Goal: Task Accomplishment & Management: Manage account settings

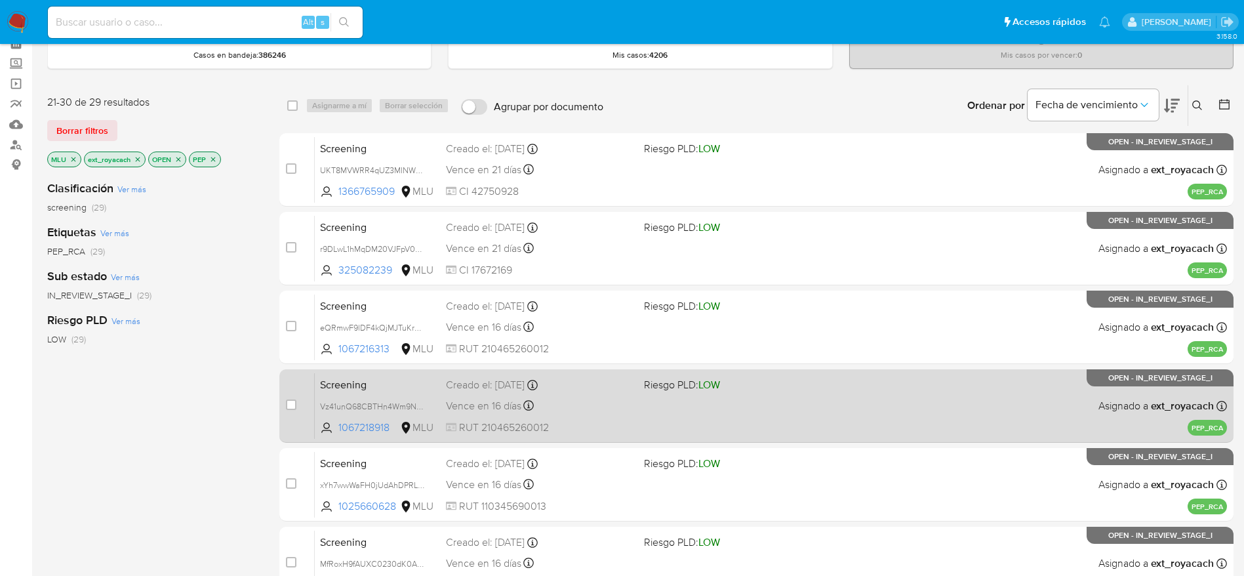
scroll to position [35, 0]
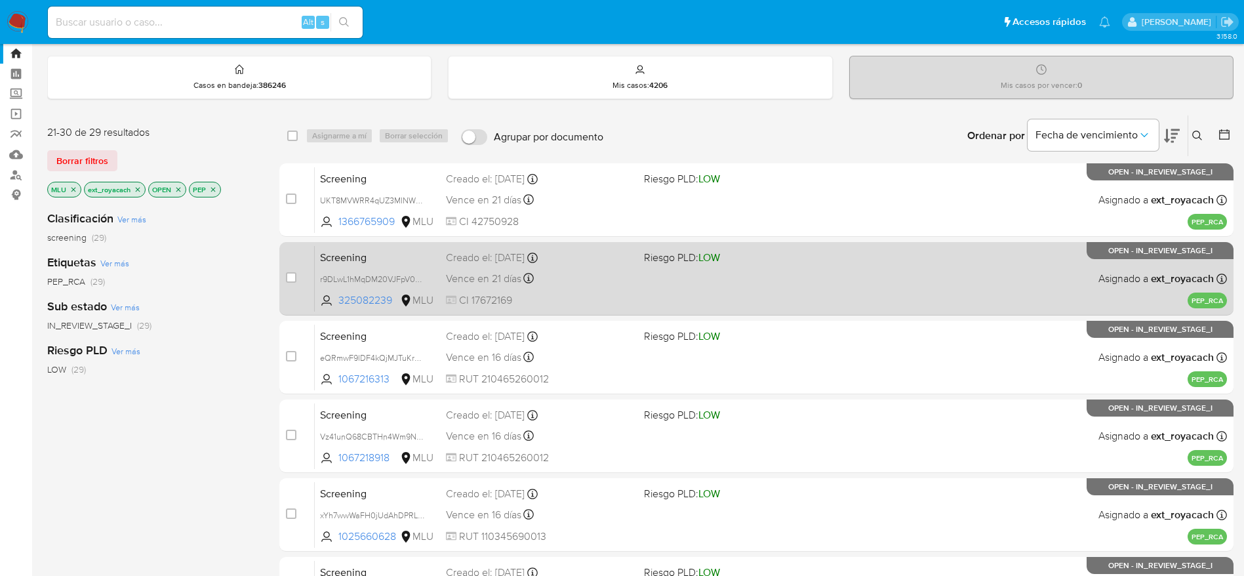
click at [578, 281] on div "Vence en 21 días Vence el 06/10/2025 07:05:48" at bounding box center [540, 279] width 188 height 18
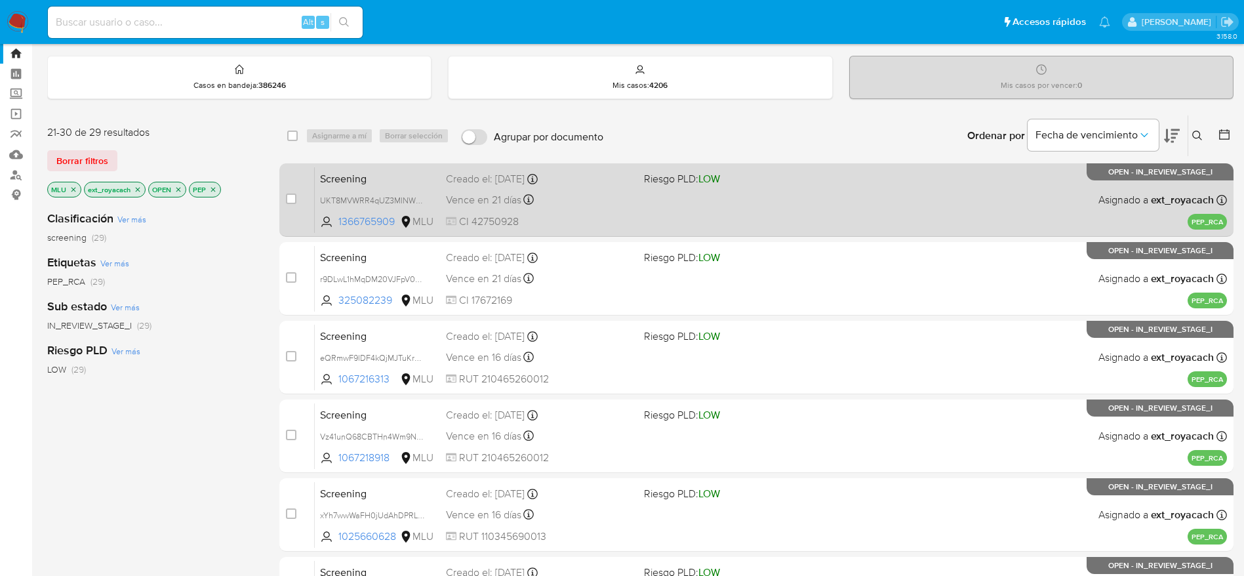
click at [524, 203] on icon at bounding box center [528, 199] width 10 height 10
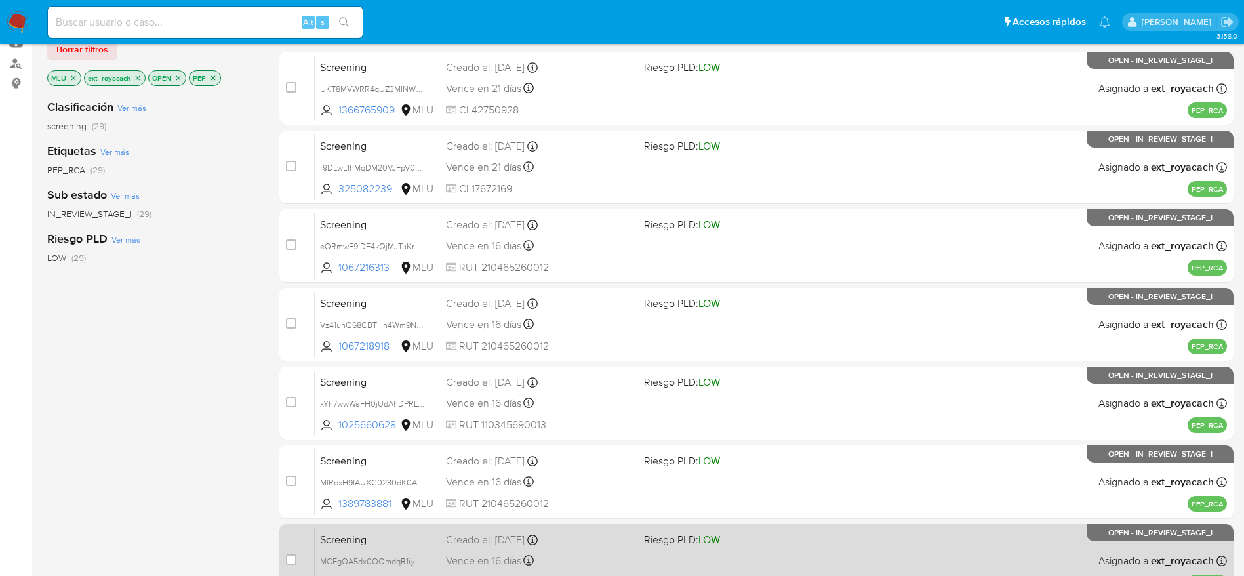
scroll to position [428, 0]
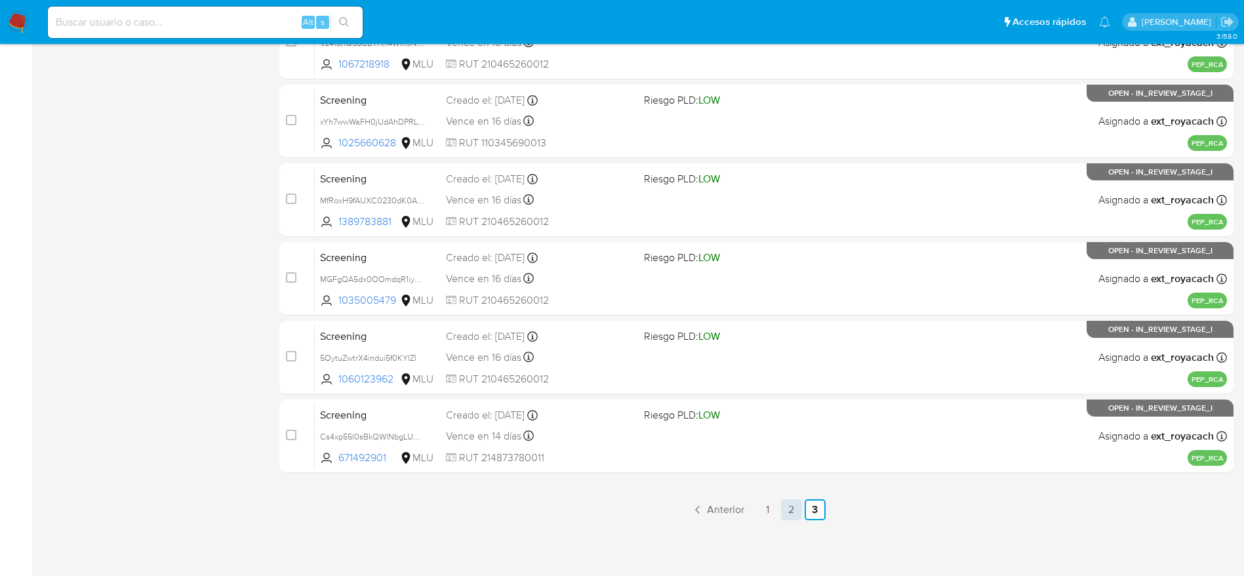
click at [790, 515] on link "2" at bounding box center [791, 509] width 21 height 21
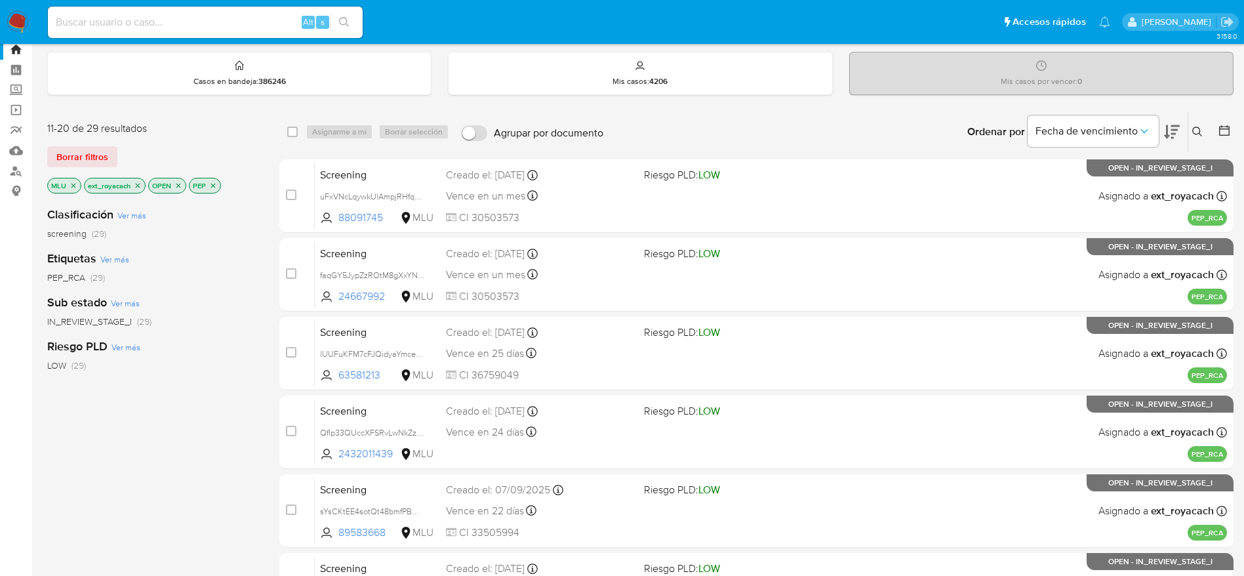
scroll to position [507, 0]
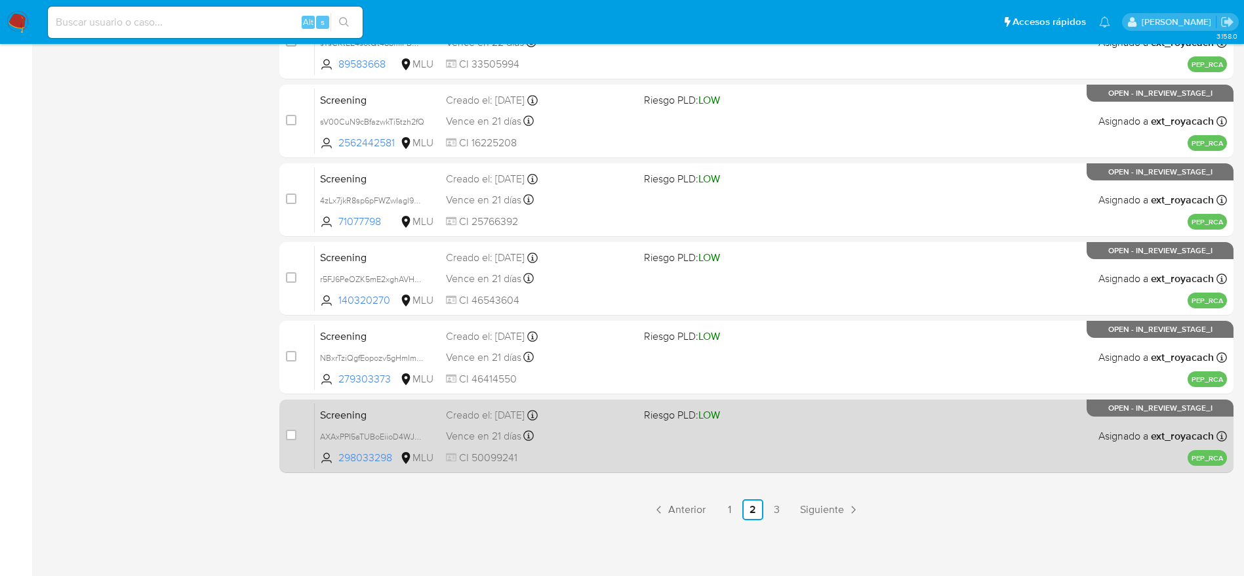
click at [648, 431] on div "Screening AXAxPPI5aTUBoEiioD4WJ20R 298033298 MLU Riesgo PLD: LOW Creado el: 06/…" at bounding box center [771, 436] width 912 height 66
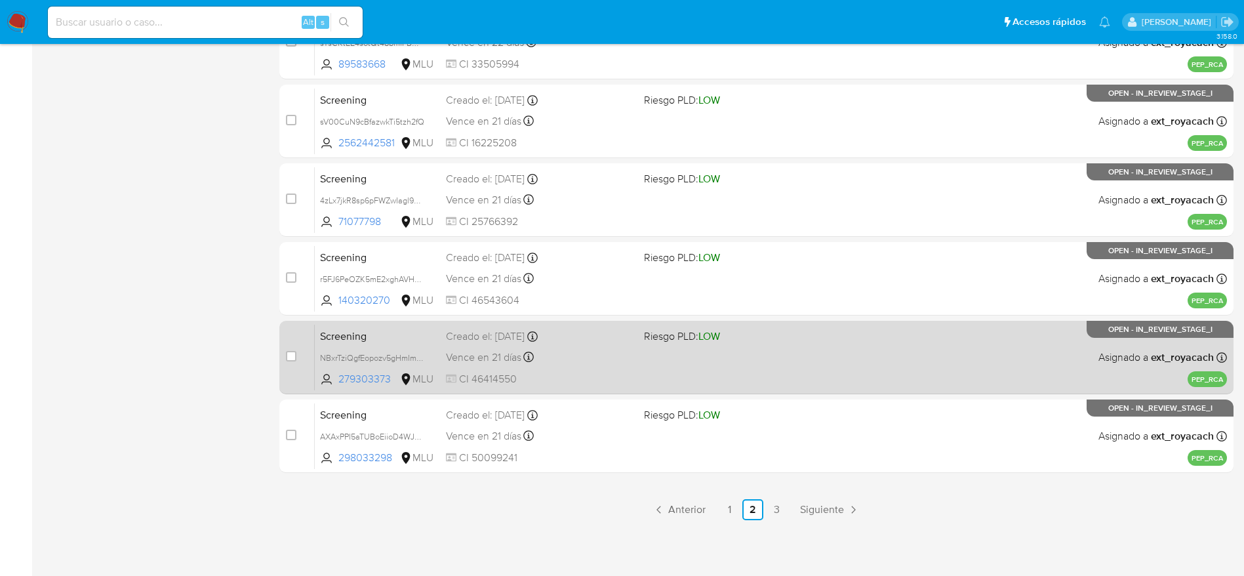
click at [409, 344] on div "Screening NBxrTziQgfEopozv5gHmImMR 279303373 MLU Riesgo PLD: LOW Creado el: 06/…" at bounding box center [771, 357] width 912 height 66
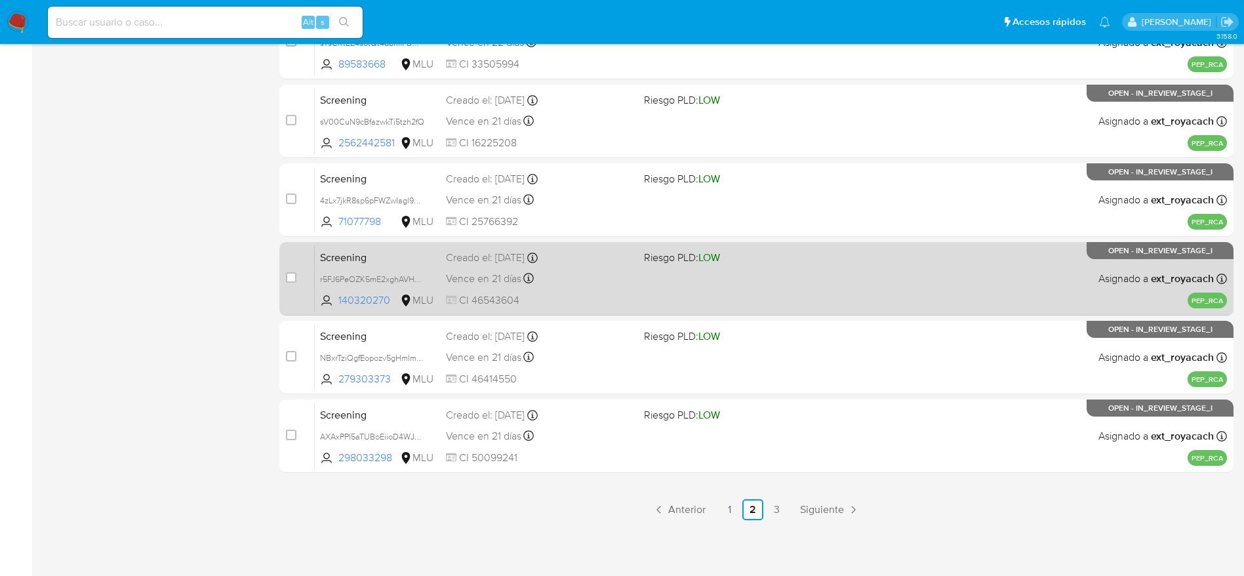
click at [428, 274] on span "r5FJ6PeOZK5mE2xghAVHGXNC" at bounding box center [377, 278] width 115 height 14
click at [609, 268] on div "Screening r5FJ6PeOZK5mE2xghAVHGXNC 140320270 MLU Riesgo PLD: LOW Creado el: 06/…" at bounding box center [771, 278] width 912 height 66
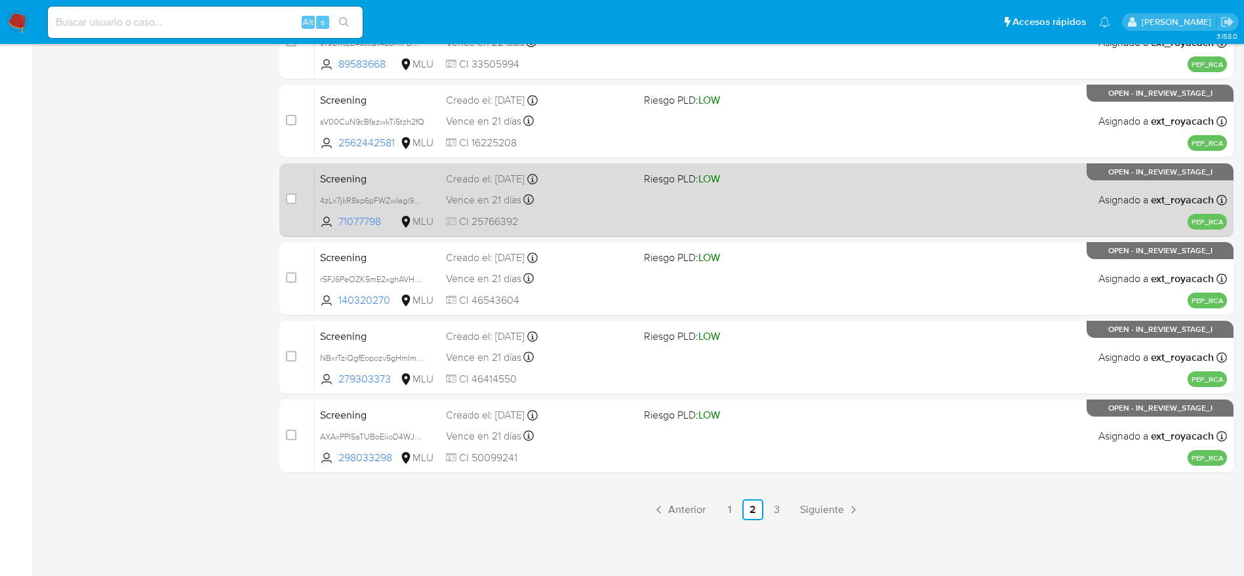
click at [576, 191] on div "Vence en 21 días Vence el 06/10/2025 07:12:22" at bounding box center [540, 200] width 188 height 18
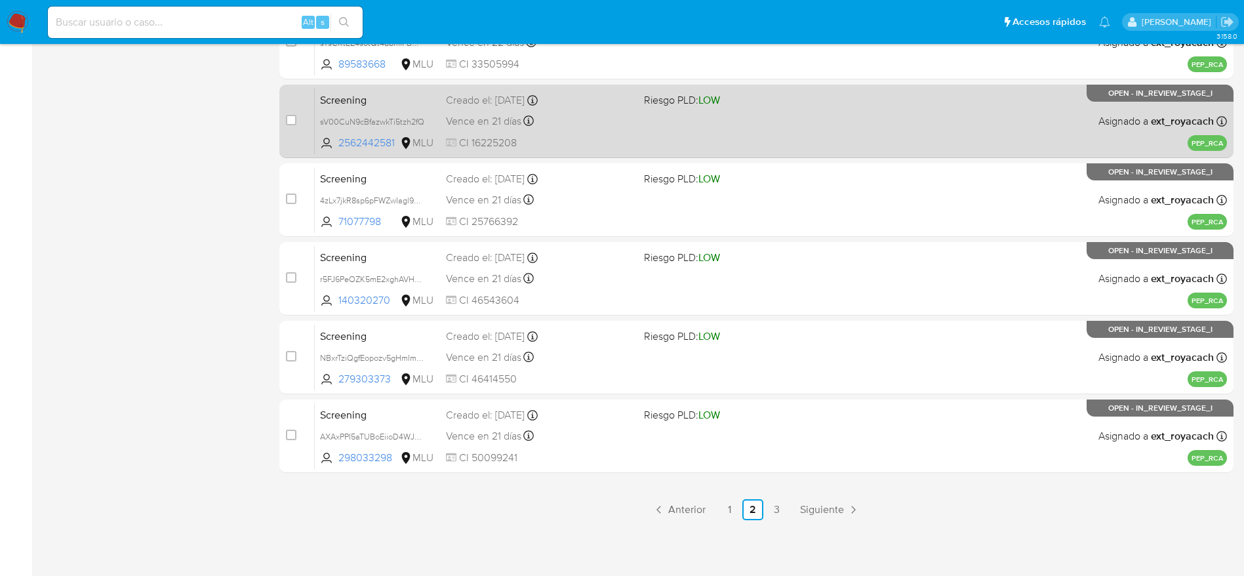
click at [576, 95] on div "Creado el: 06/09/2025 Creado el: 06/09/2025 10:36:23" at bounding box center [540, 100] width 188 height 14
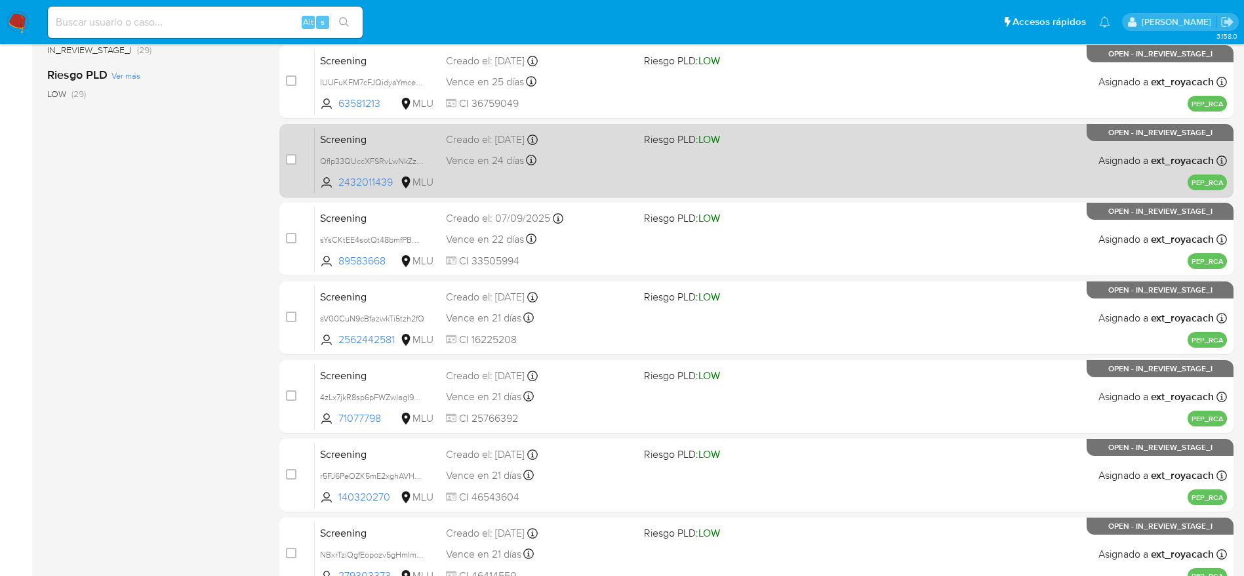
scroll to position [212, 0]
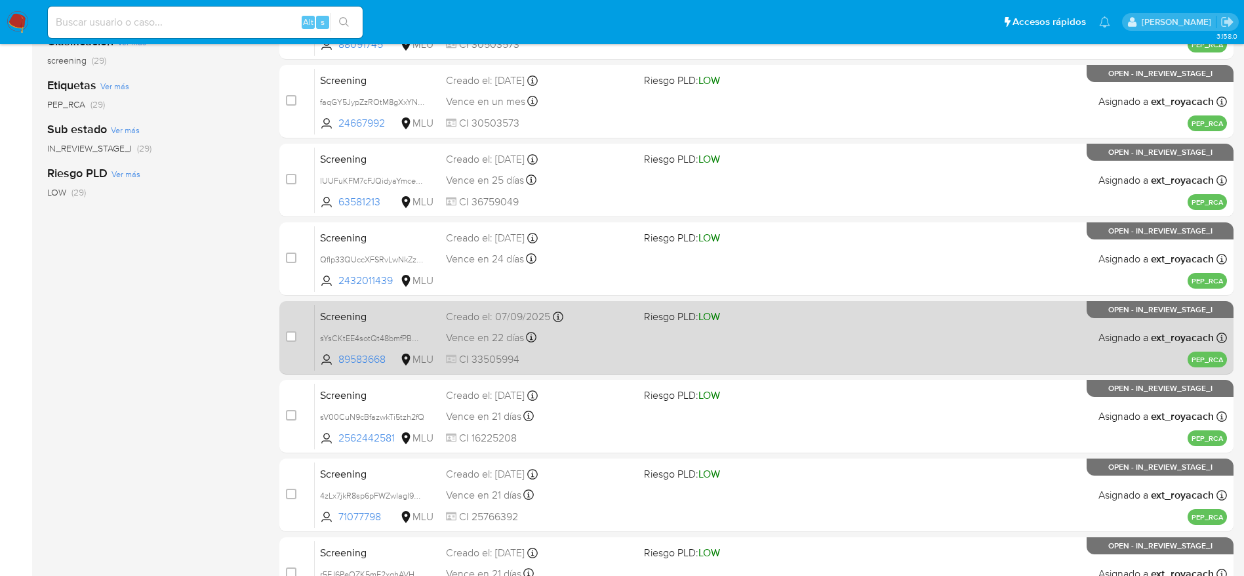
click at [610, 317] on div "Creado el: 07/09/2025 Creado el: 07/09/2025 07:06:02" at bounding box center [540, 316] width 188 height 14
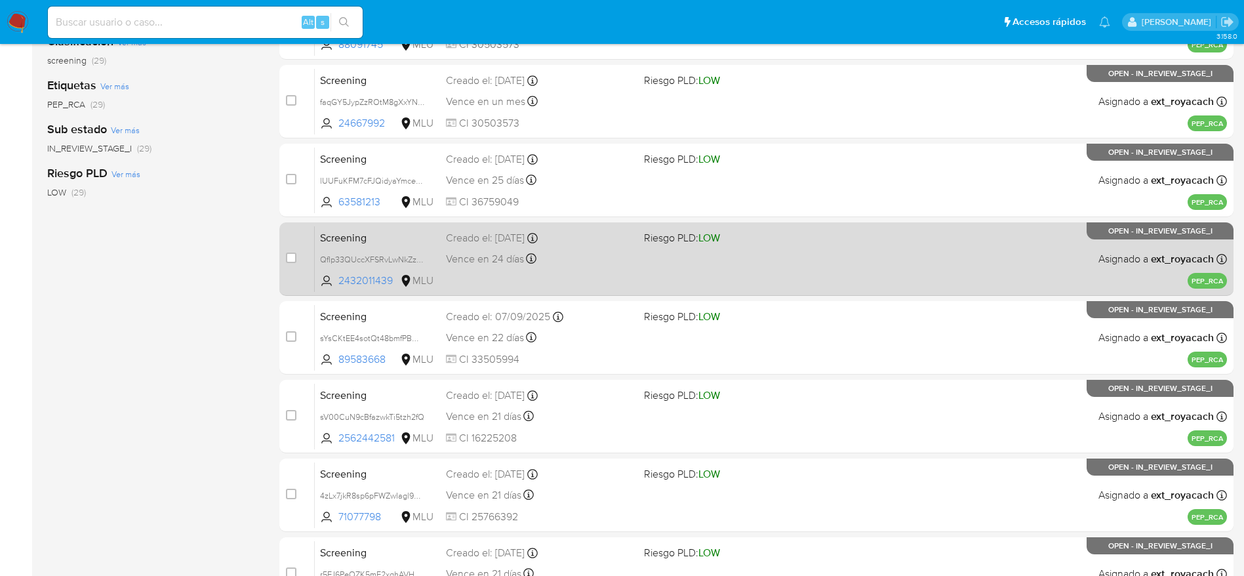
click at [584, 242] on div "Creado el: 09/09/2025 Creado el: 09/09/2025 20:26:16" at bounding box center [540, 238] width 188 height 14
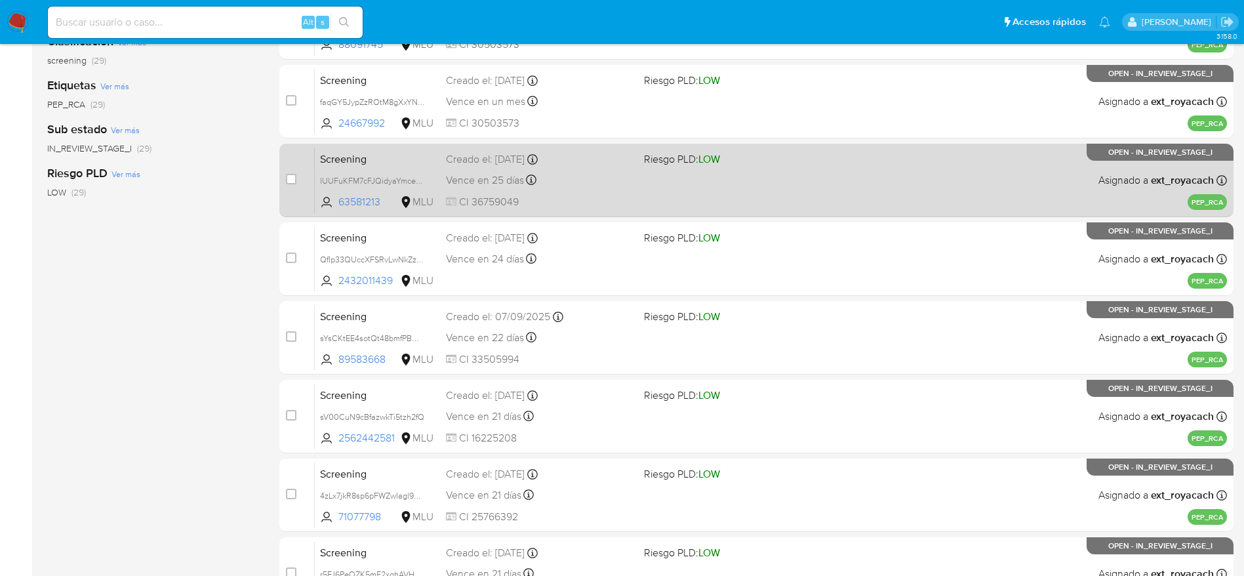
click at [567, 153] on div "Creado el: 09/09/2025 Creado el: 09/09/2025 23:48:05" at bounding box center [540, 159] width 188 height 14
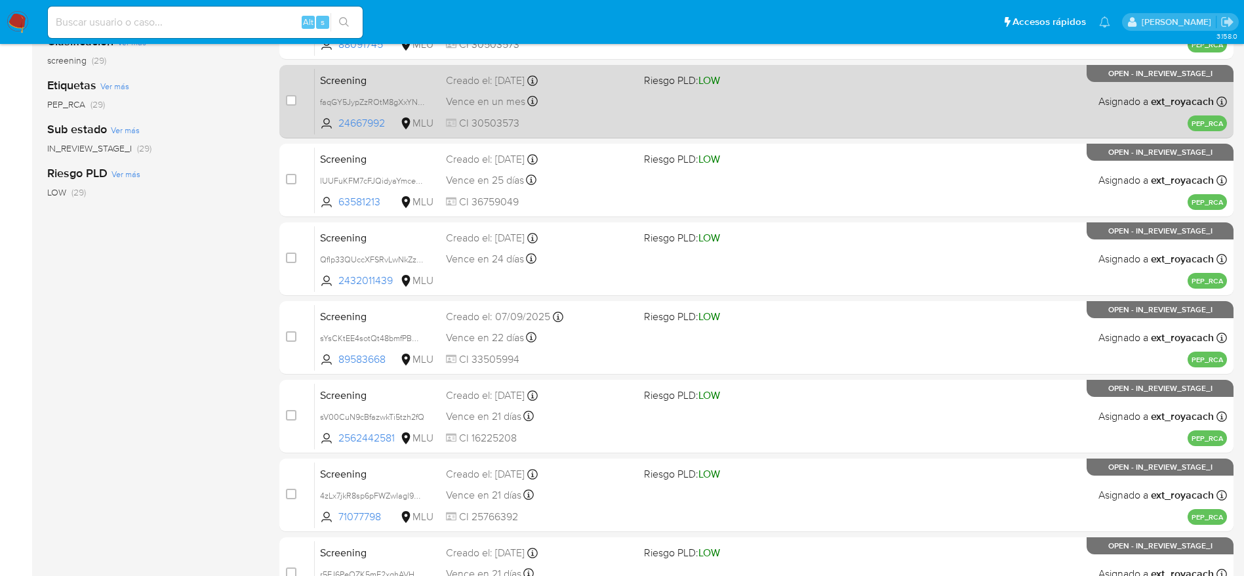
click at [622, 98] on div "Vence en un mes Vence el 14/10/2025 07:05:50" at bounding box center [540, 101] width 188 height 18
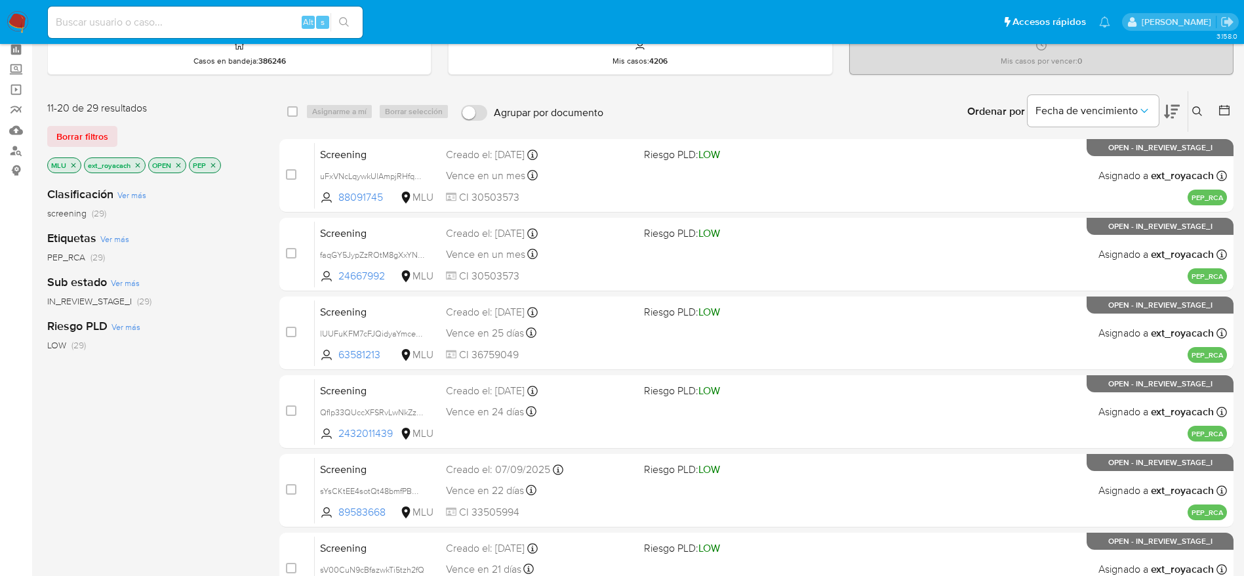
scroll to position [15, 0]
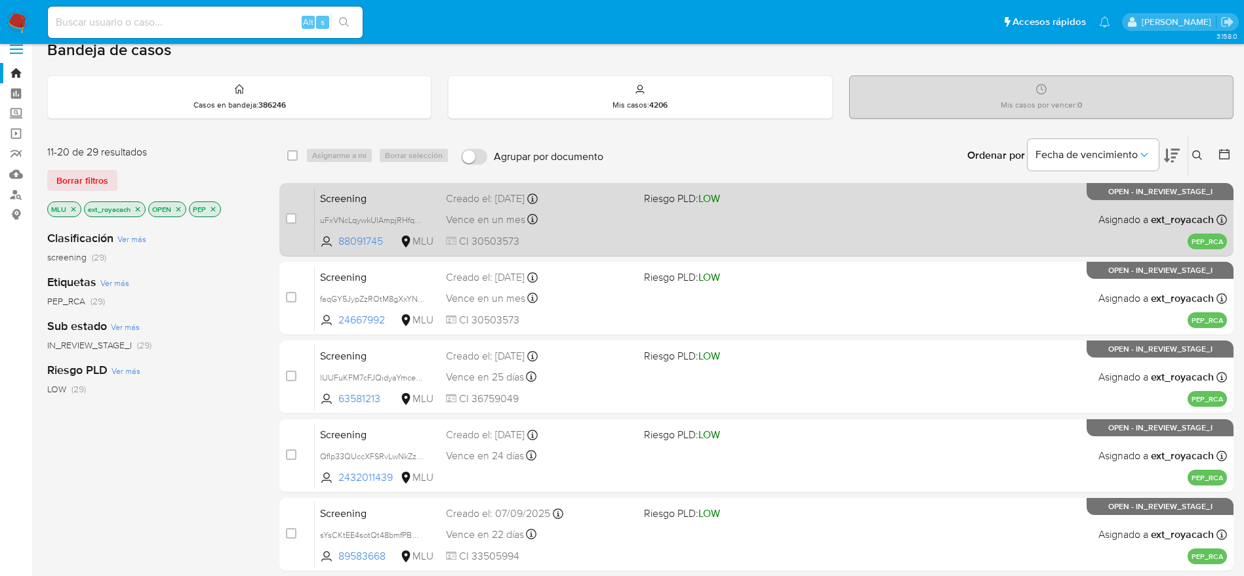
click at [628, 219] on div "Vence en un mes Vence el 14/10/2025 07:05:58" at bounding box center [540, 219] width 188 height 18
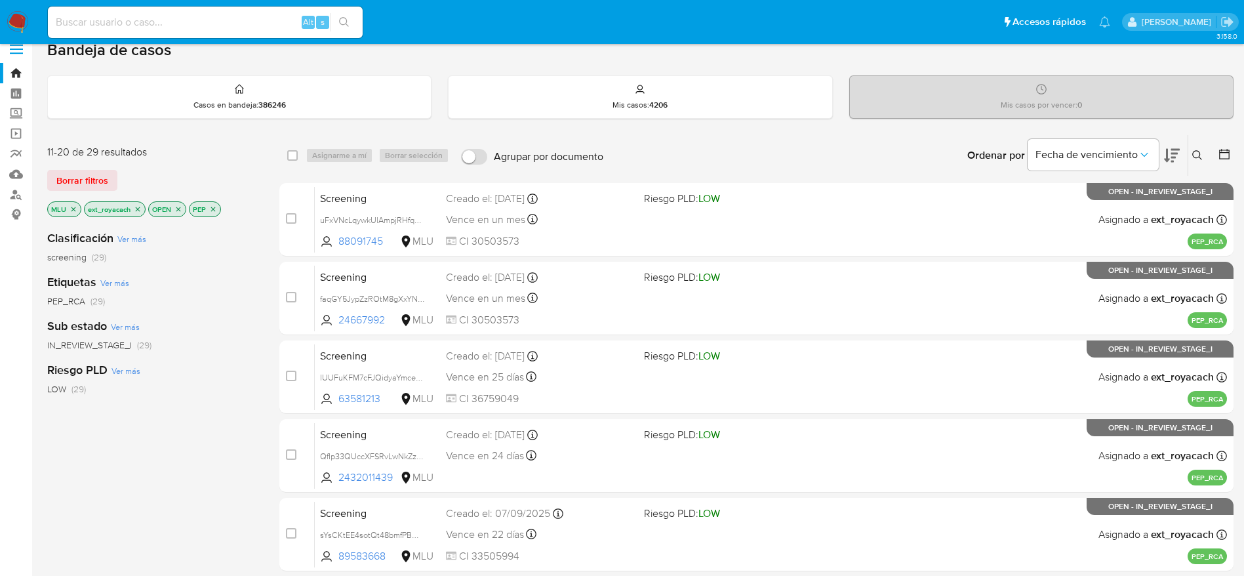
scroll to position [507, 0]
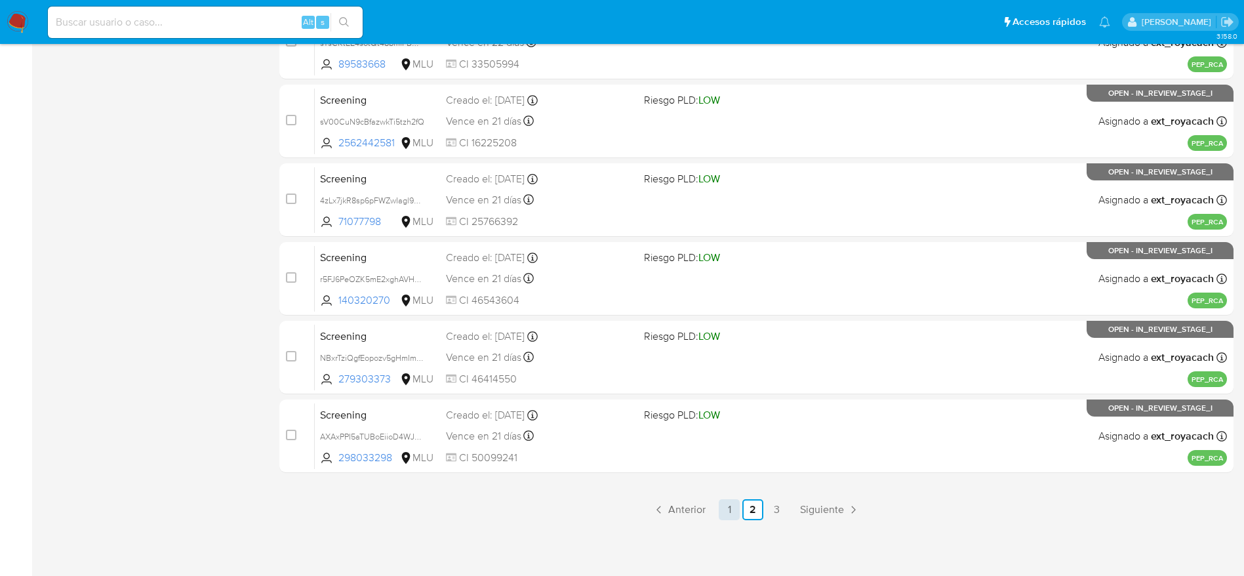
click at [727, 513] on link "1" at bounding box center [729, 509] width 21 height 21
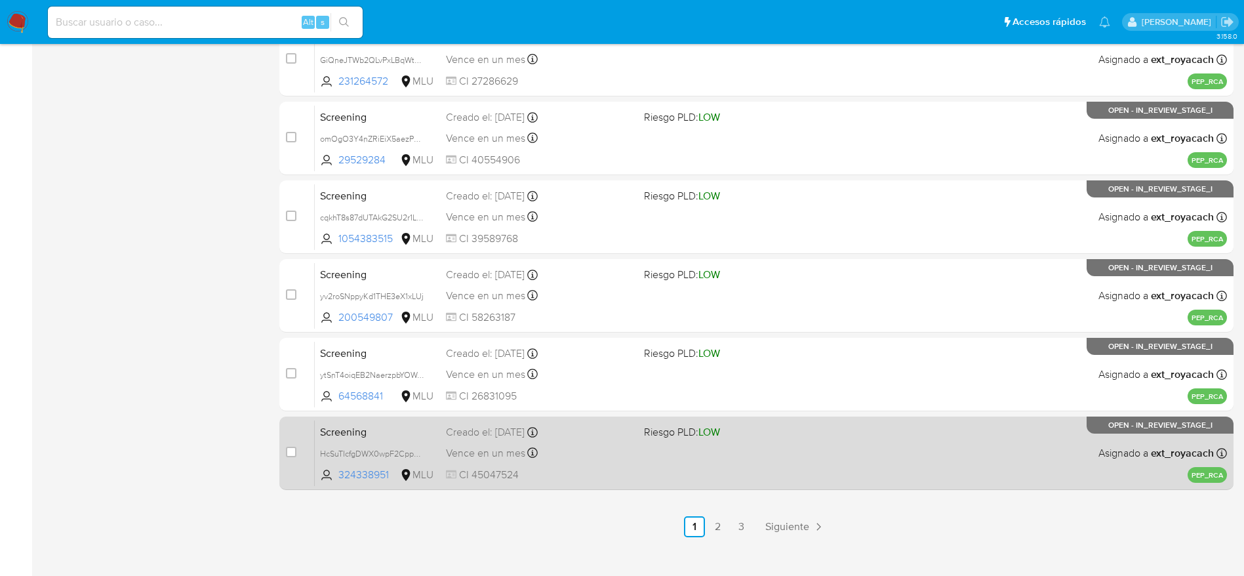
scroll to position [507, 0]
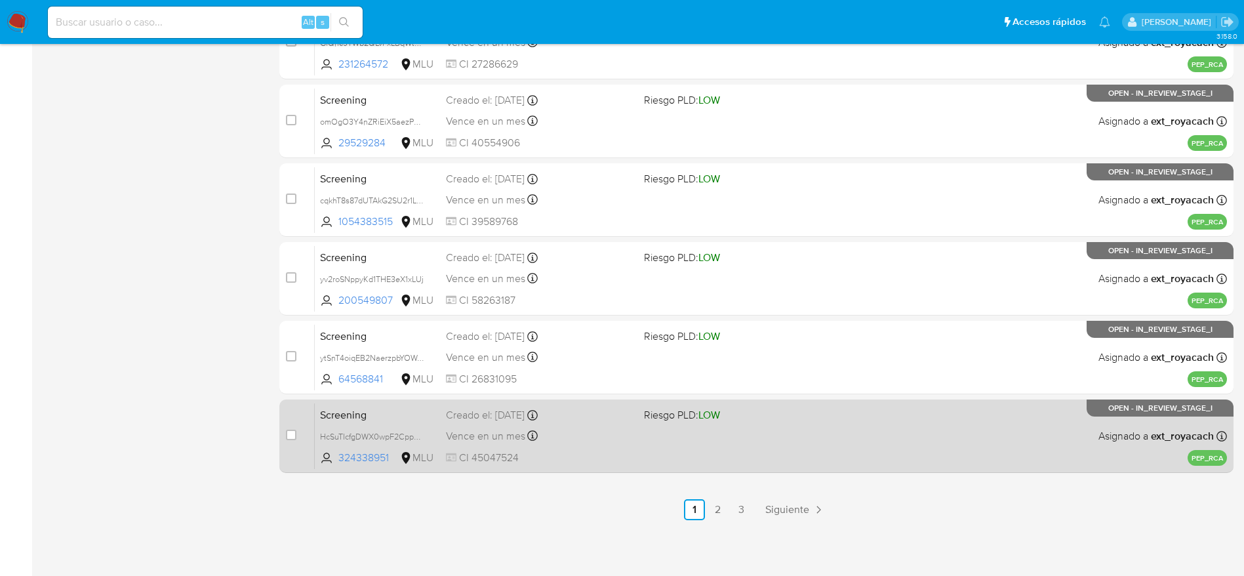
click at [661, 443] on div "Screening HcSuTIcfgDWX0wpF2Cpp2der 324338951 MLU Riesgo PLD: LOW Creado el: 14/…" at bounding box center [771, 436] width 912 height 66
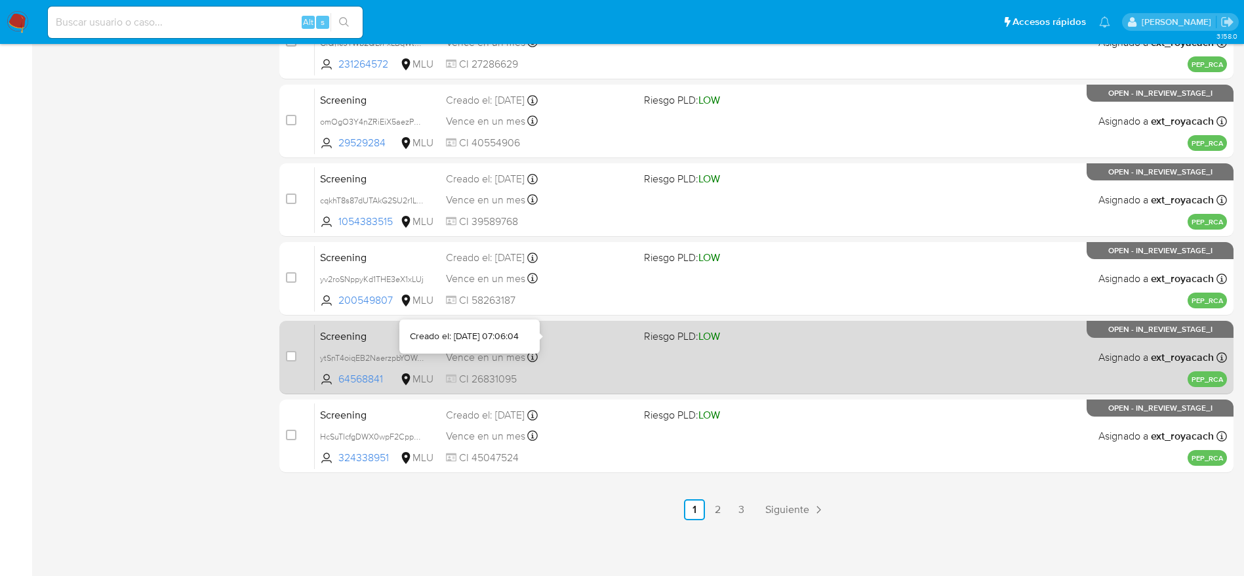
click at [607, 359] on div "Vence en un mes Vence el 14/10/2025 07:06:04" at bounding box center [540, 357] width 188 height 18
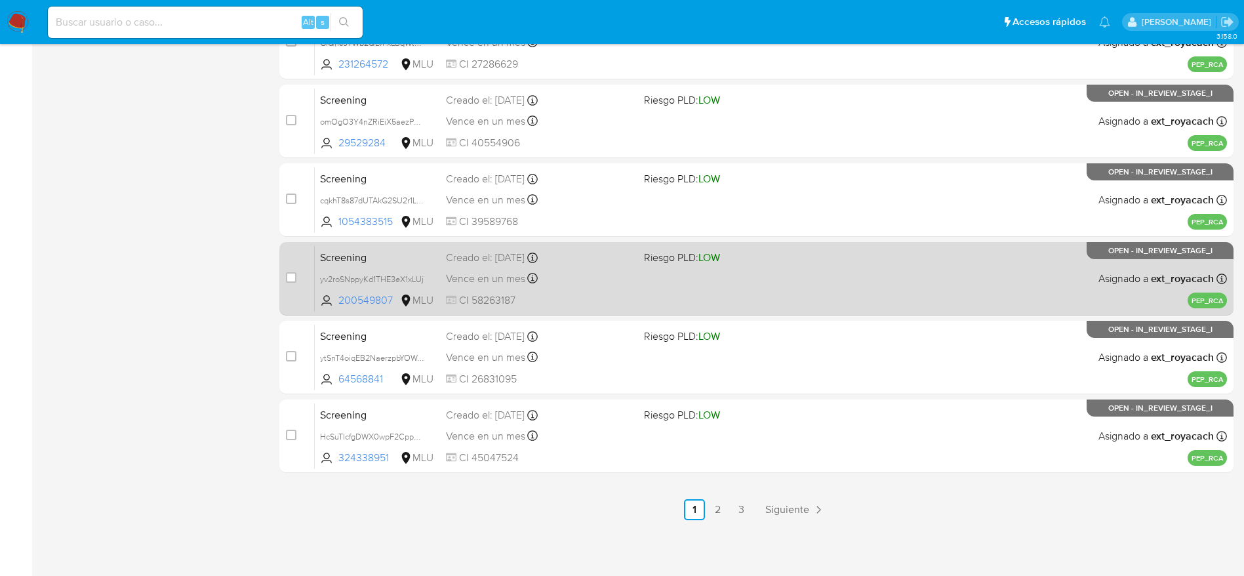
click at [609, 270] on div "Vence en un mes Vence el 14/10/2025 07:06:06" at bounding box center [540, 279] width 188 height 18
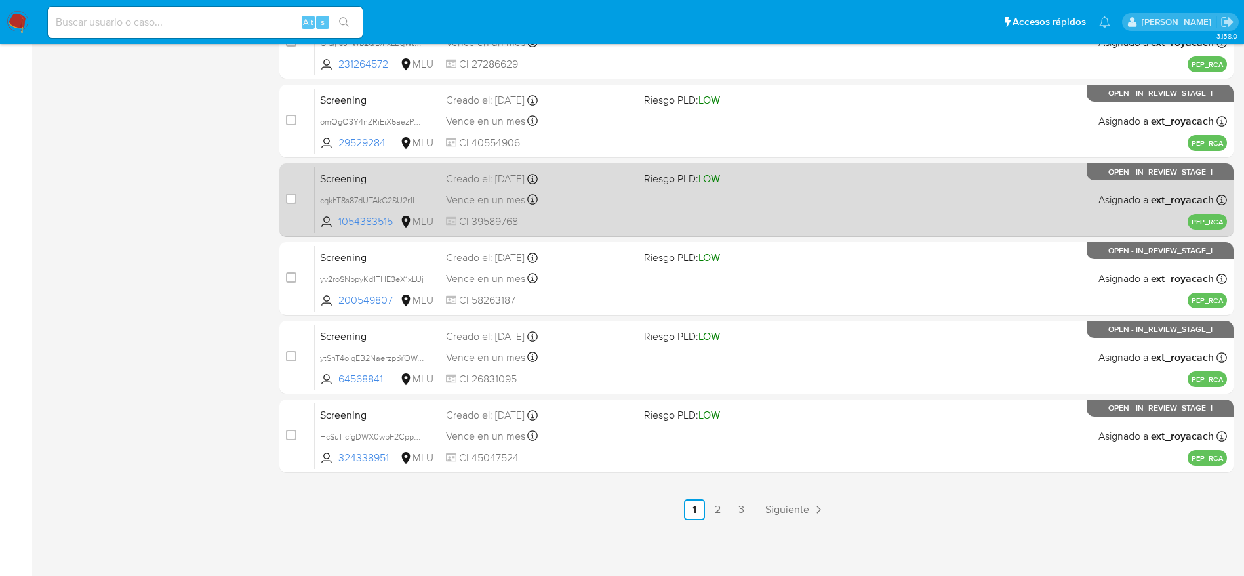
click at [613, 203] on div "Vence en un mes Vence el 14/10/2025 07:06:06" at bounding box center [540, 200] width 188 height 18
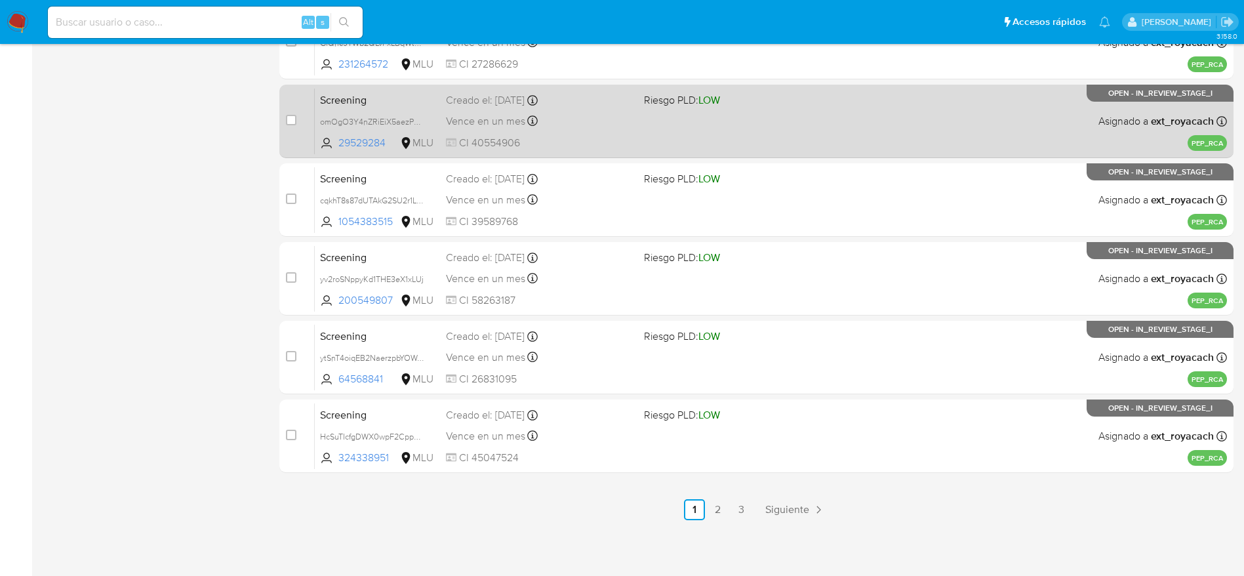
click at [601, 133] on div "Screening omOgO3Y4nZRiEiX5aezPoAiE 29529284 MLU Riesgo PLD: LOW Creado el: 14/0…" at bounding box center [771, 121] width 912 height 66
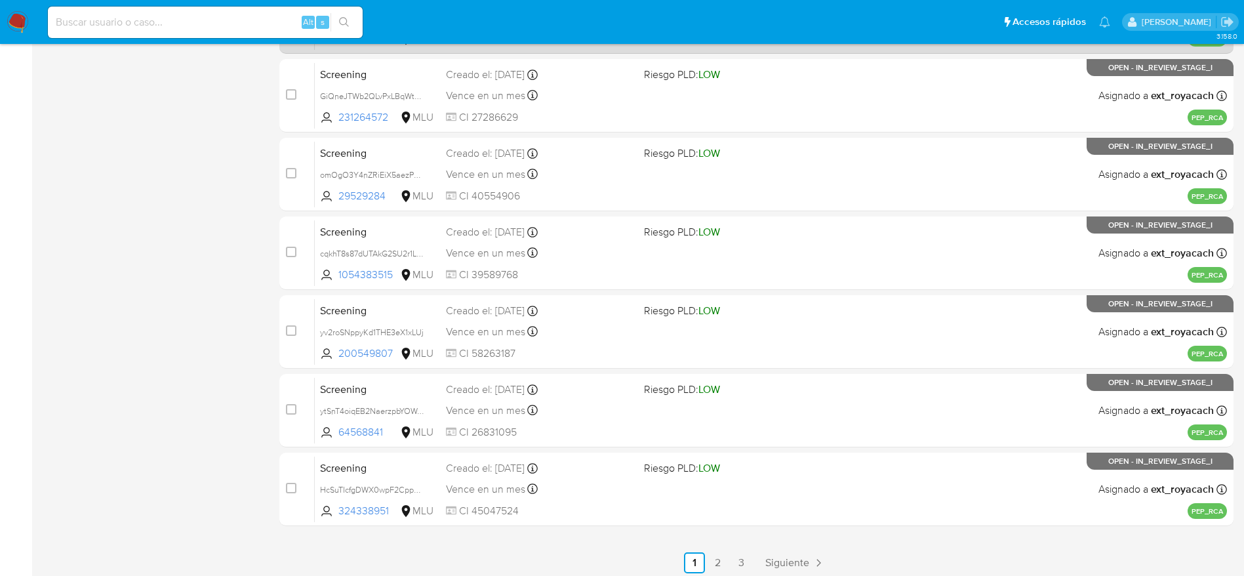
scroll to position [212, 0]
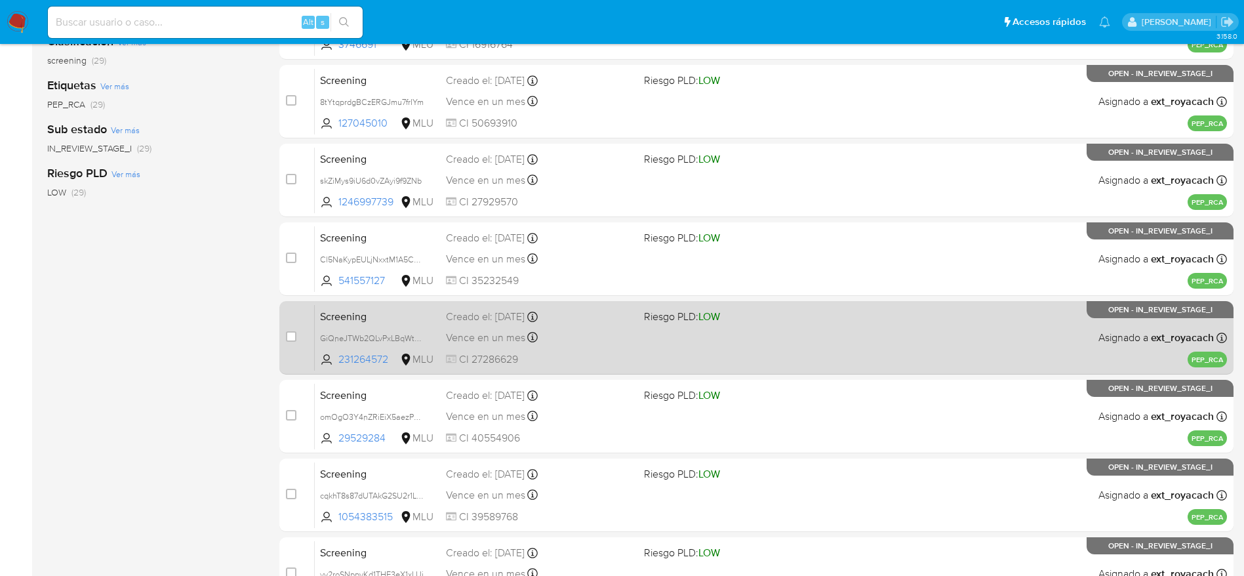
click at [599, 350] on div "Screening GiQneJTWb2QLvPxLBqWtxfrN 231264572 MLU Riesgo PLD: LOW Creado el: 14/…" at bounding box center [771, 337] width 912 height 66
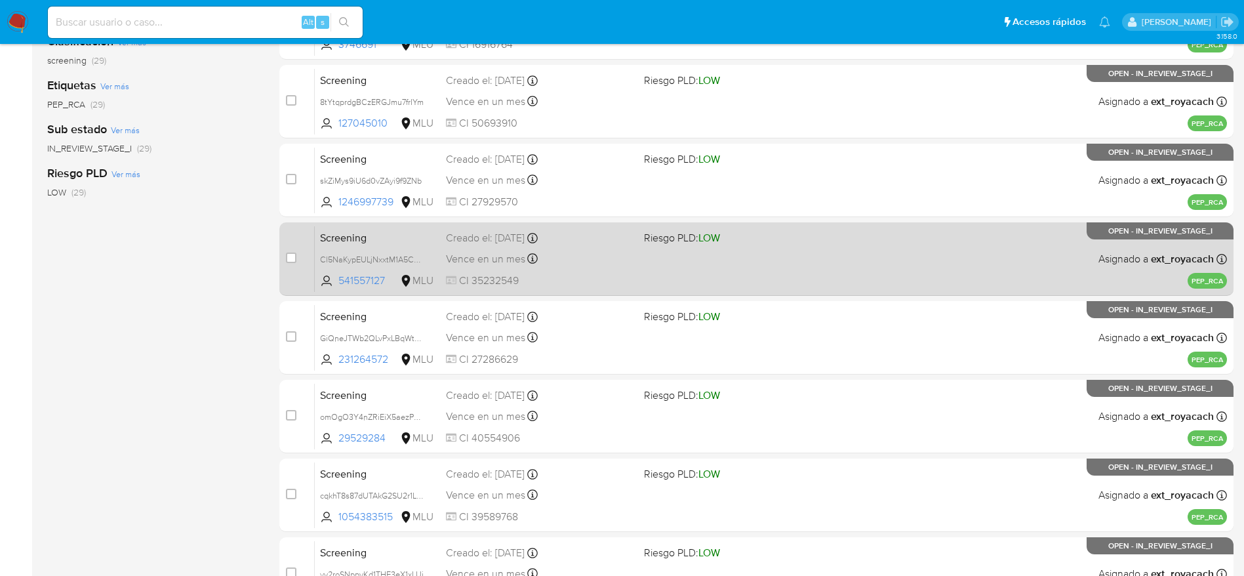
click at [604, 264] on div "Vence en un mes Vence el 14/10/2025 07:06:11" at bounding box center [540, 259] width 188 height 18
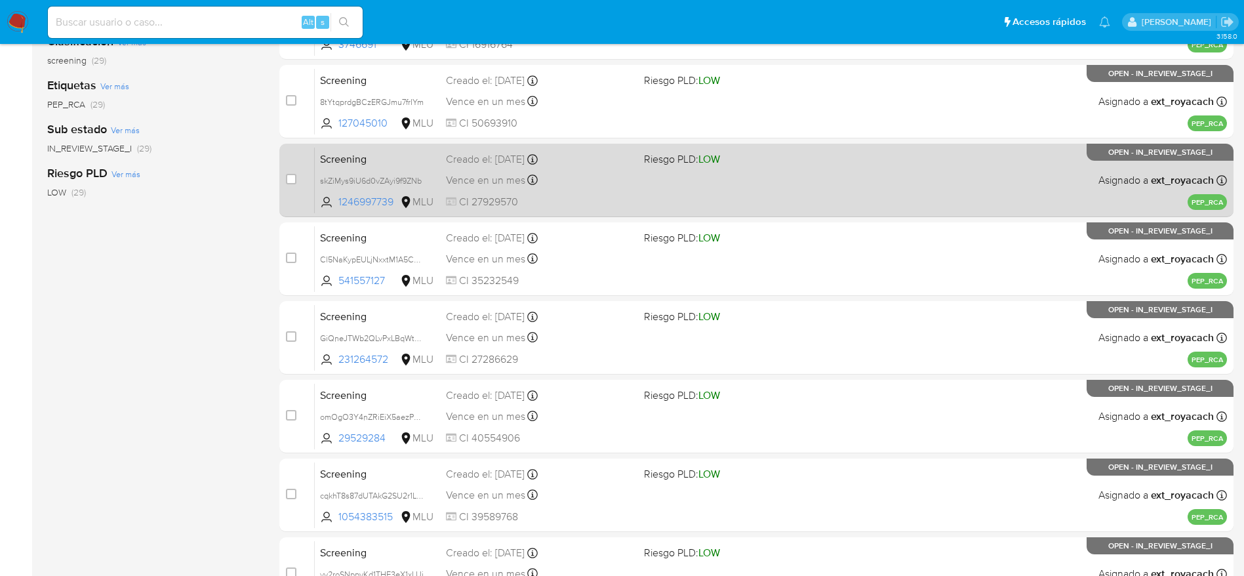
click at [621, 177] on div "Vence en un mes Vence el 14/10/2025 07:06:12" at bounding box center [540, 180] width 188 height 18
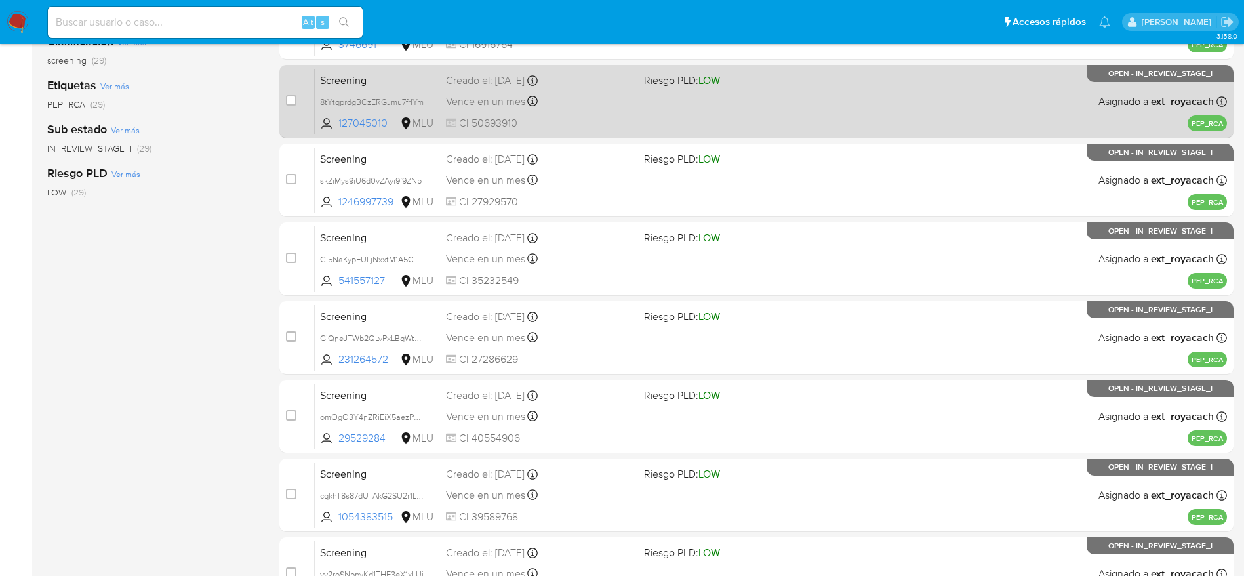
click at [590, 97] on div "Vence en un mes Vence el 14/10/2025 07:06:14" at bounding box center [540, 101] width 188 height 18
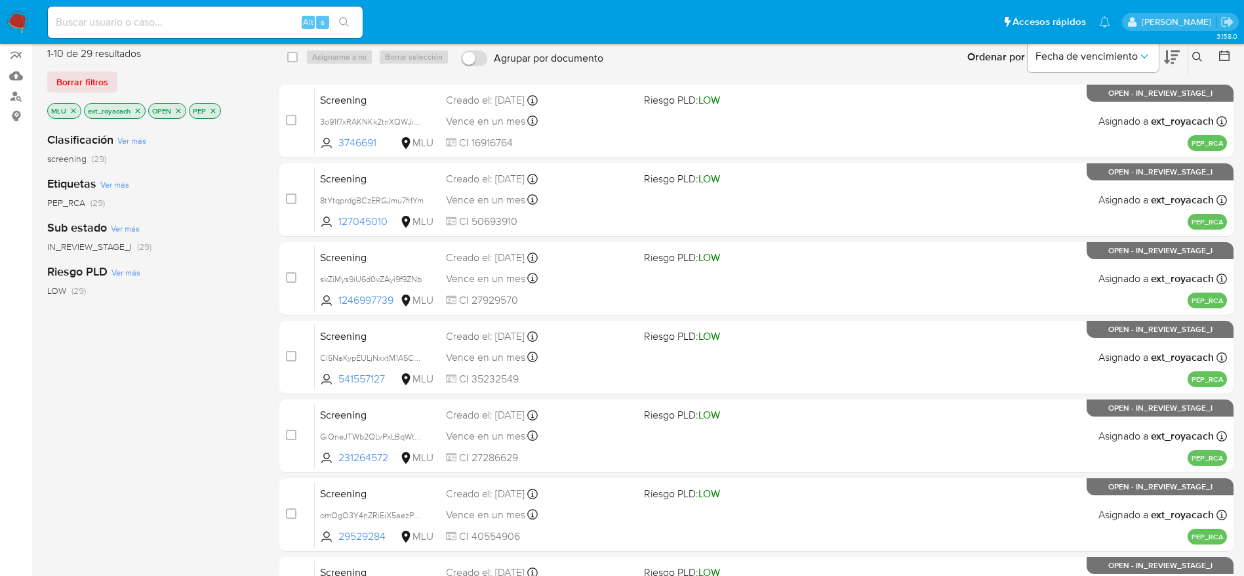
scroll to position [15, 0]
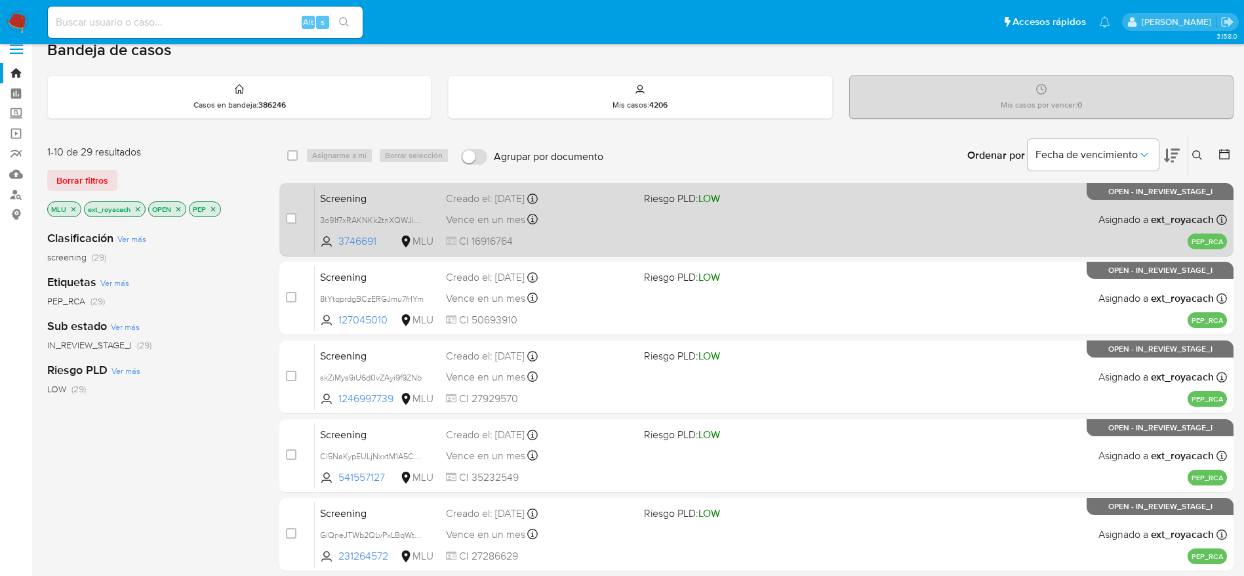
click at [714, 212] on div "Screening 3o91f7xRAKNKk2tnXQWJiKh8 3746691 MLU Riesgo PLD: LOW Creado el: 14/09…" at bounding box center [771, 219] width 912 height 66
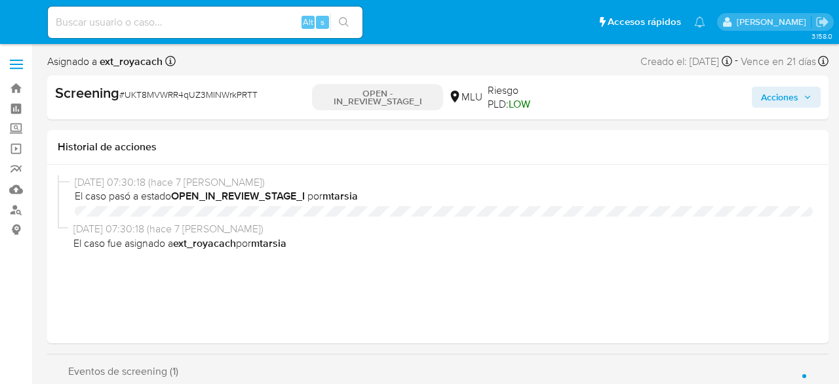
select select "10"
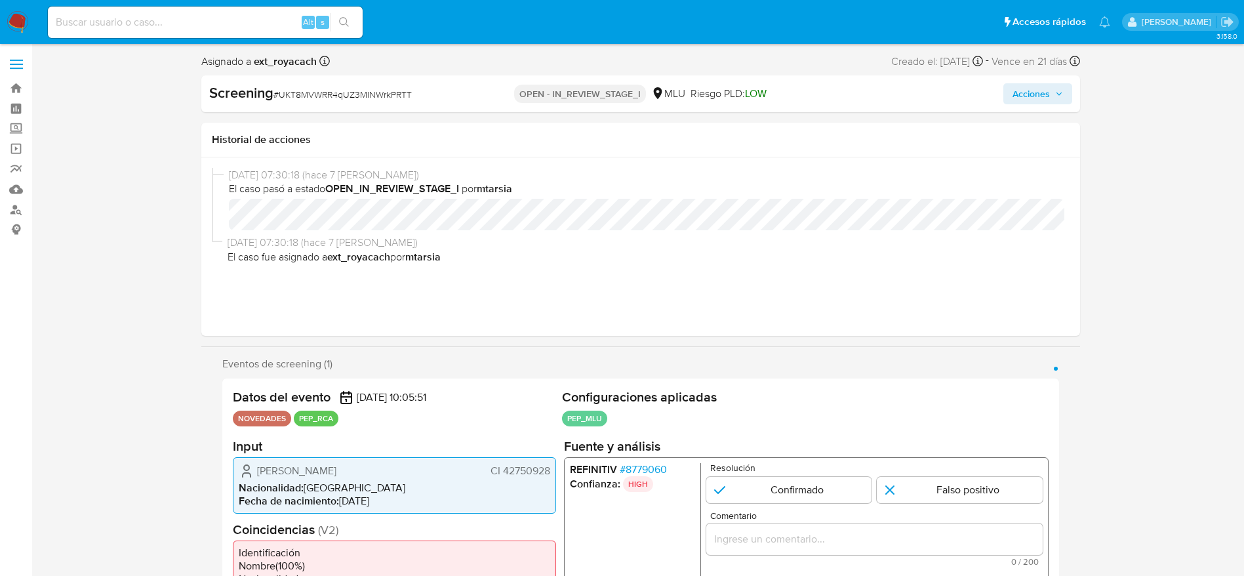
click at [302, 98] on span "# UKT8MVWRR4qUZ3MINWrkPRTT" at bounding box center [342, 94] width 138 height 13
copy span "UKT8MVWRR4qUZ3MINWrkPRTT"
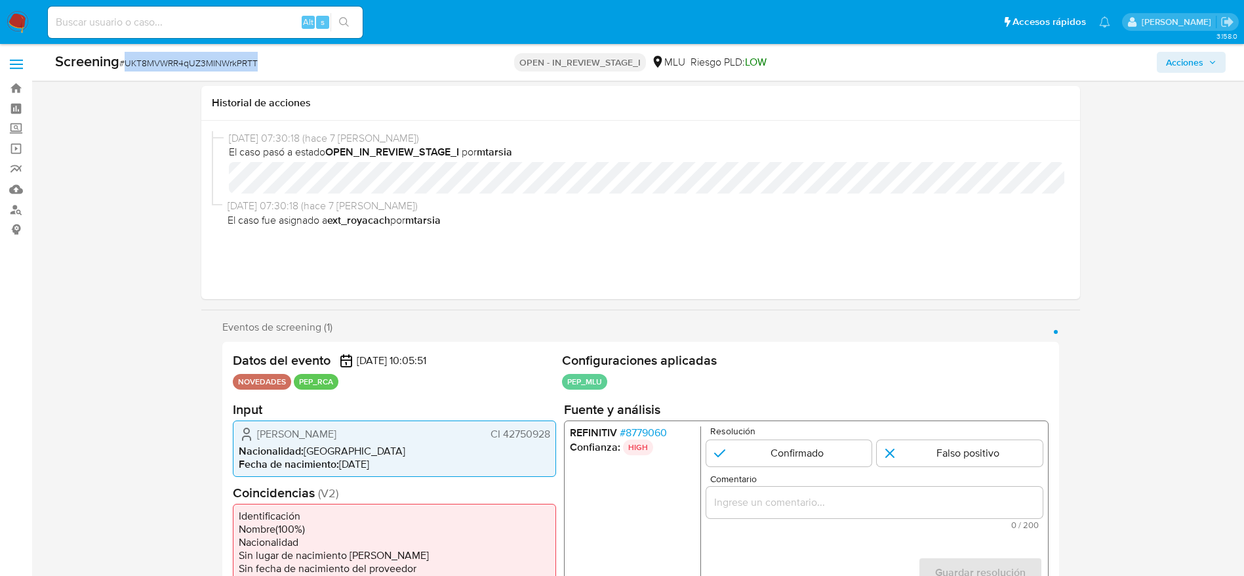
scroll to position [295, 0]
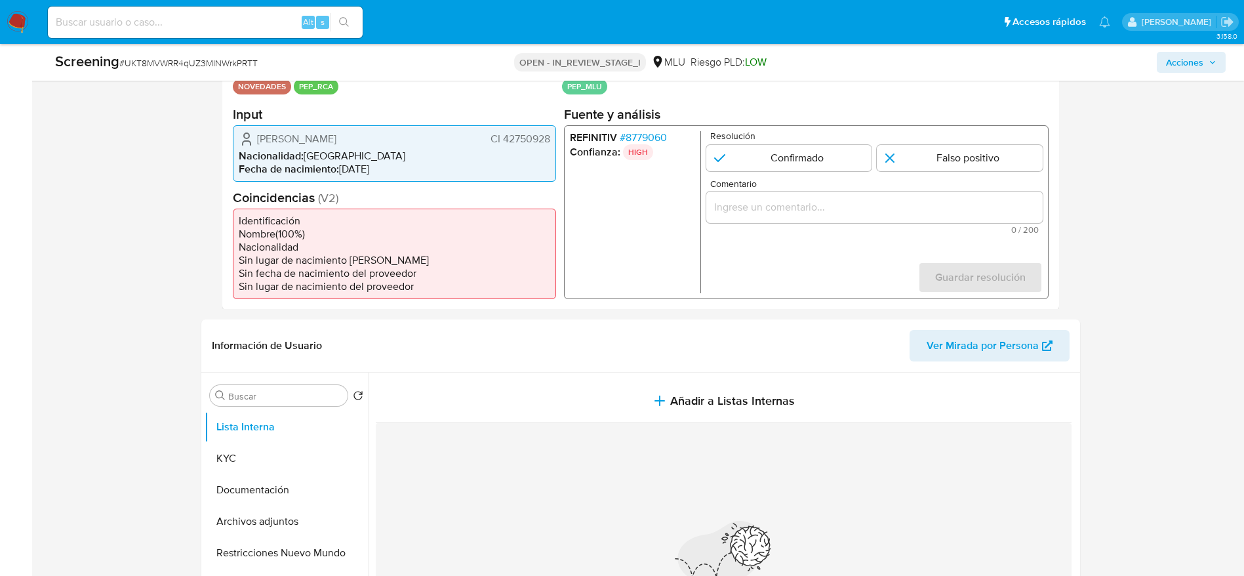
drag, startPoint x: 251, startPoint y: 135, endPoint x: 554, endPoint y: 138, distance: 303.0
click at [554, 138] on div "Marianela Larzabal Rodriguez CI 42750928 Nacionalidad : Uruguay Fecha de nacimi…" at bounding box center [394, 153] width 323 height 56
click at [663, 135] on span "# 8779060" at bounding box center [642, 136] width 47 height 13
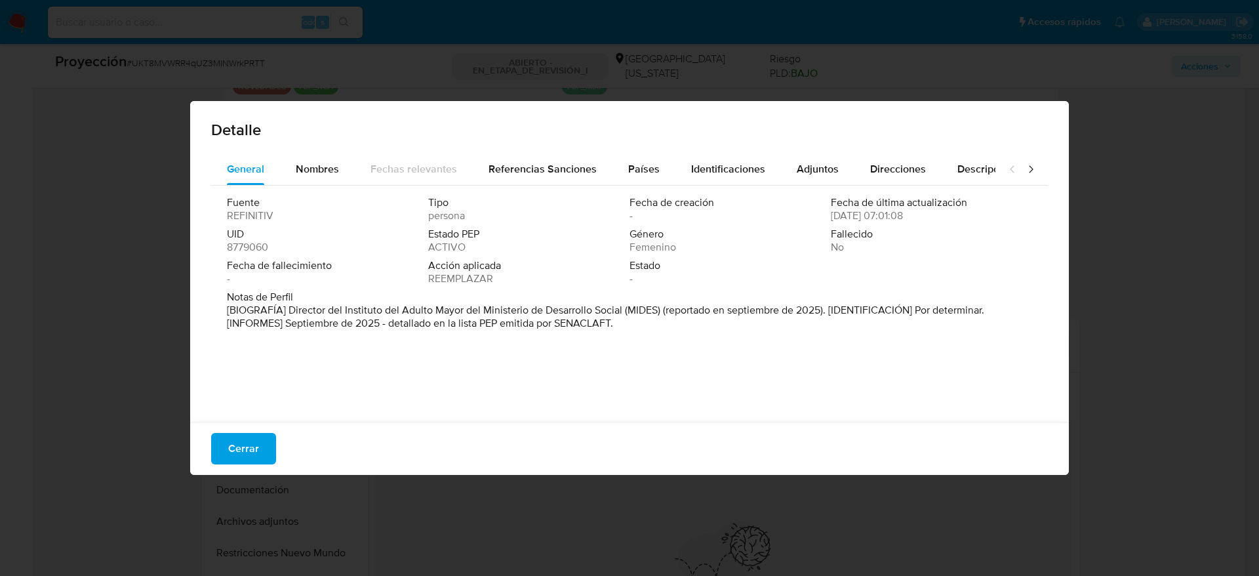
drag, startPoint x: 289, startPoint y: 312, endPoint x: 622, endPoint y: 310, distance: 333.1
click at [622, 310] on font "[BIOGRAFÍA] Director del Instituto del Adulto Mayor del Ministerio de Desarroll…" at bounding box center [605, 316] width 757 height 28
click at [274, 383] on button "Cerrar" at bounding box center [243, 448] width 65 height 31
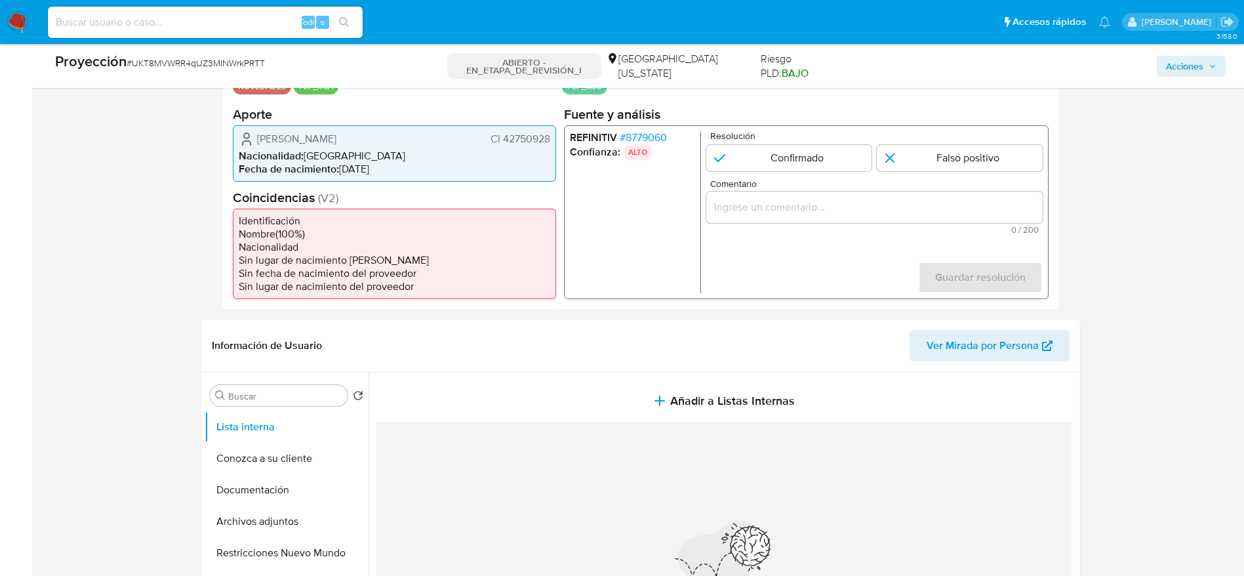
drag, startPoint x: 249, startPoint y: 138, endPoint x: 431, endPoint y: 135, distance: 182.3
click at [431, 135] on div "Marianela Larzabal Rodríguez CI 42750928" at bounding box center [394, 138] width 311 height 16
click at [532, 148] on div "Marianela Larzabal Rodríguez CI 42750928 Nacionalidad : Uruguay Fecha de nacimi…" at bounding box center [394, 153] width 323 height 56
click at [531, 142] on font "CI 42750928" at bounding box center [520, 137] width 60 height 15
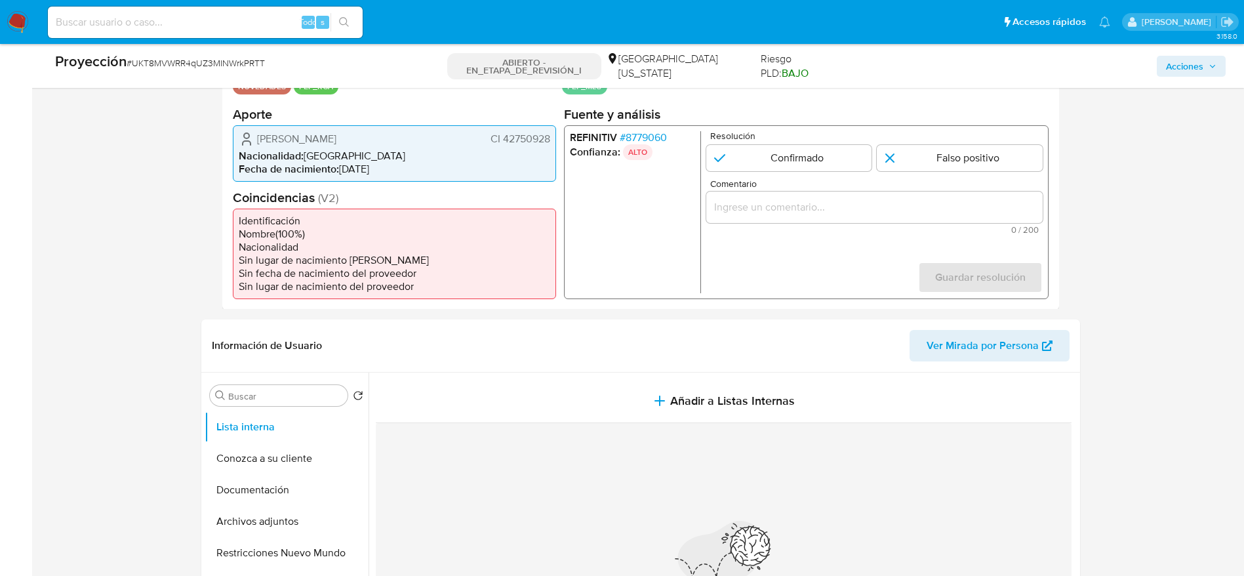
click at [531, 142] on font "CI 42750928" at bounding box center [520, 137] width 60 height 15
click at [788, 229] on span "0 / 200" at bounding box center [873, 229] width 329 height 9
click at [789, 220] on div "1 de 1" at bounding box center [874, 206] width 336 height 31
click at [801, 208] on input "Comentario" at bounding box center [874, 206] width 336 height 17
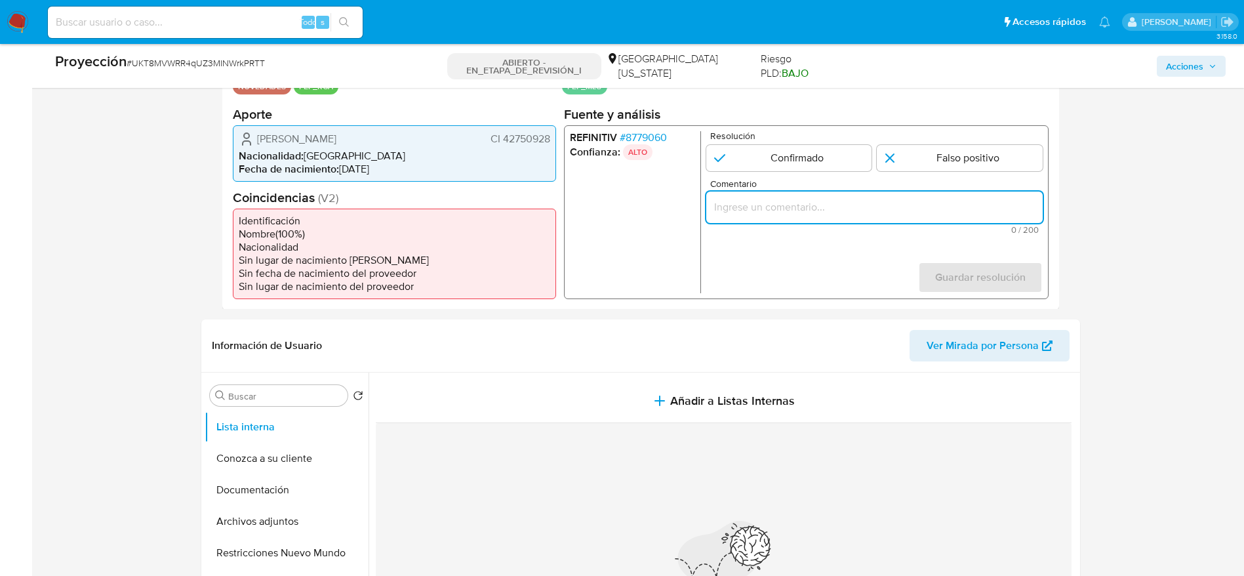
paste input "Usuario Marianela Larzabal Rodriguez, se desempeña como Director del Instituto …"
type input "Usuario Marianela Larzabal Rodriguez, se desempeña como Director del Instituto …"
click at [809, 166] on input "1 de 1" at bounding box center [789, 157] width 166 height 26
radio input "true"
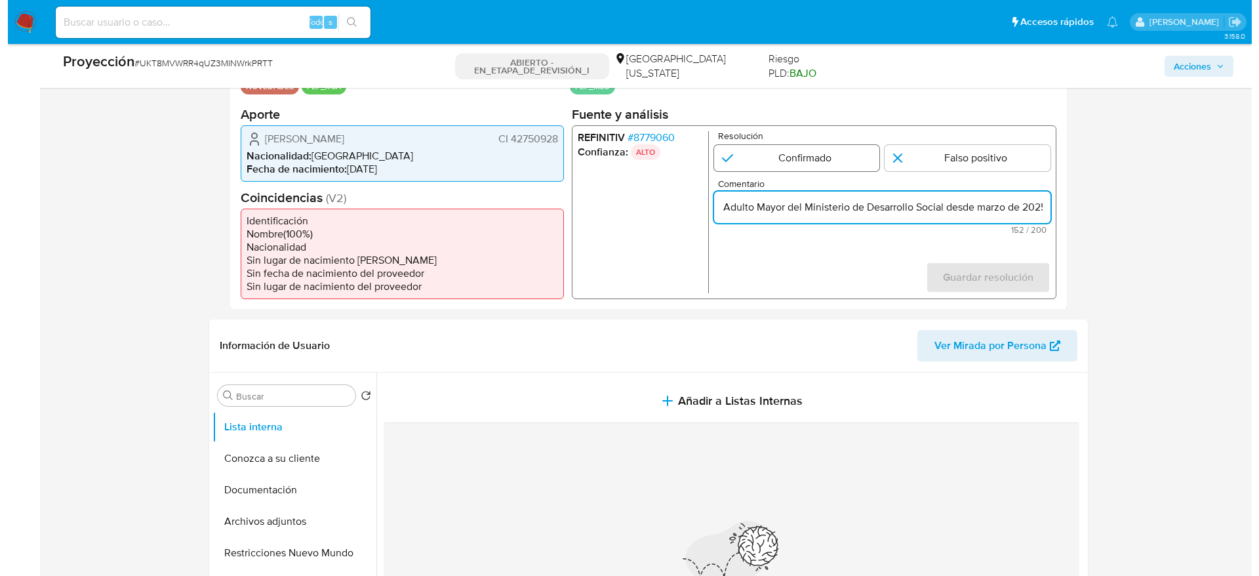
scroll to position [0, 0]
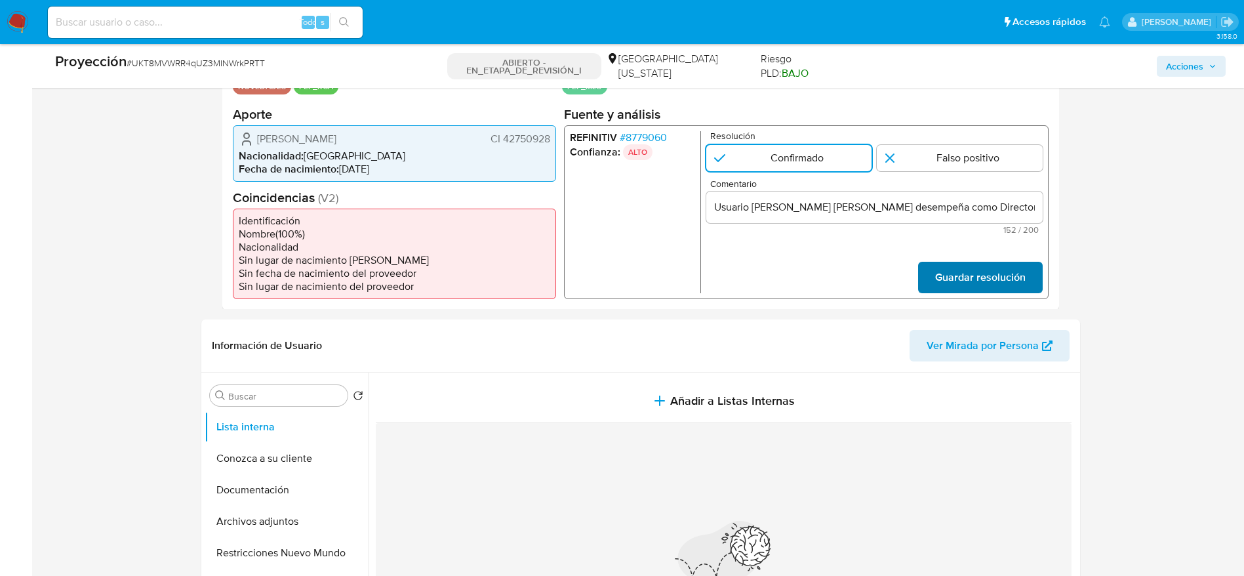
click at [839, 278] on span "Guardar resolución" at bounding box center [979, 276] width 90 height 29
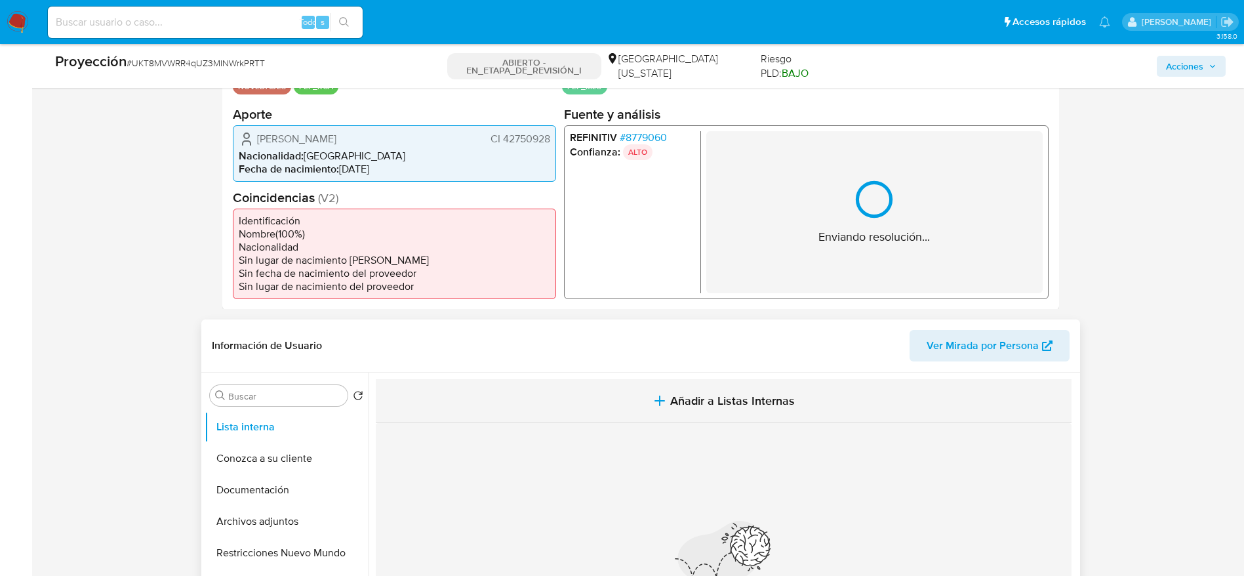
click at [666, 383] on icon "button" at bounding box center [660, 401] width 16 height 16
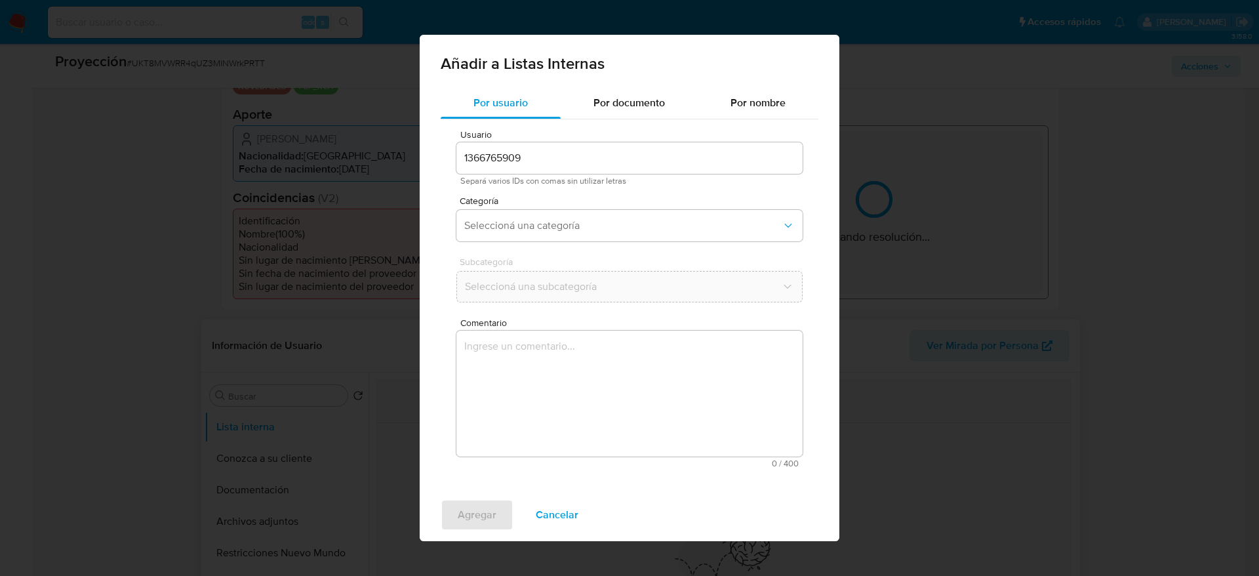
click at [666, 383] on textarea "Comentario" at bounding box center [629, 393] width 346 height 126
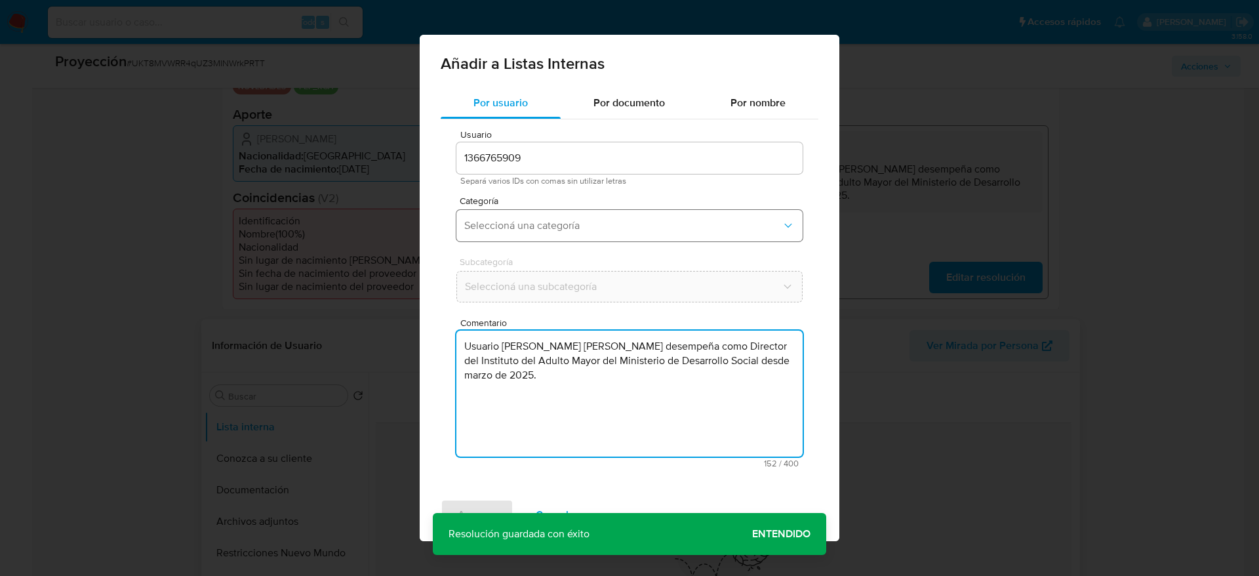
type textarea "Usuario Marianela Larzabal Rodriguez, se desempeña como Director del Instituto …"
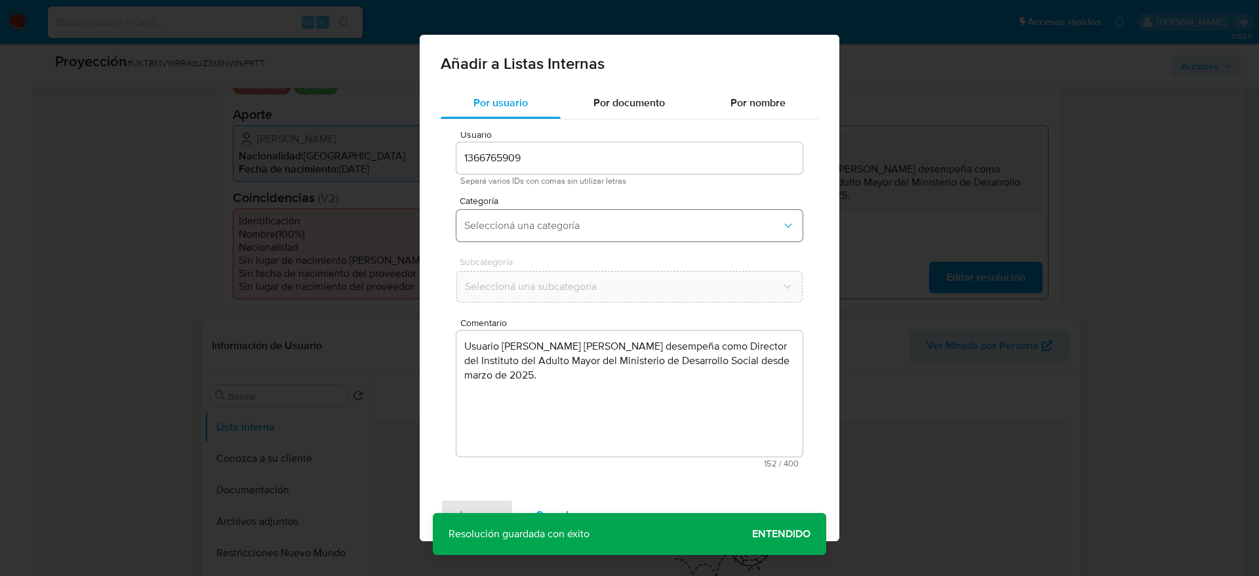
click at [576, 216] on button "Seleccioná una categoría" at bounding box center [629, 225] width 346 height 31
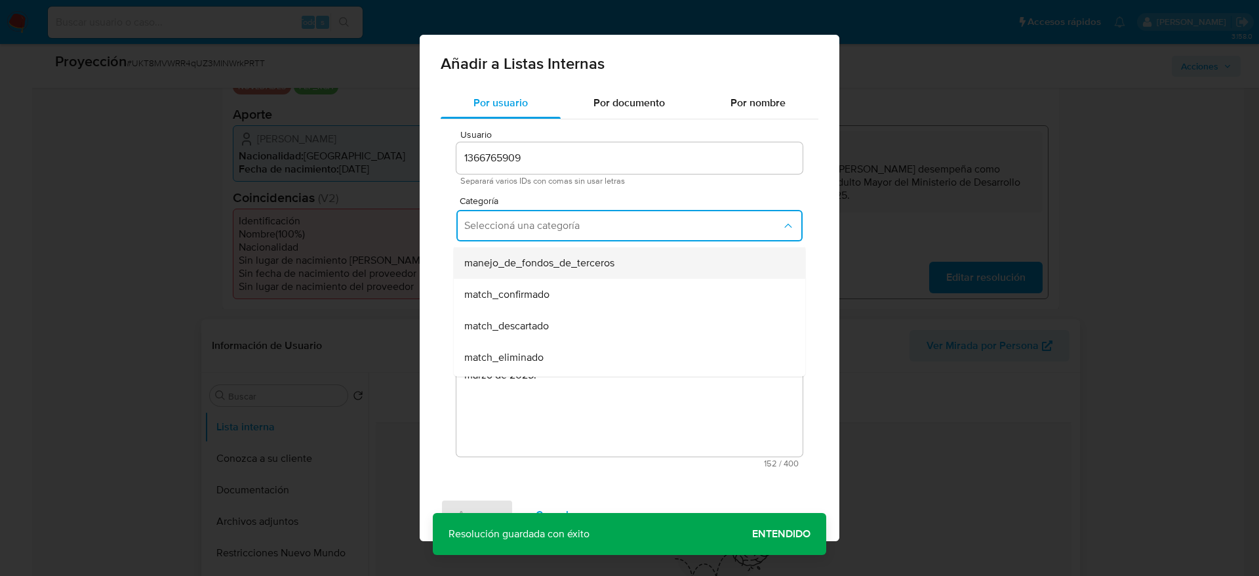
scroll to position [98, 0]
click at [562, 270] on div "match_confirmado" at bounding box center [625, 256] width 323 height 31
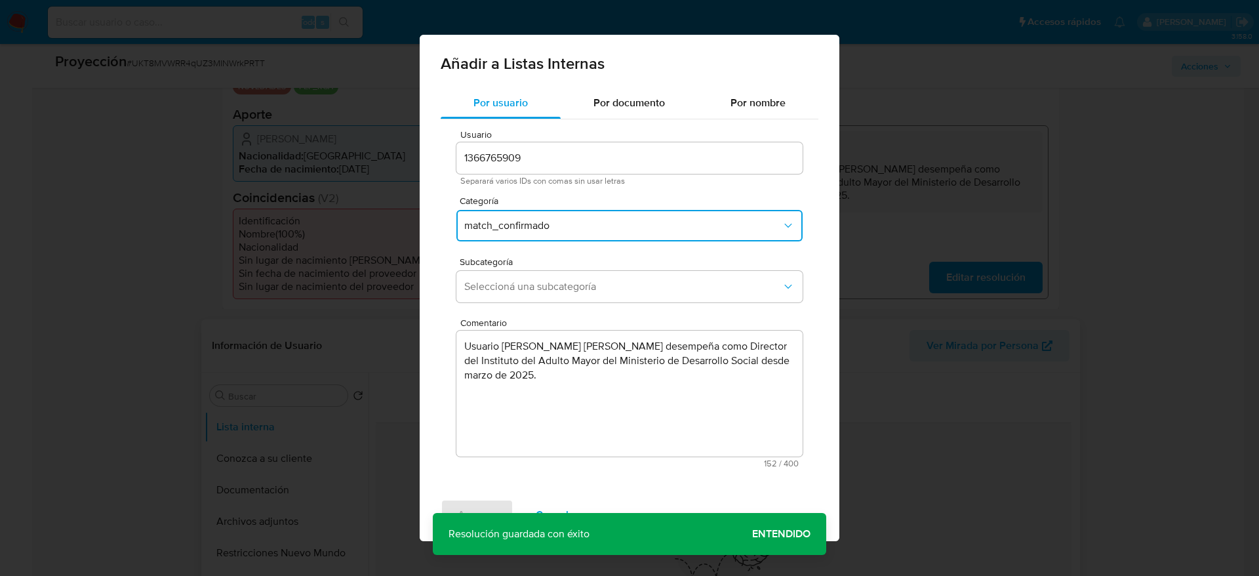
click at [551, 306] on div "Subcategoría Seleccioná una subcategoría" at bounding box center [629, 282] width 346 height 50
click at [564, 292] on span "Seleccioná una subcategoría" at bounding box center [622, 286] width 317 height 13
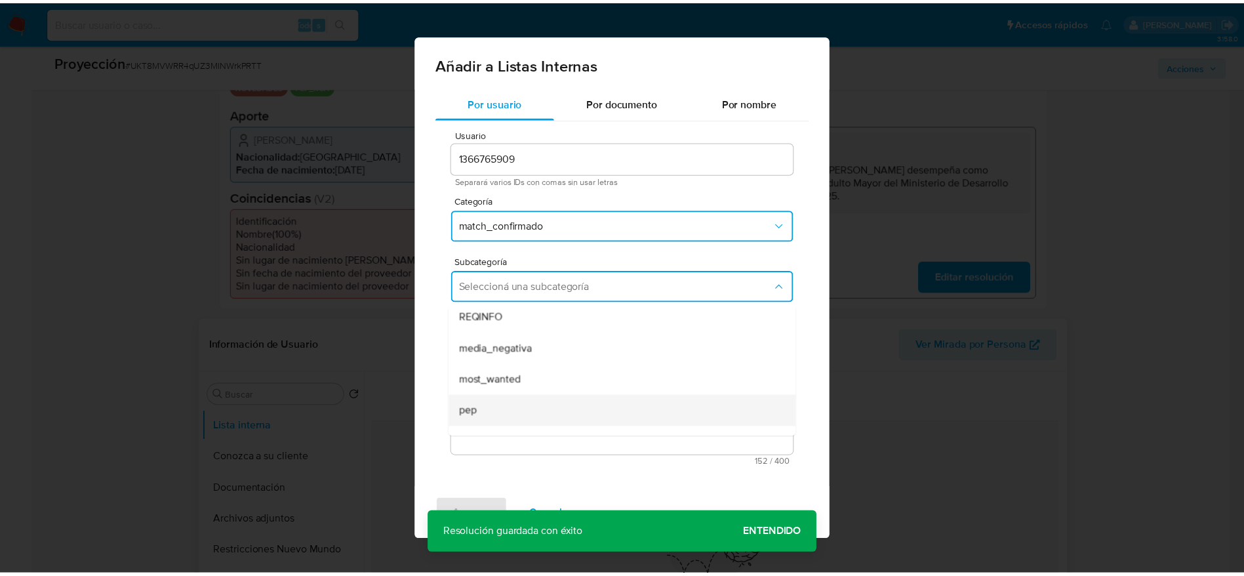
scroll to position [89, 0]
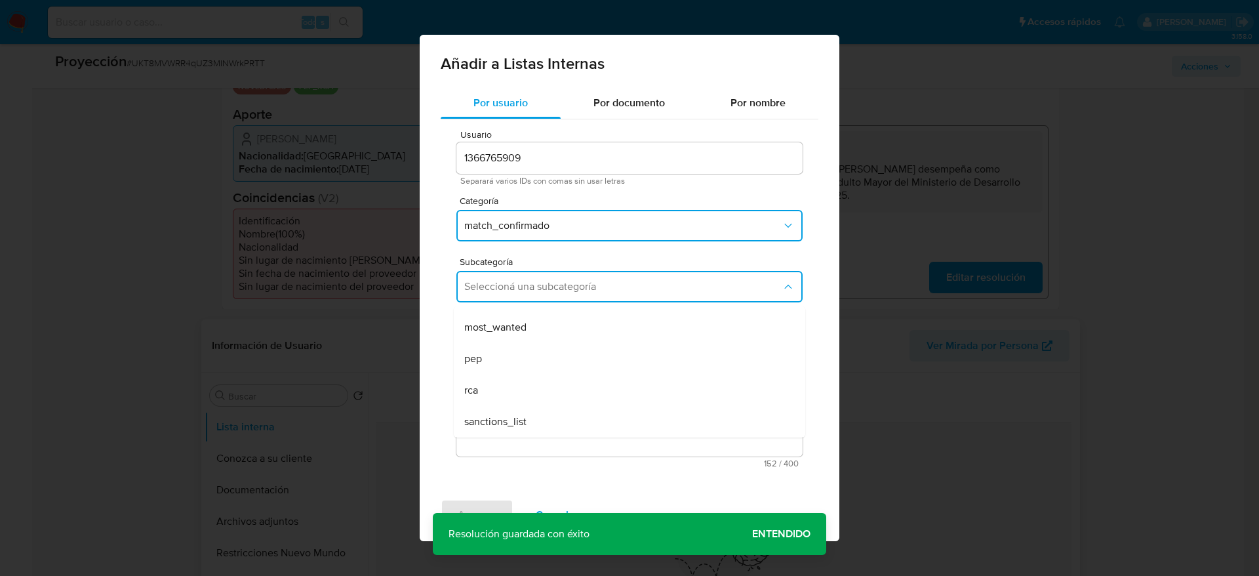
click at [517, 360] on div "pep" at bounding box center [625, 358] width 323 height 31
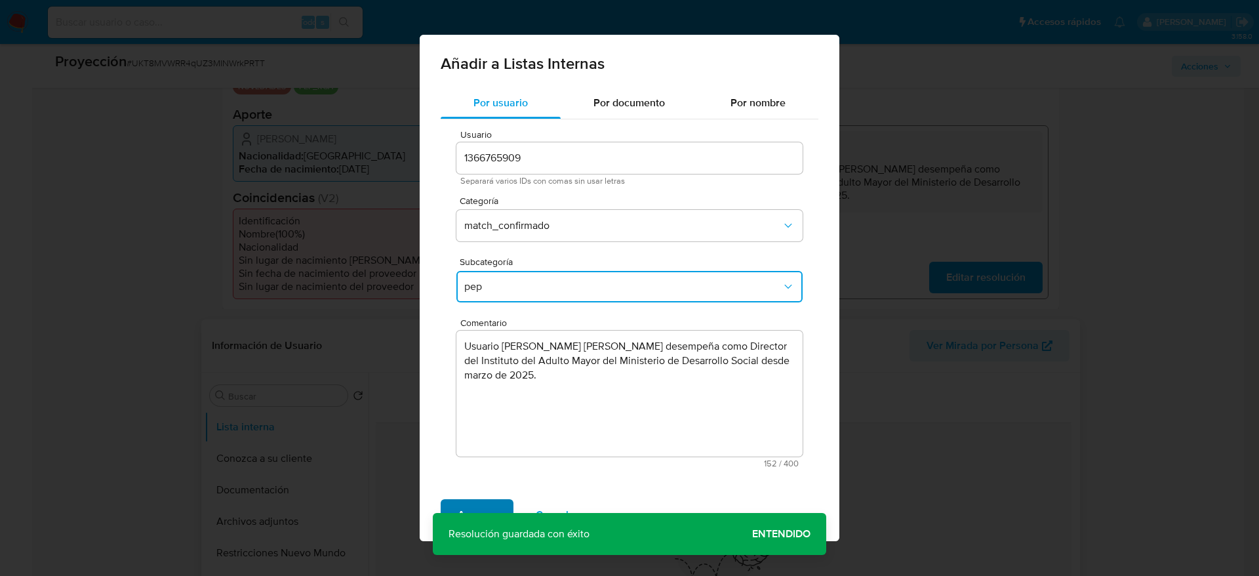
click at [458, 383] on span "Agregar" at bounding box center [477, 514] width 39 height 29
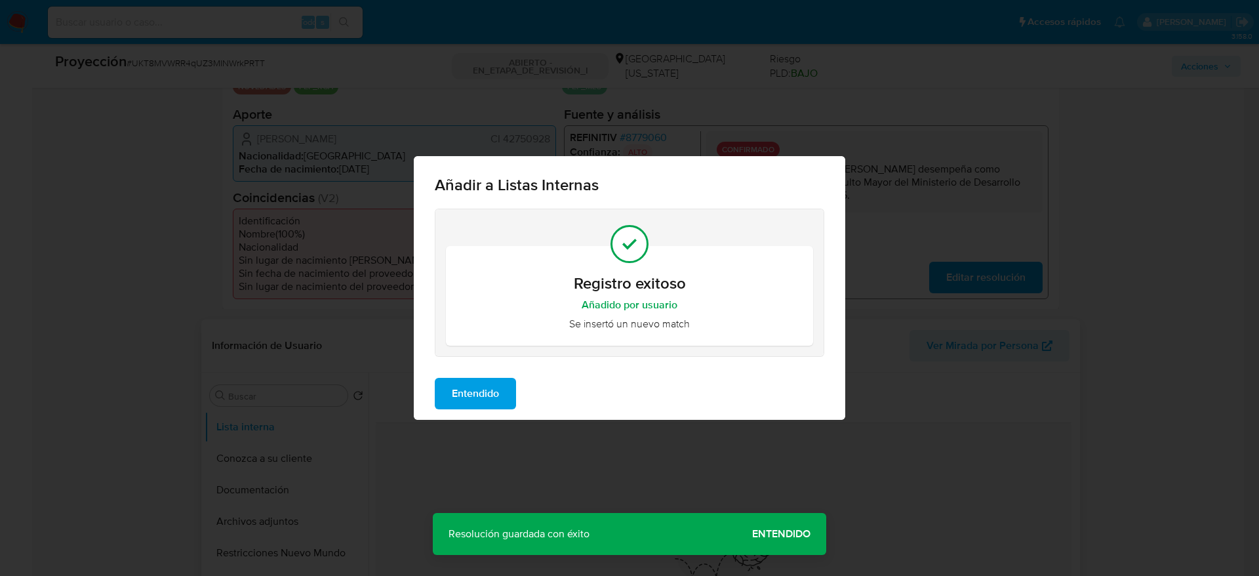
click at [492, 383] on span "Entendido" at bounding box center [475, 393] width 47 height 29
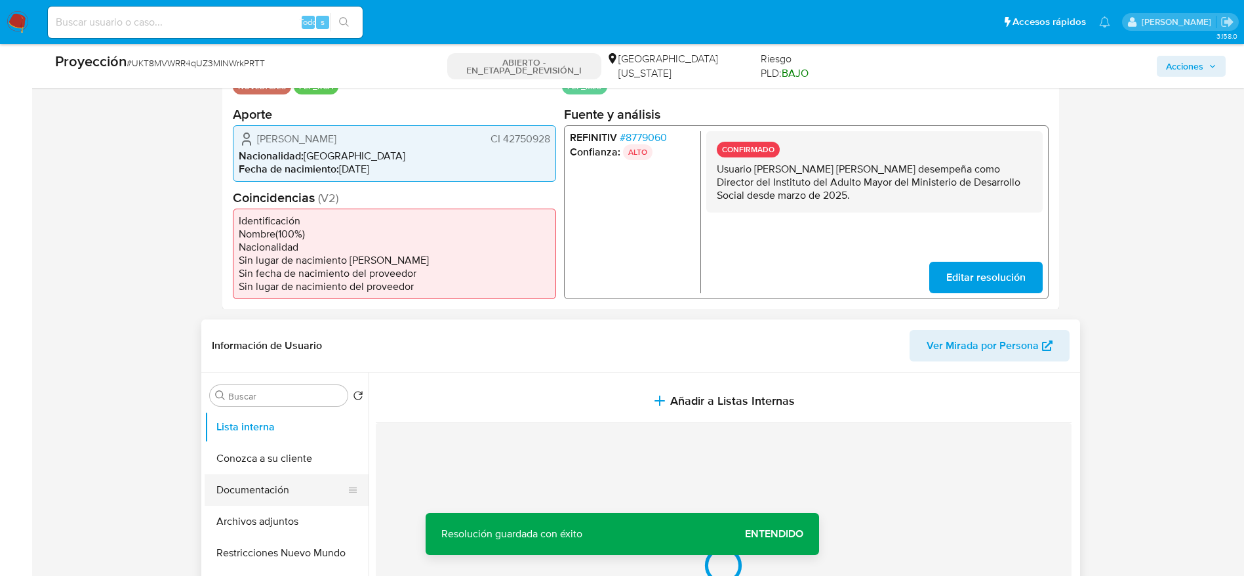
click at [308, 383] on button "Documentación" at bounding box center [281, 489] width 153 height 31
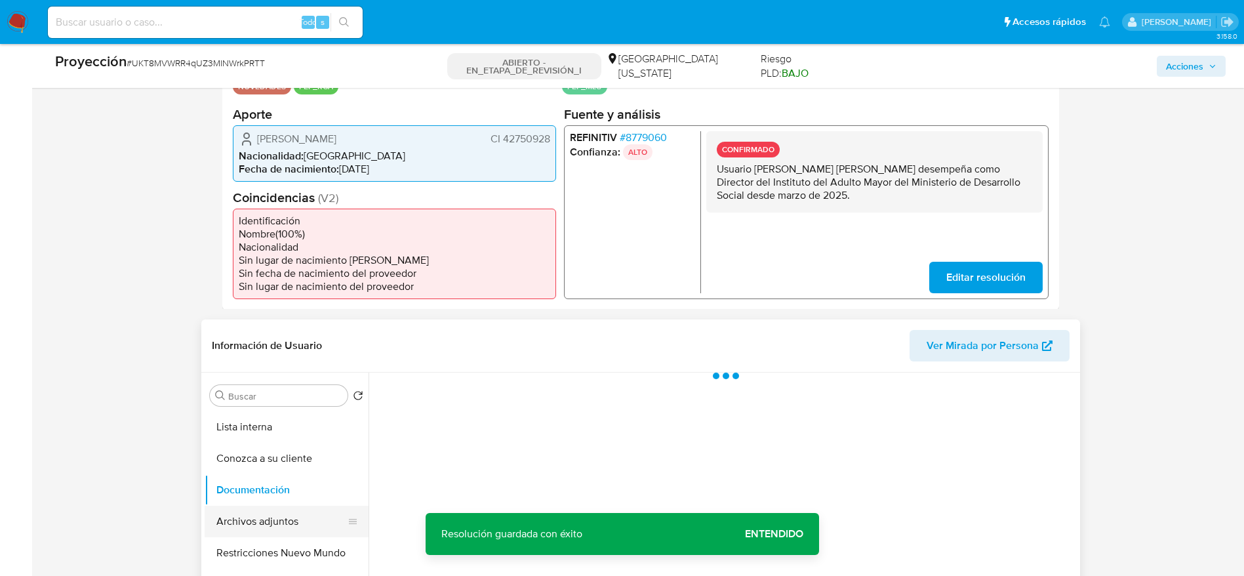
click at [310, 383] on button "Archivos adjuntos" at bounding box center [281, 521] width 153 height 31
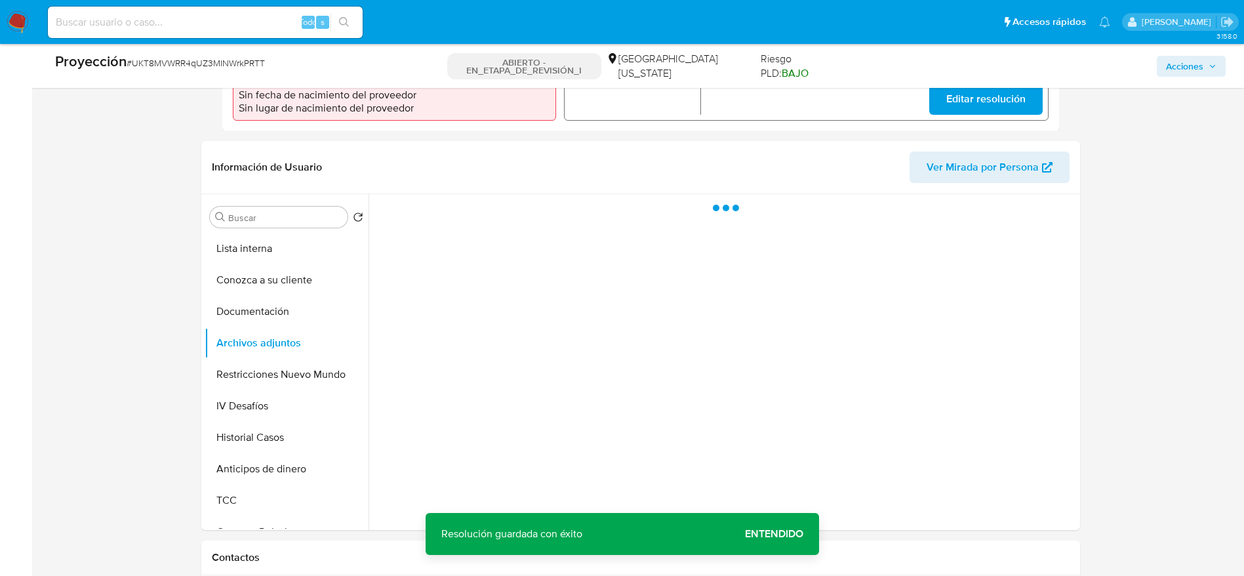
scroll to position [492, 0]
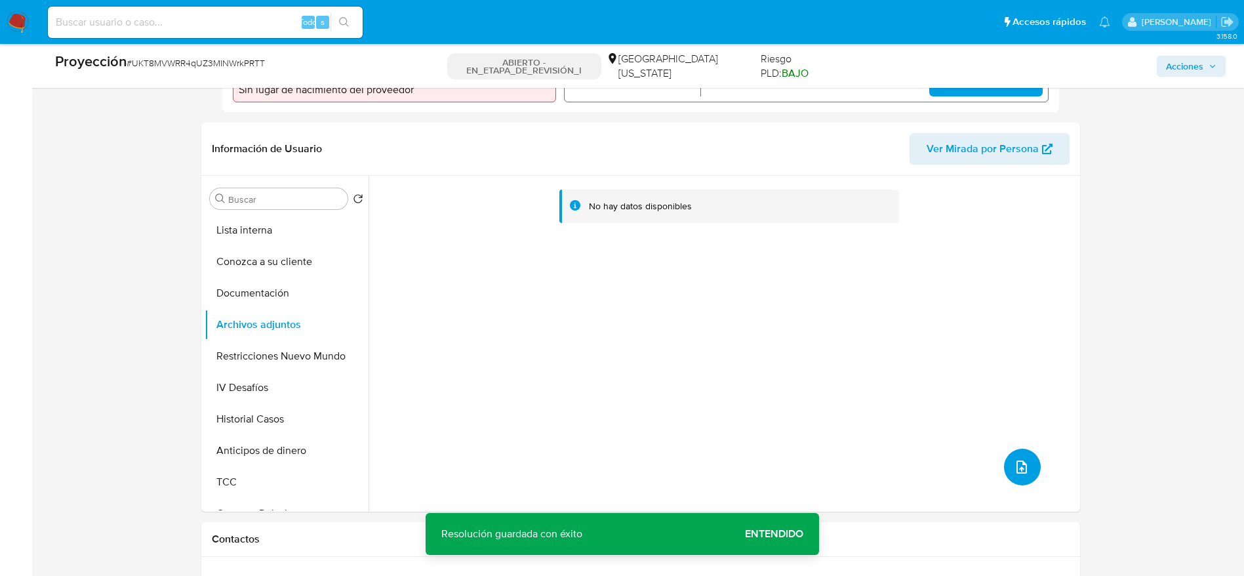
click at [839, 383] on icon "subir archivo" at bounding box center [1022, 467] width 16 height 16
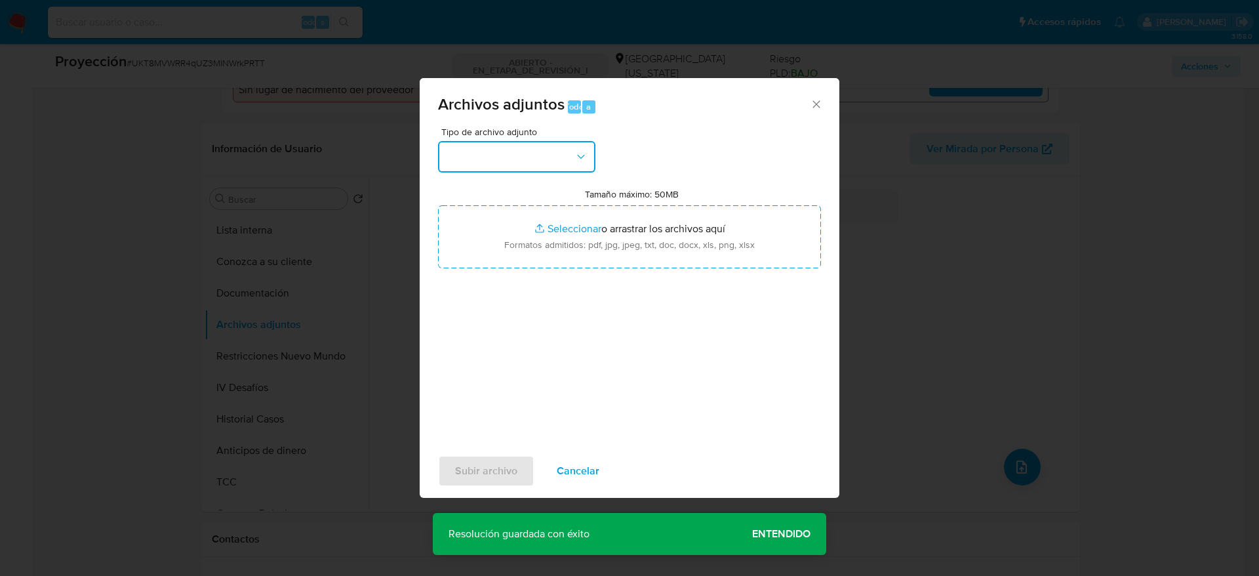
click at [574, 154] on button "button" at bounding box center [516, 156] width 157 height 31
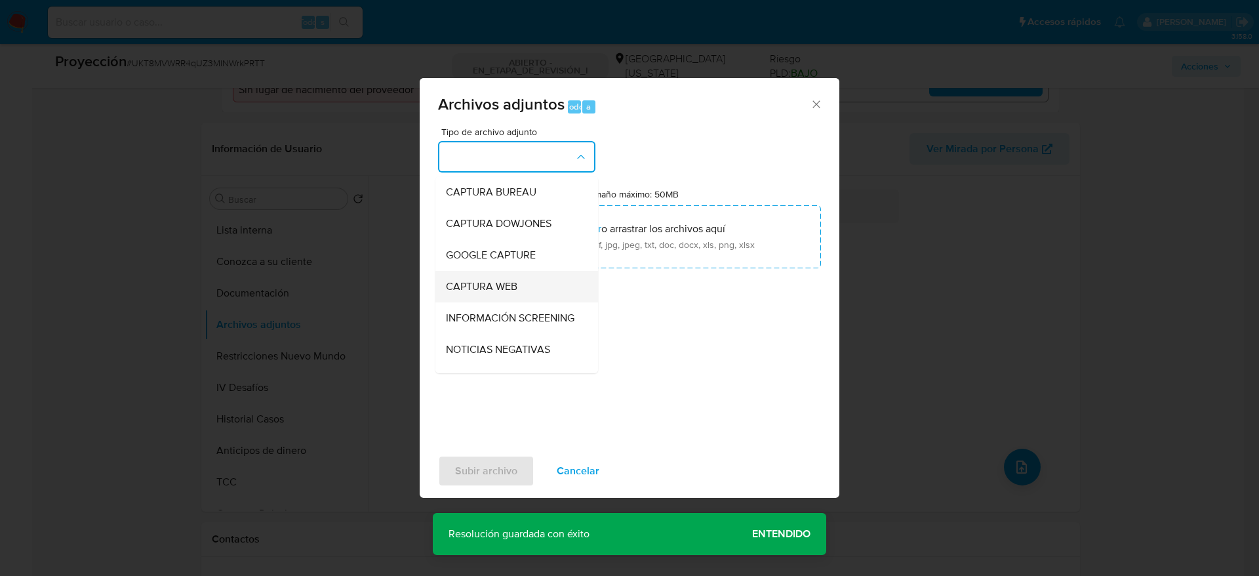
click at [533, 295] on div "CAPTURA WEB" at bounding box center [513, 286] width 134 height 31
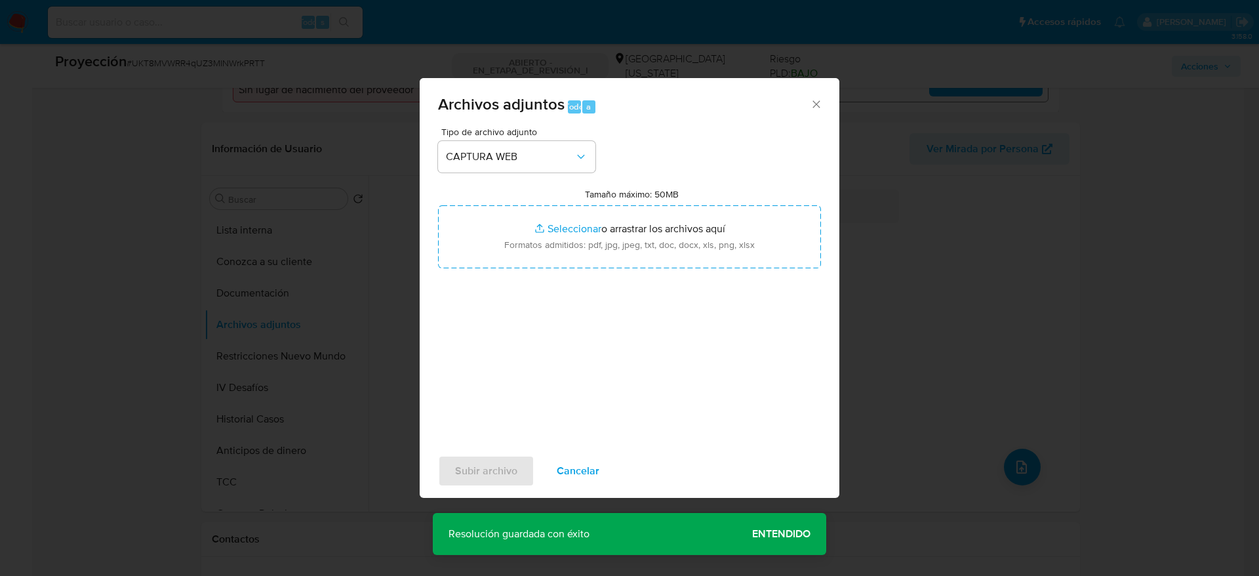
click at [613, 201] on div "Tamaño máximo: 50MB Seleccionar archivos Seleccionar o arrastrar los archivos a…" at bounding box center [629, 228] width 383 height 80
drag, startPoint x: 623, startPoint y: 227, endPoint x: 582, endPoint y: 147, distance: 90.0
click at [596, 146] on div "Tipo de archivo adjunto CAPTURA WEB Tamaño máximo: 50MB Seleccionar archivos Se…" at bounding box center [629, 281] width 383 height 309
click at [569, 150] on span "CAPTURA WEB" at bounding box center [510, 156] width 129 height 13
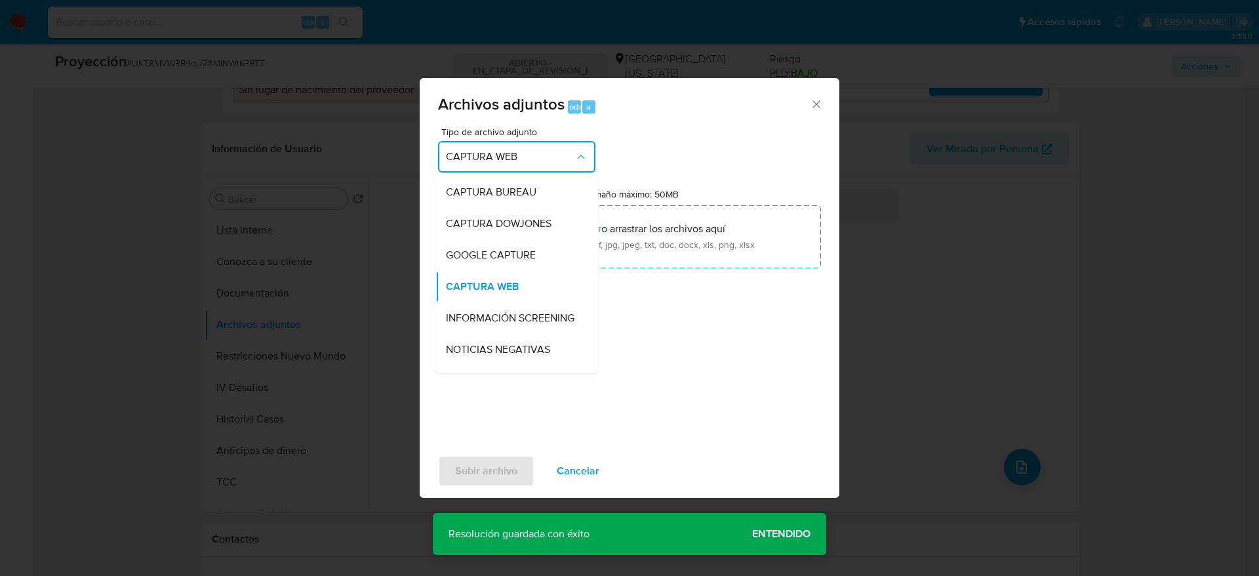
click at [519, 318] on span "INFORMACIÓN SCREENING" at bounding box center [510, 317] width 129 height 13
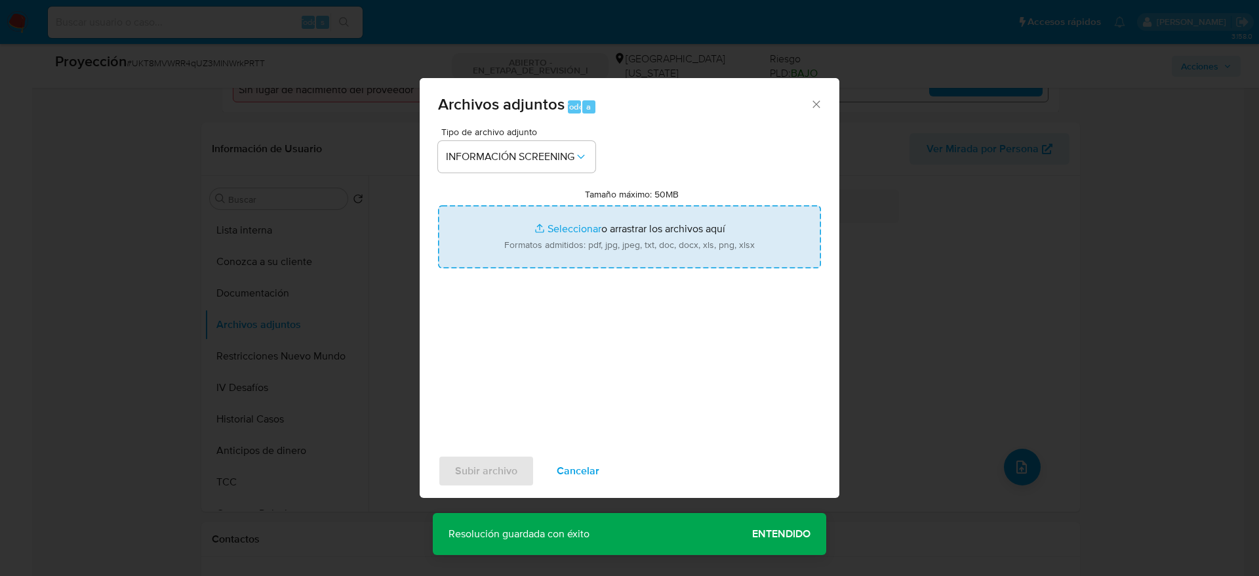
click at [539, 253] on input "Tamaño máximo: 50MB Seleccionar archivos" at bounding box center [629, 236] width 383 height 63
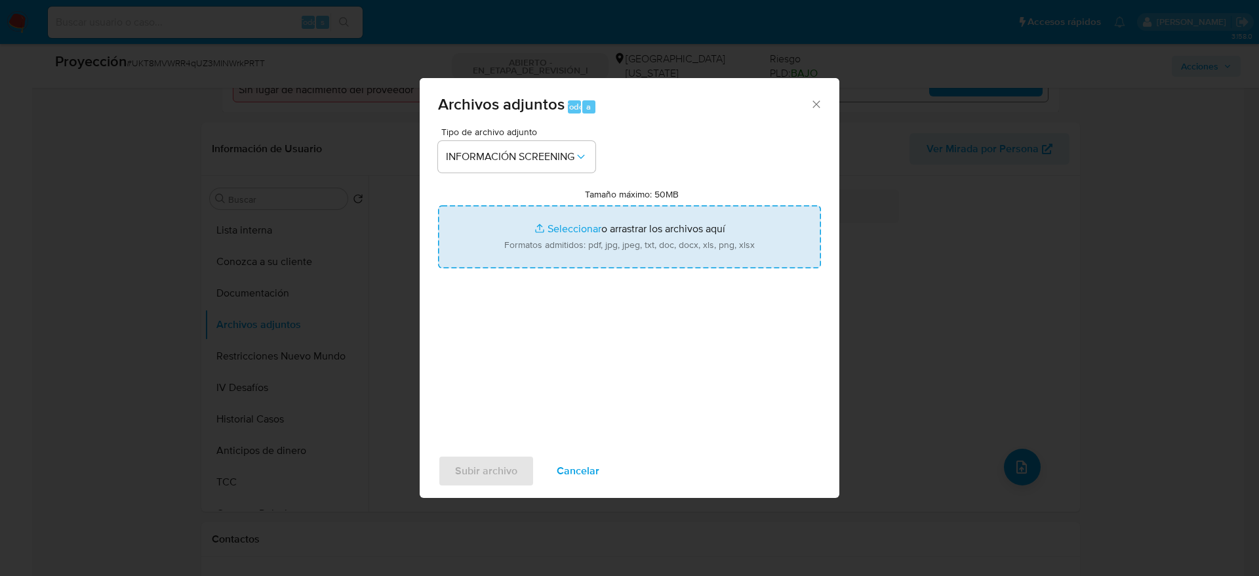
type input "C:\fakepath\_Marianela Larzabal Rodríguez_ lavado de dinero - Buscar con Google…"
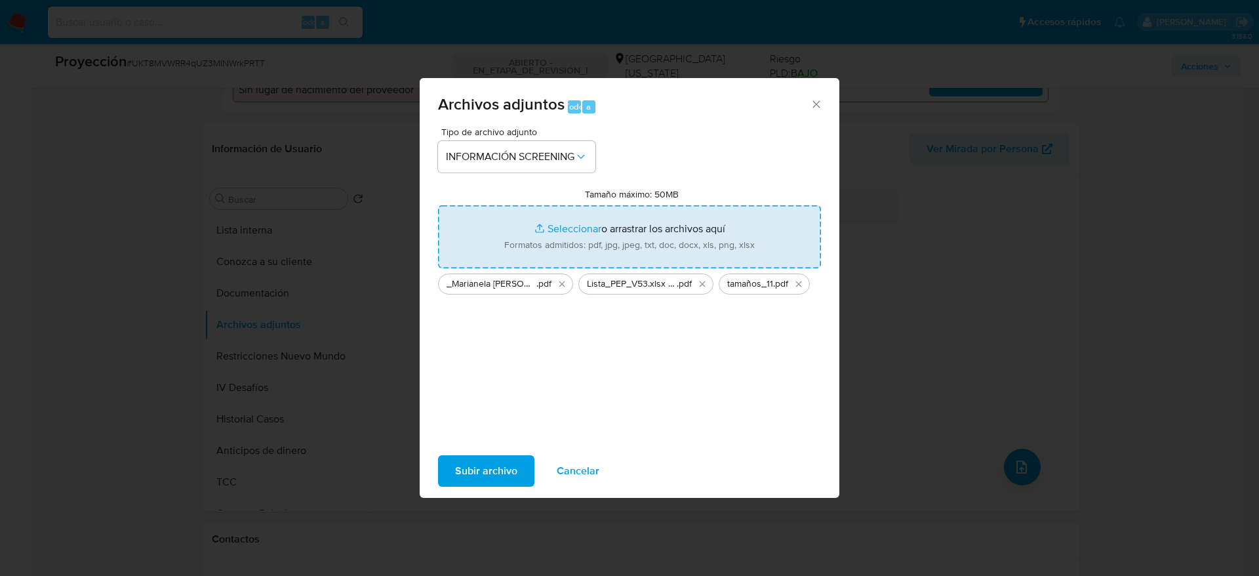
click at [438, 205] on input "Tamaño máximo: 50MB Seleccionar archivos" at bounding box center [629, 236] width 383 height 63
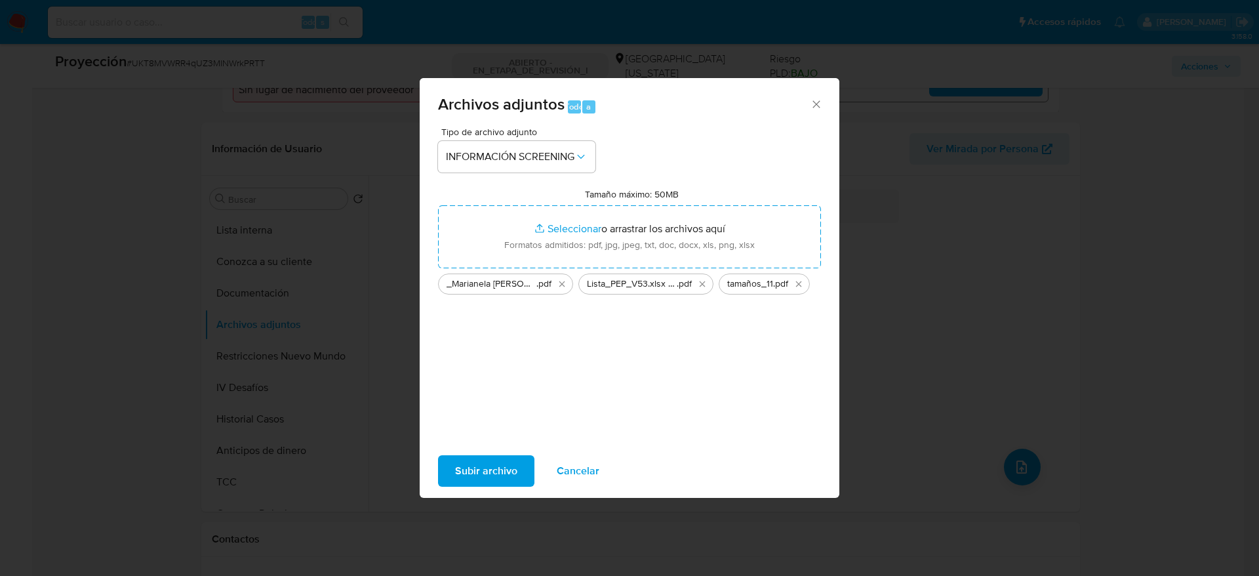
click at [505, 383] on span "Subir archivo" at bounding box center [486, 470] width 62 height 29
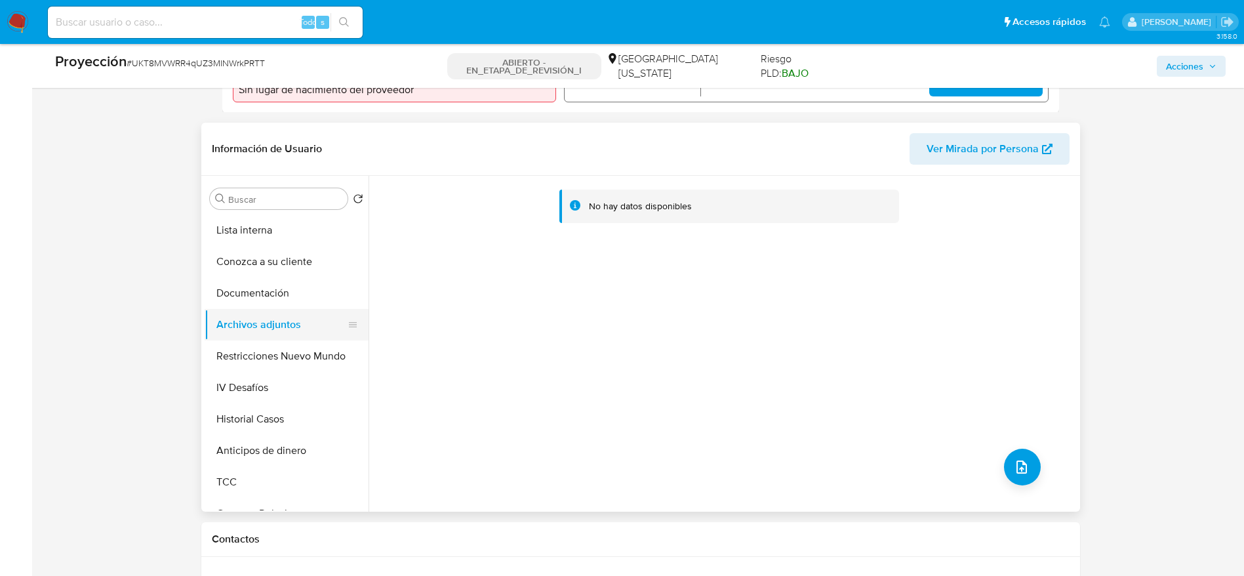
drag, startPoint x: 260, startPoint y: 289, endPoint x: 261, endPoint y: 317, distance: 28.2
click at [262, 289] on button "Documentación" at bounding box center [287, 292] width 164 height 31
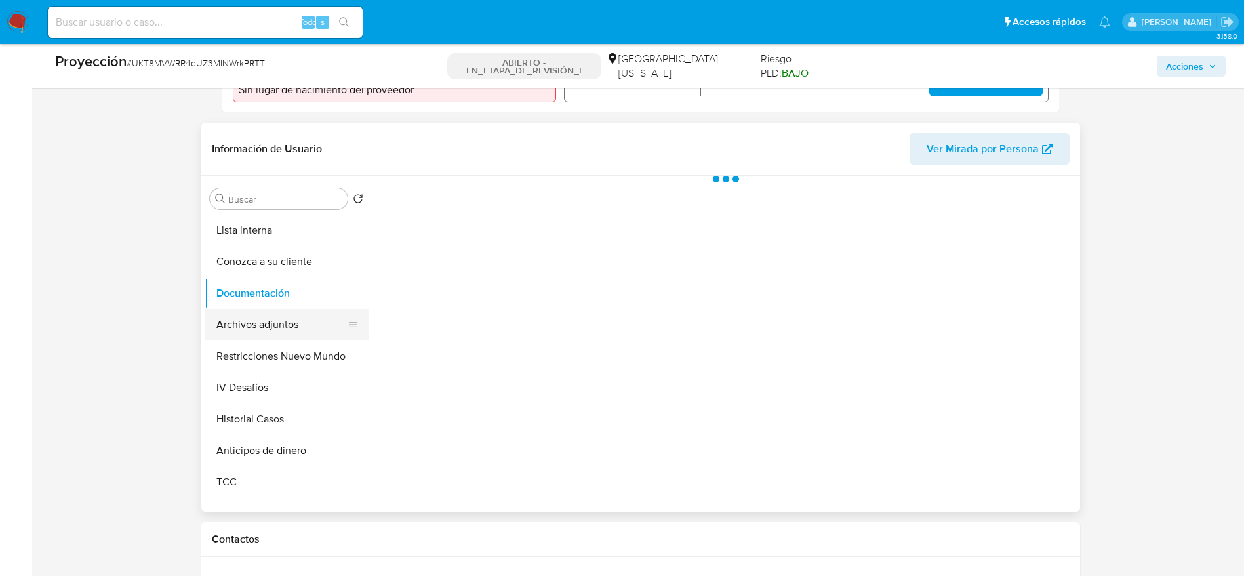
click at [261, 317] on button "Archivos adjuntos" at bounding box center [281, 324] width 153 height 31
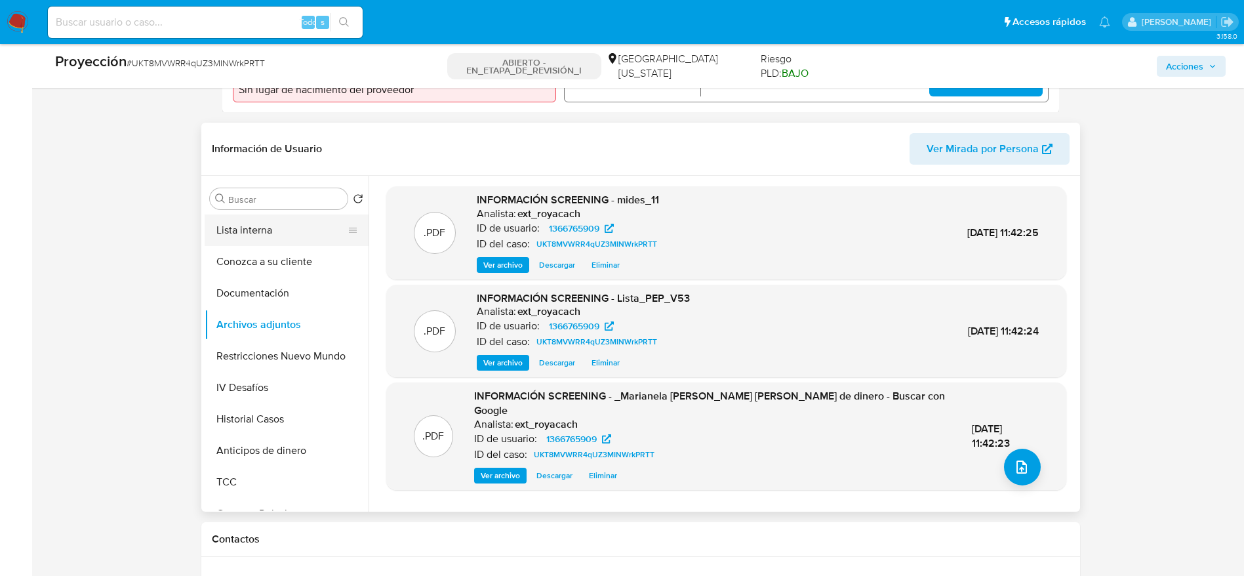
click at [245, 242] on button "Lista interna" at bounding box center [281, 229] width 153 height 31
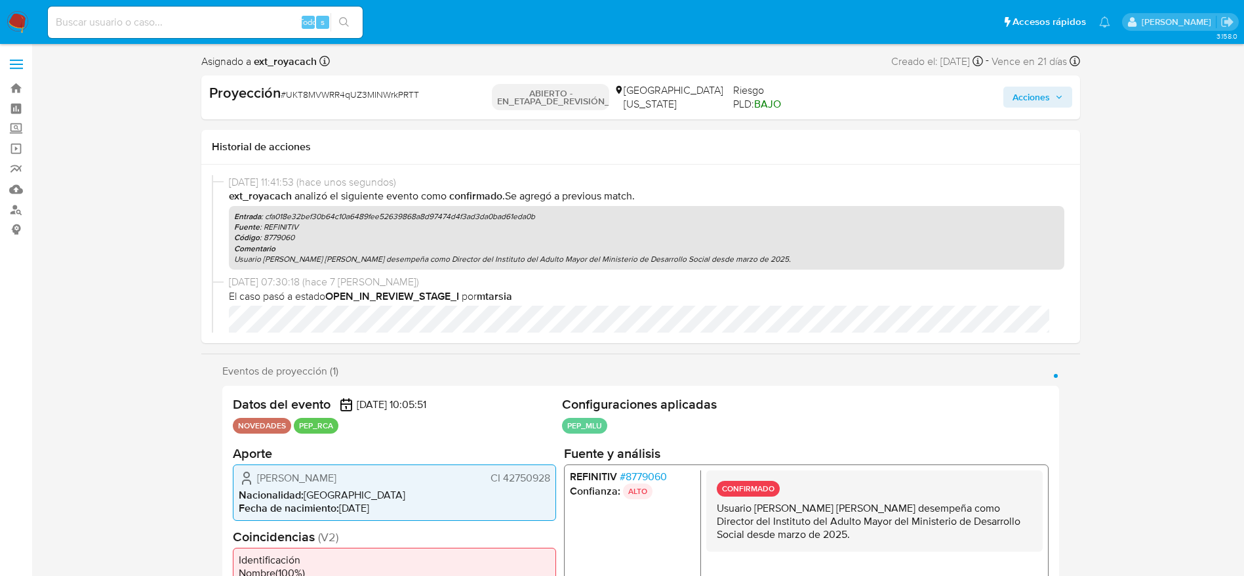
click at [839, 97] on span "Acciones" at bounding box center [1030, 97] width 37 height 21
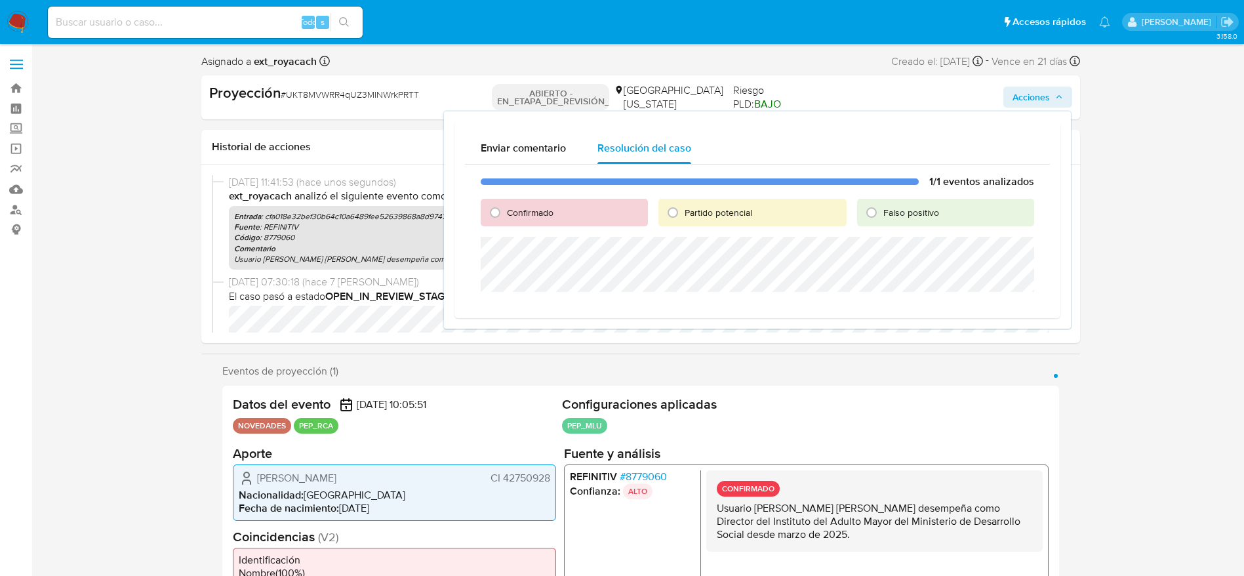
click at [507, 216] on font "Confirmado" at bounding box center [530, 212] width 47 height 13
click at [506, 216] on input "Confirmado" at bounding box center [495, 212] width 21 height 21
radio input "true"
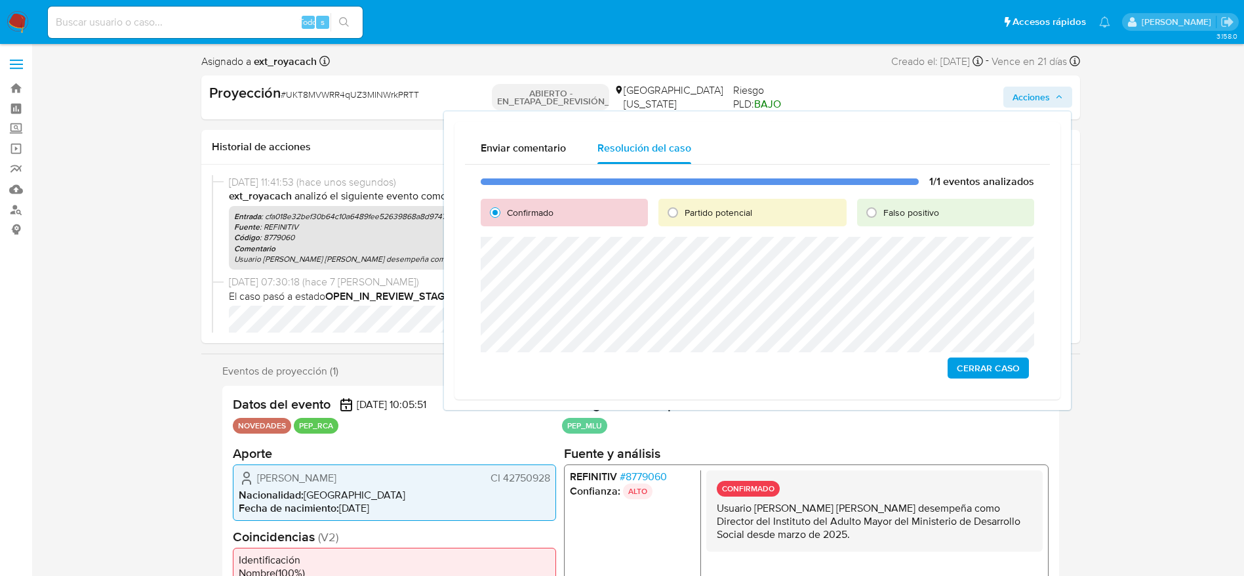
click at [839, 367] on span "Cerrar Caso" at bounding box center [988, 368] width 63 height 18
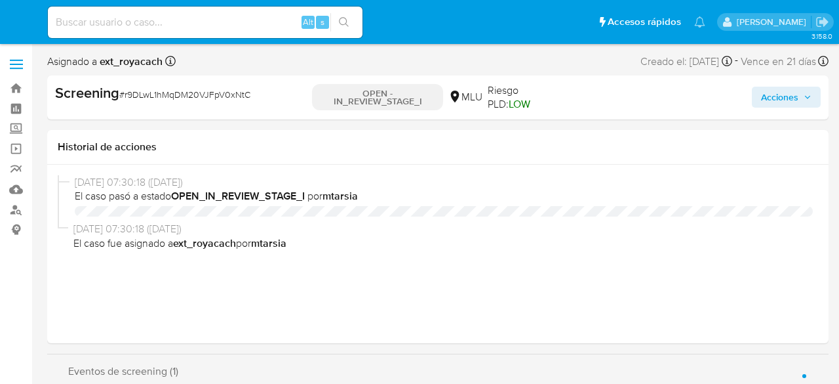
select select "10"
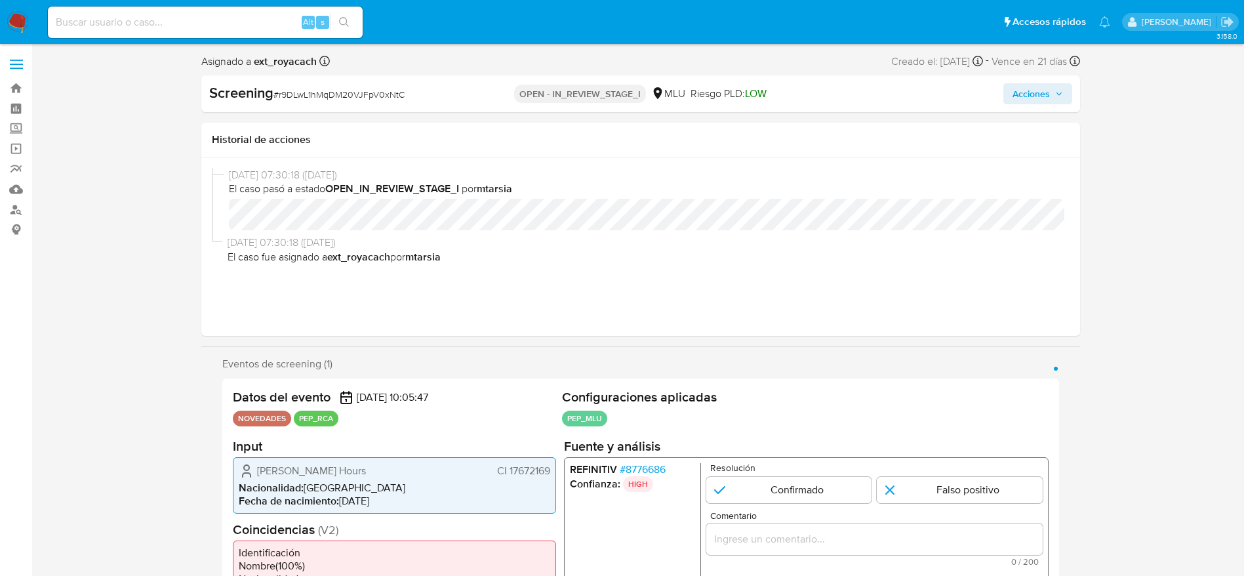
click at [317, 91] on span "# r9DLwL1hMqDM20VJFpV0xNtC" at bounding box center [338, 94] width 131 height 13
copy span "r9DLwL1hMqDM20VJFpV0xNtC"
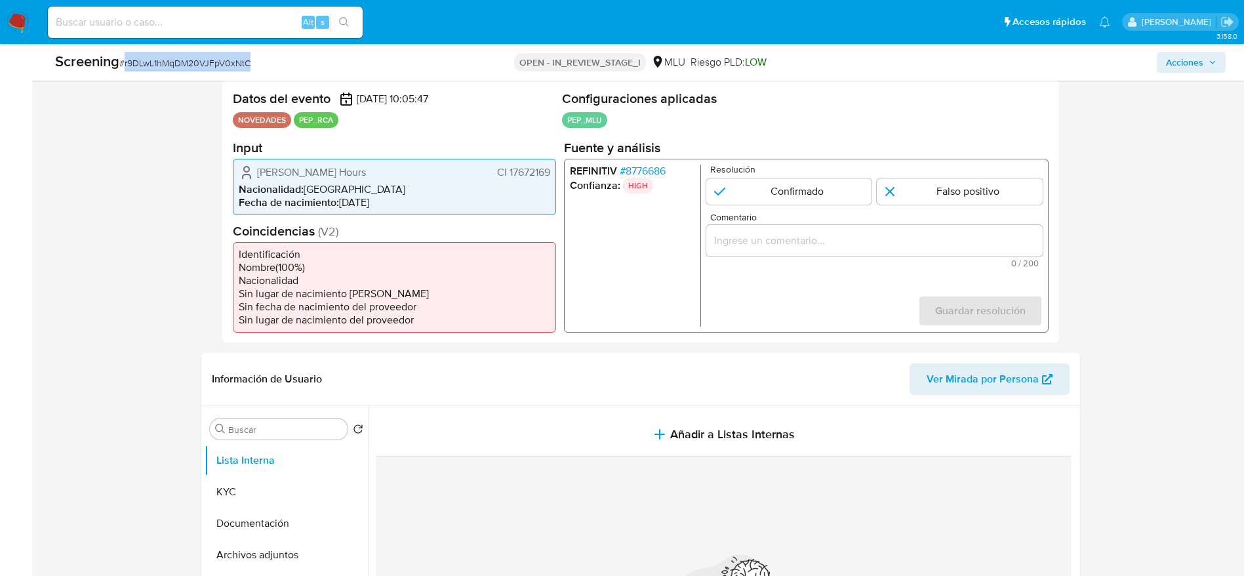
scroll to position [295, 0]
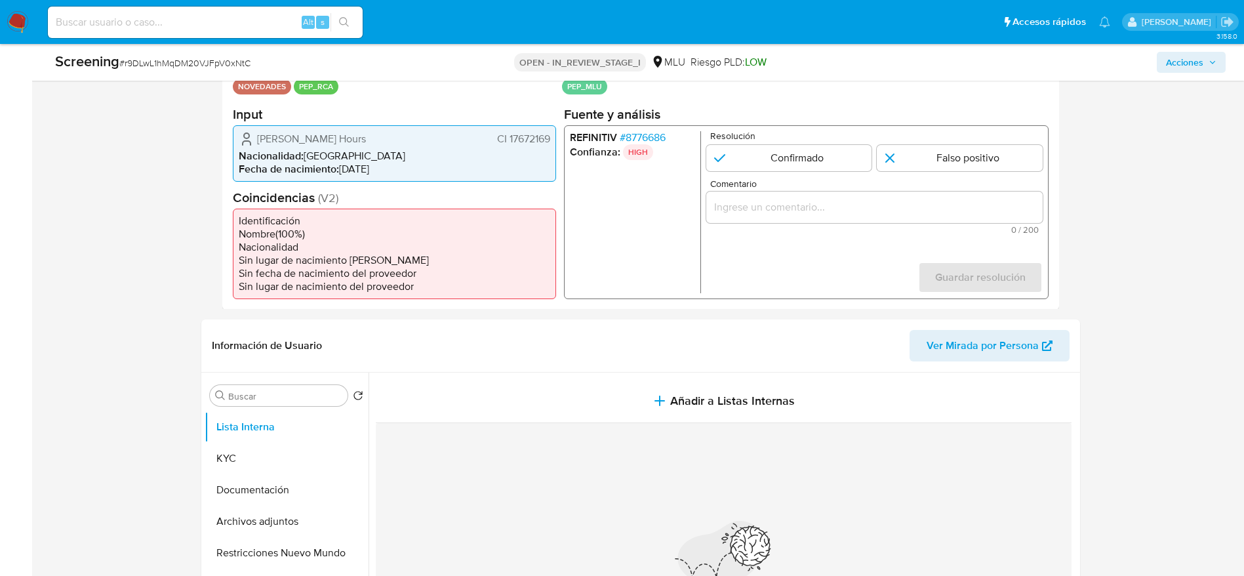
click at [656, 141] on span "# 8776686" at bounding box center [642, 136] width 46 height 13
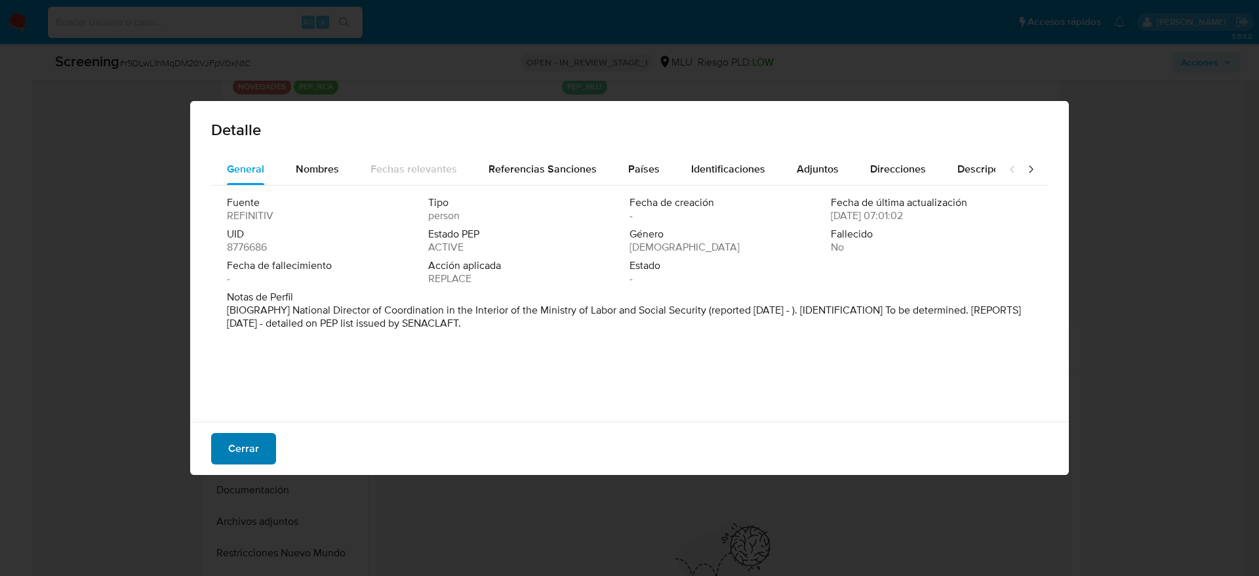
click at [232, 383] on span "Cerrar" at bounding box center [243, 448] width 31 height 29
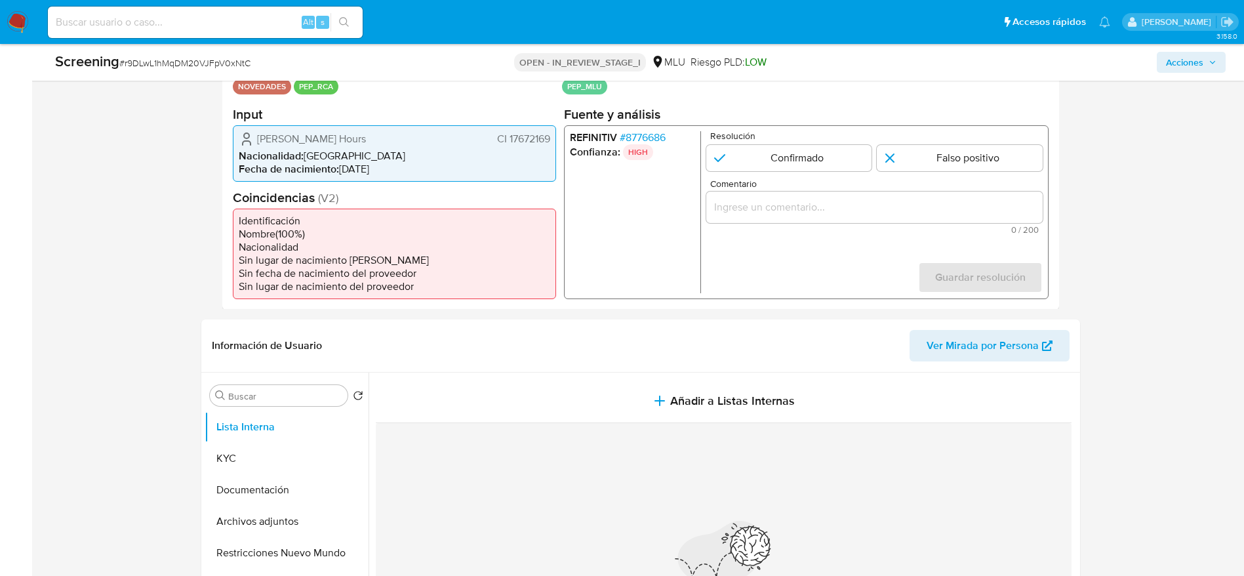
drag, startPoint x: 245, startPoint y: 135, endPoint x: 554, endPoint y: 140, distance: 309.5
click at [554, 140] on div "Dario Leon Mendiondo Hours CI 17672169 Nacionalidad : Uruguay Fecha de nacimien…" at bounding box center [394, 153] width 323 height 56
click at [632, 137] on span "# 8776686" at bounding box center [642, 136] width 46 height 13
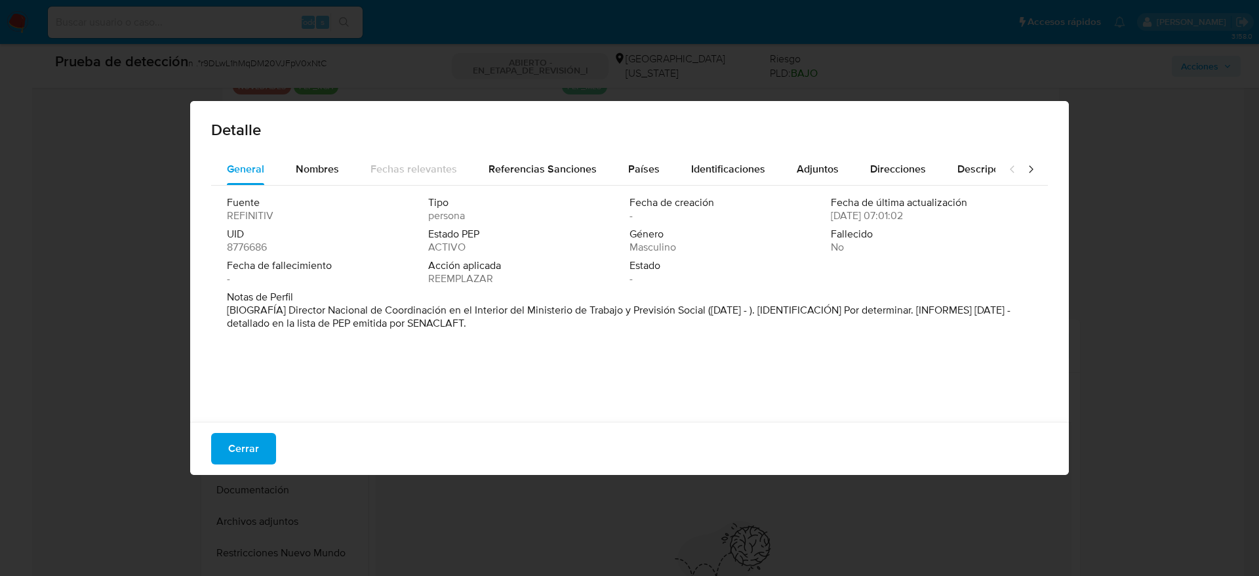
drag, startPoint x: 287, startPoint y: 314, endPoint x: 719, endPoint y: 306, distance: 432.2
click at [705, 311] on font "[BIOGRAFÍA] Director Nacional de Coordinación en el Interior del Ministerio de …" at bounding box center [619, 316] width 784 height 28
click at [212, 383] on button "Cerrar" at bounding box center [243, 448] width 65 height 31
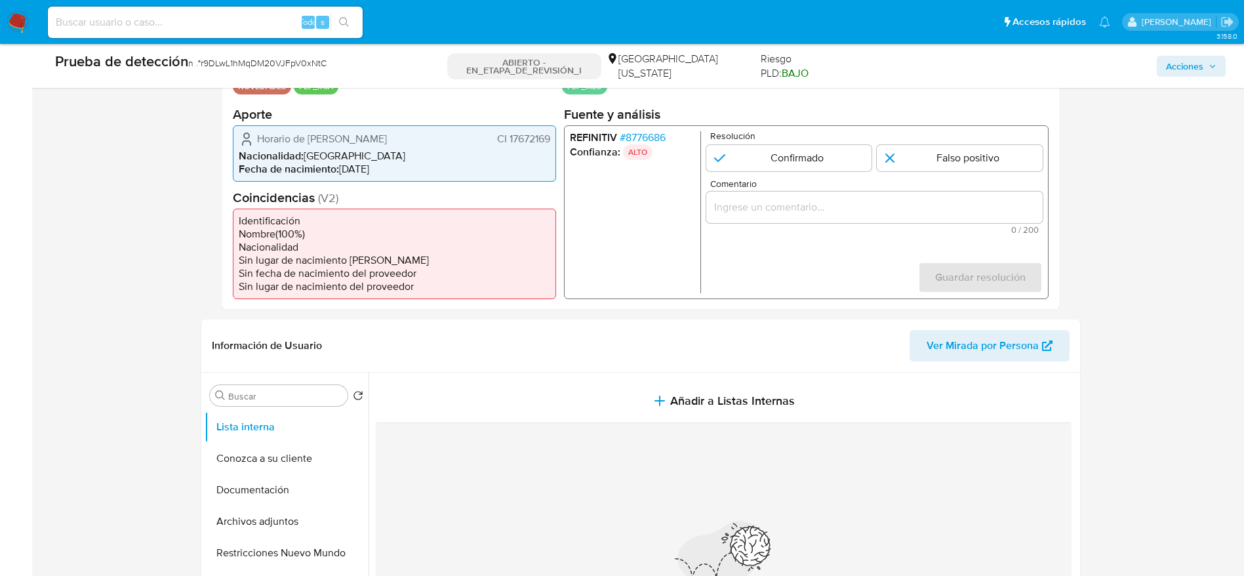
click at [322, 127] on div "Horario de Darío León Mendiondo CI 17672169 Nacionalidad : Uruguay Fecha de nac…" at bounding box center [394, 153] width 323 height 56
click at [321, 130] on font "Horario de Darío León Mendiondo" at bounding box center [322, 137] width 130 height 15
click at [839, 216] on div "1 de 1" at bounding box center [874, 206] width 336 height 31
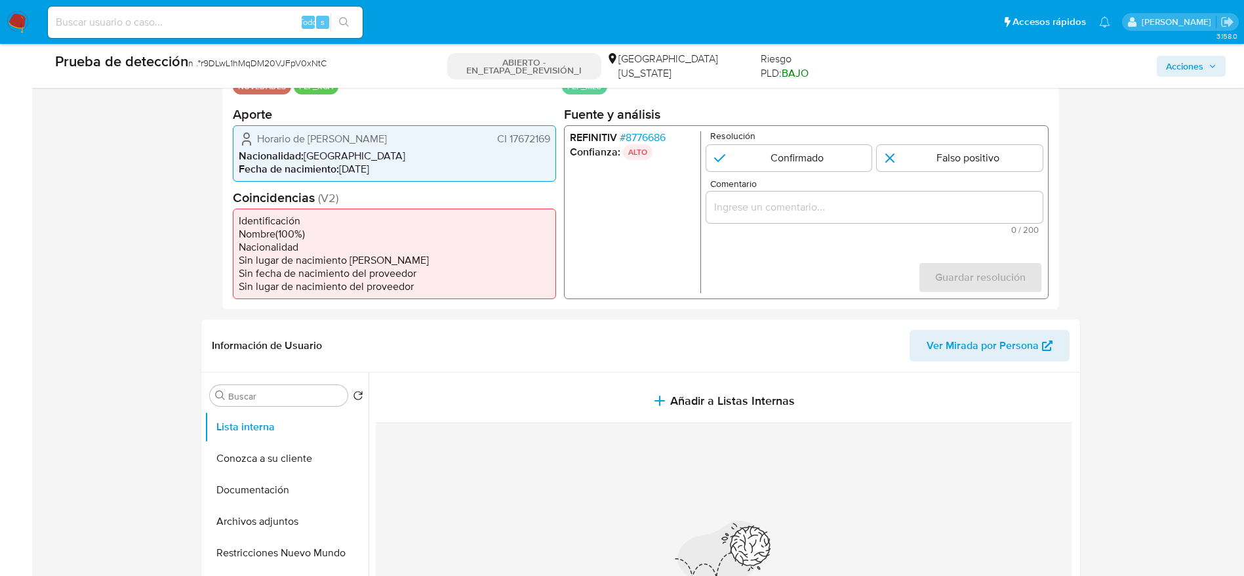
click at [839, 207] on input "Comentario" at bounding box center [874, 206] width 336 height 17
paste input "Usuario Dario Leon Mendiondo Hours, se desempeña como Director Nacional de Coor…"
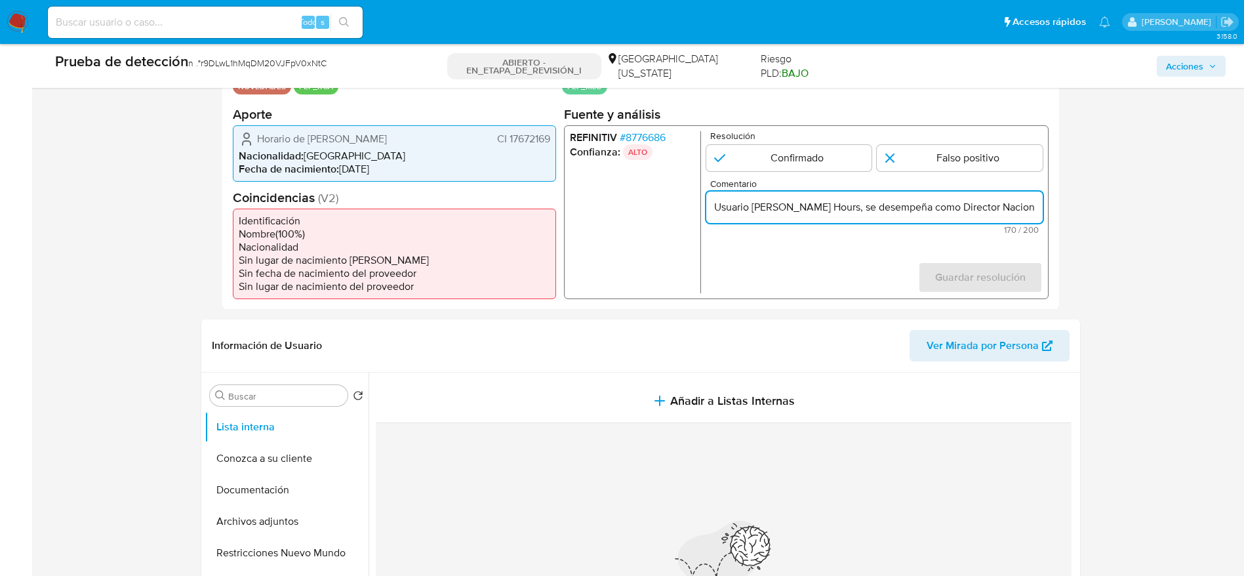
scroll to position [0, 488]
type input "Usuario Dario Leon Mendiondo Hours, se desempeña como Director Nacional de Coor…"
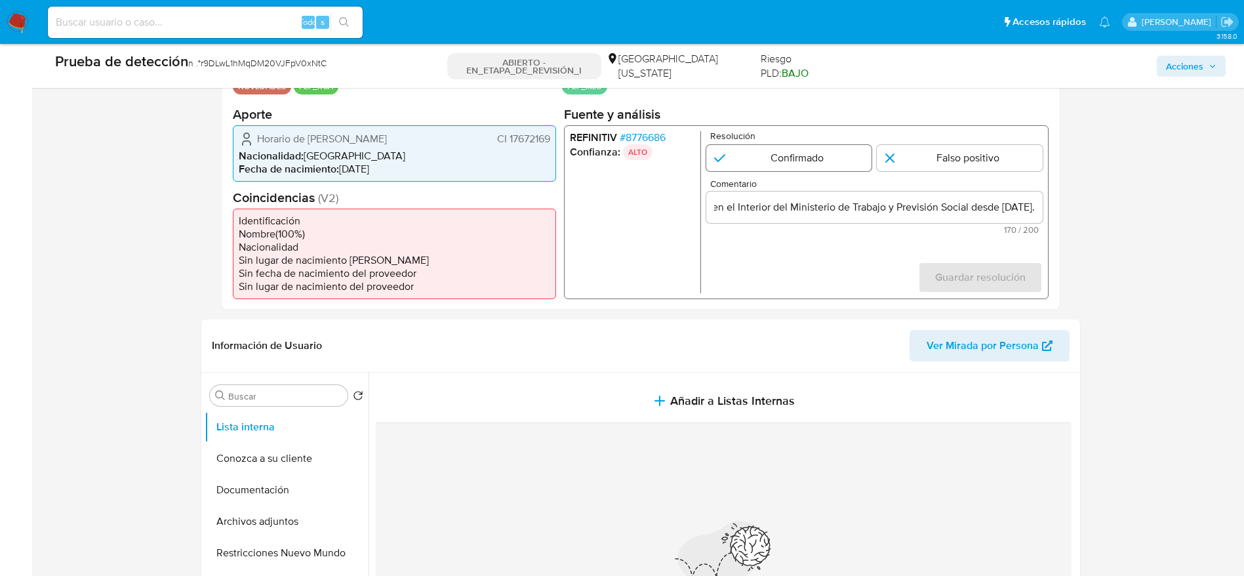
click at [722, 158] on input "1 de 1" at bounding box center [789, 157] width 166 height 26
radio input "true"
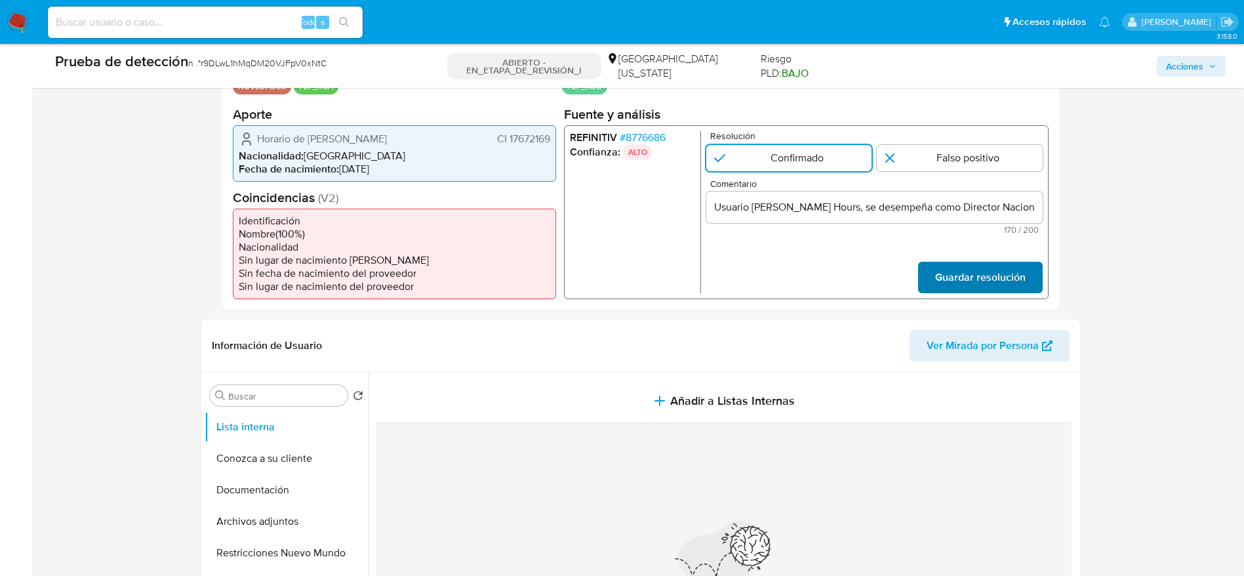
click at [839, 268] on span "Guardar resolución" at bounding box center [979, 276] width 90 height 29
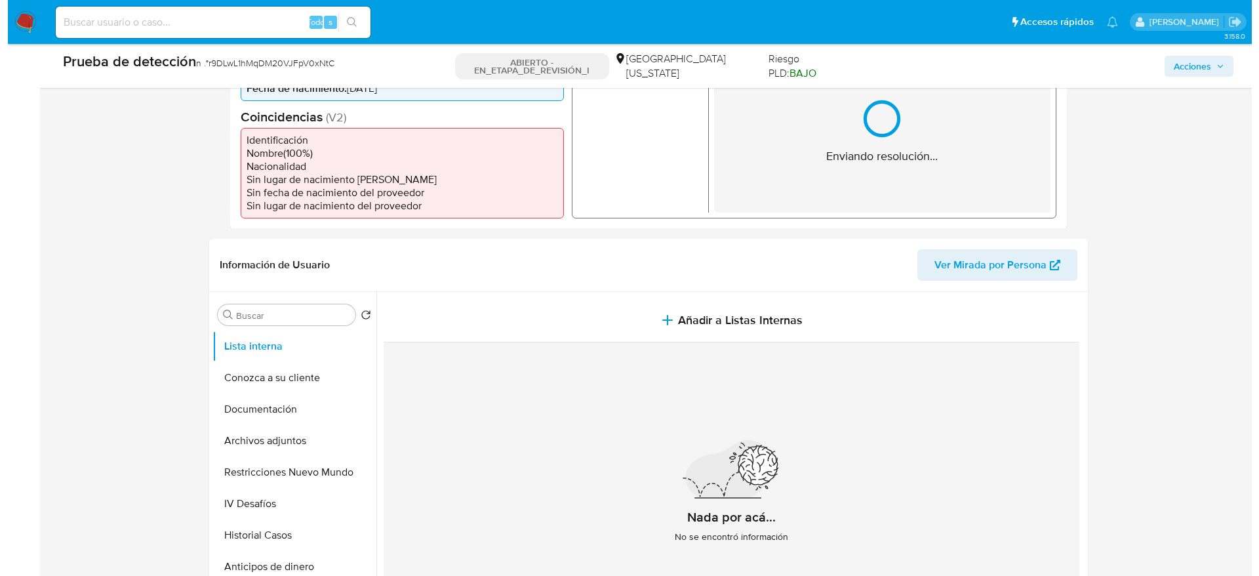
scroll to position [393, 0]
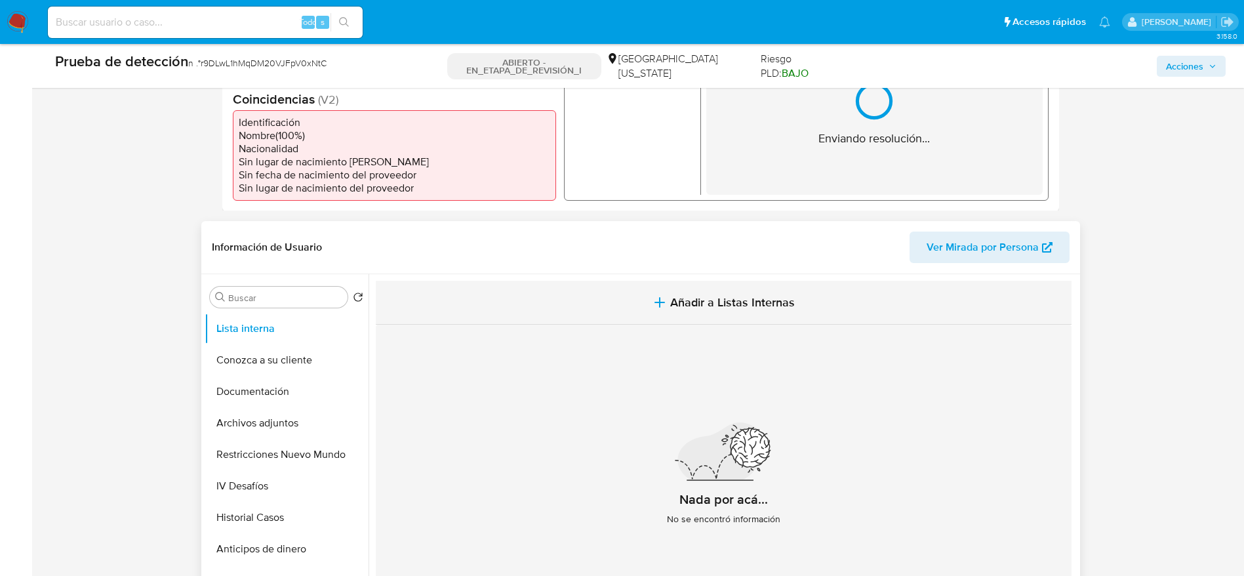
click at [657, 308] on icon "button" at bounding box center [660, 302] width 16 height 16
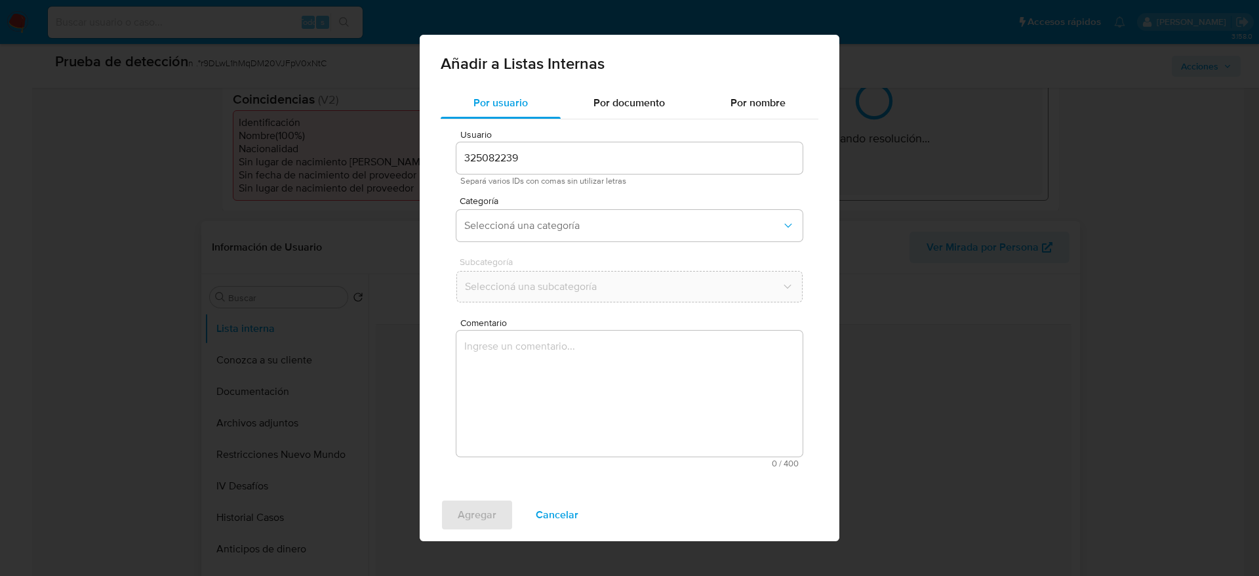
click at [657, 325] on div "Usuario 325082239 Separá varios IDs con comas sin utilizar letras Categoría Sel…" at bounding box center [630, 298] width 378 height 359
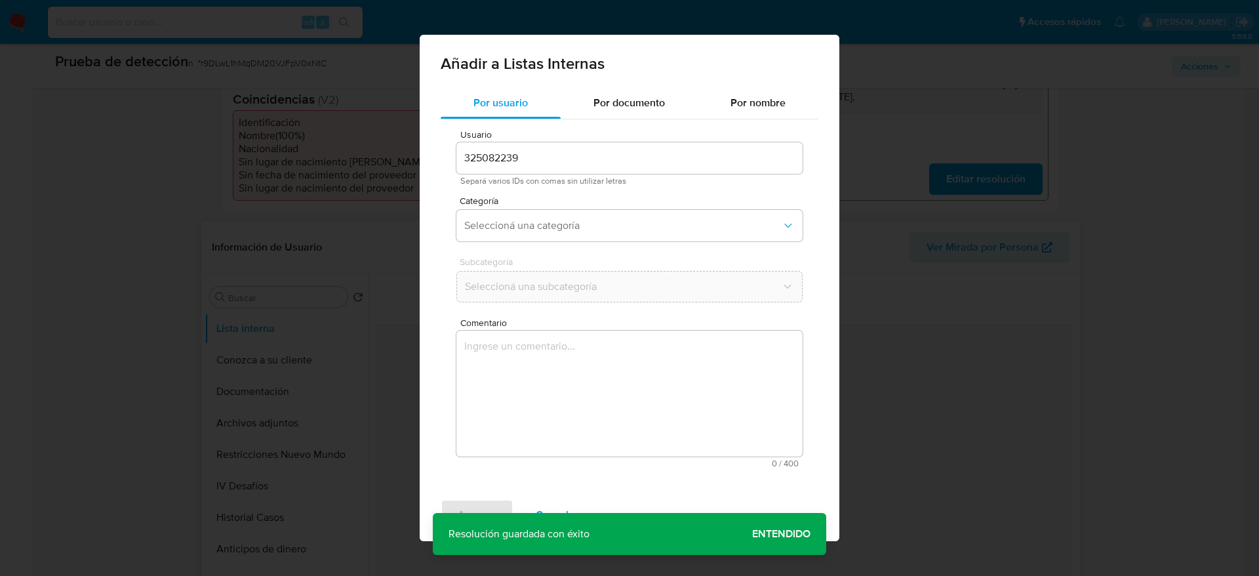
click at [656, 345] on textarea "Comentario" at bounding box center [629, 393] width 346 height 126
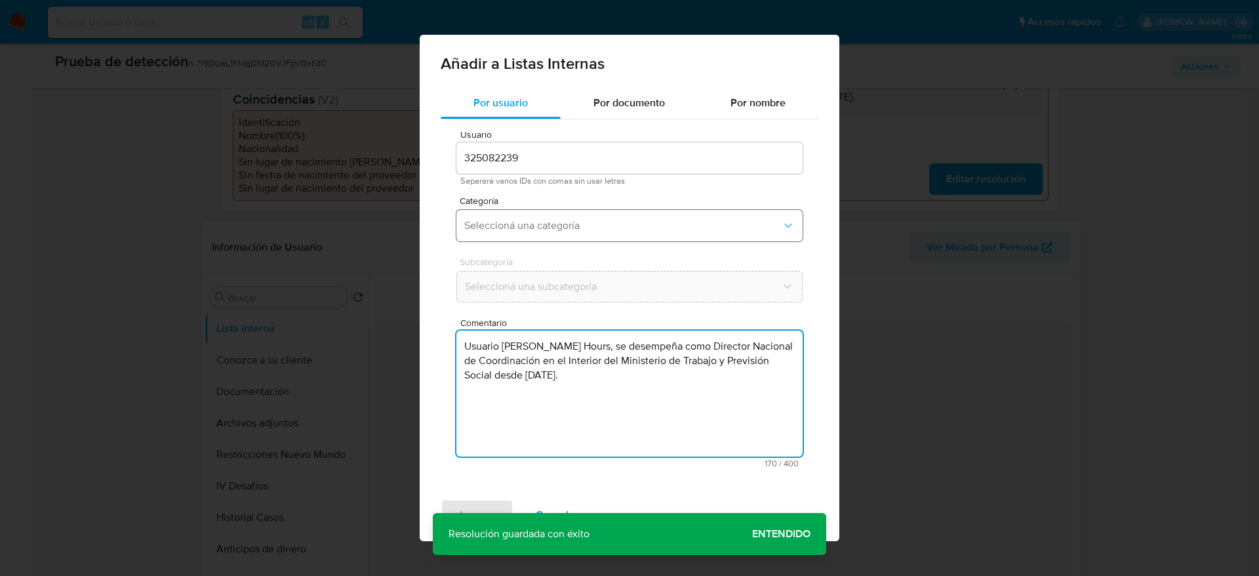
type textarea "Usuario Dario Leon Mendiondo Hours, se desempeña como Director Nacional de Coor…"
click at [614, 231] on span "Seleccioná una categoría" at bounding box center [622, 225] width 317 height 13
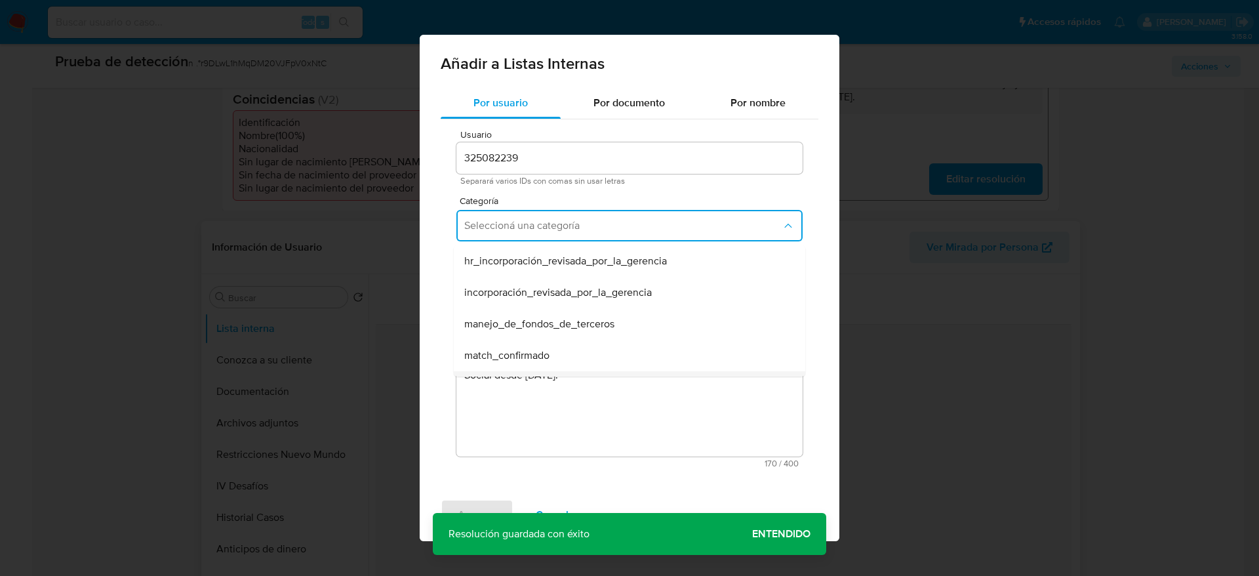
scroll to position [98, 0]
click at [561, 261] on div "match_confirmado" at bounding box center [625, 256] width 323 height 31
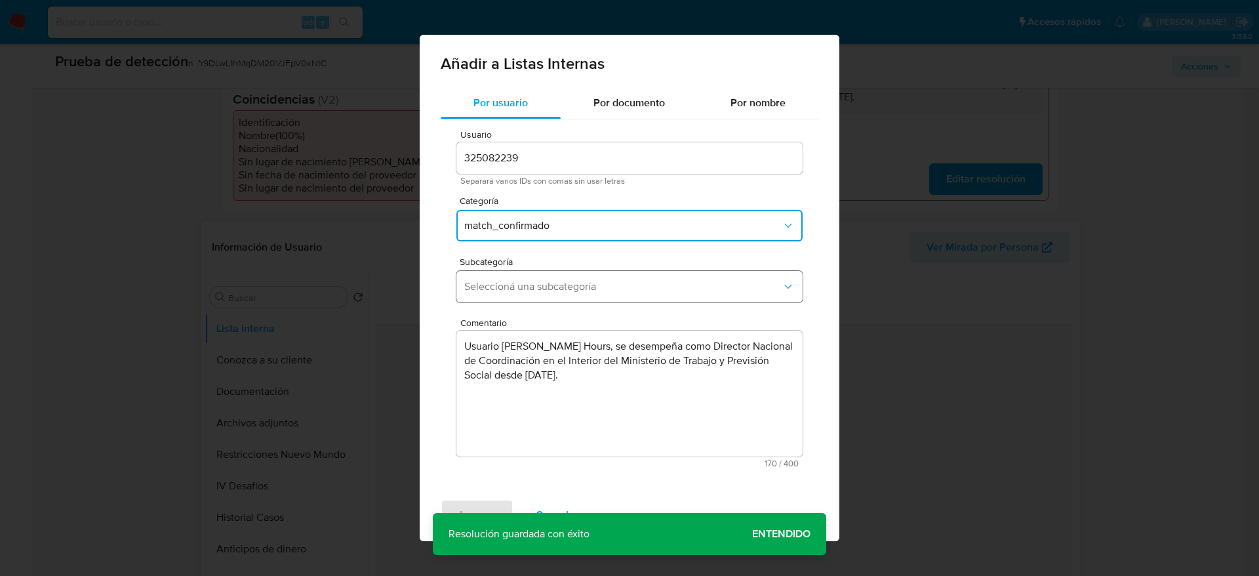
click at [567, 294] on button "Seleccioná una subcategoría" at bounding box center [629, 286] width 346 height 31
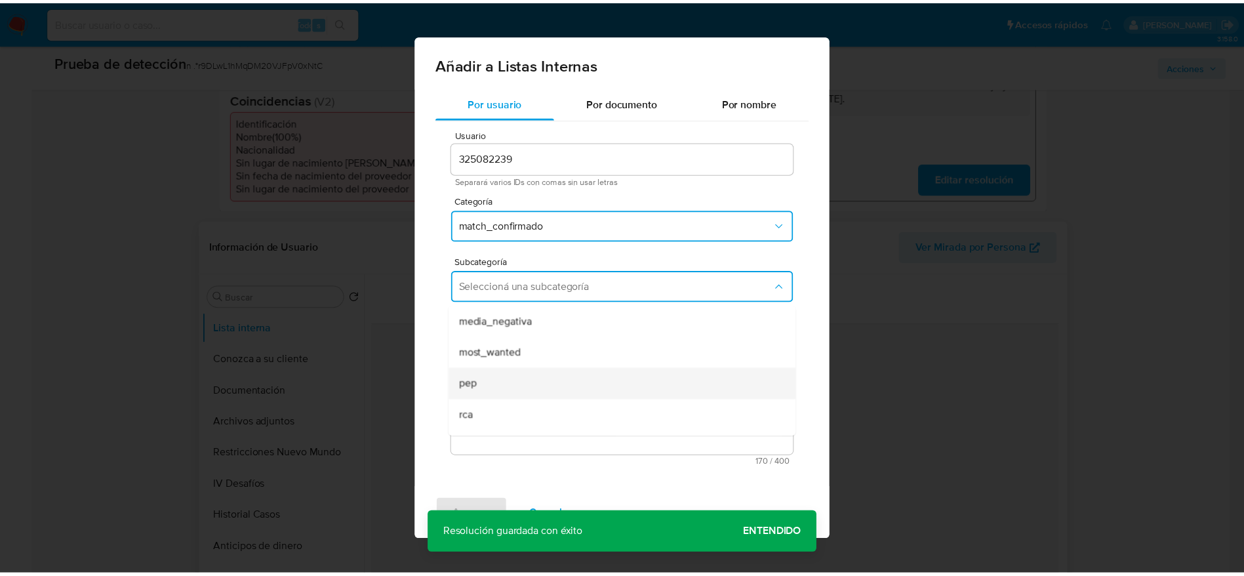
scroll to position [89, 0]
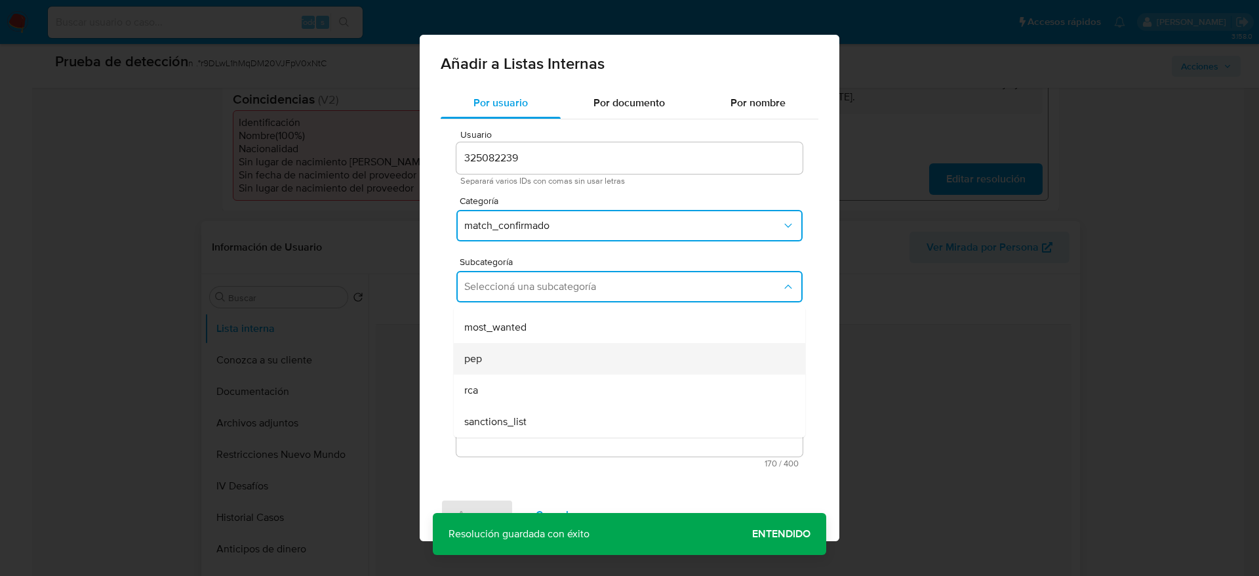
click at [510, 351] on div "pep" at bounding box center [625, 358] width 323 height 31
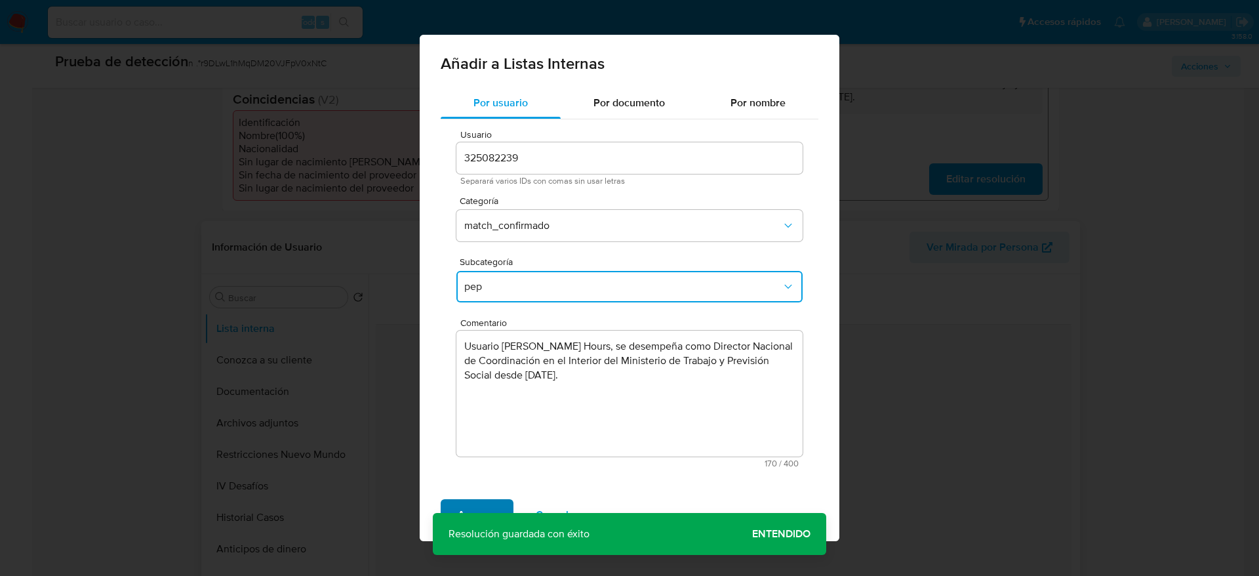
click at [487, 383] on span "Agregar" at bounding box center [477, 514] width 39 height 29
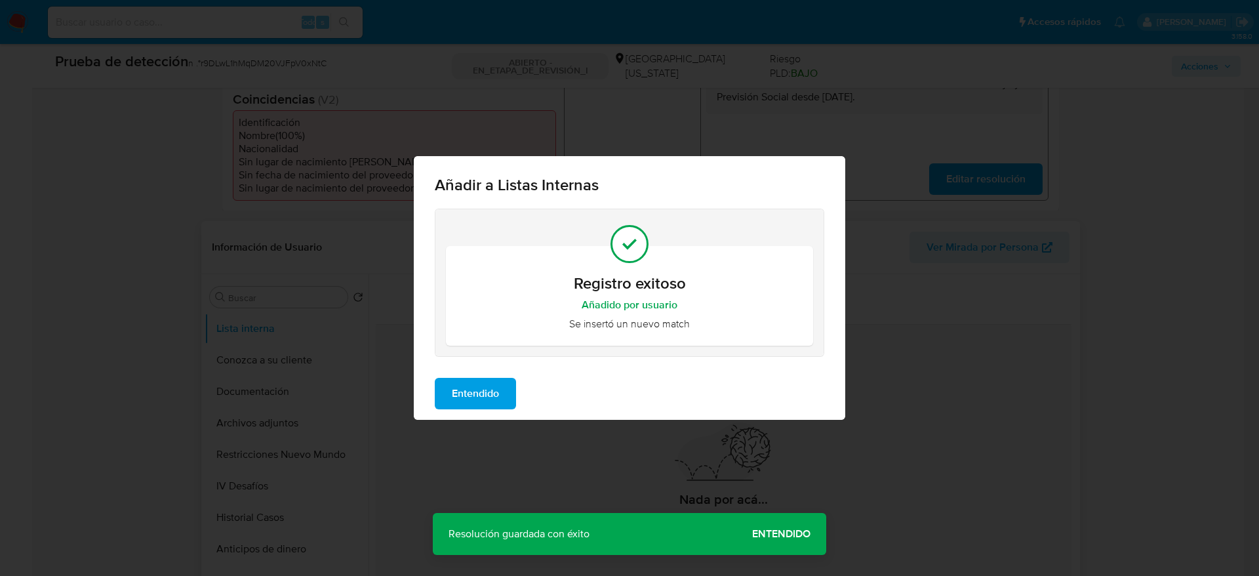
click at [487, 383] on span "Entendido" at bounding box center [475, 393] width 47 height 29
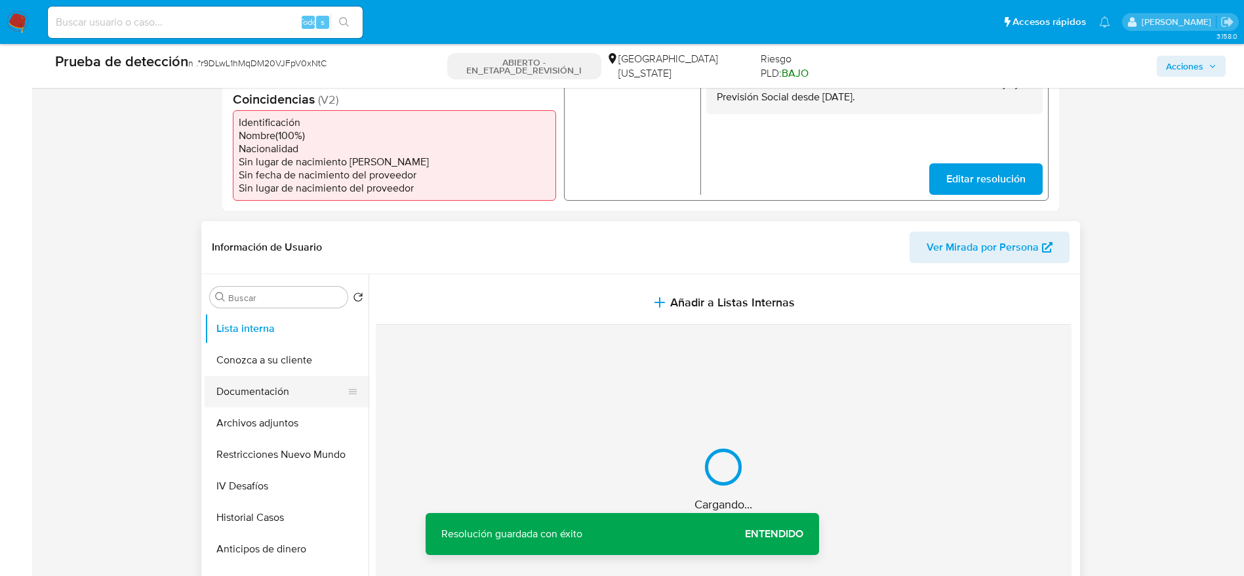
click at [268, 383] on button "Documentación" at bounding box center [281, 391] width 153 height 31
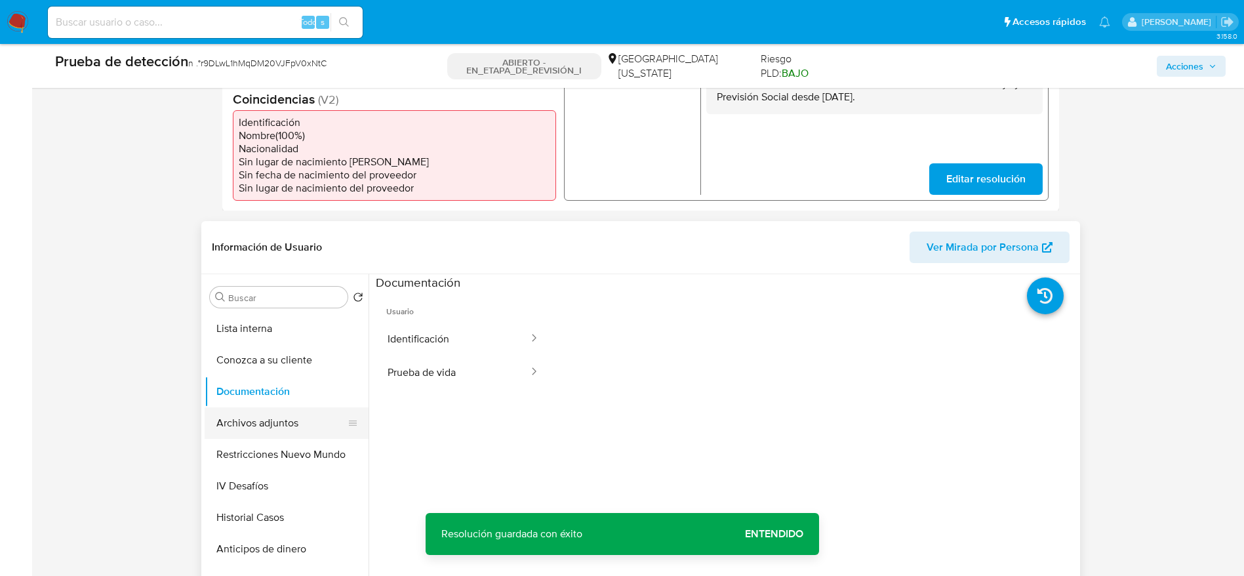
click at [290, 383] on button "Archivos adjuntos" at bounding box center [281, 422] width 153 height 31
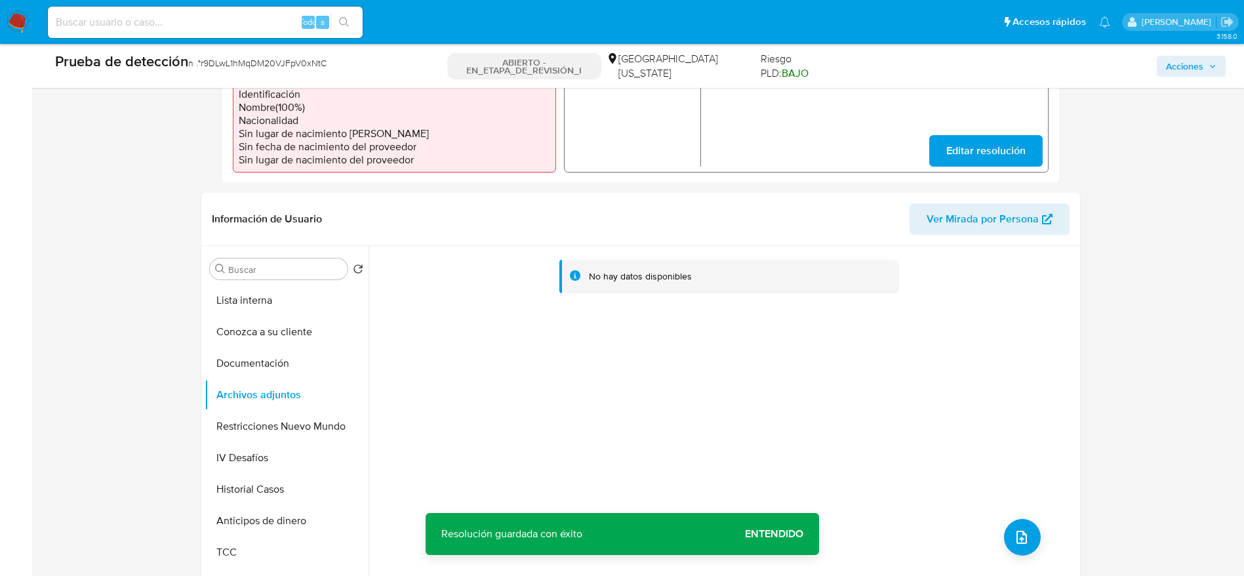
scroll to position [590, 0]
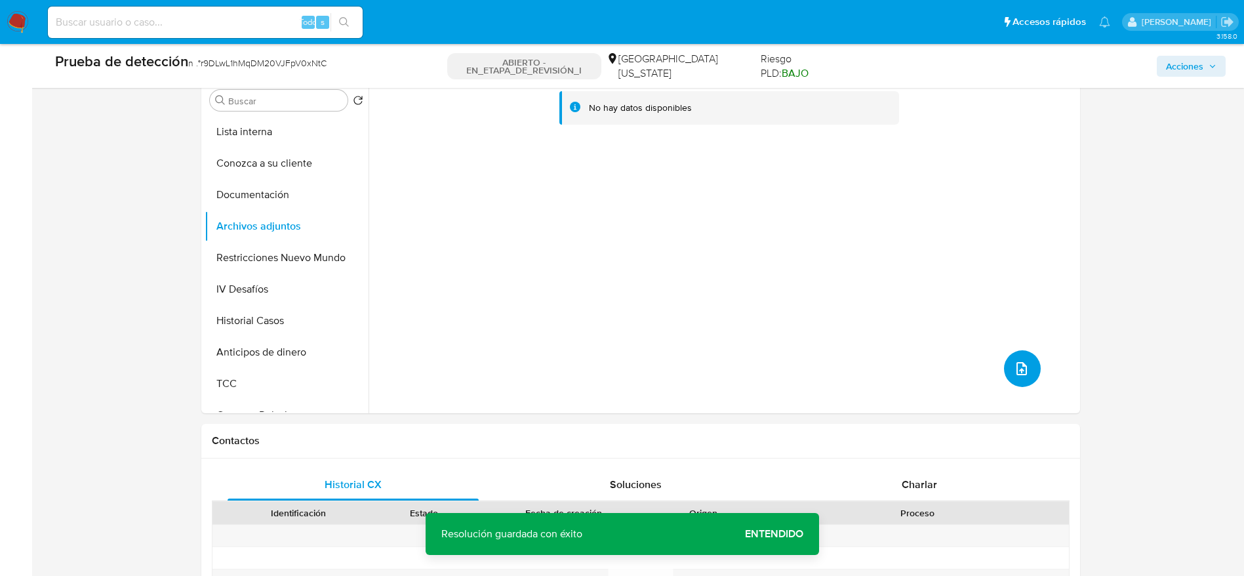
click at [839, 376] on button "subir archivo" at bounding box center [1022, 368] width 37 height 37
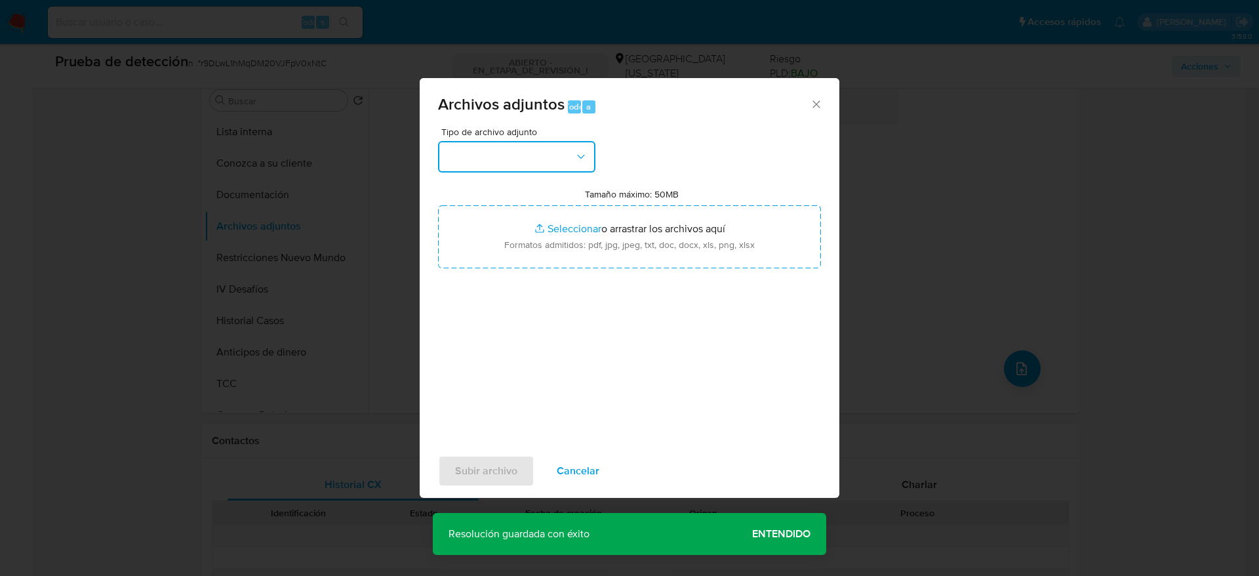
click at [480, 155] on button "button" at bounding box center [516, 156] width 157 height 31
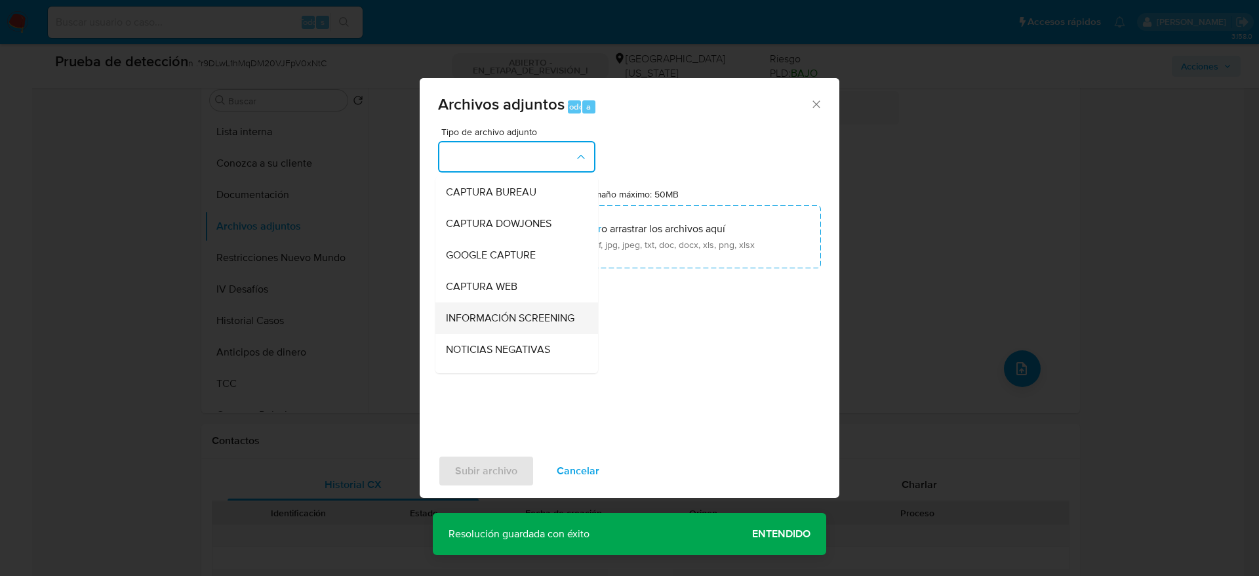
click at [503, 311] on span "INFORMACIÓN SCREENING" at bounding box center [510, 317] width 129 height 13
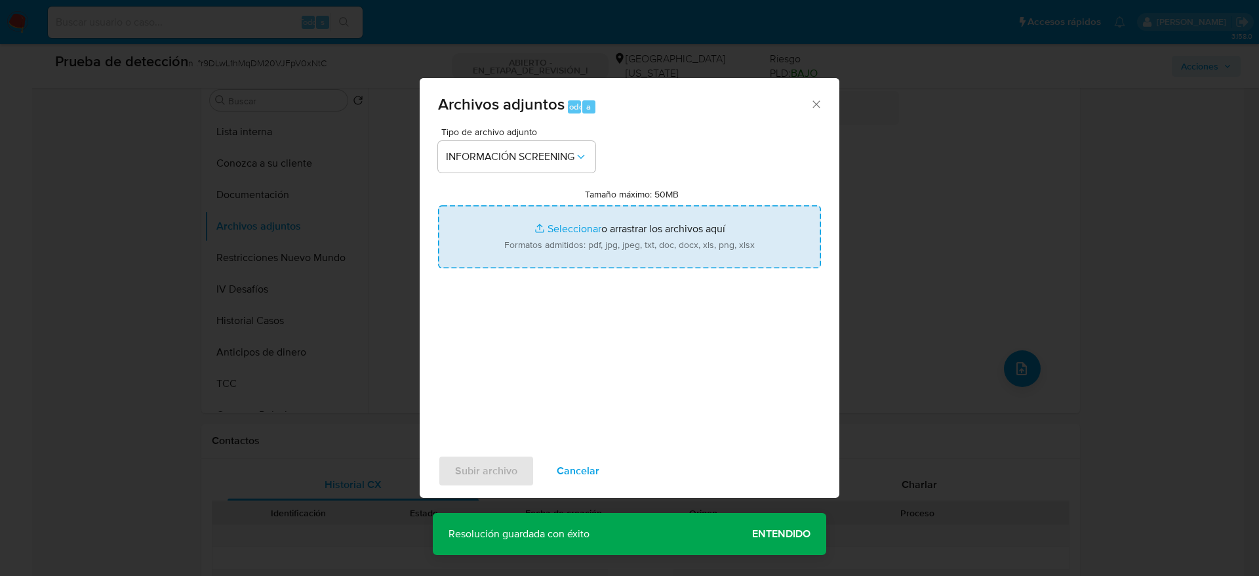
click at [511, 245] on input "Tamaño máximo: 50MB Seleccionar archivos" at bounding box center [629, 236] width 383 height 63
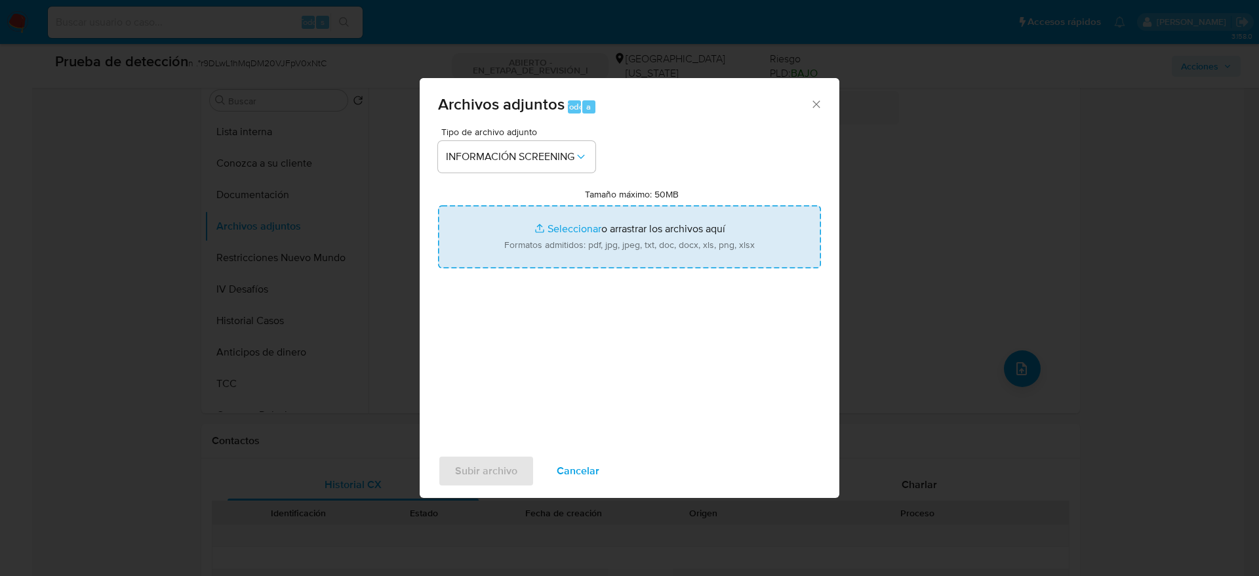
type input "C:\fakepath\_Horario de Darío León Mendiondo_ - Buscar con Google.pdf"
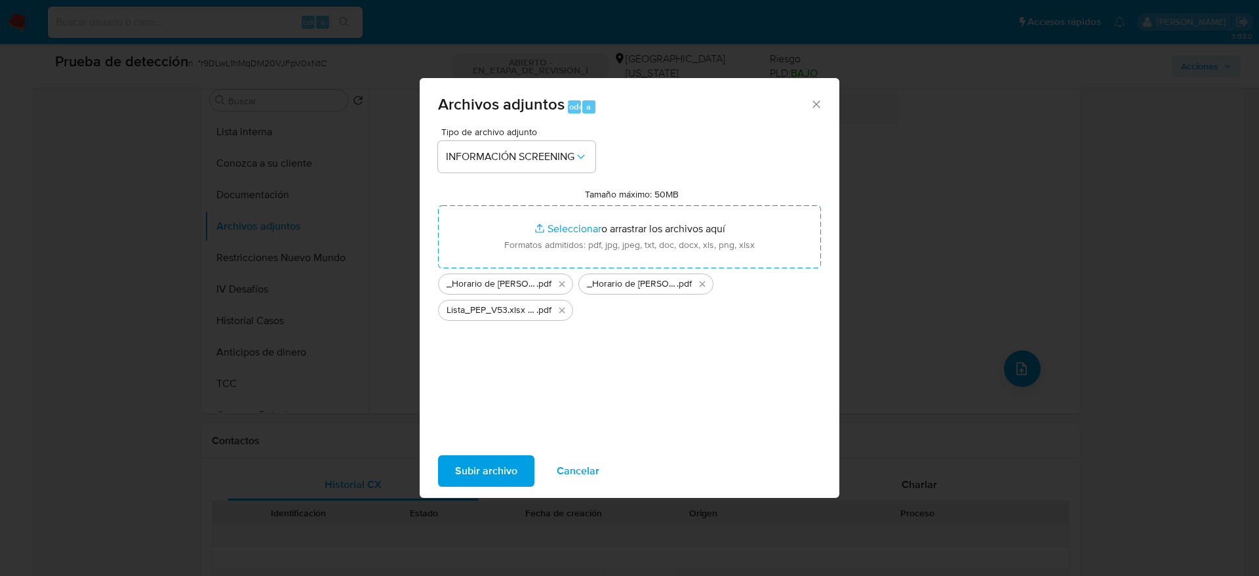
click at [521, 383] on button "Subir archivo" at bounding box center [486, 470] width 96 height 31
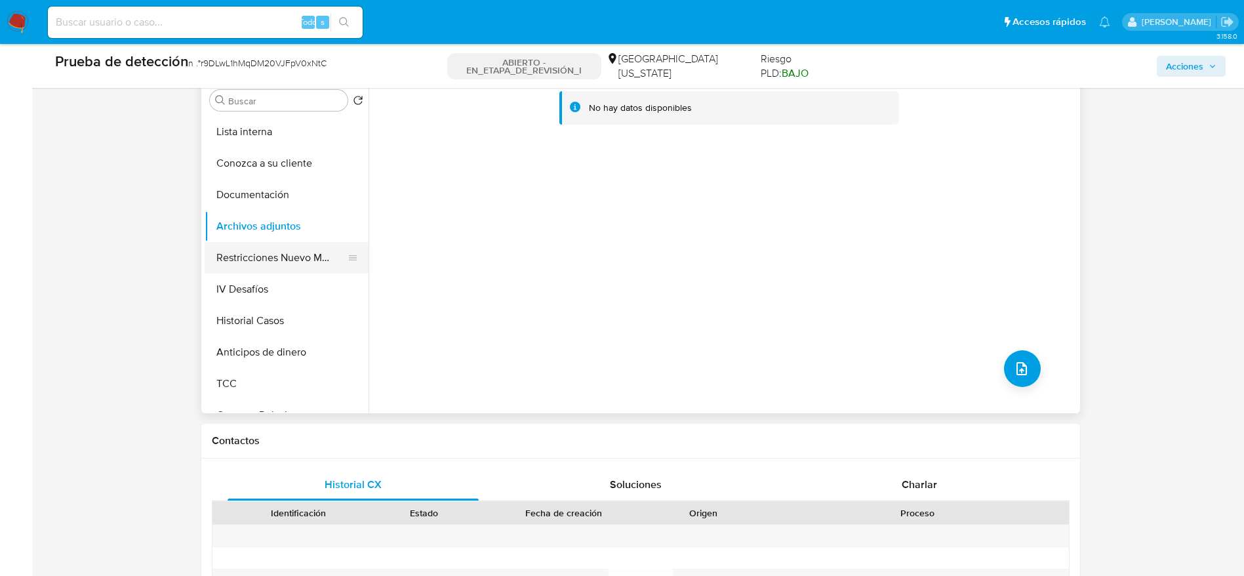
click at [296, 246] on button "Restricciones Nuevo Mundo" at bounding box center [281, 257] width 153 height 31
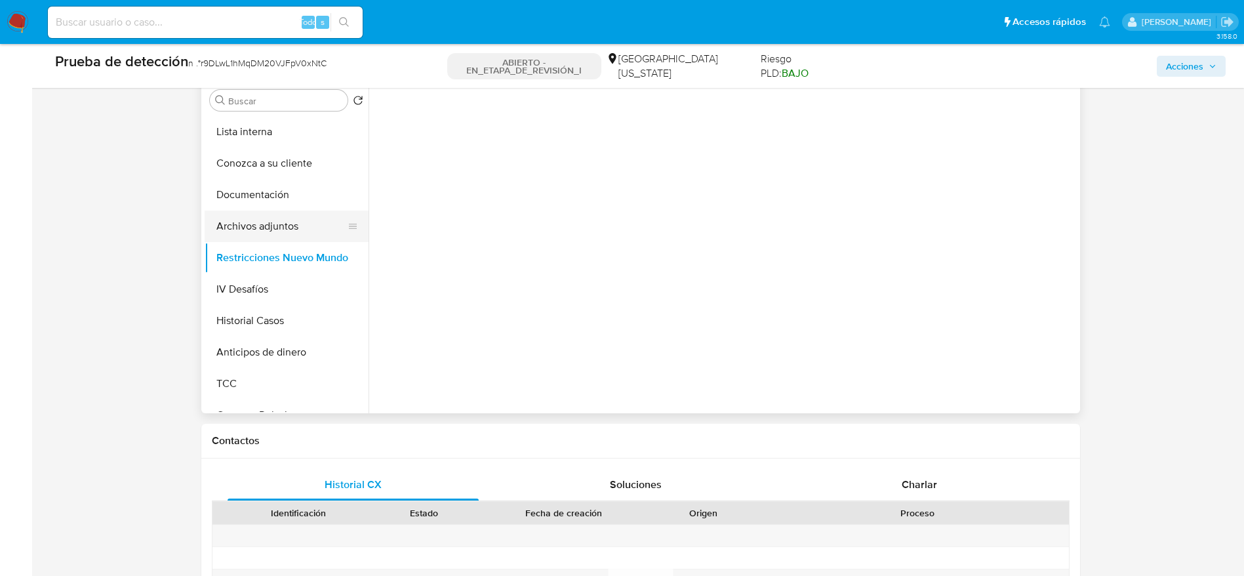
click at [296, 231] on button "Archivos adjuntos" at bounding box center [281, 225] width 153 height 31
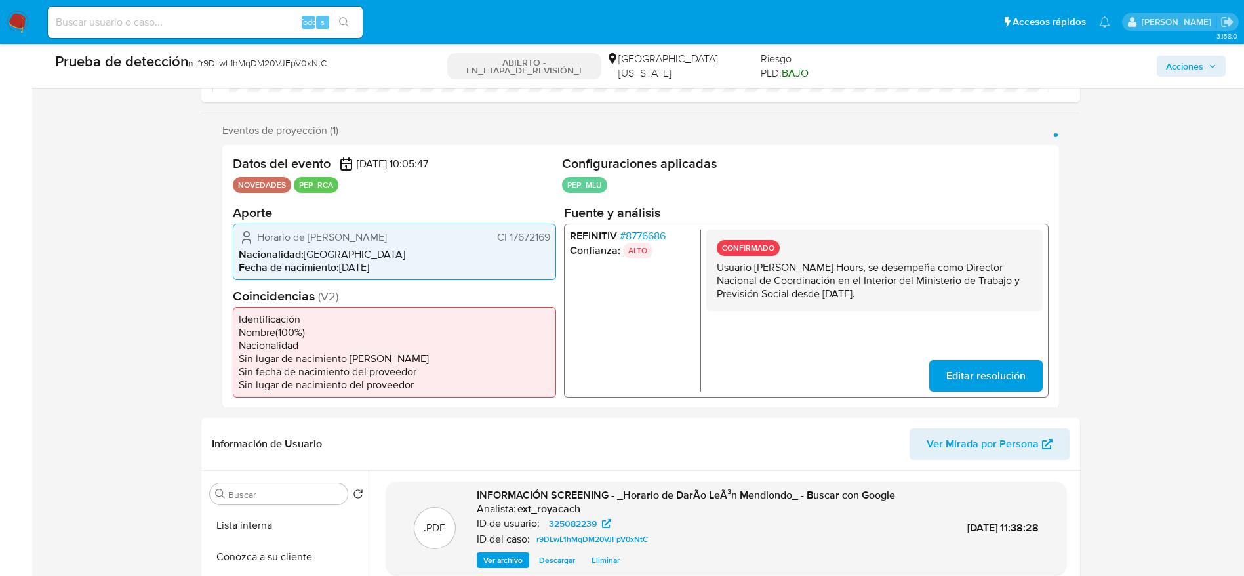
scroll to position [492, 0]
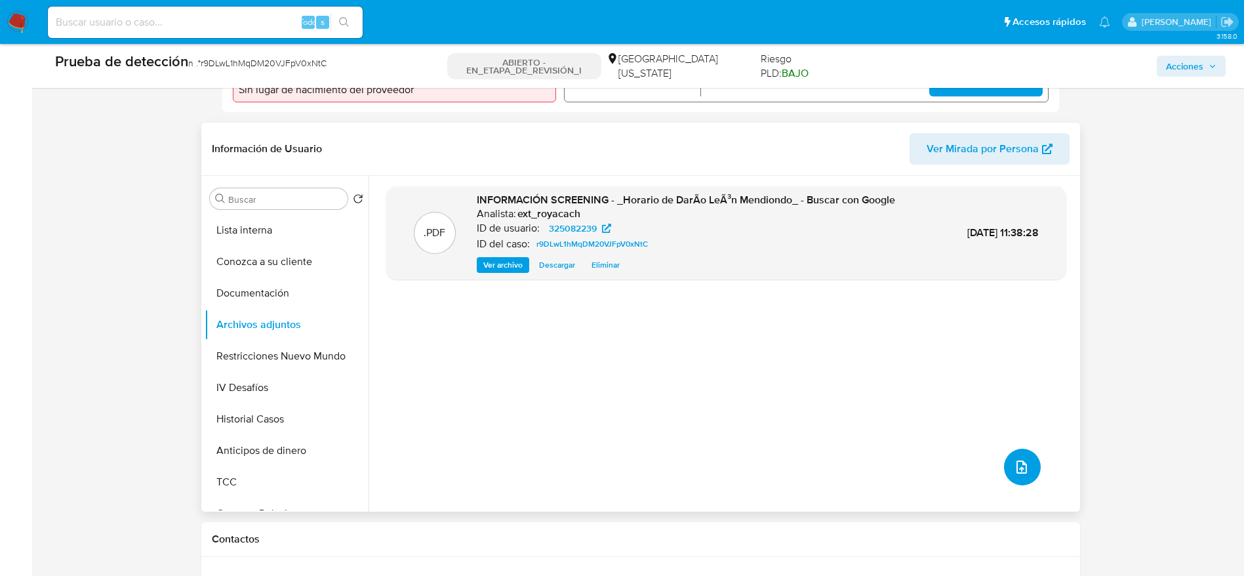
click at [839, 383] on icon "subir archivo" at bounding box center [1022, 467] width 16 height 16
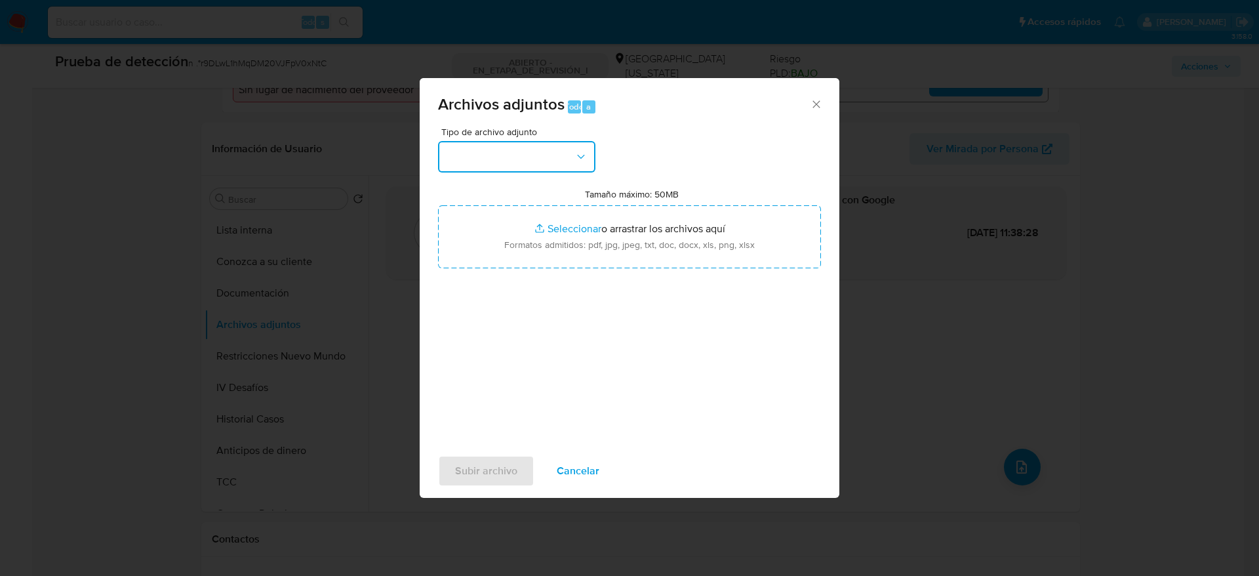
click at [569, 161] on button "button" at bounding box center [516, 156] width 157 height 31
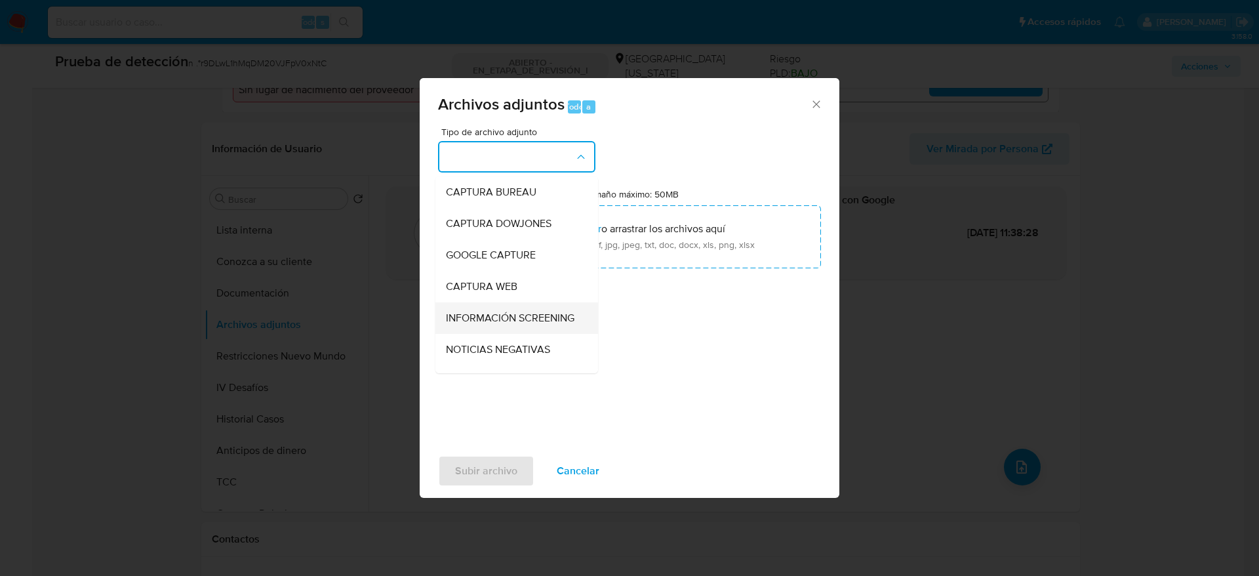
click at [537, 307] on div "INFORMACIÓN SCREENING" at bounding box center [513, 317] width 134 height 31
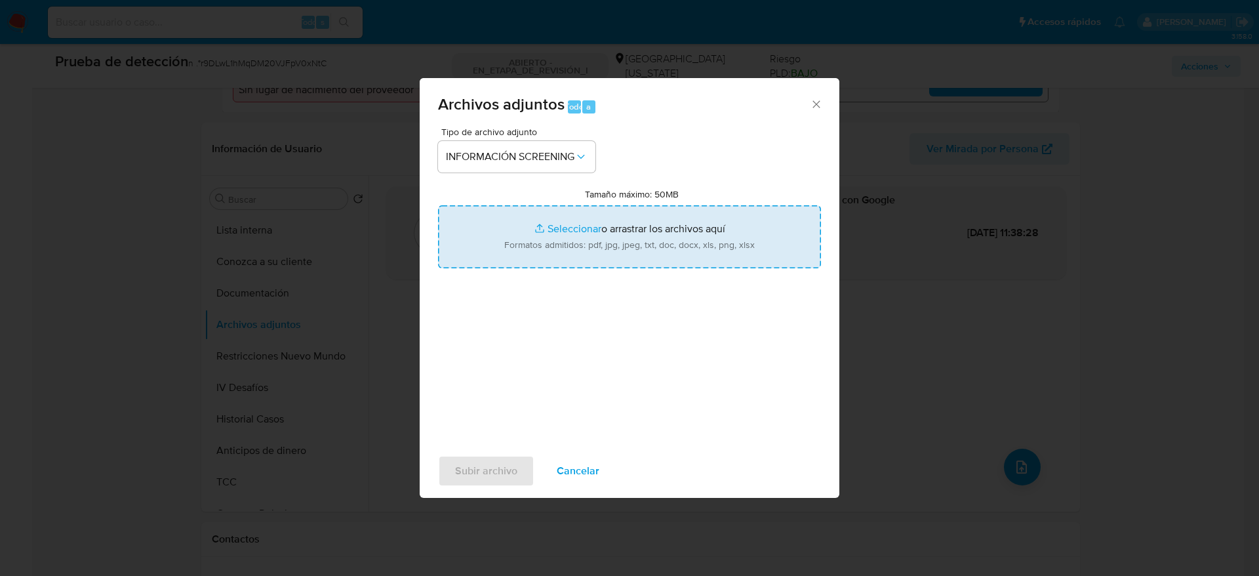
click at [536, 250] on input "Tamaño máximo: 50MB Seleccionar archivos" at bounding box center [629, 236] width 383 height 63
type input "C:\fakepath\_Horario de Darío León Mendiondo_ LAVADO DE DINERO - Buscar con Goo…"
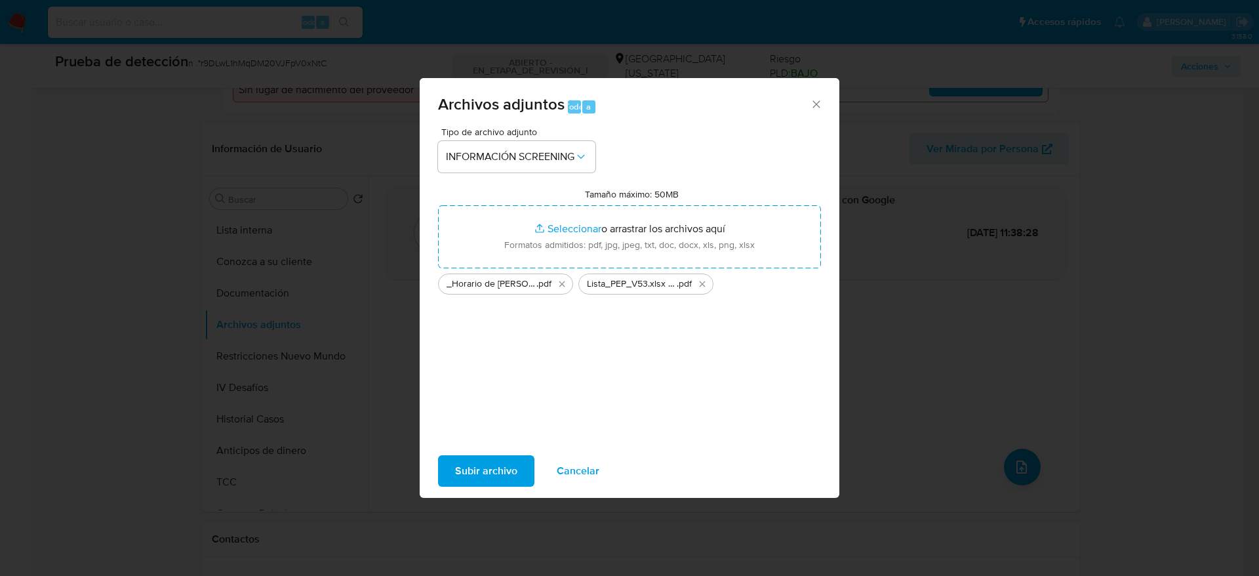
click at [486, 383] on font "Subir archivo" at bounding box center [486, 470] width 62 height 31
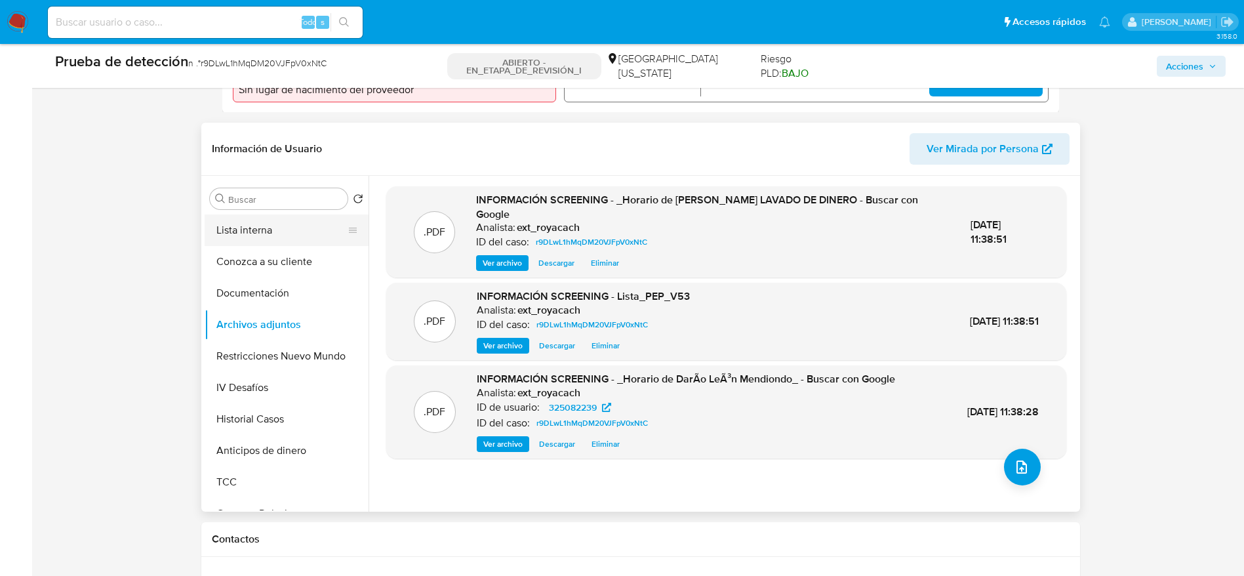
click at [279, 239] on button "Lista interna" at bounding box center [281, 229] width 153 height 31
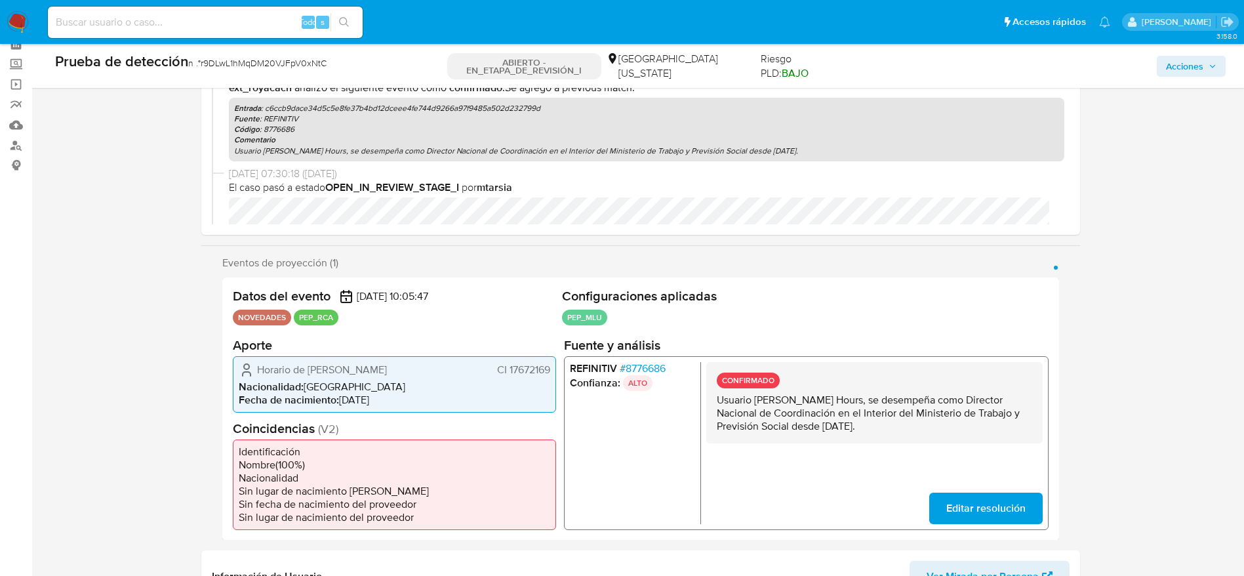
scroll to position [0, 0]
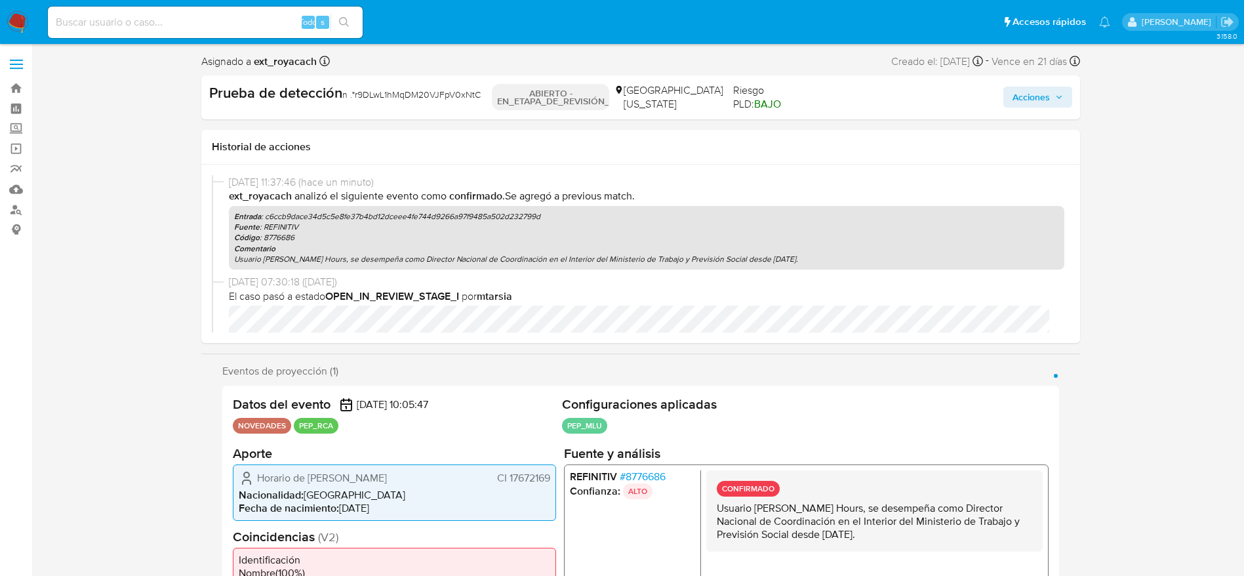
click at [839, 92] on span "Acciones" at bounding box center [1030, 97] width 37 height 21
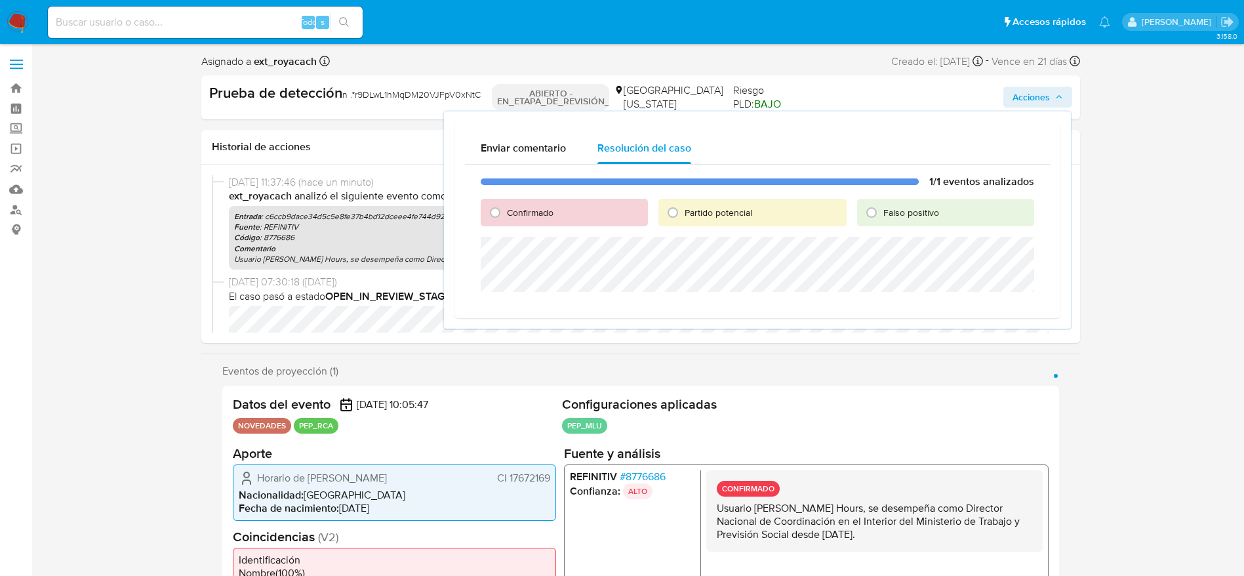
click at [494, 199] on div "Confirmado" at bounding box center [564, 213] width 167 height 28
click at [498, 213] on input "Confirmado" at bounding box center [495, 212] width 21 height 21
radio input "true"
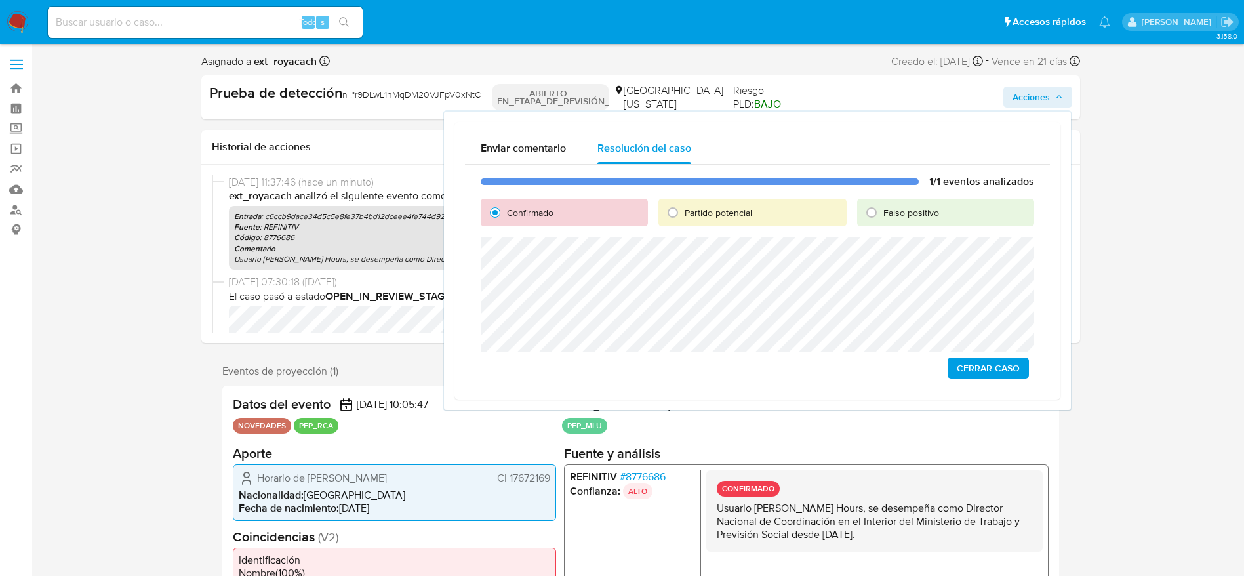
click at [839, 371] on span "Cerrar Caso" at bounding box center [988, 368] width 63 height 18
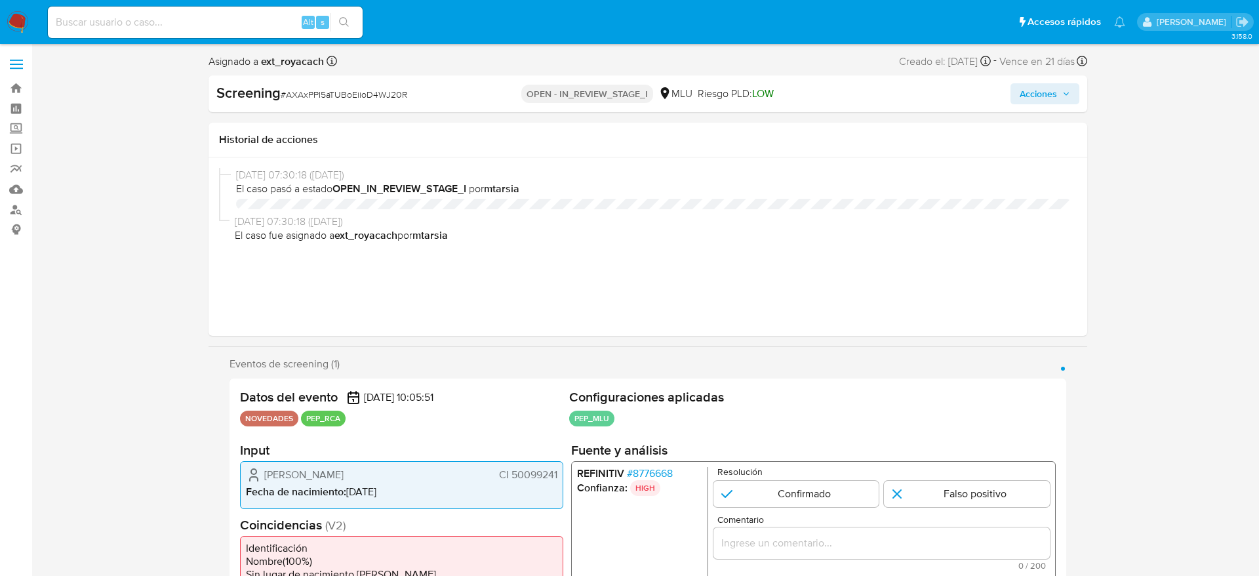
select select "10"
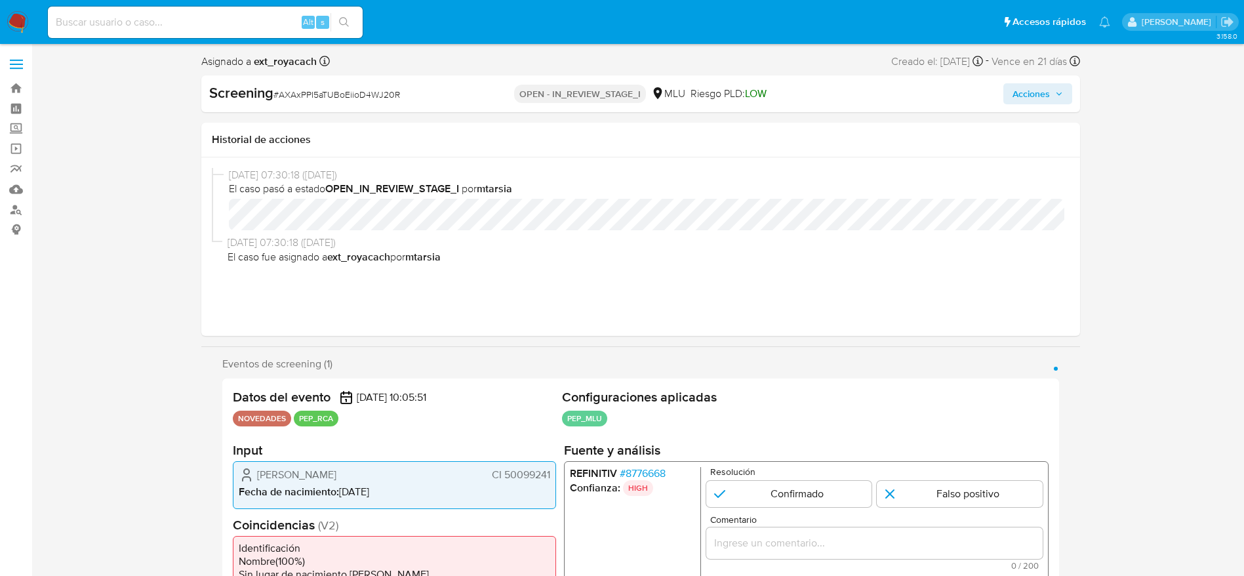
click at [334, 100] on span "# AXAxPPI5aTUBoEiioD4WJ20R" at bounding box center [336, 94] width 127 height 13
copy span "AXAxPPI5aTUBoEiioD4WJ20R"
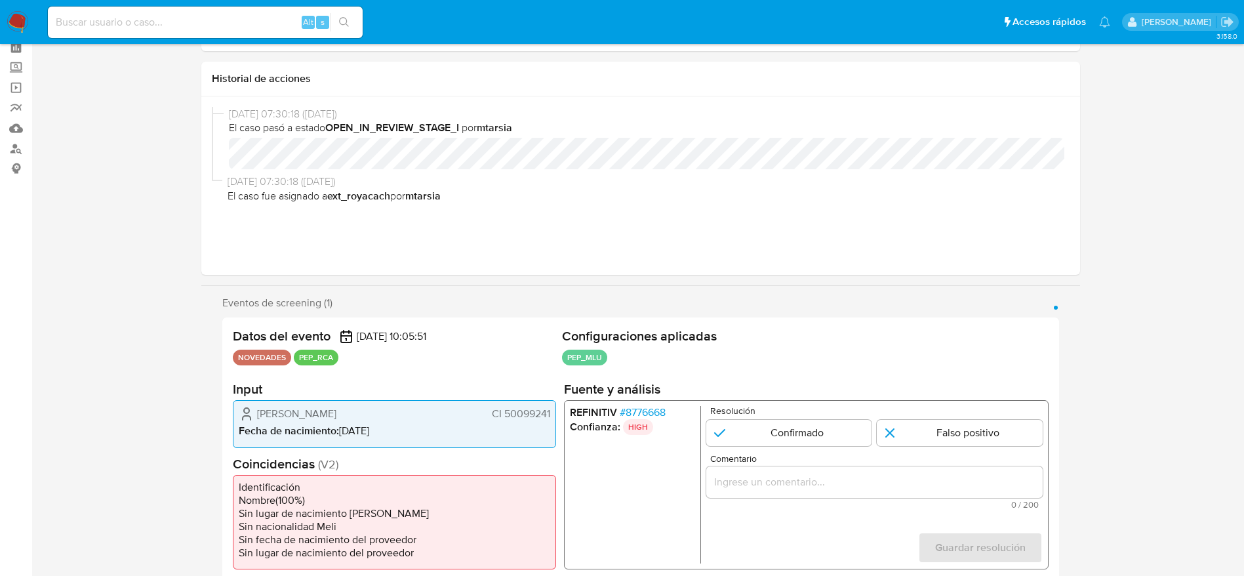
scroll to position [197, 0]
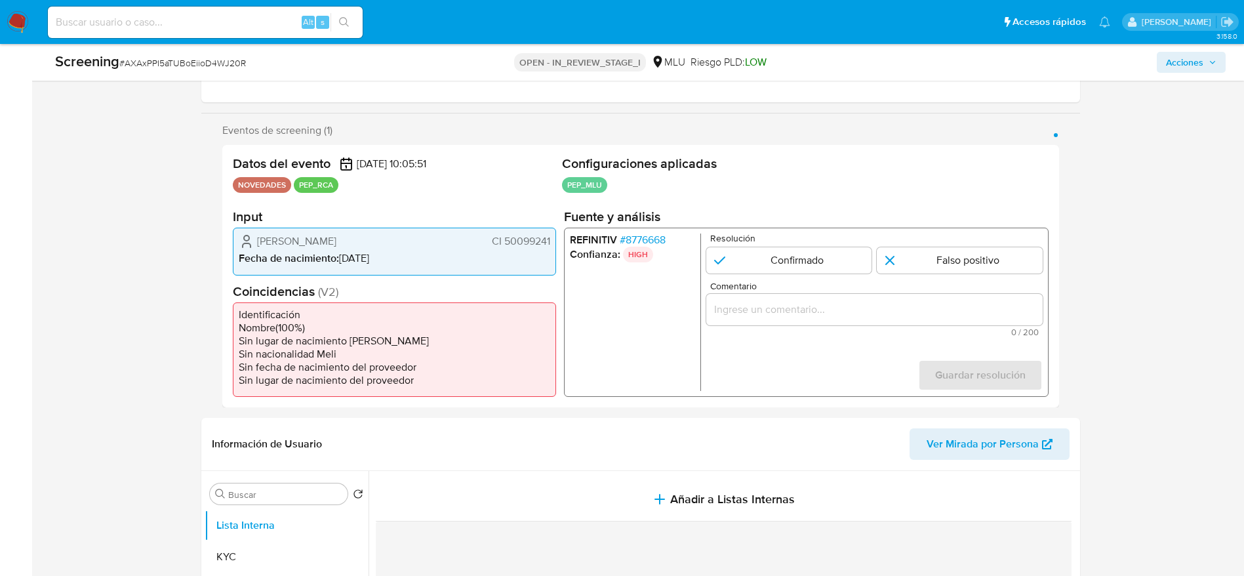
drag, startPoint x: 255, startPoint y: 237, endPoint x: 557, endPoint y: 239, distance: 302.3
click at [557, 239] on div "Datos del evento 06/09/2025 10:05:51 NOVEDADES PEP_RCA Configuraciones aplicada…" at bounding box center [640, 276] width 837 height 262
click at [640, 236] on span "# 8776668" at bounding box center [642, 239] width 46 height 13
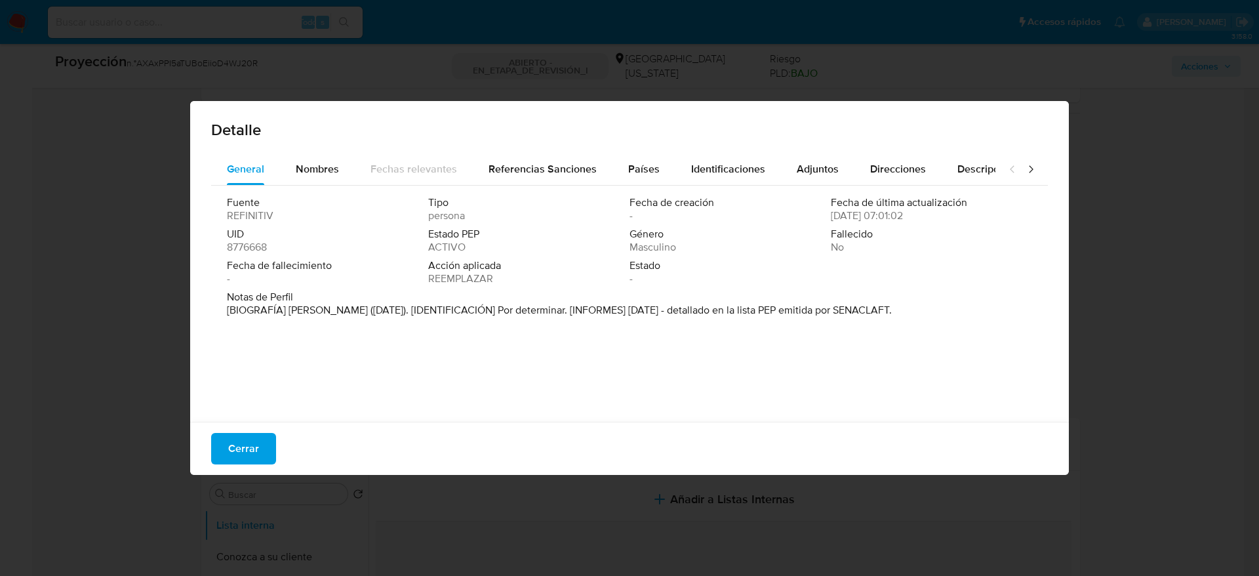
drag, startPoint x: 284, startPoint y: 308, endPoint x: 366, endPoint y: 304, distance: 82.1
click at [366, 304] on font "[BIOGRAFÍA] Alcalde de Rocha (septiembre de 2025). [IDENTIFICACIÓN] Por determi…" at bounding box center [559, 309] width 665 height 15
click at [253, 434] on span "Cerrar" at bounding box center [243, 448] width 31 height 29
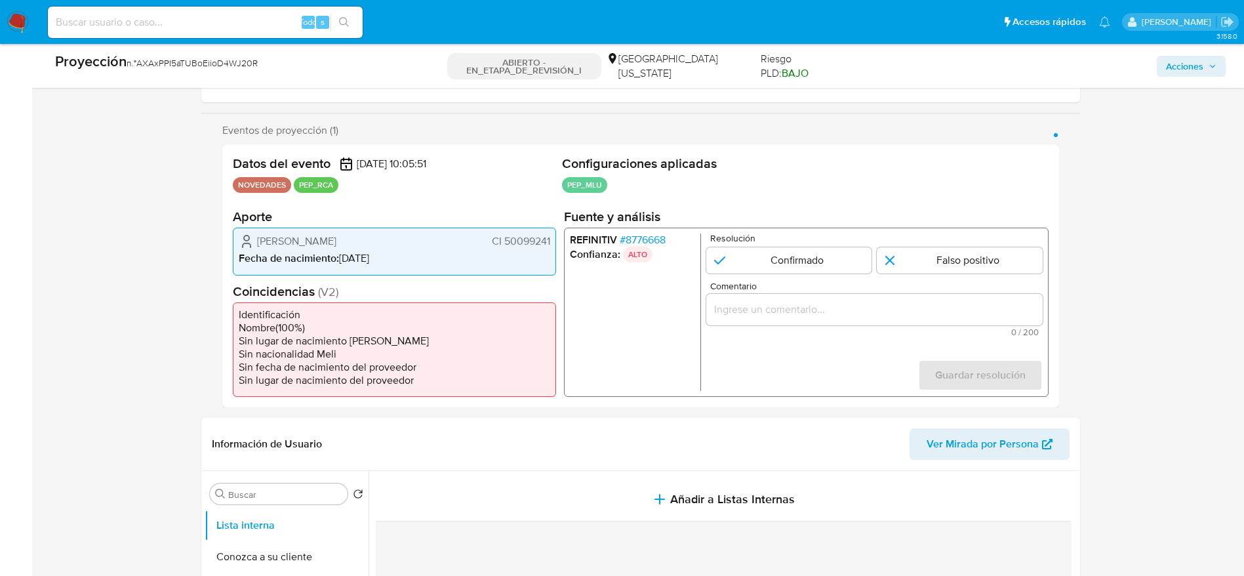
click at [534, 243] on font "CI 50099241" at bounding box center [520, 240] width 58 height 15
click at [805, 259] on input "1 de 1" at bounding box center [789, 260] width 166 height 26
radio input "true"
click at [805, 296] on div "1 de 1" at bounding box center [874, 309] width 336 height 31
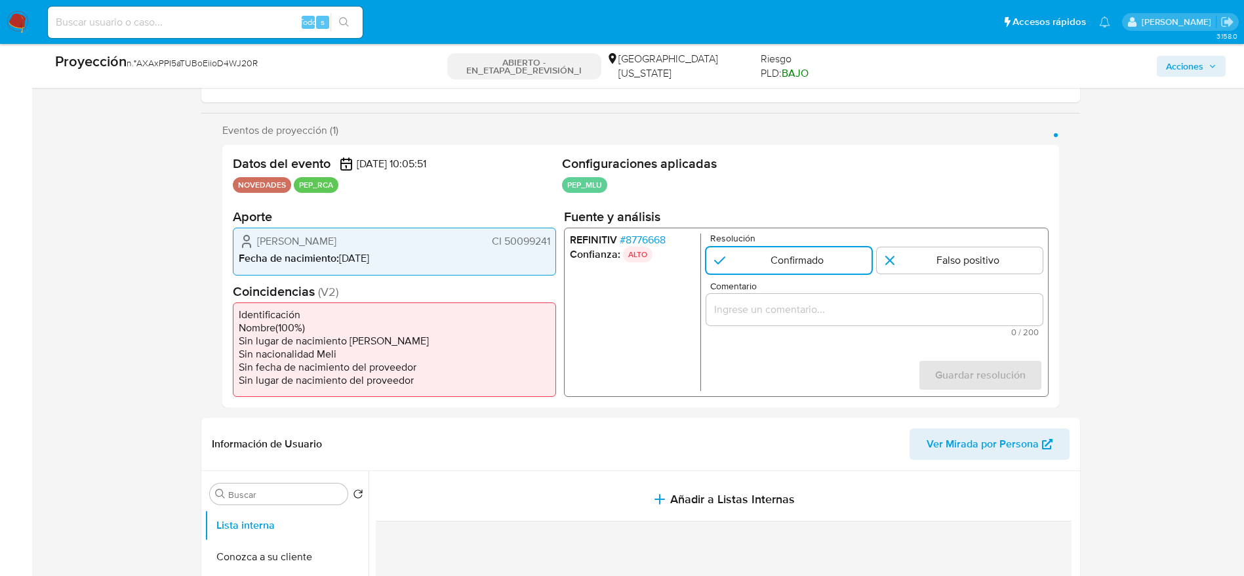
click at [854, 310] on input "Comentario" at bounding box center [874, 309] width 336 height 17
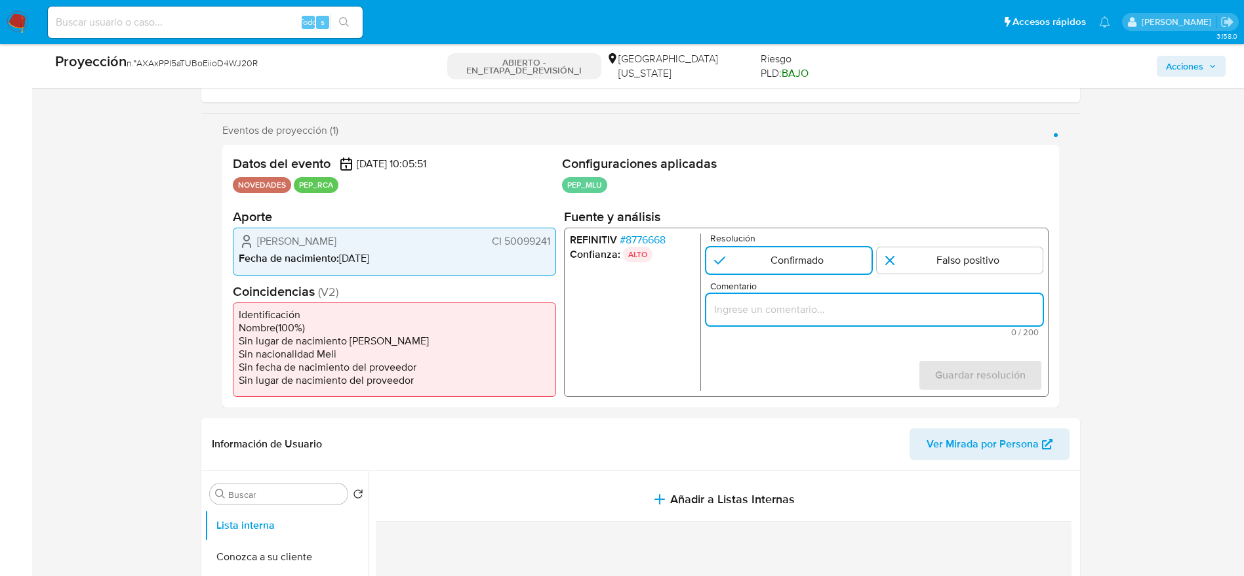
paste input "Usuario Gaston Federico Larrosa Pereyra, se desempeña como Alcalde de Rocha des…"
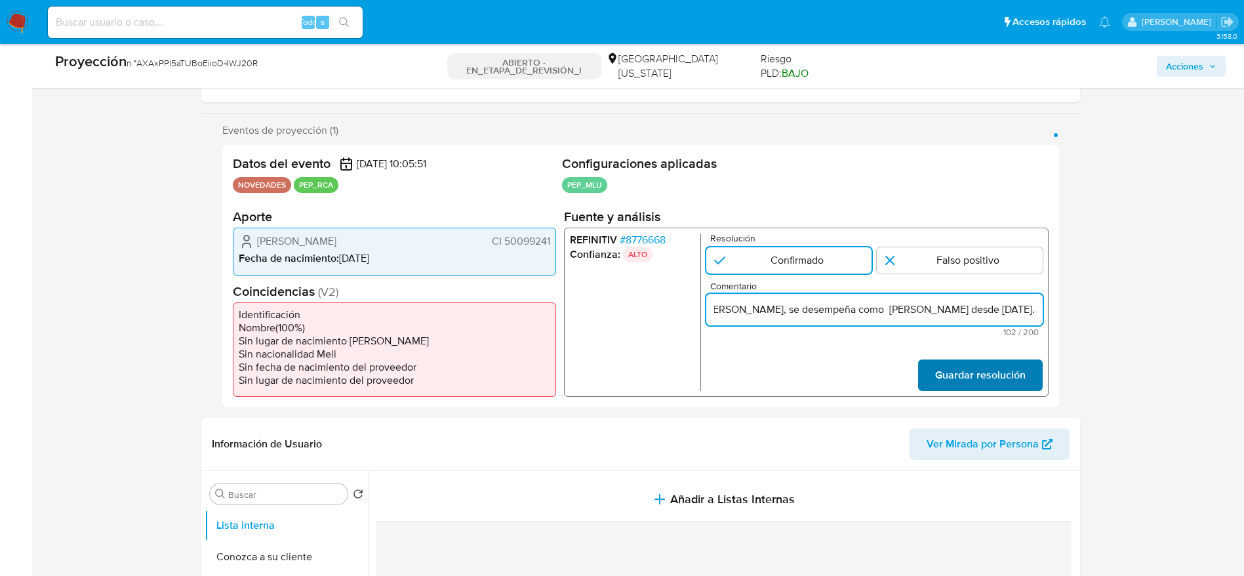
type input "Usuario Gaston Federico Larrosa Pereyra, se desempeña como Alcalde de Rocha des…"
click at [999, 370] on span "Guardar resolución" at bounding box center [979, 375] width 90 height 29
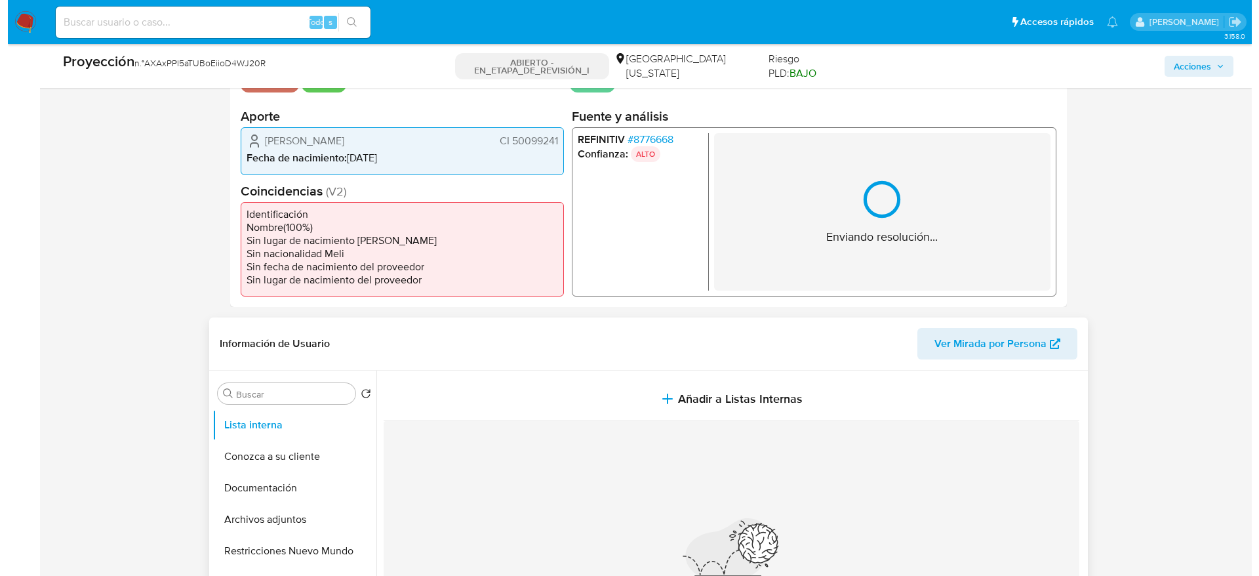
scroll to position [393, 0]
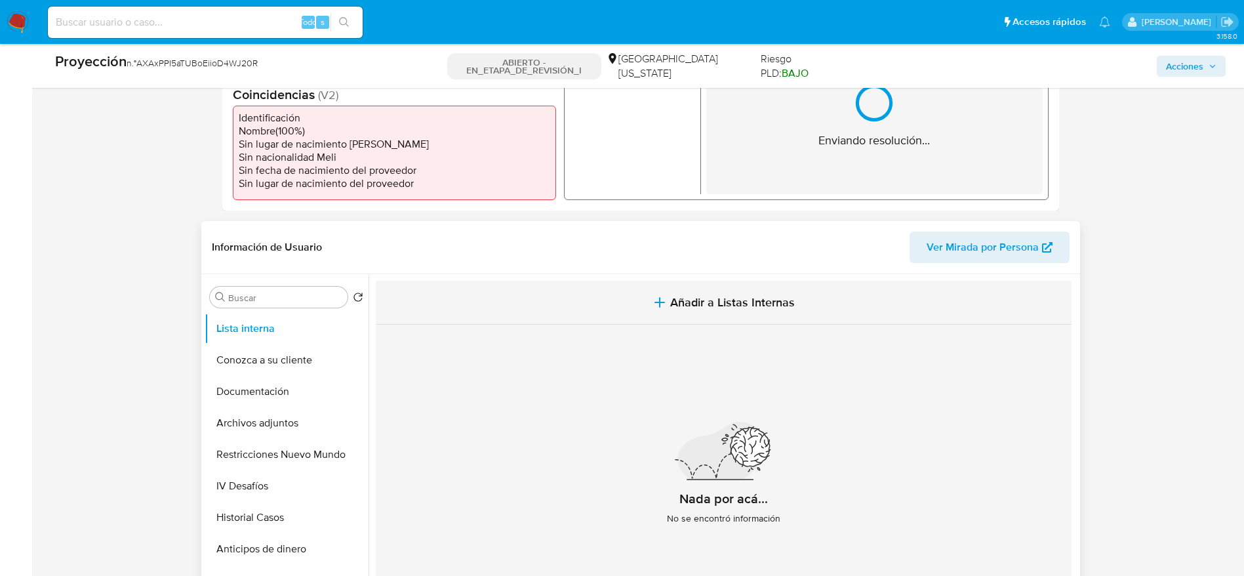
click at [660, 297] on icon "button" at bounding box center [660, 302] width 16 height 16
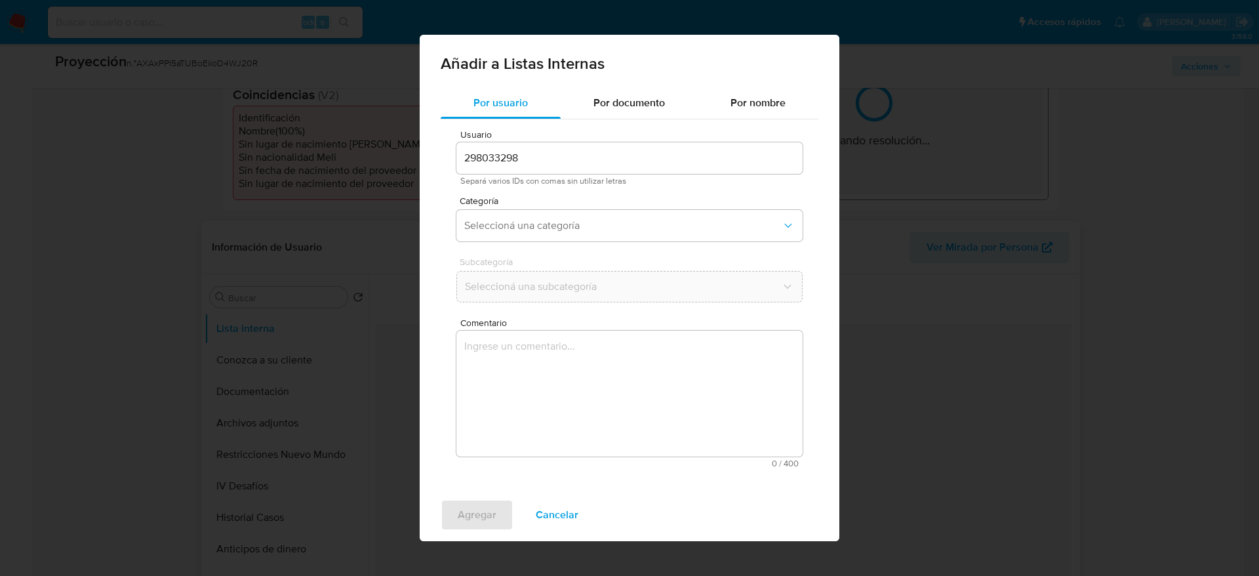
click at [656, 376] on textarea "Comentario" at bounding box center [629, 393] width 346 height 126
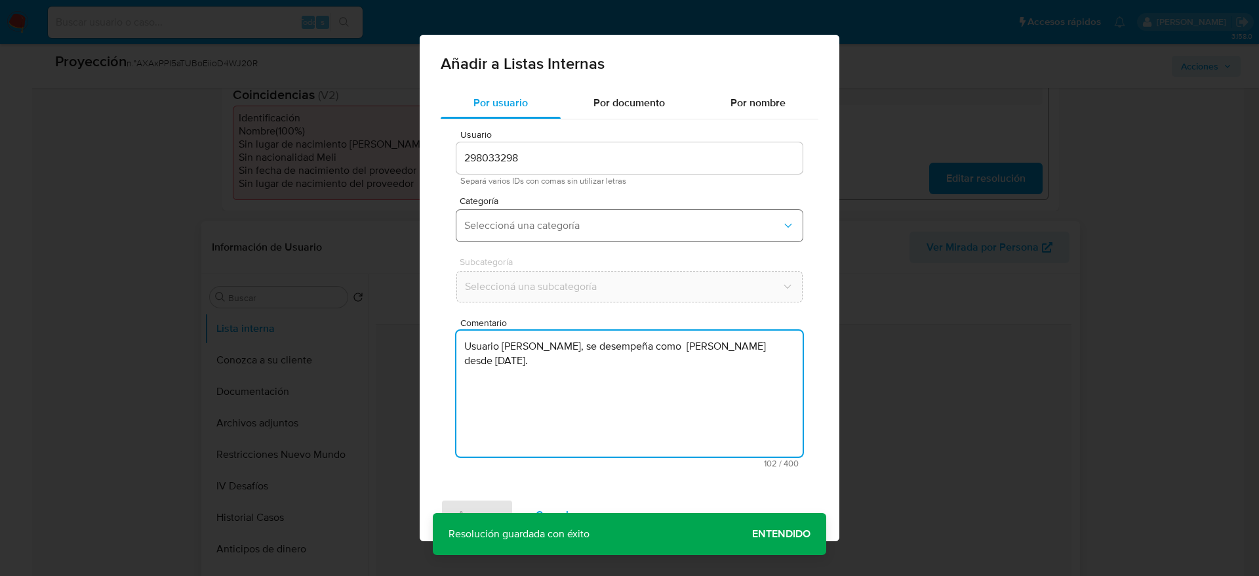
type textarea "Usuario Gaston Federico Larrosa Pereyra, se desempeña como Alcalde de Rocha des…"
click at [609, 226] on span "Seleccioná una categoría" at bounding box center [622, 225] width 317 height 13
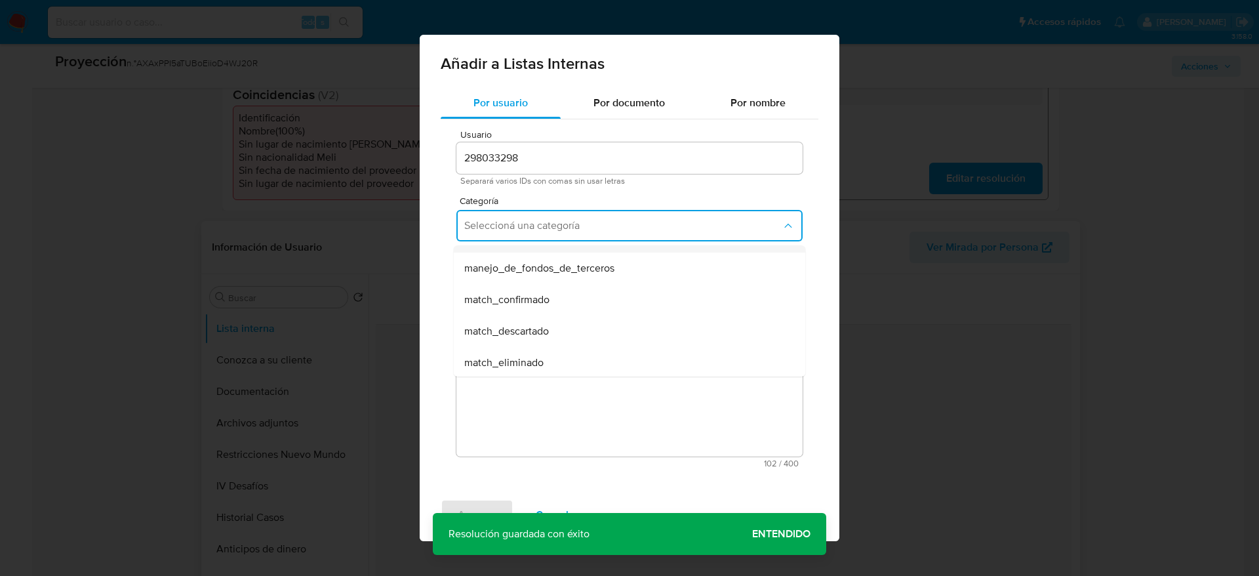
scroll to position [98, 0]
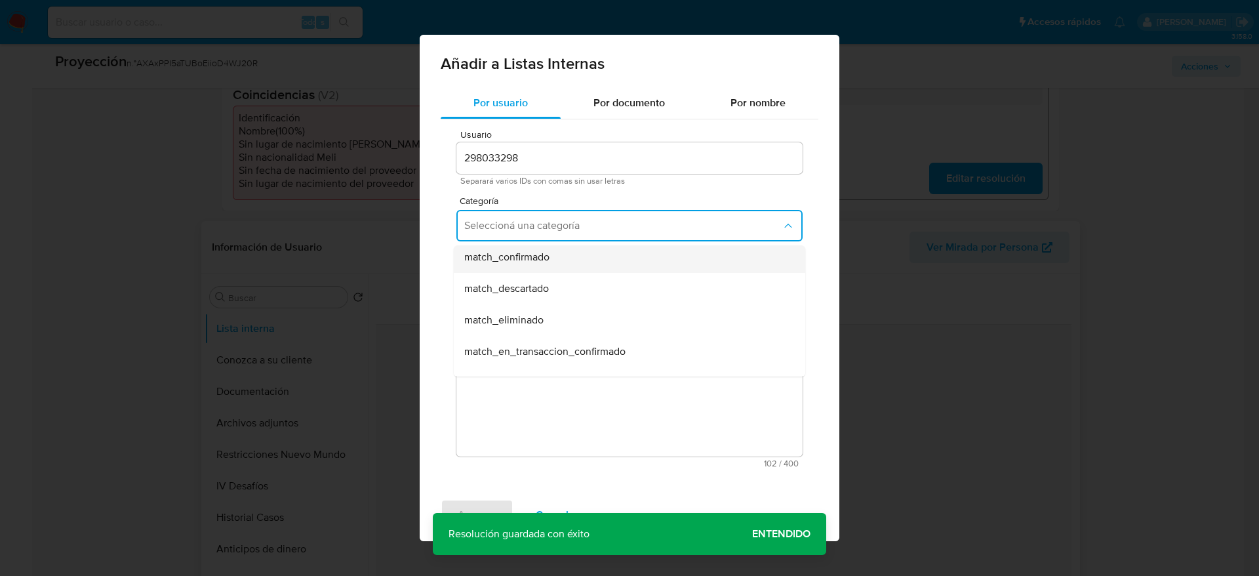
click at [549, 262] on span "match_confirmado" at bounding box center [506, 256] width 85 height 13
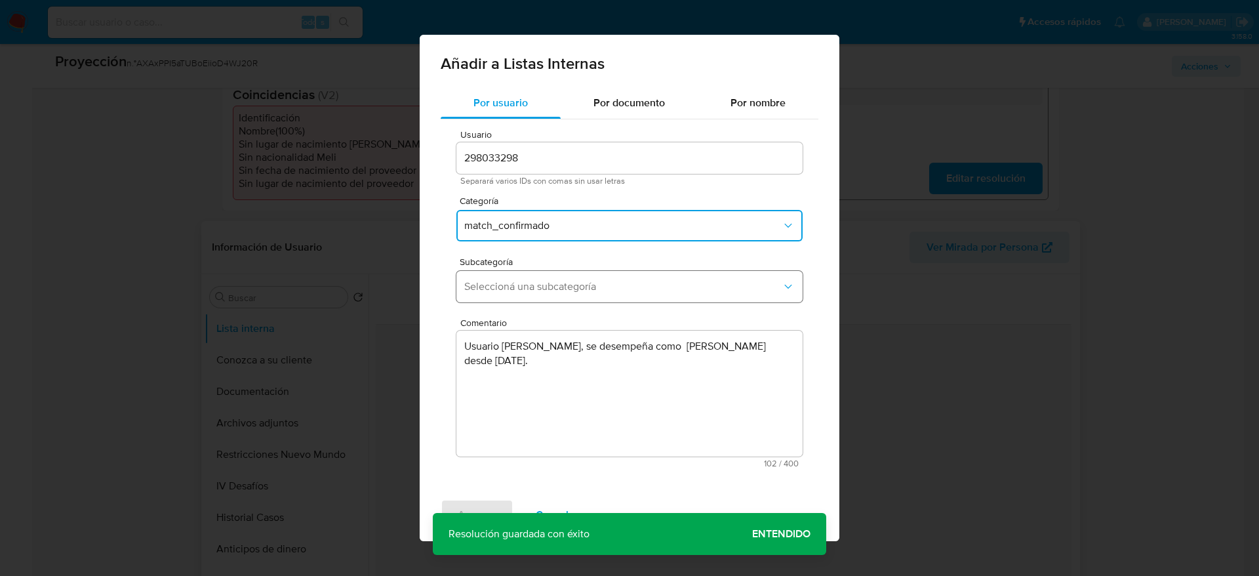
click at [549, 271] on button "Seleccioná una subcategoría" at bounding box center [629, 286] width 346 height 31
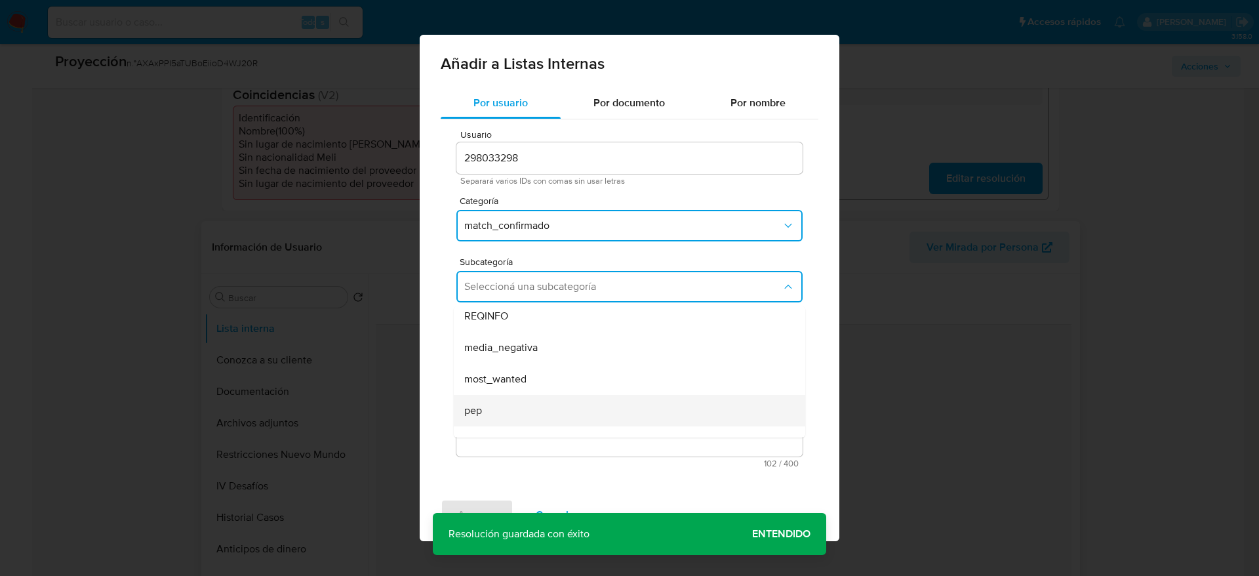
scroll to position [89, 0]
click at [511, 340] on div "most_wanted" at bounding box center [625, 326] width 323 height 31
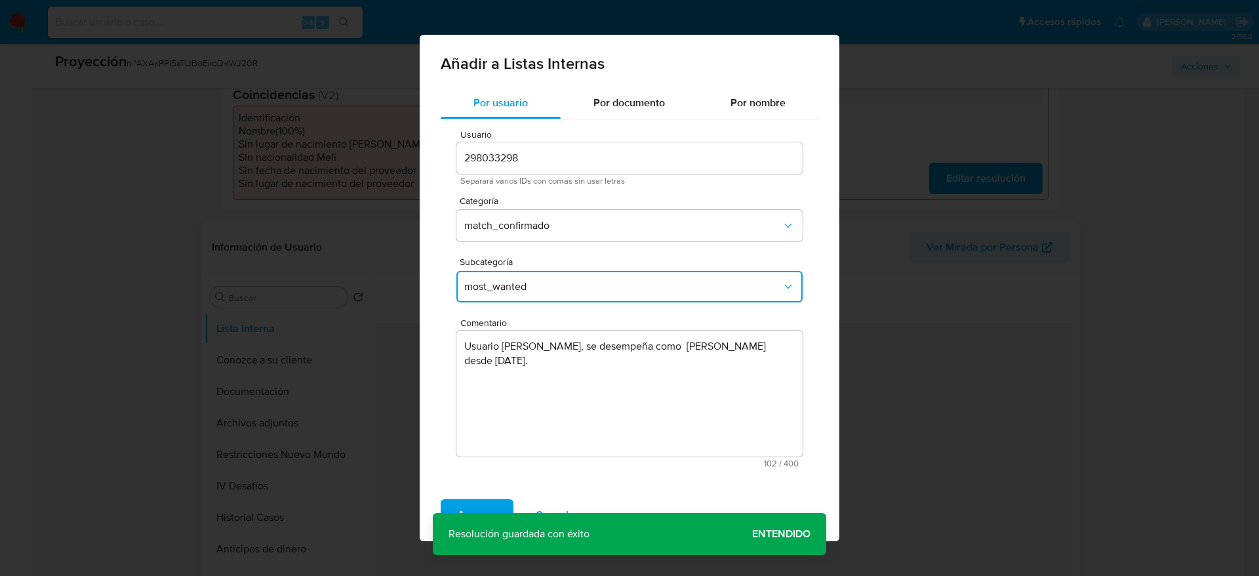
click at [511, 292] on span "most_wanted" at bounding box center [622, 286] width 317 height 13
click at [509, 354] on div "pep" at bounding box center [625, 358] width 323 height 31
click at [486, 507] on span "Agregar" at bounding box center [477, 514] width 39 height 29
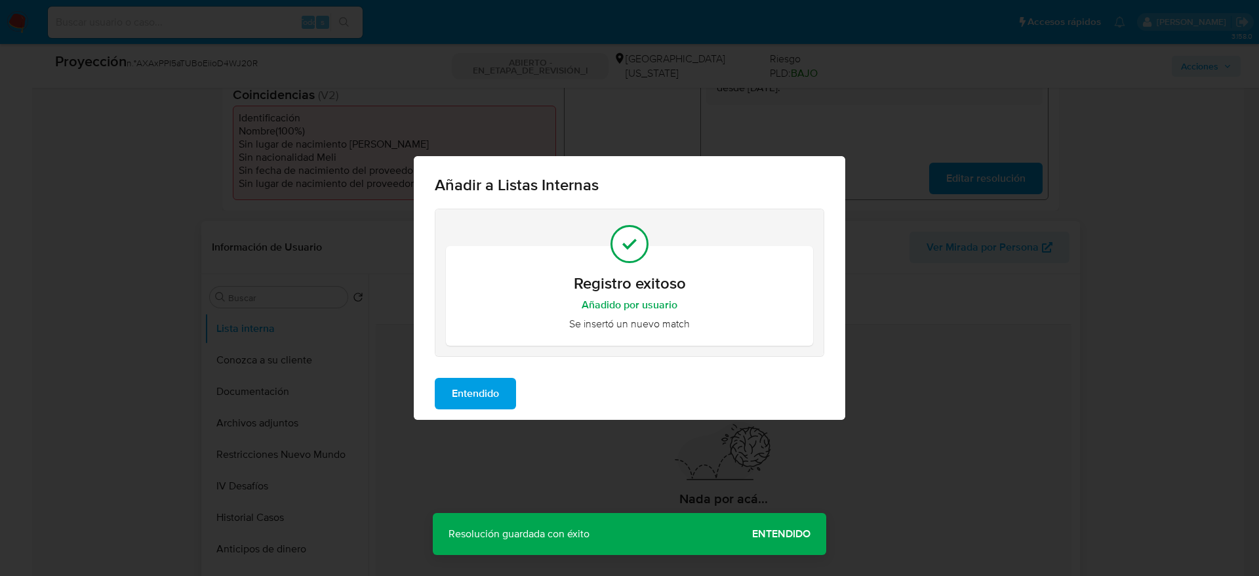
click at [504, 399] on button "Entendido" at bounding box center [475, 393] width 81 height 31
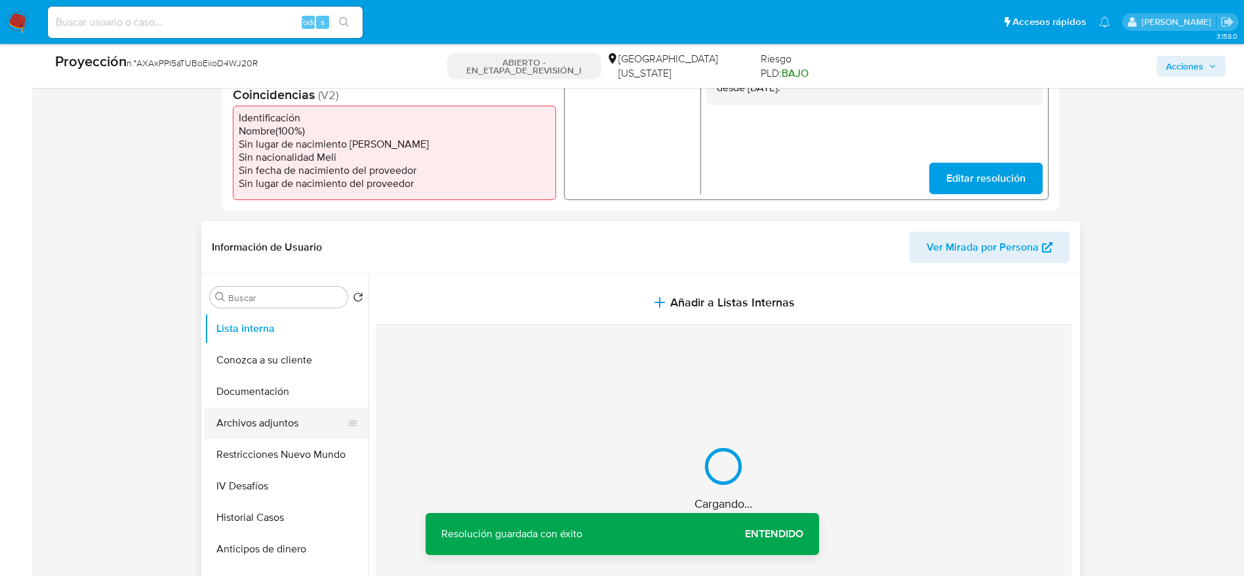
click at [304, 412] on button "Archivos adjuntos" at bounding box center [281, 422] width 153 height 31
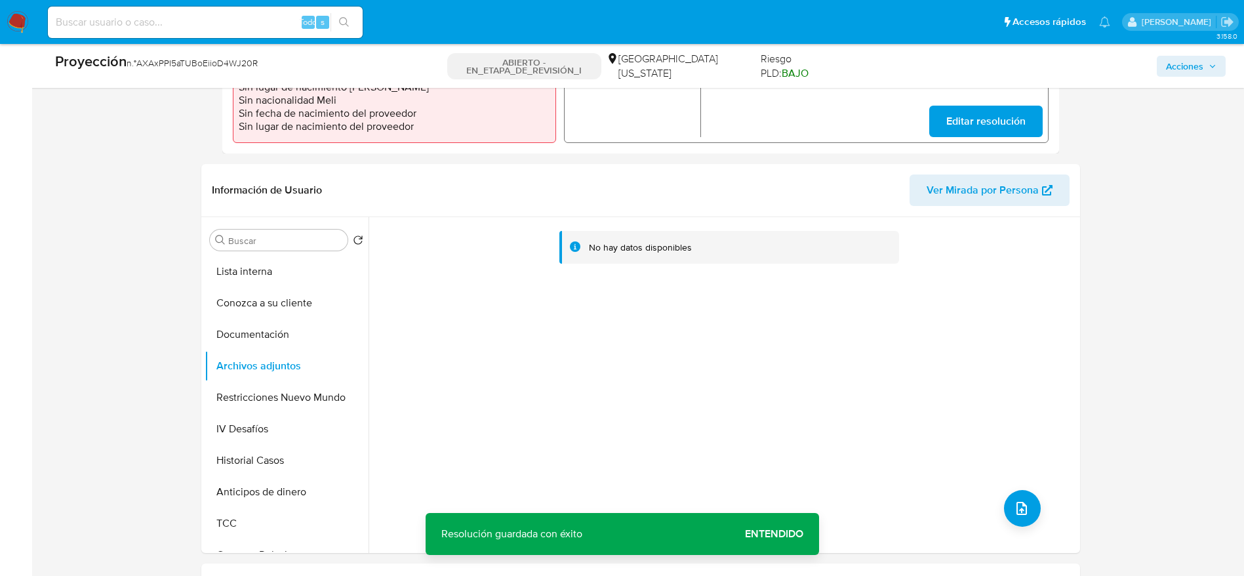
scroll to position [492, 0]
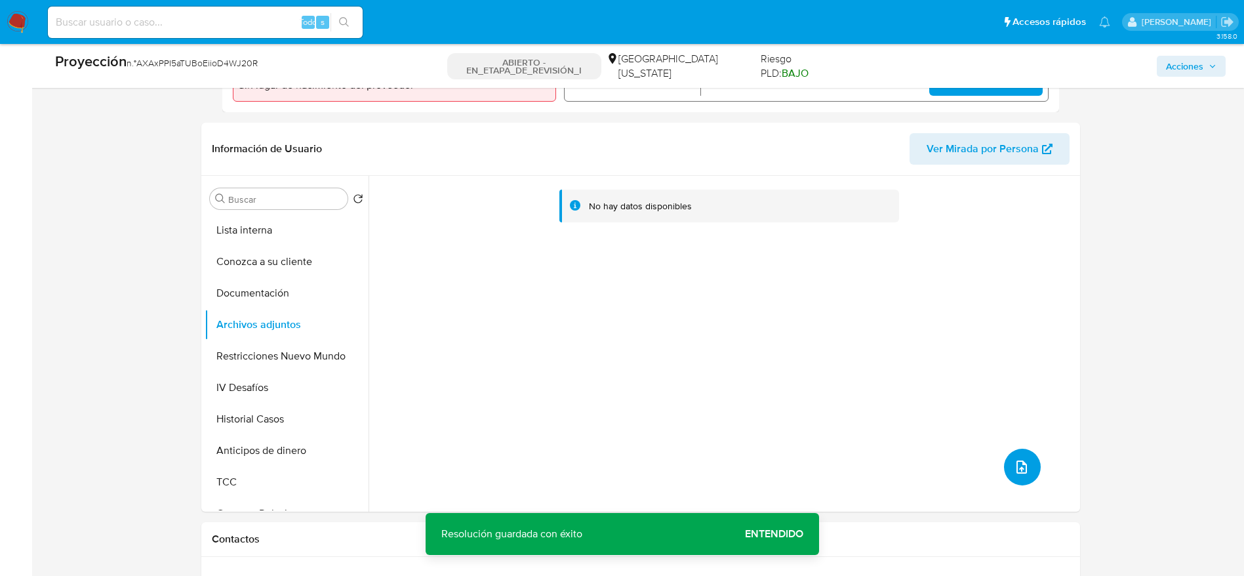
click at [1007, 470] on button "subir archivo" at bounding box center [1022, 467] width 37 height 37
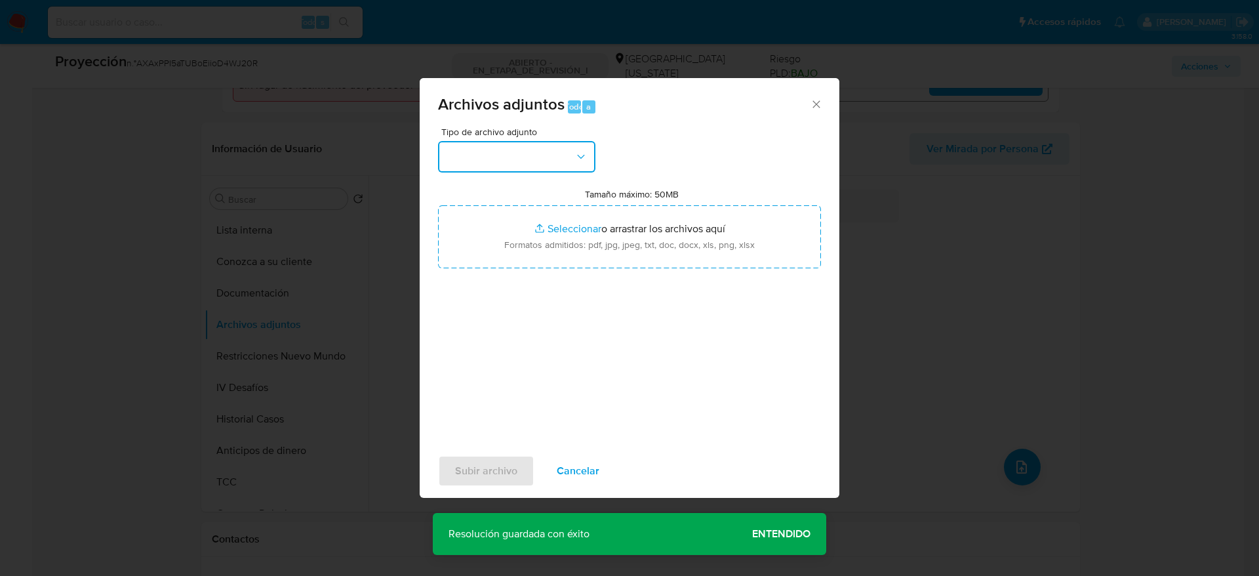
click at [582, 155] on icon "button" at bounding box center [580, 156] width 13 height 13
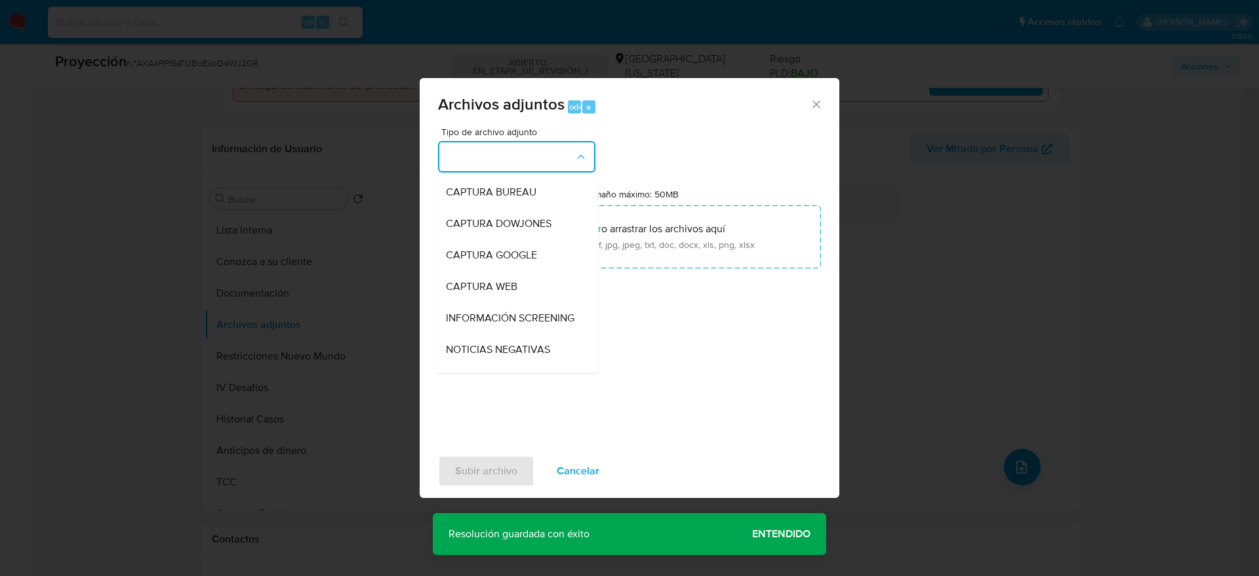
click at [559, 325] on span "INFORMACIÓN SCREENING" at bounding box center [510, 317] width 129 height 13
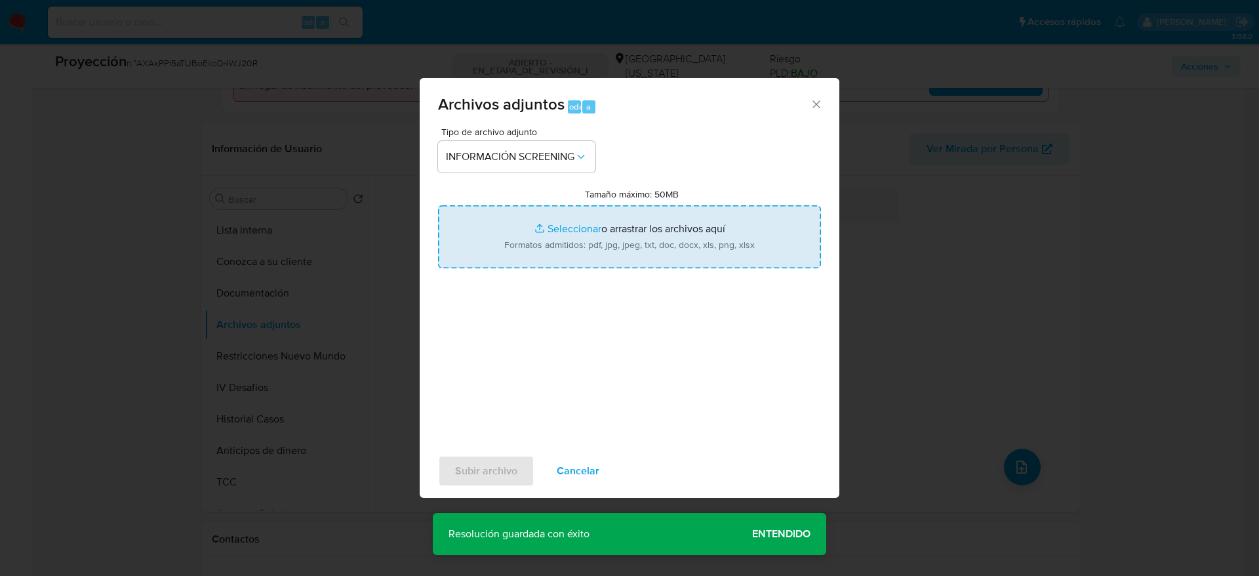
click at [563, 259] on input "Tamaño máximo: 50MB Seleccionar archivos" at bounding box center [629, 236] width 383 height 63
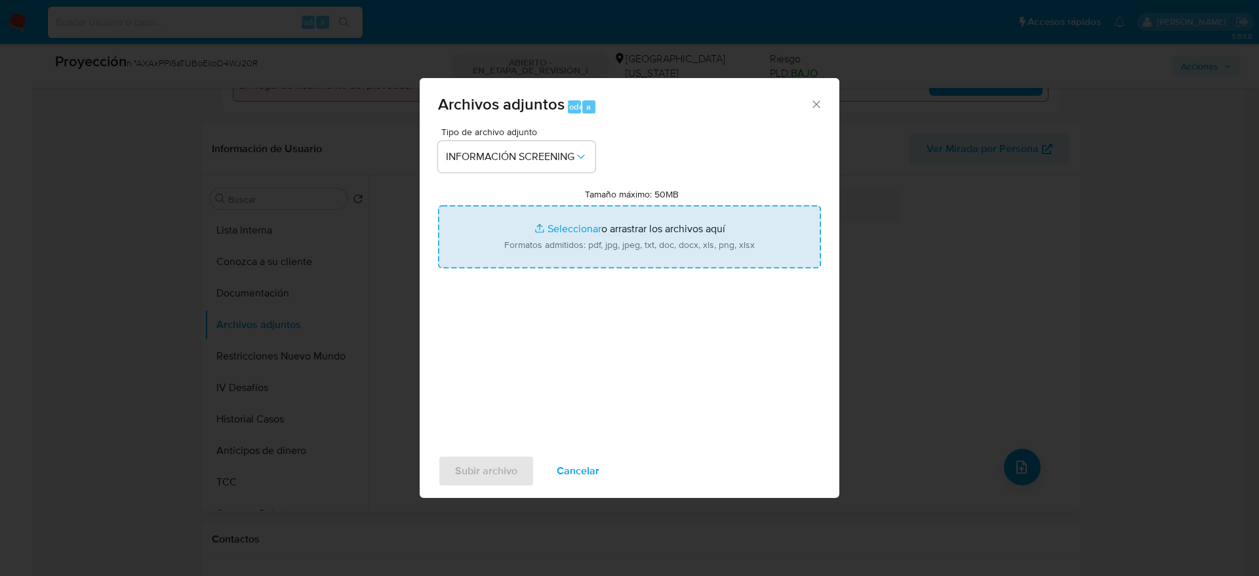
type input "C:\fakepath\_Gaston Federico Larrosa Pereyra_ - Buscar con Google.pdf"
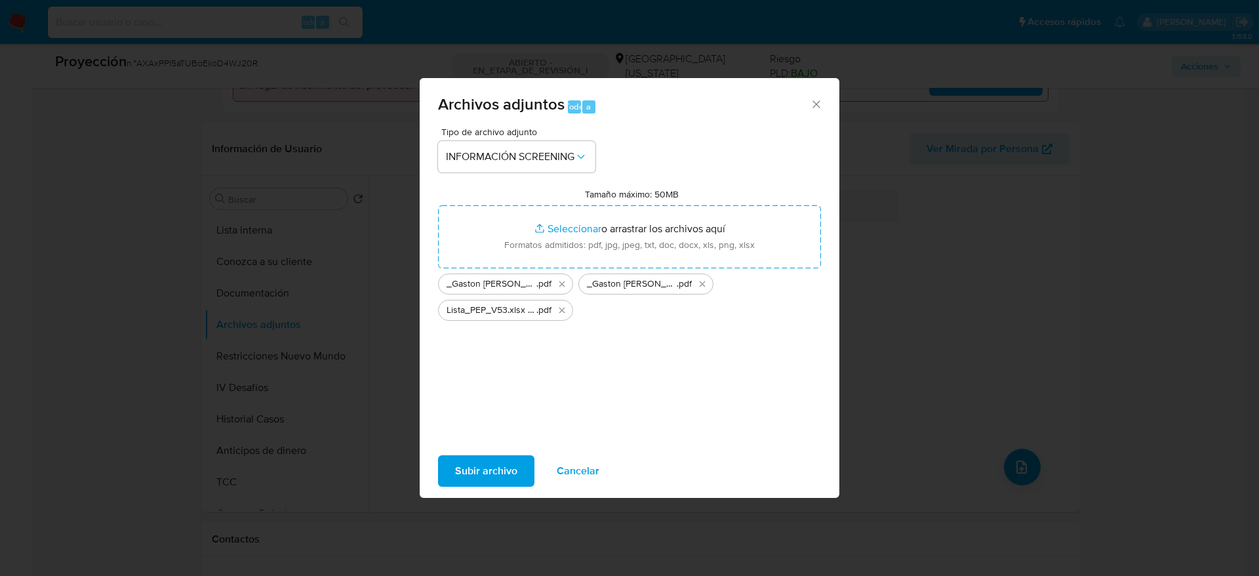
click at [525, 466] on button "Subir archivo" at bounding box center [486, 470] width 96 height 31
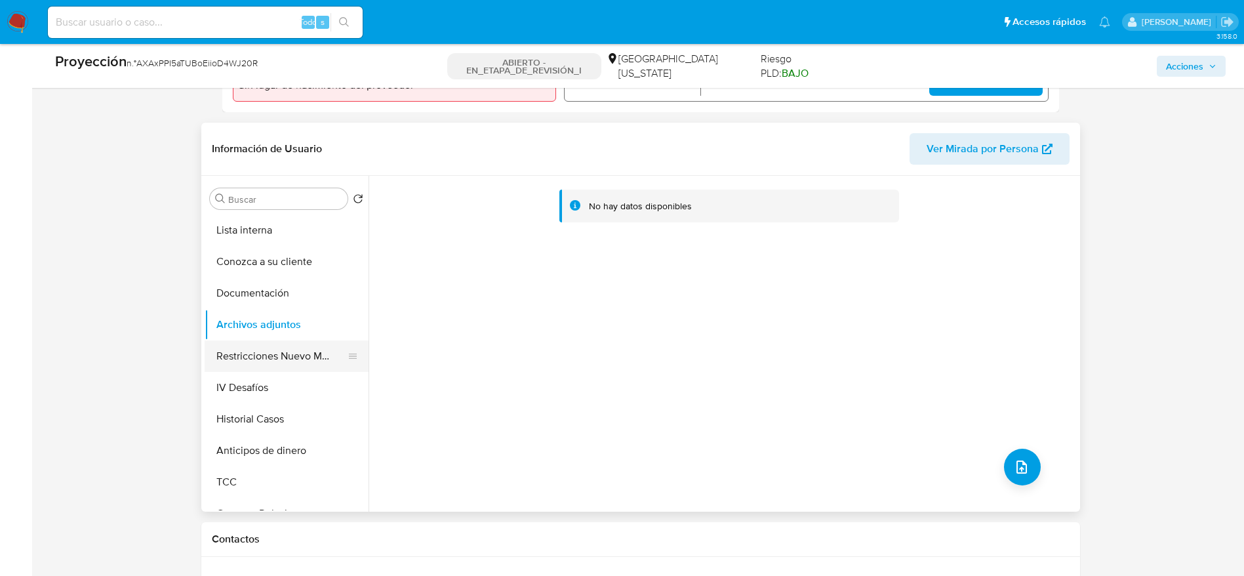
click at [317, 354] on button "Restricciones Nuevo Mundo" at bounding box center [281, 355] width 153 height 31
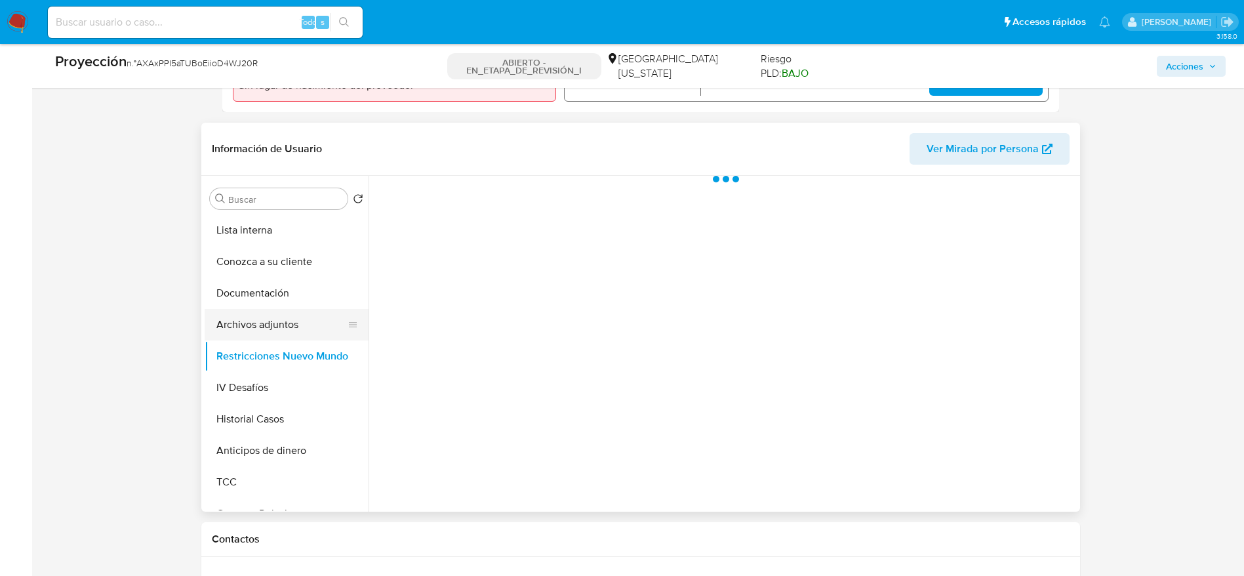
click at [311, 327] on button "Archivos adjuntos" at bounding box center [281, 324] width 153 height 31
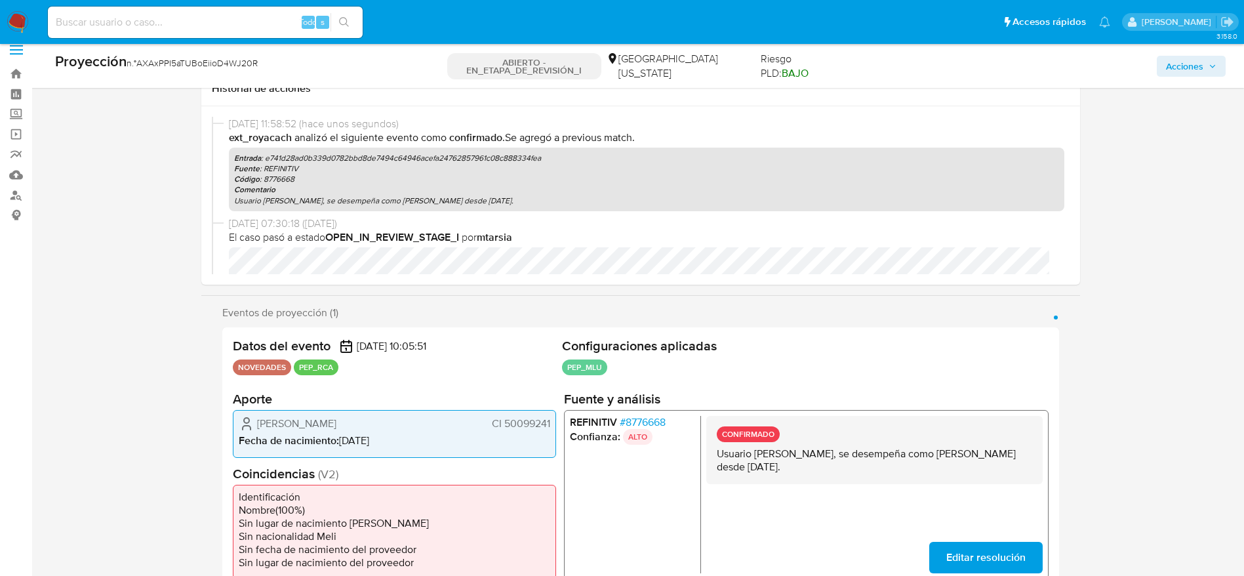
scroll to position [0, 0]
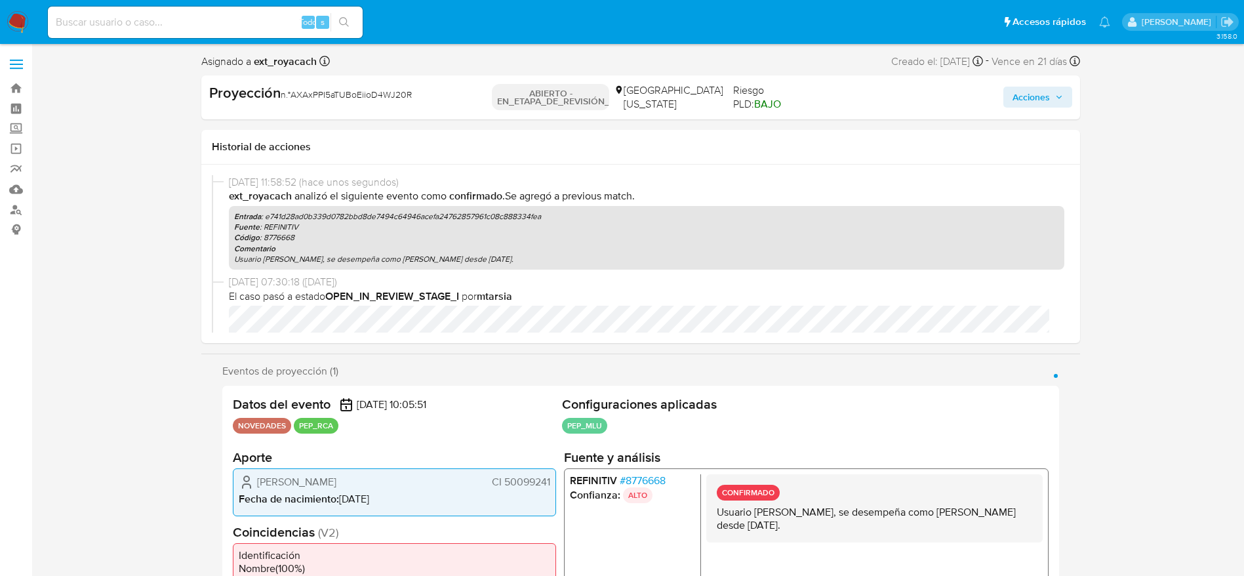
click at [1037, 104] on span "Acciones" at bounding box center [1030, 97] width 37 height 21
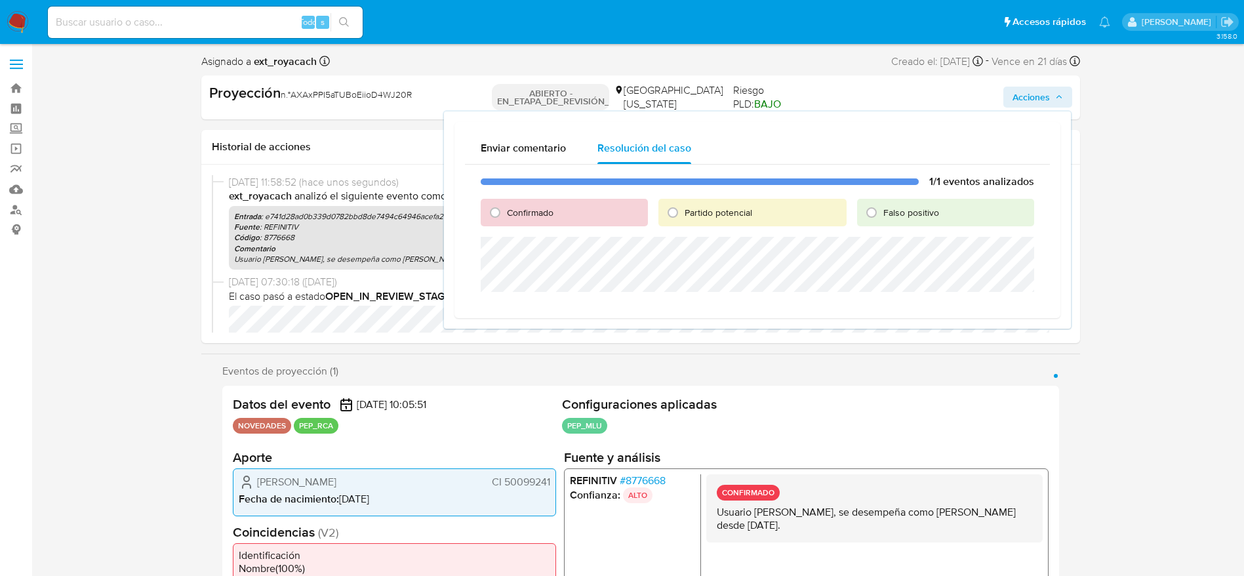
click at [538, 216] on font "Confirmado" at bounding box center [530, 212] width 47 height 13
click at [506, 216] on input "Confirmado" at bounding box center [495, 212] width 21 height 21
radio input "true"
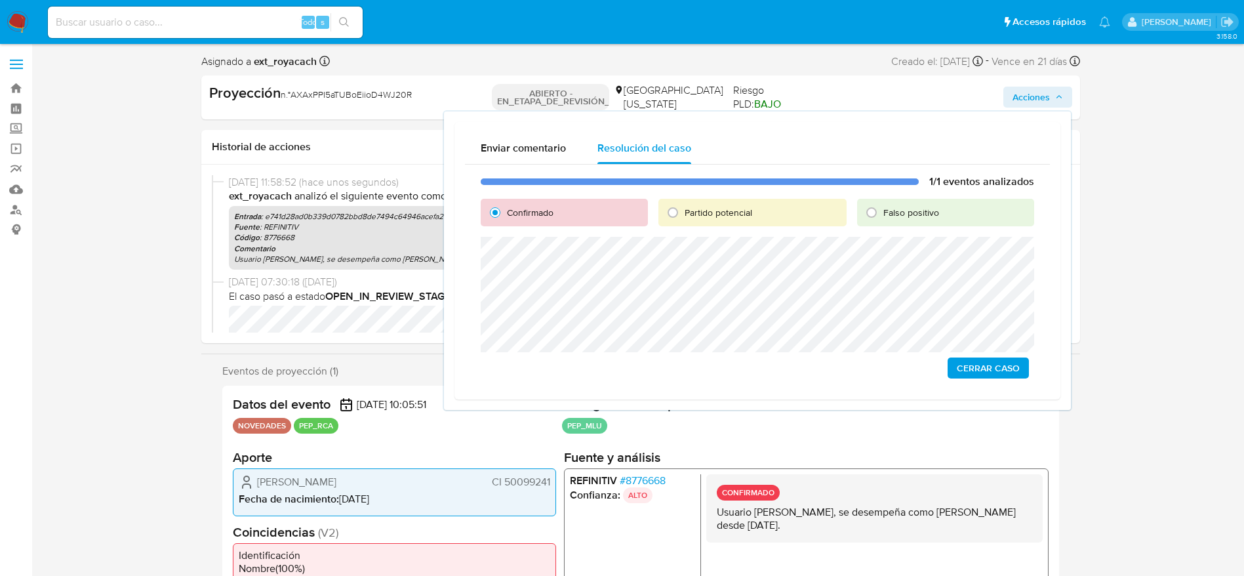
click at [966, 367] on span "Cerrar Caso" at bounding box center [988, 368] width 63 height 18
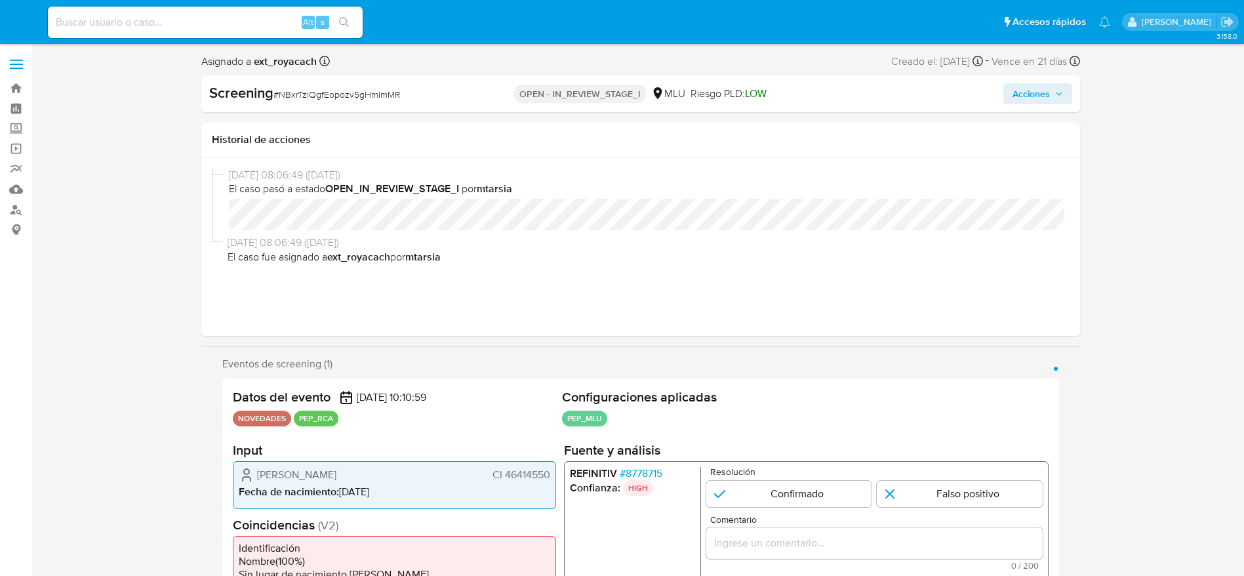
select select "10"
click at [318, 92] on span "# NBxrTziQgfEopozv5gHmImMR" at bounding box center [336, 94] width 127 height 13
copy span "NBxrTziQgfEopozv5gHmImMR"
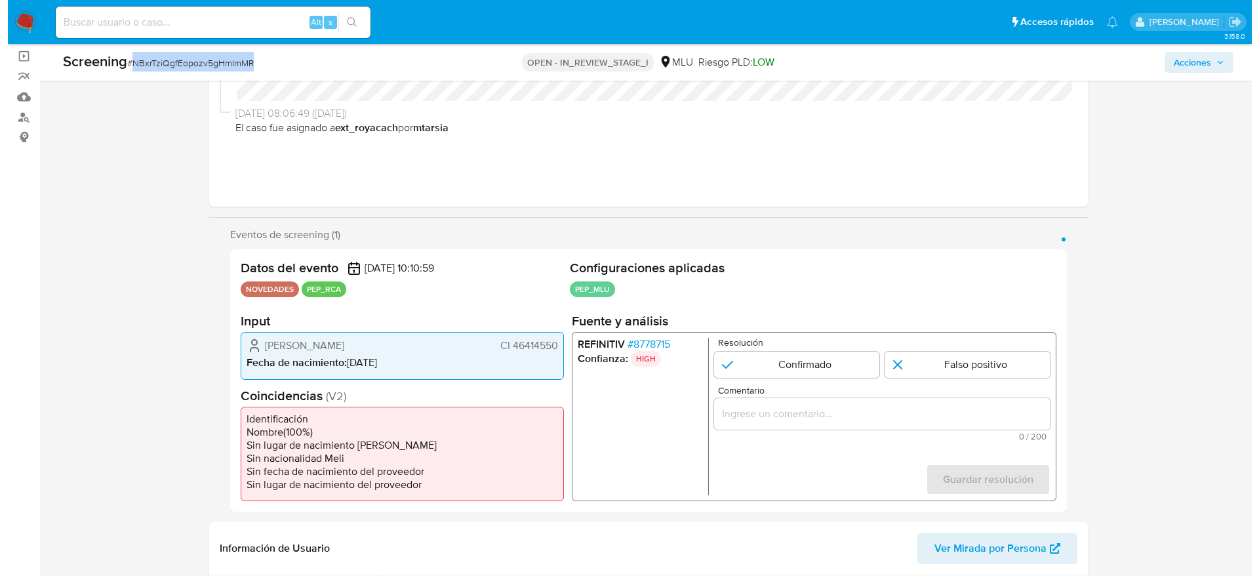
scroll to position [98, 0]
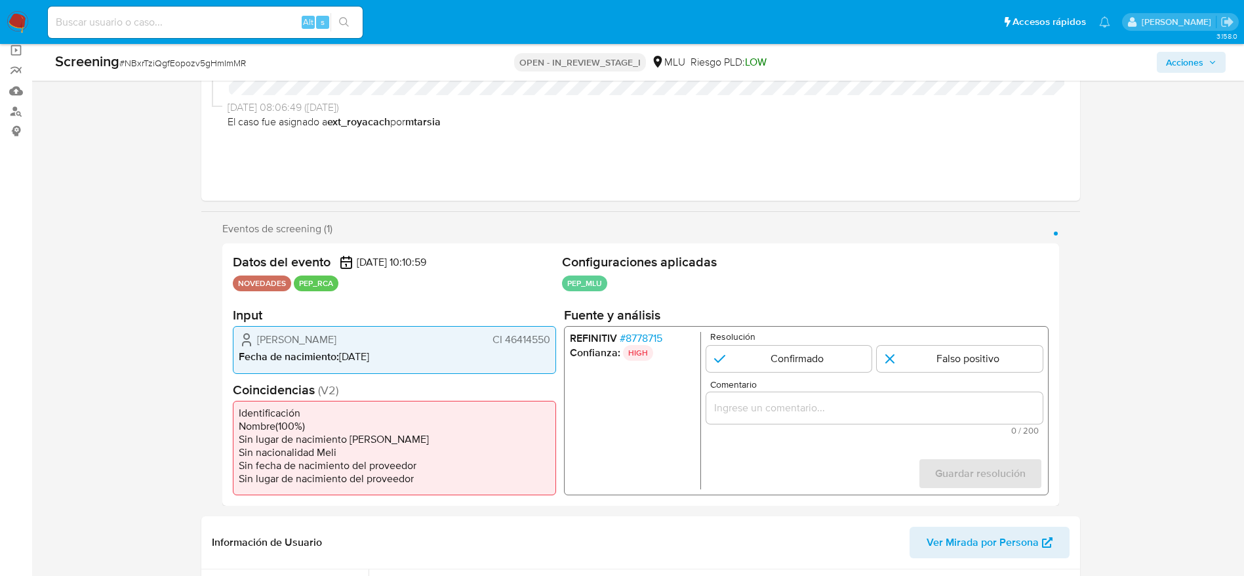
drag, startPoint x: 255, startPoint y: 334, endPoint x: 549, endPoint y: 332, distance: 293.8
click at [549, 332] on div "Camilo Ignacio Gutierrez Mirazon CI 46414550" at bounding box center [394, 340] width 311 height 16
click at [642, 340] on span "# 8778715" at bounding box center [640, 338] width 43 height 13
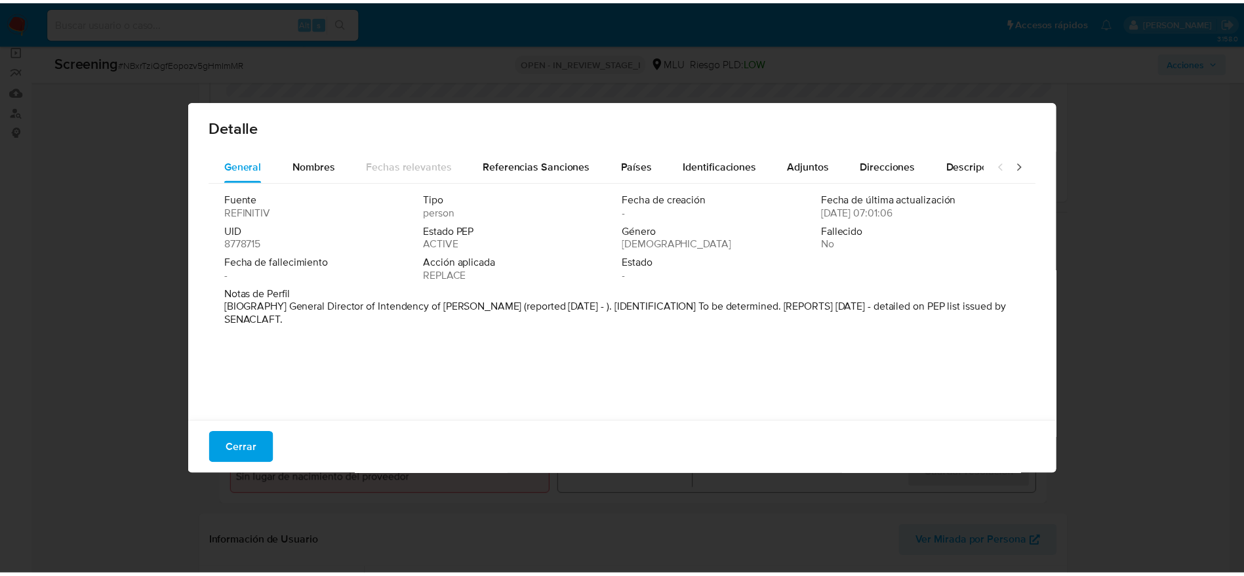
scroll to position [4, 0]
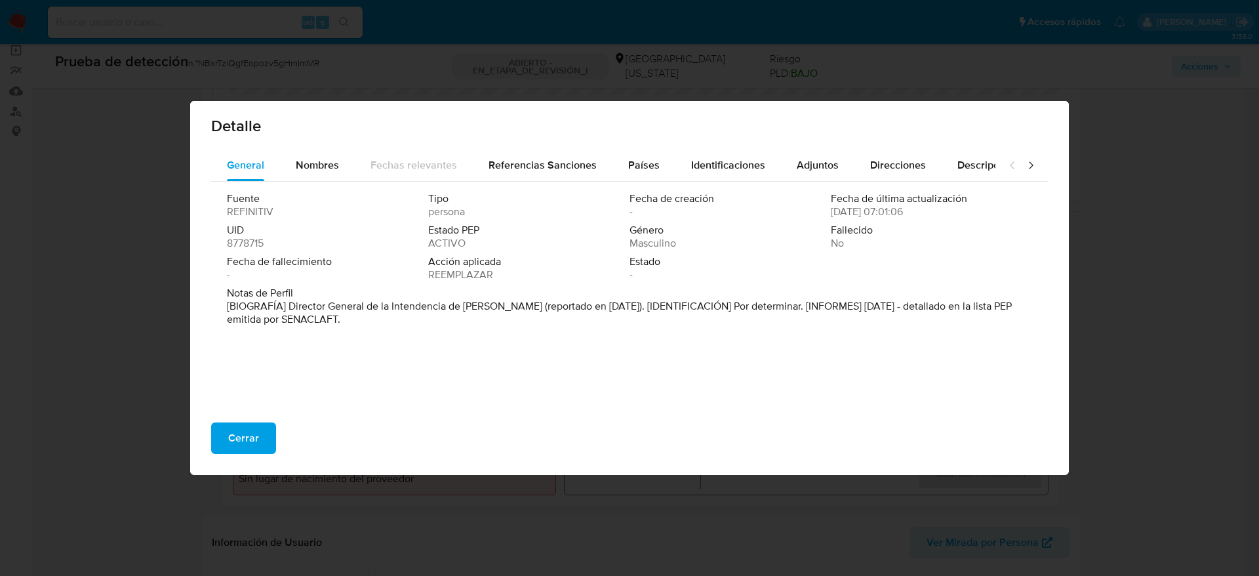
drag, startPoint x: 285, startPoint y: 309, endPoint x: 523, endPoint y: 306, distance: 238.1
click at [523, 306] on font "[BIOGRAFÍA] Director General de la Intendencia de Tacuarembó (reportado en sept…" at bounding box center [619, 312] width 785 height 28
click at [258, 426] on span "Cerrar" at bounding box center [243, 438] width 31 height 29
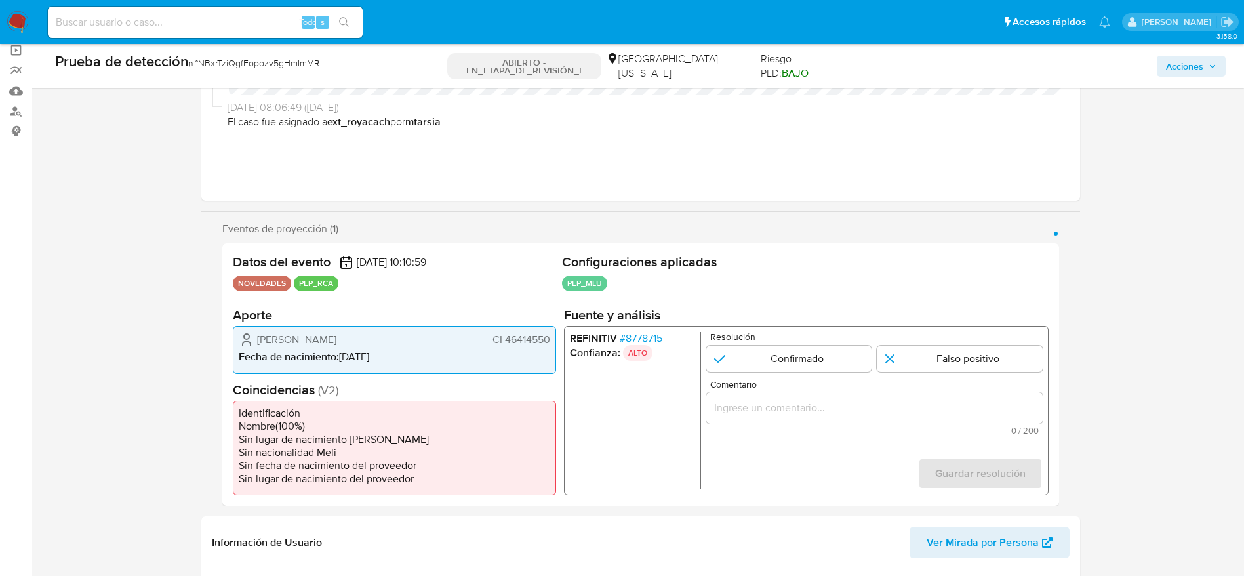
click at [331, 334] on span "Camilo Ignacio Gutierrez Mirazon" at bounding box center [296, 339] width 79 height 13
drag, startPoint x: 860, startPoint y: 381, endPoint x: 868, endPoint y: 386, distance: 9.5
click at [862, 382] on span "Comentario" at bounding box center [877, 385] width 336 height 10
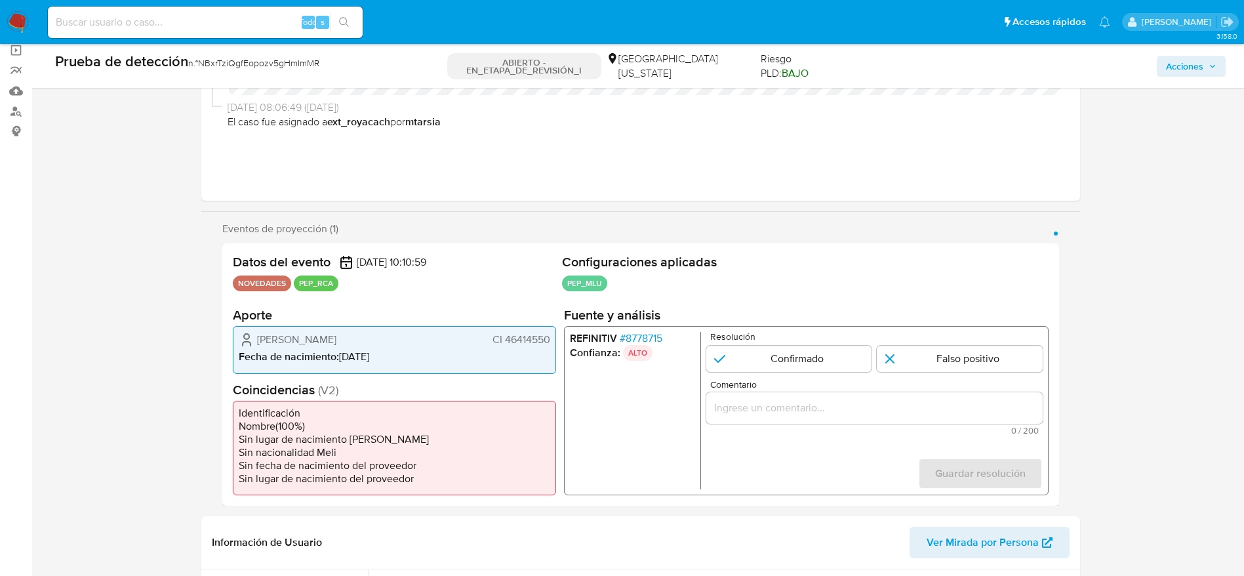
click at [862, 399] on input "Comentario" at bounding box center [874, 407] width 336 height 17
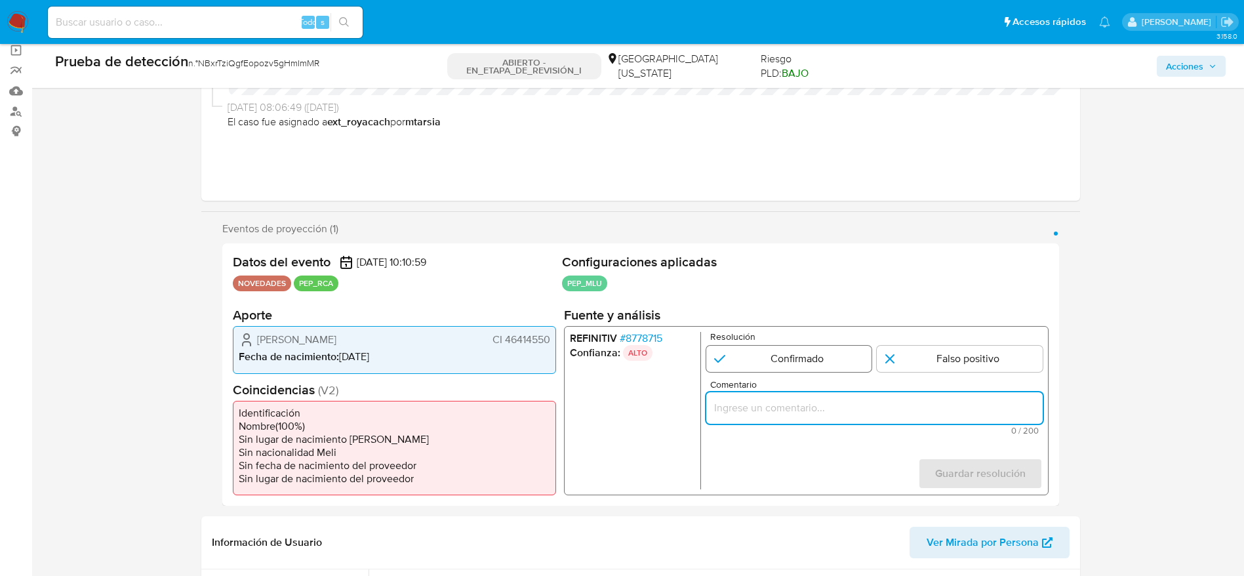
drag, startPoint x: 875, startPoint y: 399, endPoint x: 863, endPoint y: 359, distance: 41.1
click at [875, 401] on input "Comentario" at bounding box center [874, 407] width 336 height 17
paste input "Usuario Camilo Ignacio Gutierrez Mirazon, se desempeña como Director General de…"
type input "Usuario Camilo Ignacio Gutierrez Mirazon, se desempeña como Director General de…"
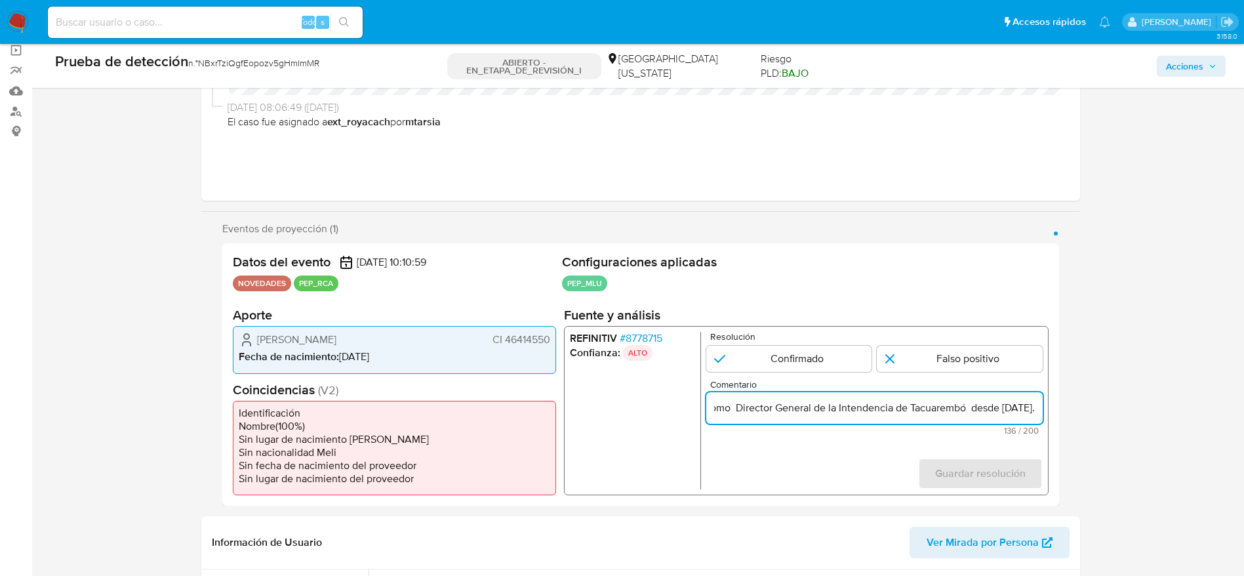
scroll to position [0, 0]
click at [862, 342] on div "Resolución Confirmado Falso positivo" at bounding box center [874, 352] width 336 height 40
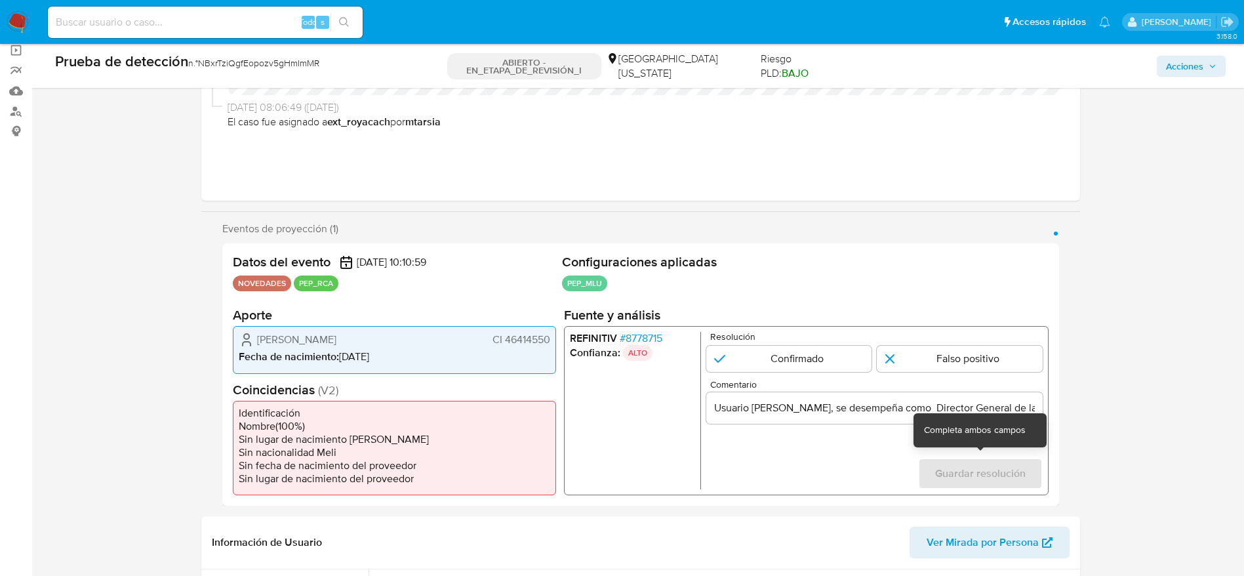
drag, startPoint x: 946, startPoint y: 459, endPoint x: 948, endPoint y: 477, distance: 17.8
click at [947, 459] on div "Guardar resolución" at bounding box center [979, 473] width 125 height 31
drag, startPoint x: 791, startPoint y: 362, endPoint x: 810, endPoint y: 376, distance: 23.0
click at [791, 362] on input "1 de 1" at bounding box center [789, 359] width 166 height 26
radio input "true"
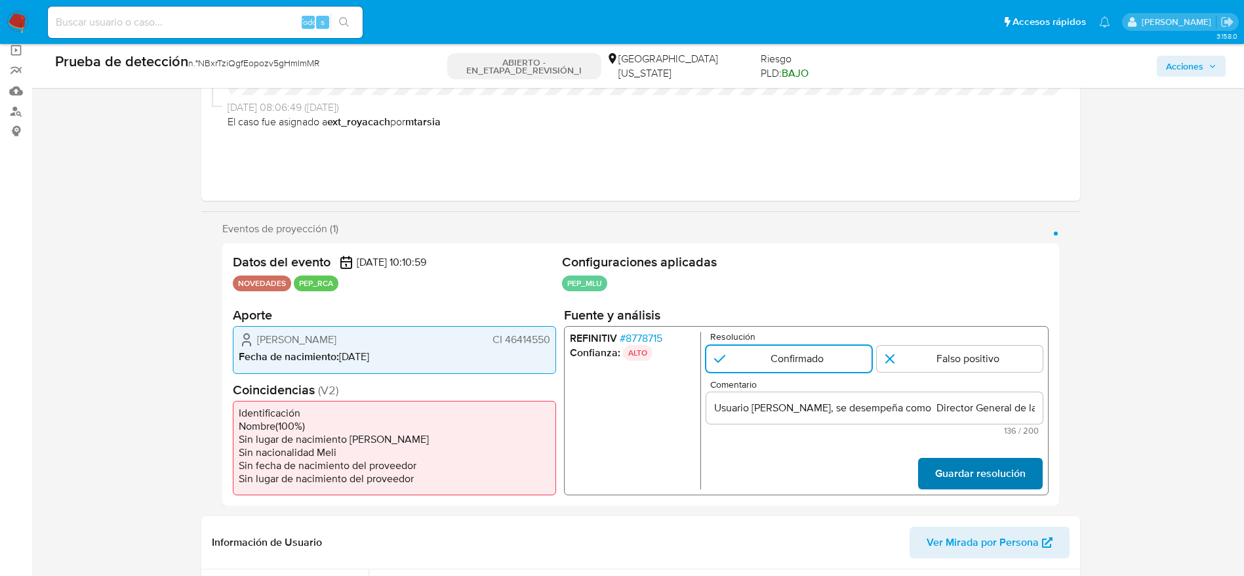
drag, startPoint x: 1026, startPoint y: 504, endPoint x: 1018, endPoint y: 475, distance: 30.7
click at [1027, 504] on div "Datos del evento 06/09/2025 10:10:59 NOVEDADES PEP_RCA Configuraciones aplicada…" at bounding box center [640, 374] width 837 height 262
click at [1016, 473] on span "Guardar resolución" at bounding box center [979, 473] width 90 height 29
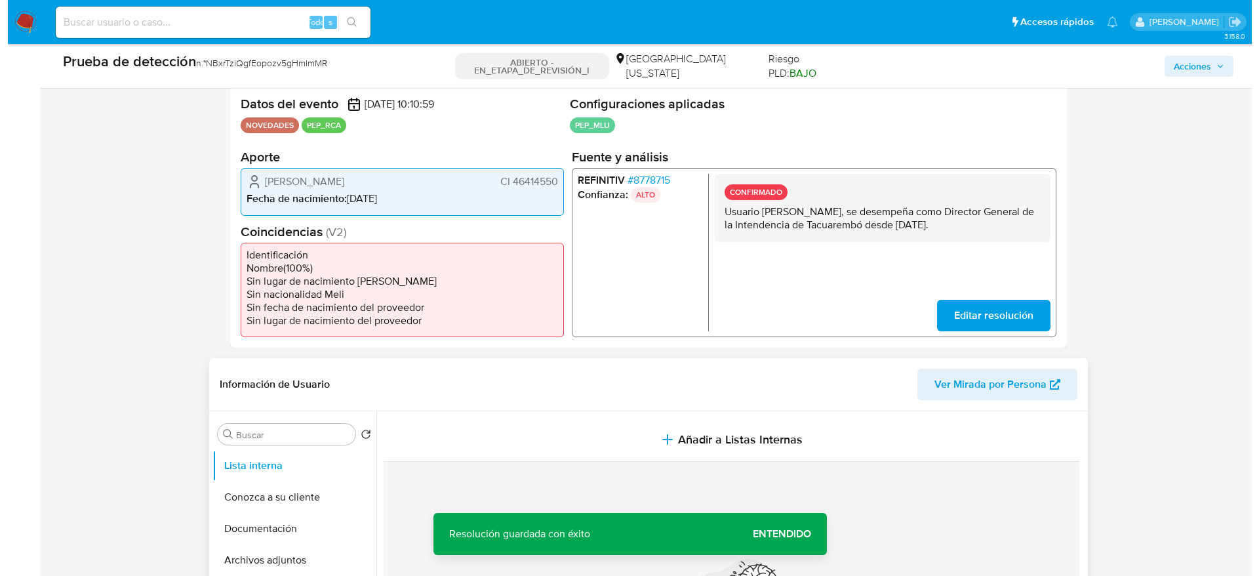
scroll to position [492, 0]
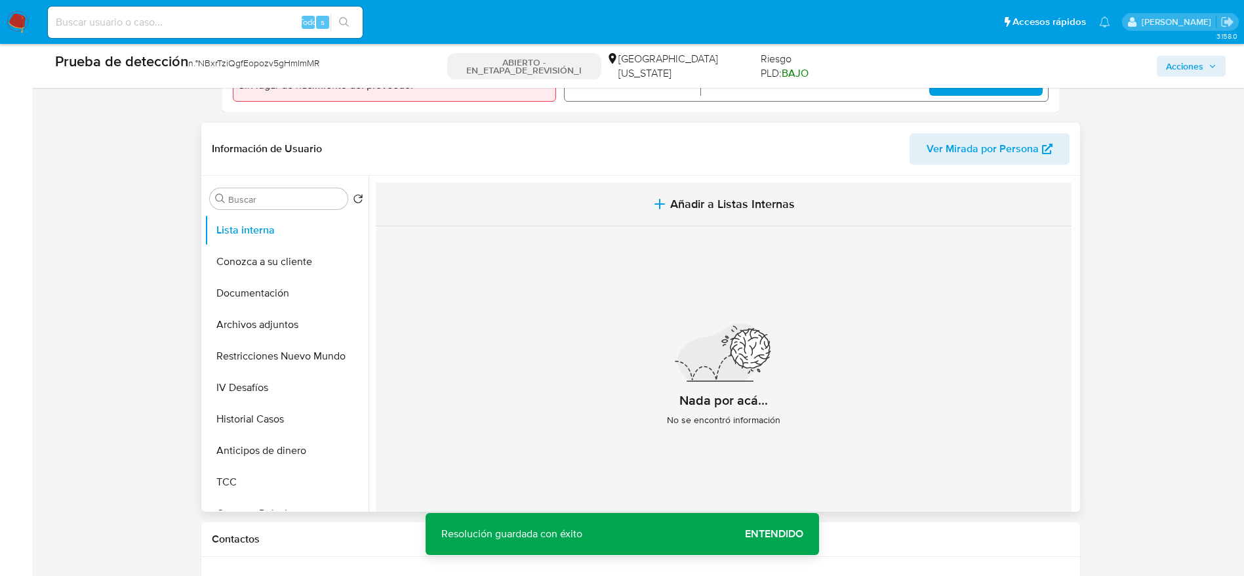
drag, startPoint x: 637, startPoint y: 227, endPoint x: 639, endPoint y: 220, distance: 7.5
click at [637, 226] on div "Nada por acá... No se encontró información" at bounding box center [724, 380] width 696 height 308
click at [639, 220] on button "Añadir a Listas Internas" at bounding box center [724, 204] width 696 height 44
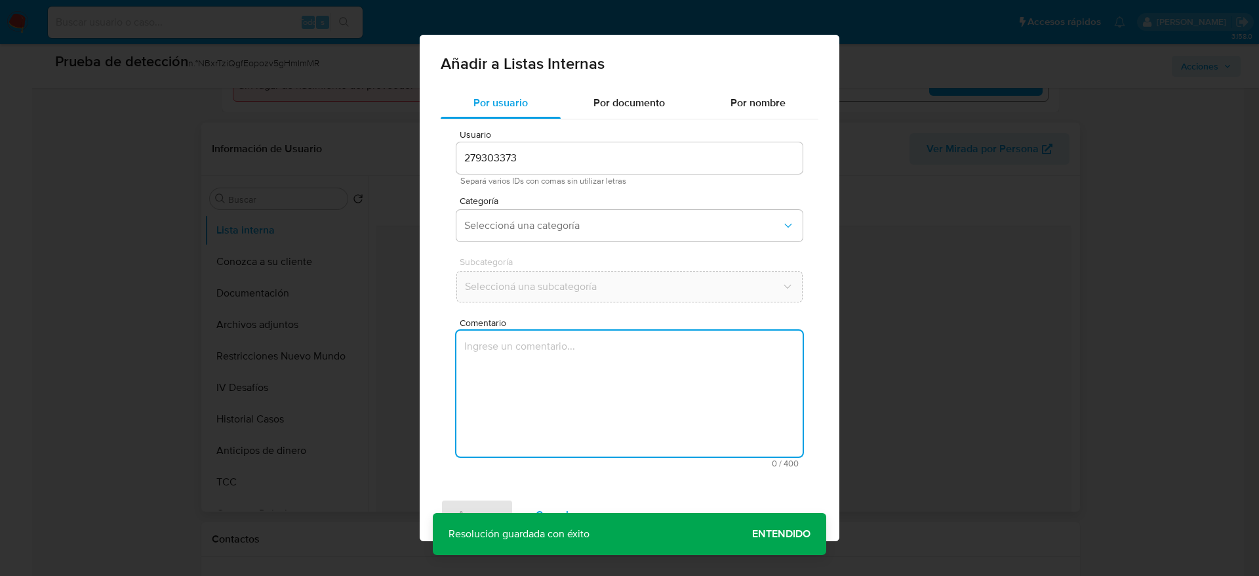
drag, startPoint x: 591, startPoint y: 394, endPoint x: 588, endPoint y: 321, distance: 72.8
click at [591, 395] on textarea "Comentario" at bounding box center [629, 393] width 346 height 126
type textarea "Usuario Camilo Ignacio Gutierrez Mirazon, se desempeña como Director General de…"
click at [590, 226] on span "Seleccioná una categoría" at bounding box center [622, 225] width 317 height 13
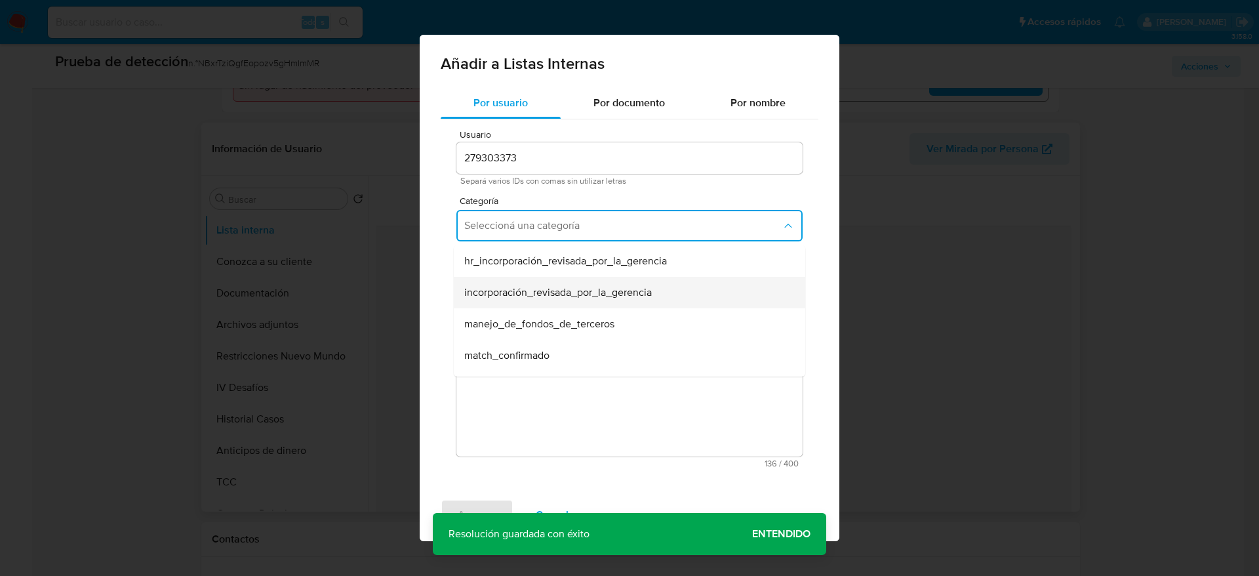
scroll to position [98, 0]
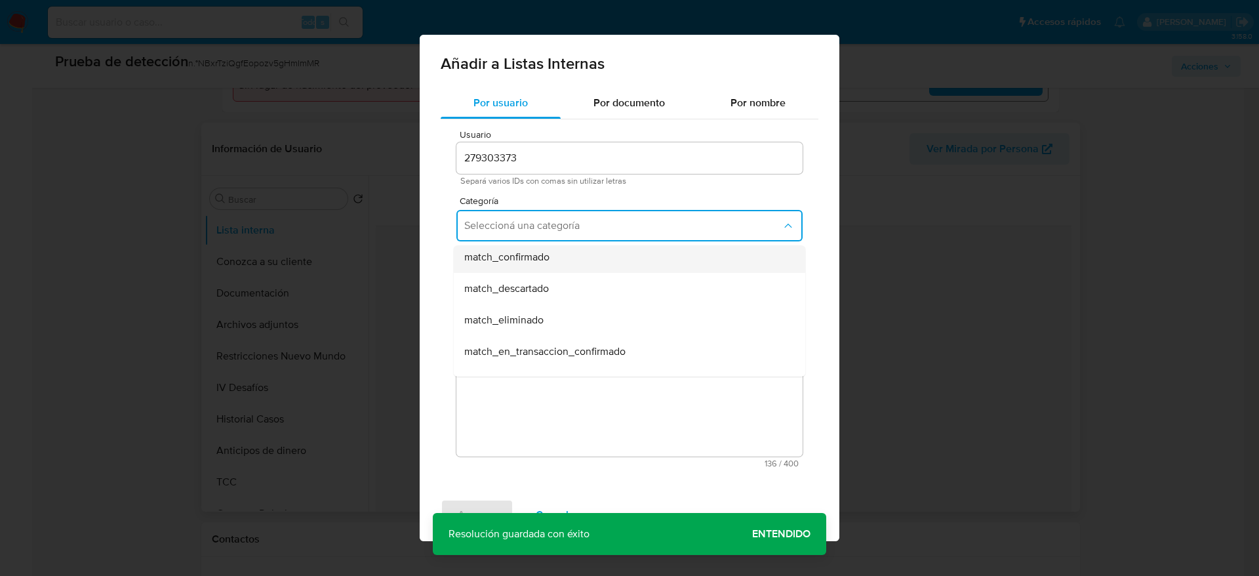
click at [546, 265] on div "match_confirmado" at bounding box center [625, 256] width 323 height 31
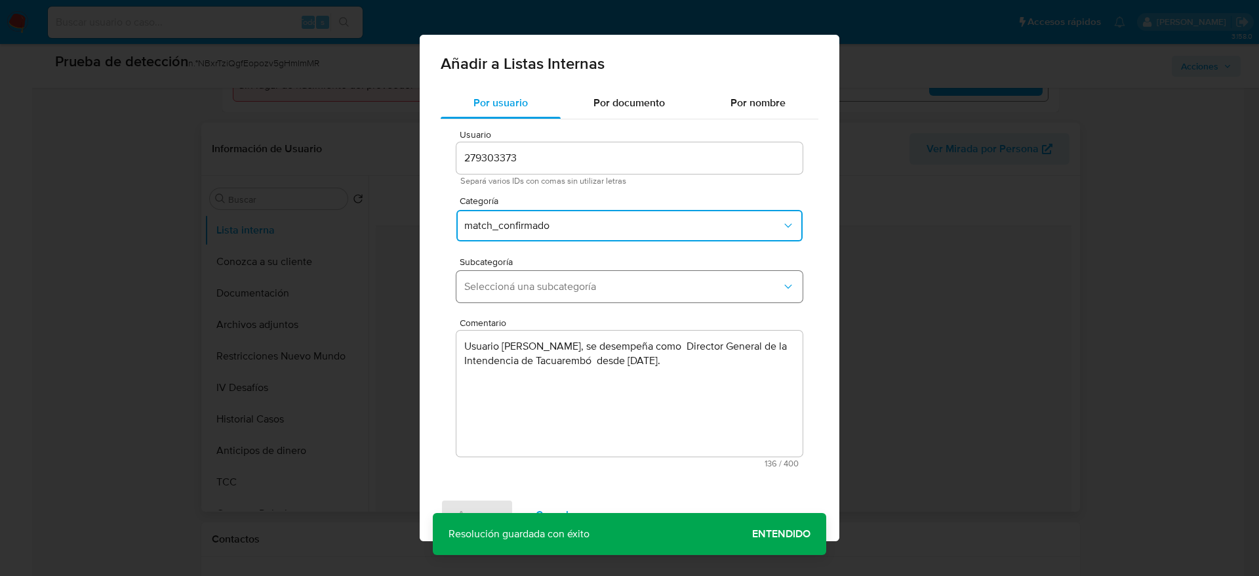
click at [542, 280] on span "Seleccioná una subcategoría" at bounding box center [622, 286] width 317 height 13
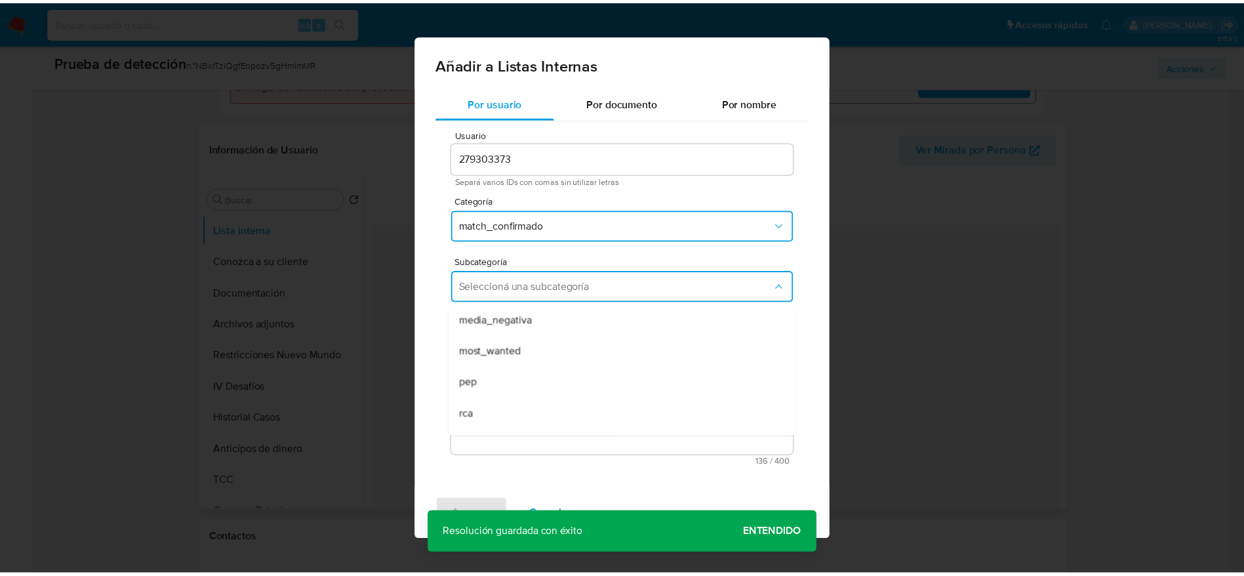
scroll to position [89, 0]
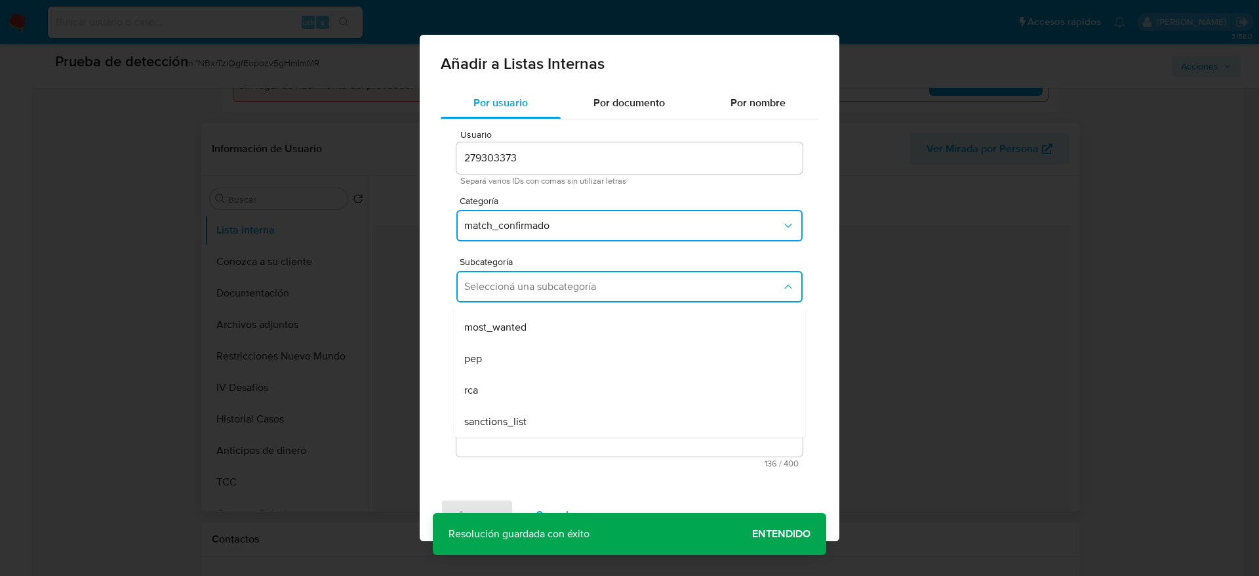
click at [530, 358] on div "pep" at bounding box center [625, 358] width 323 height 31
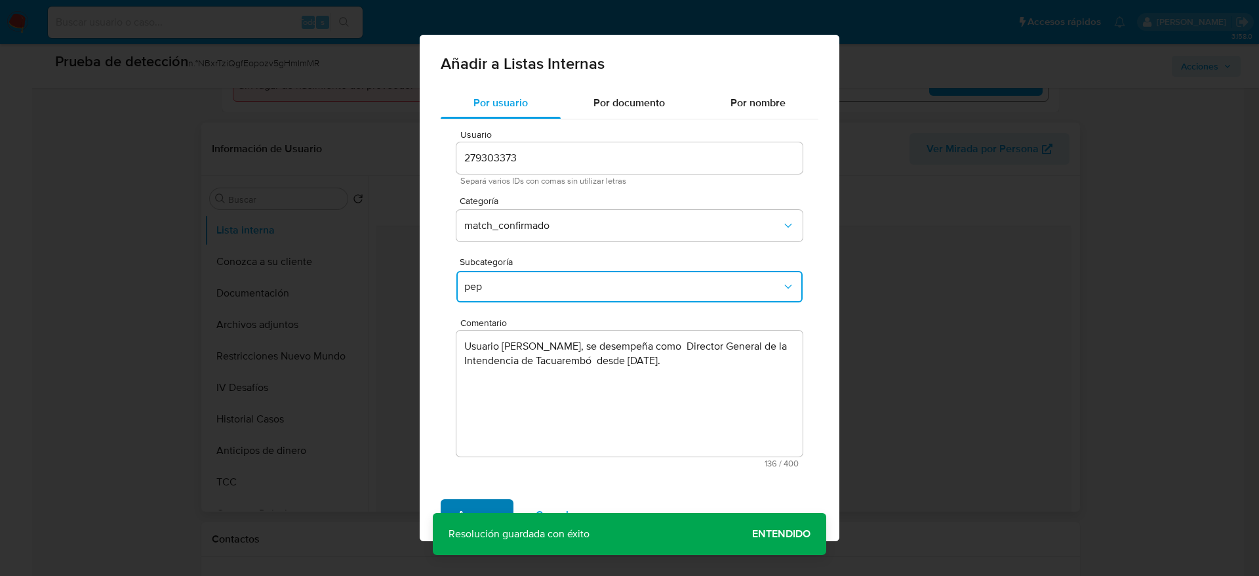
click at [464, 502] on span "Agregar" at bounding box center [477, 514] width 39 height 29
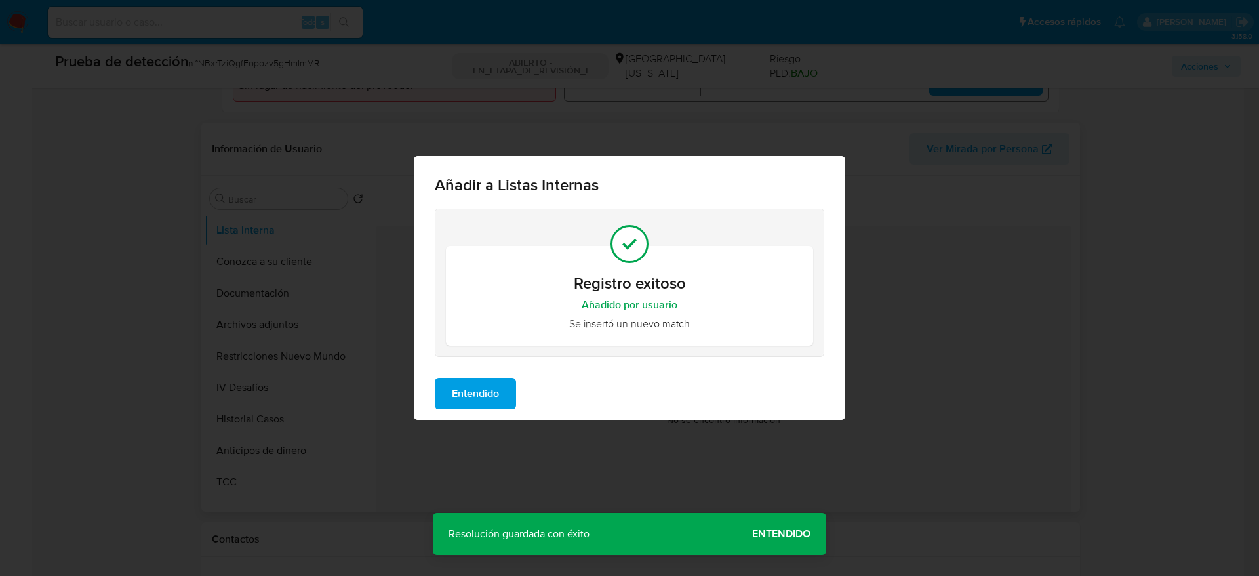
click at [525, 391] on div "Entendido" at bounding box center [629, 393] width 431 height 52
click at [515, 391] on button "Entendido" at bounding box center [475, 393] width 81 height 31
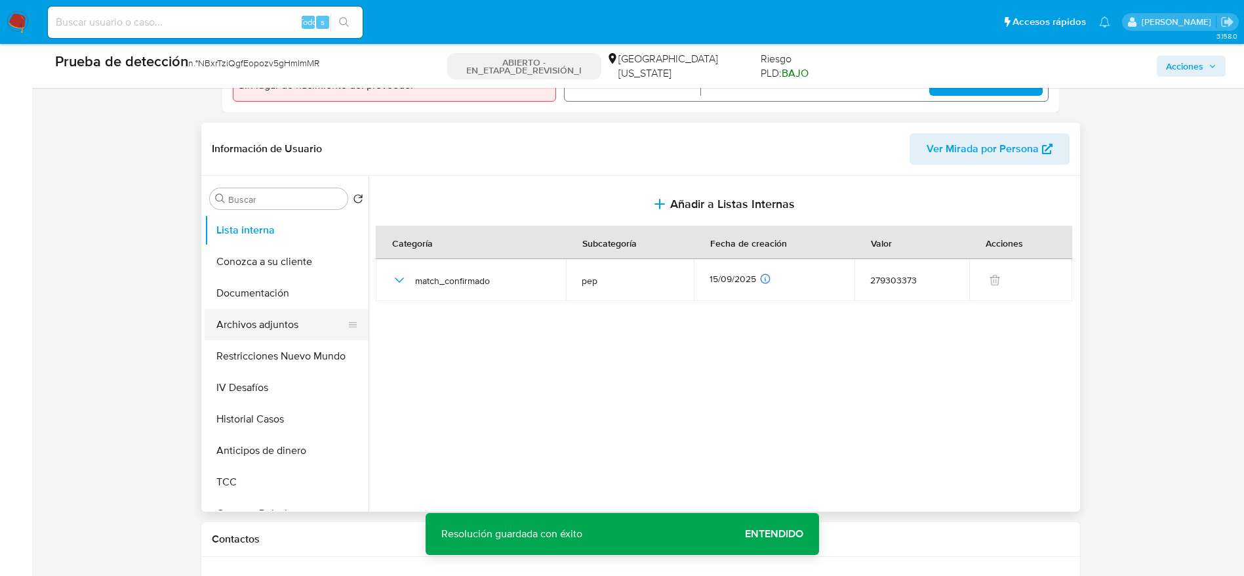
click at [235, 319] on button "Archivos adjuntos" at bounding box center [281, 324] width 153 height 31
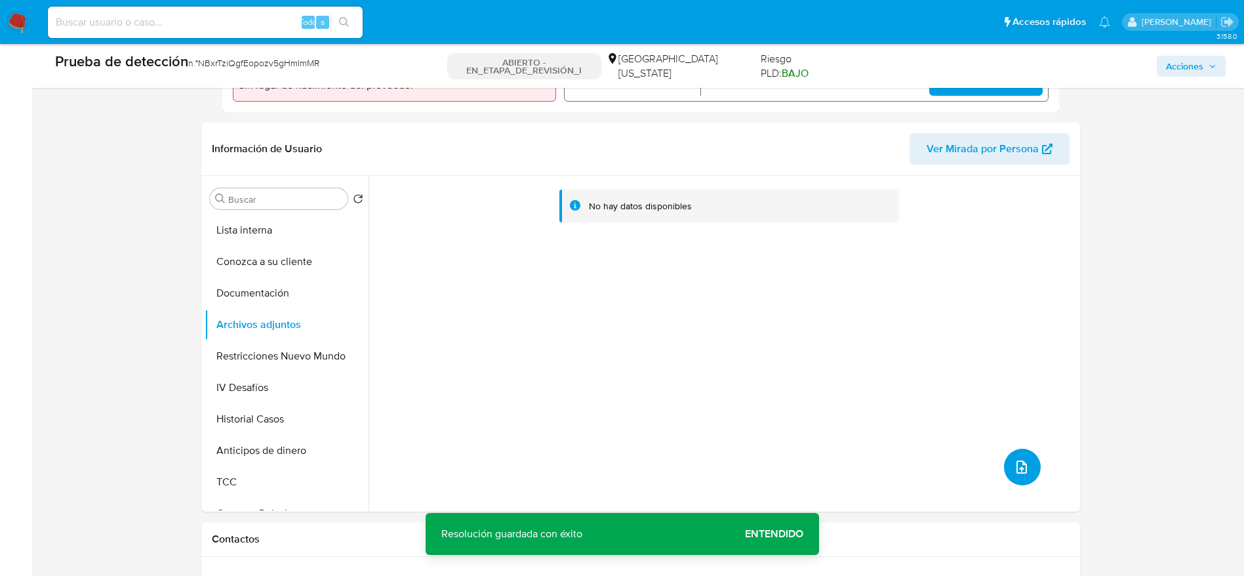
click at [1026, 475] on button "subir archivo" at bounding box center [1022, 467] width 37 height 37
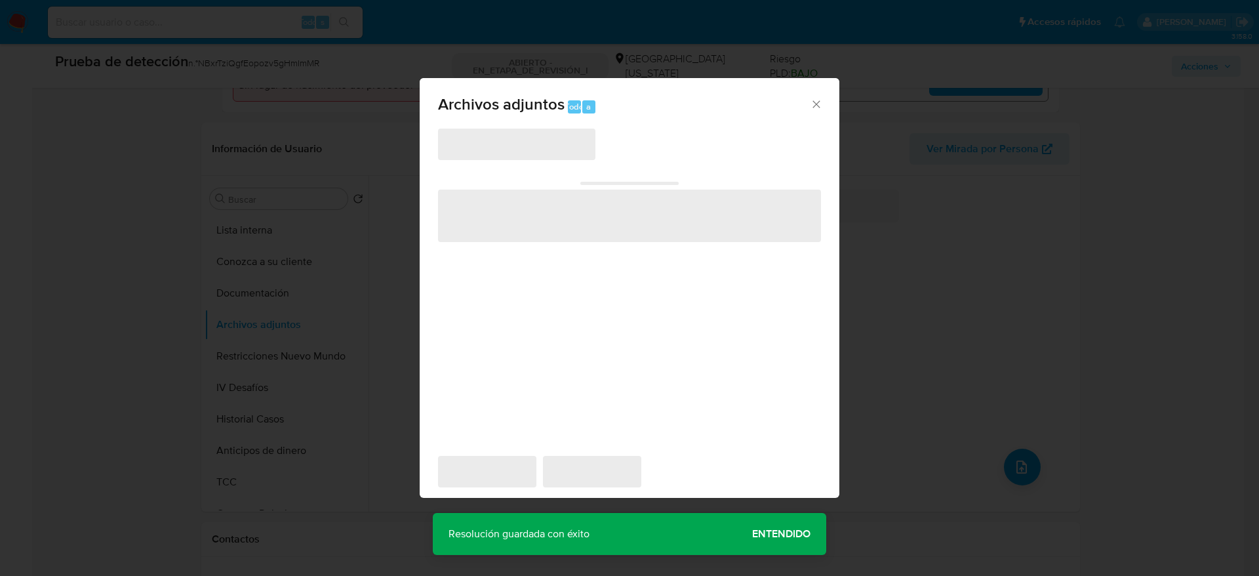
click at [498, 146] on span "‌" at bounding box center [516, 144] width 157 height 31
click at [501, 148] on span "‌" at bounding box center [516, 144] width 157 height 31
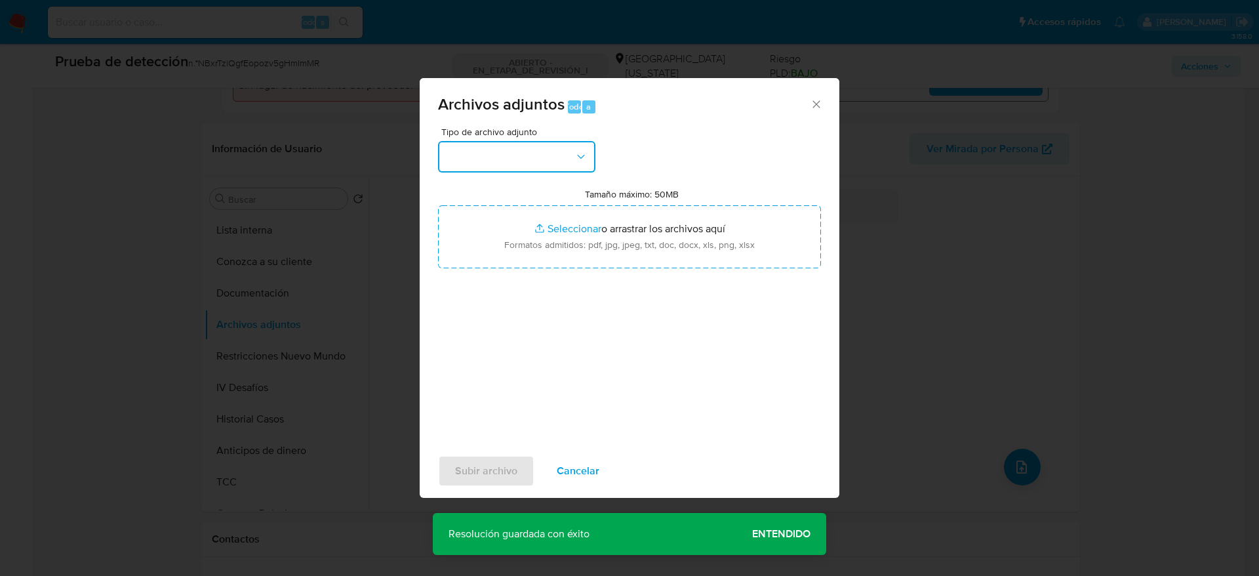
click at [502, 148] on button "button" at bounding box center [516, 156] width 157 height 31
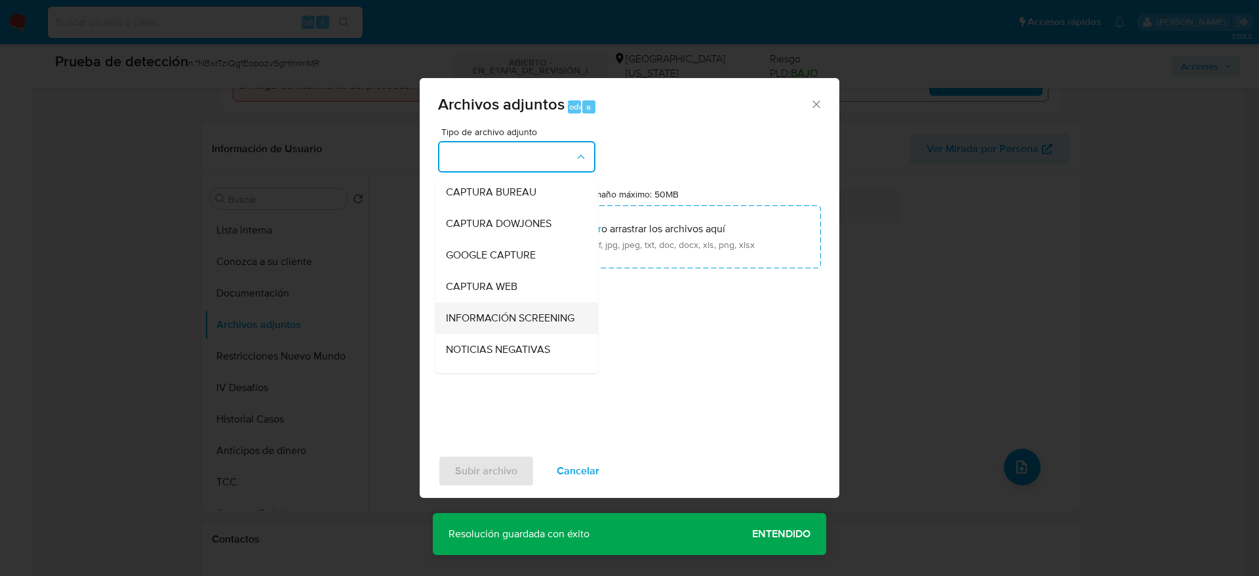
click at [551, 324] on span "INFORMACIÓN SCREENING" at bounding box center [510, 317] width 129 height 13
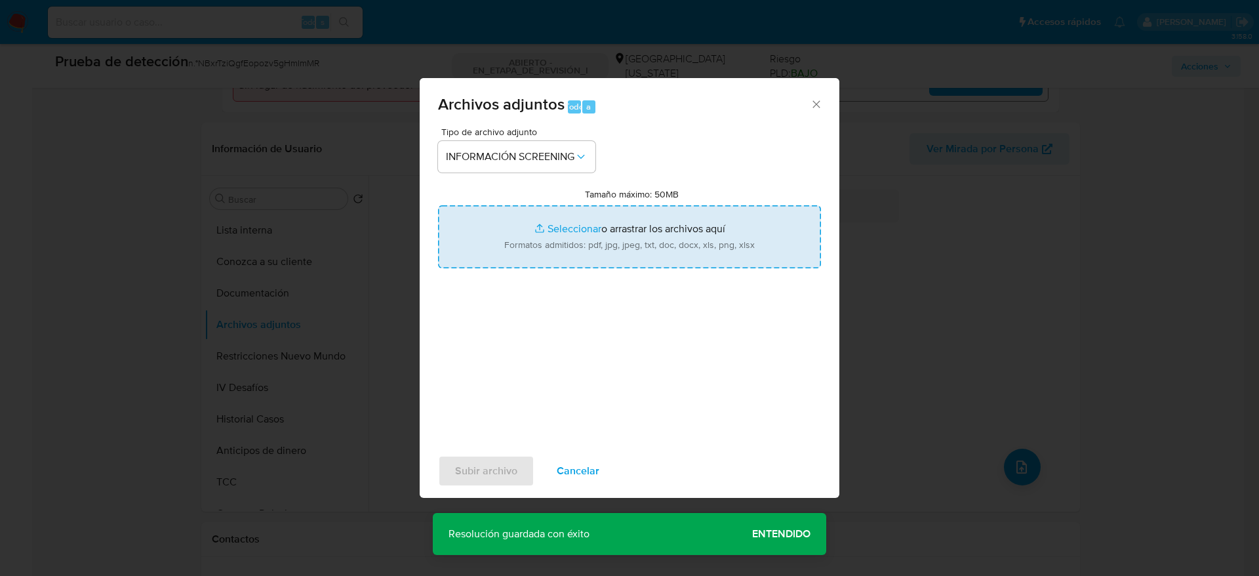
click at [601, 248] on input "Tamaño máximo: 50MB Seleccionar archivos" at bounding box center [629, 236] width 383 height 63
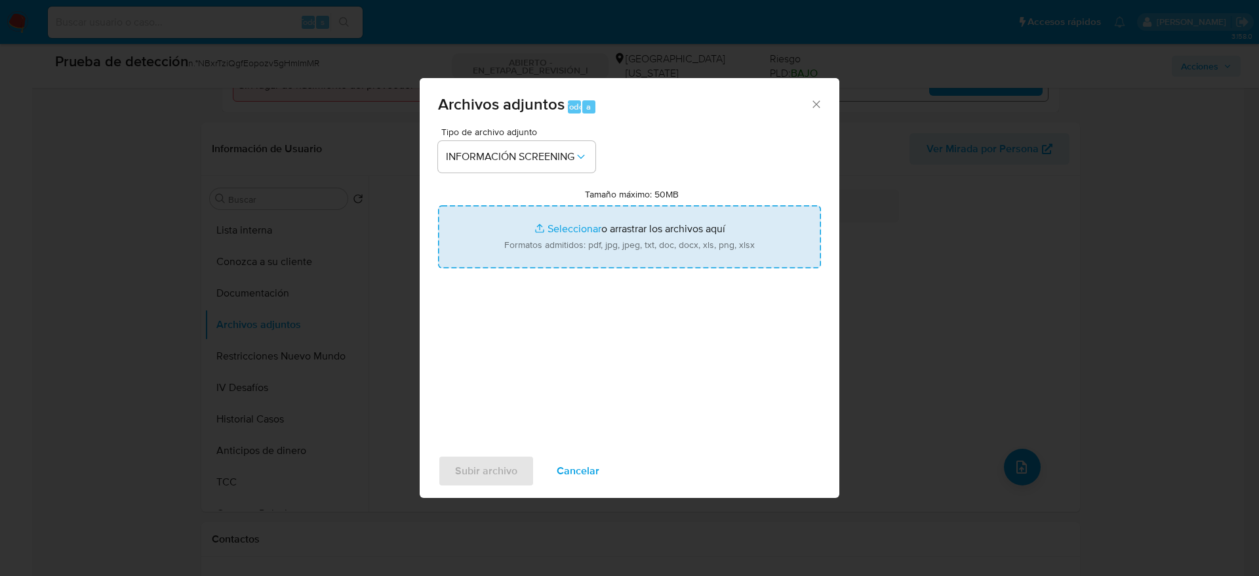
type input "C:\fakepath\_Camilo Ignacio Gutierrez Mirazon_ - Buscar con Google.pdf"
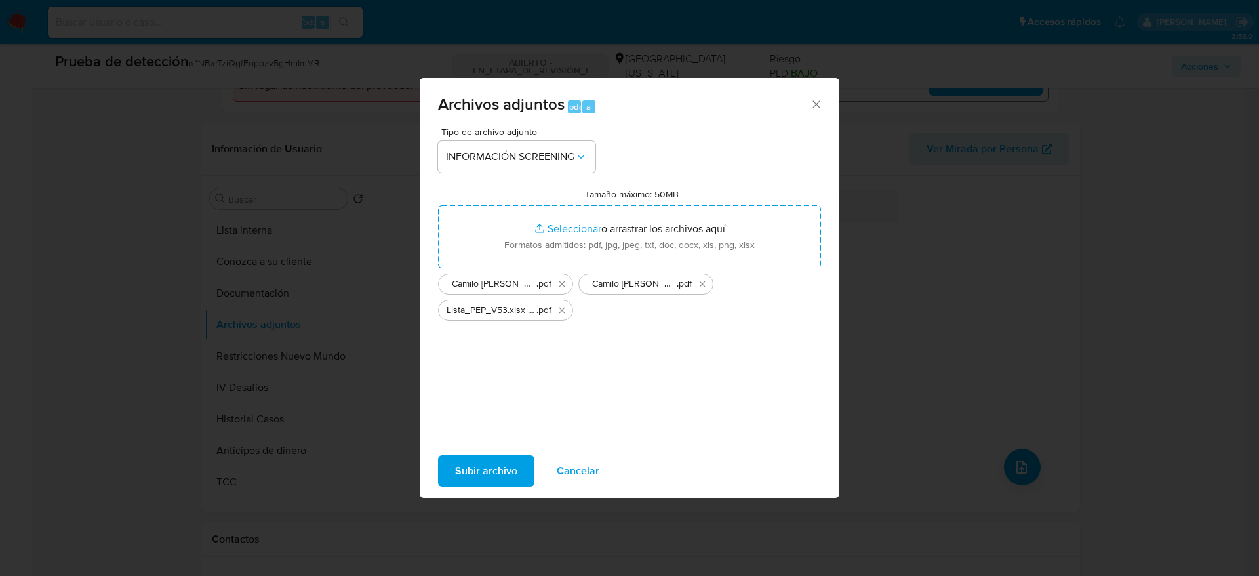
click at [491, 464] on span "Subir archivo" at bounding box center [486, 470] width 62 height 29
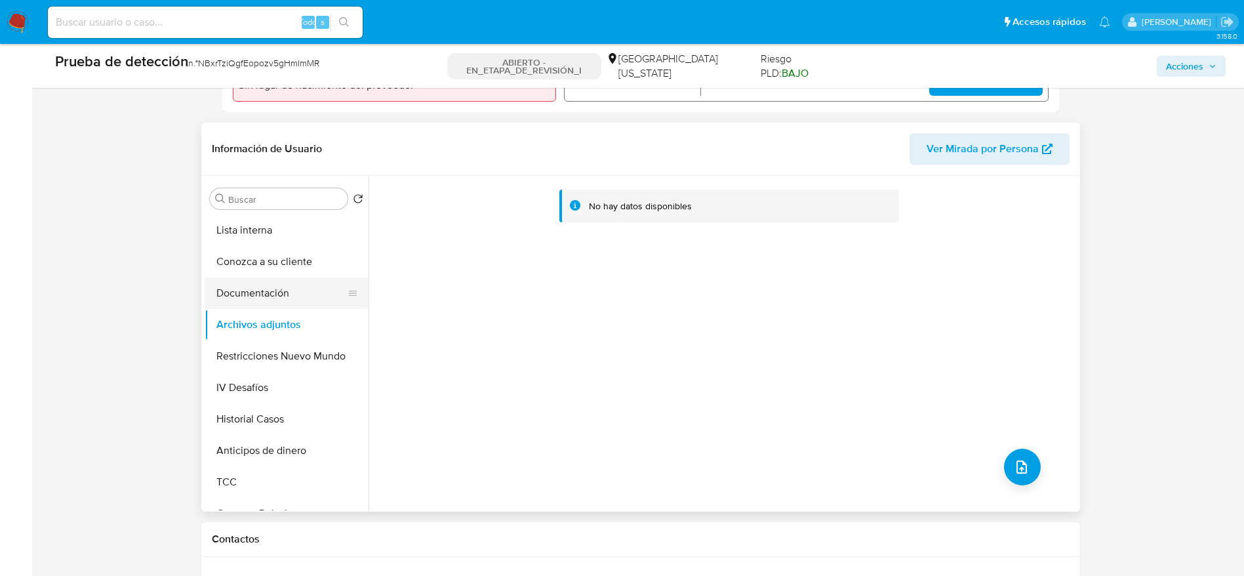
click at [281, 288] on button "Documentación" at bounding box center [281, 292] width 153 height 31
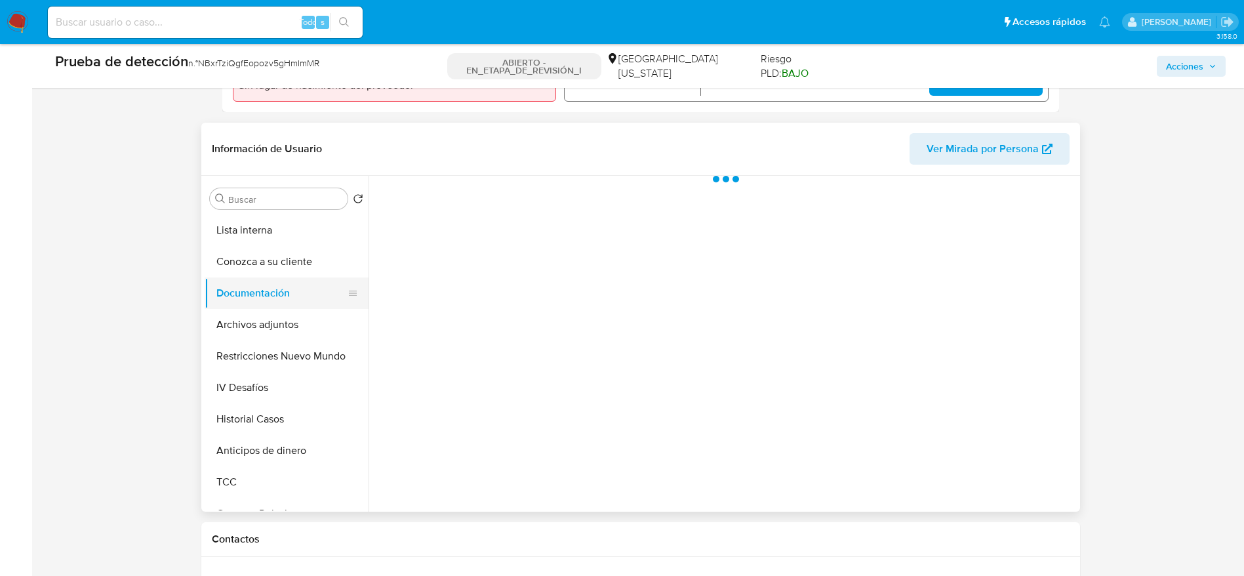
click at [285, 306] on button "Documentación" at bounding box center [281, 292] width 153 height 31
click at [294, 325] on button "Archivos adjuntos" at bounding box center [281, 324] width 153 height 31
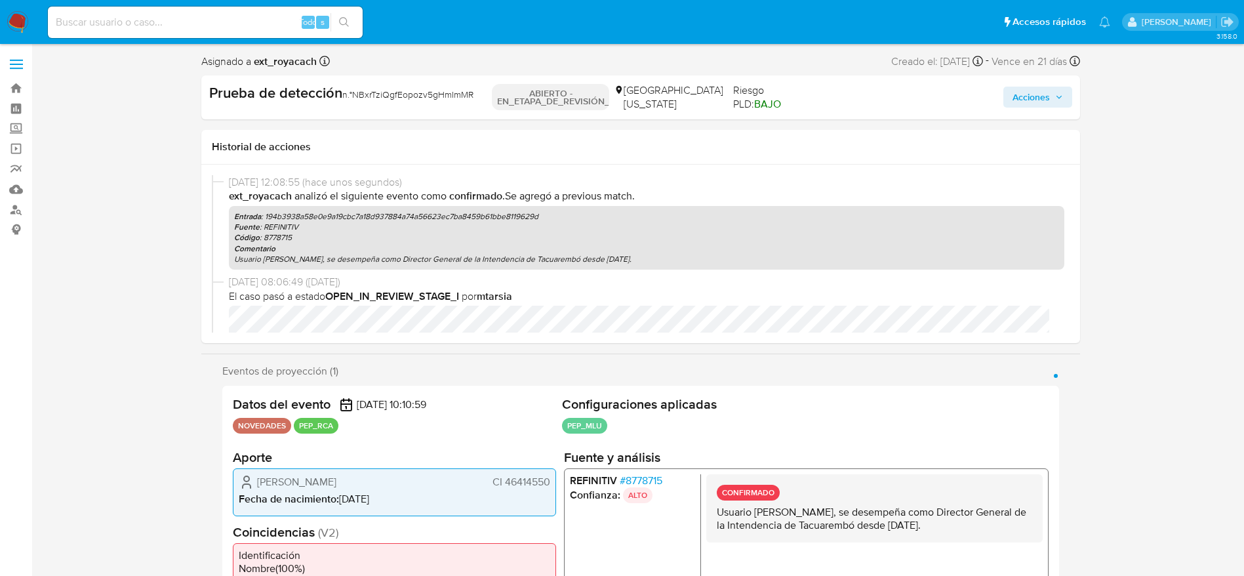
click at [1062, 101] on span "Acciones" at bounding box center [1037, 97] width 50 height 18
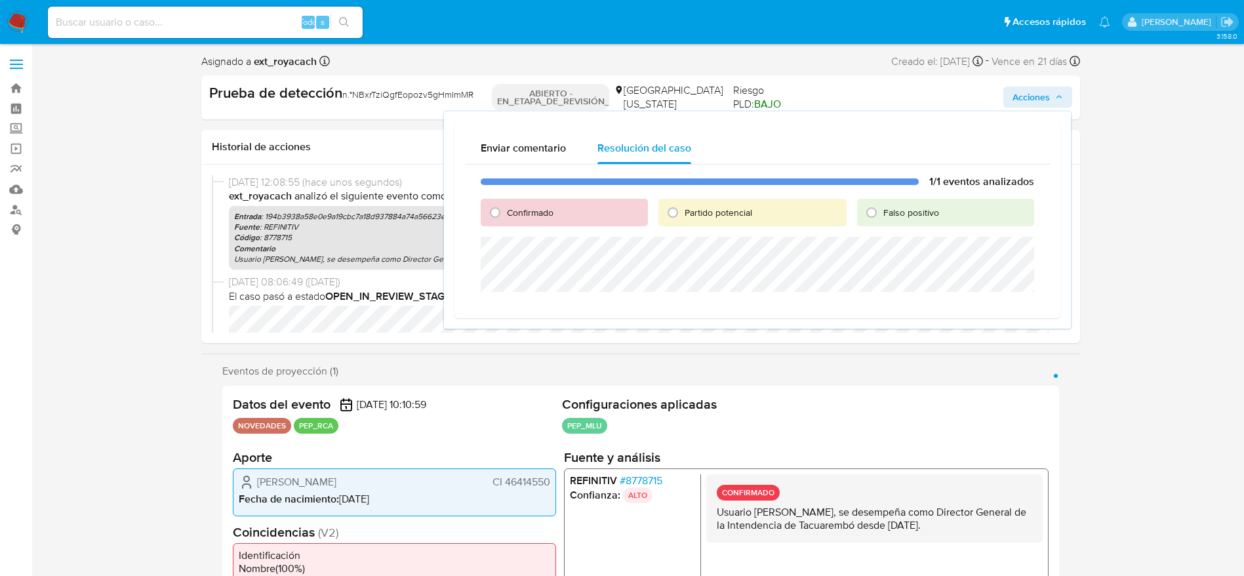
click at [572, 216] on div "Confirmado" at bounding box center [564, 213] width 167 height 28
click at [561, 210] on div "Confirmado" at bounding box center [564, 213] width 167 height 28
click at [510, 224] on div "Confirmado" at bounding box center [564, 213] width 167 height 28
click at [507, 214] on font "Confirmado" at bounding box center [530, 212] width 47 height 13
click at [506, 214] on input "Confirmado" at bounding box center [495, 212] width 21 height 21
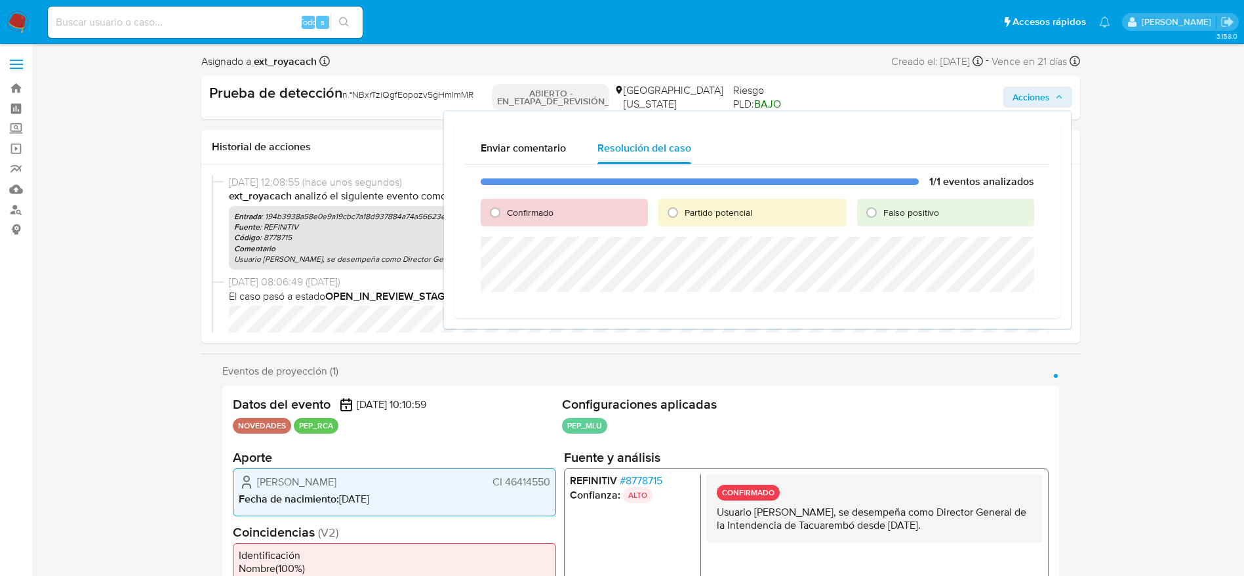
radio input "true"
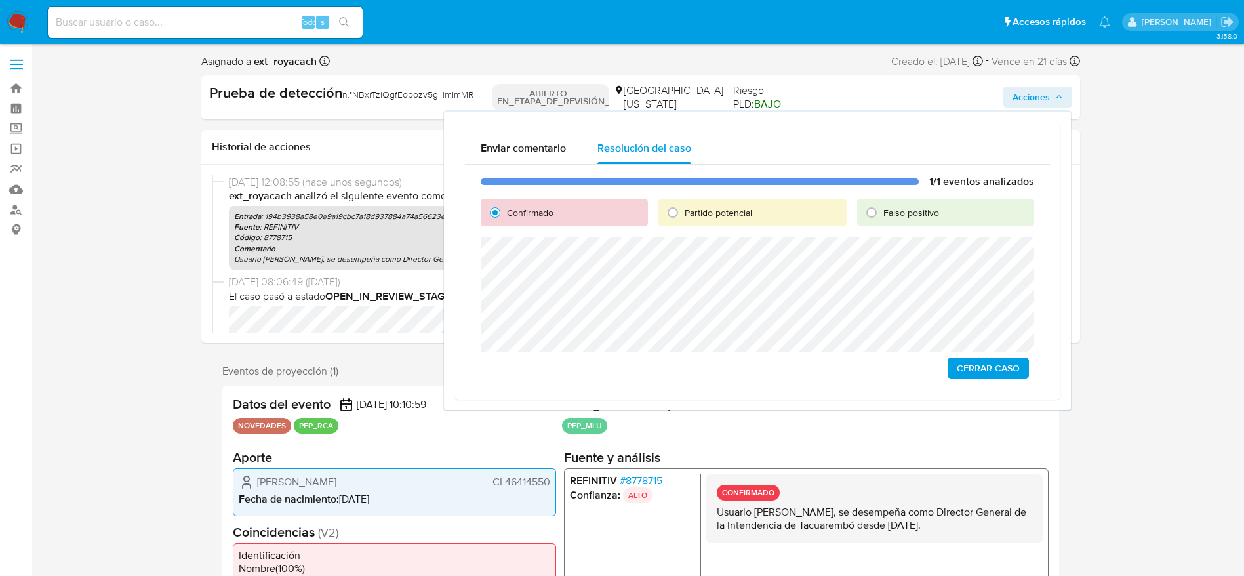
click at [995, 355] on div "1/1 eventos analizados Confirmado Partido potencial Falso positivo Cerrar Caso" at bounding box center [757, 277] width 585 height 224
click at [995, 363] on span "Cerrar Caso" at bounding box center [988, 368] width 63 height 18
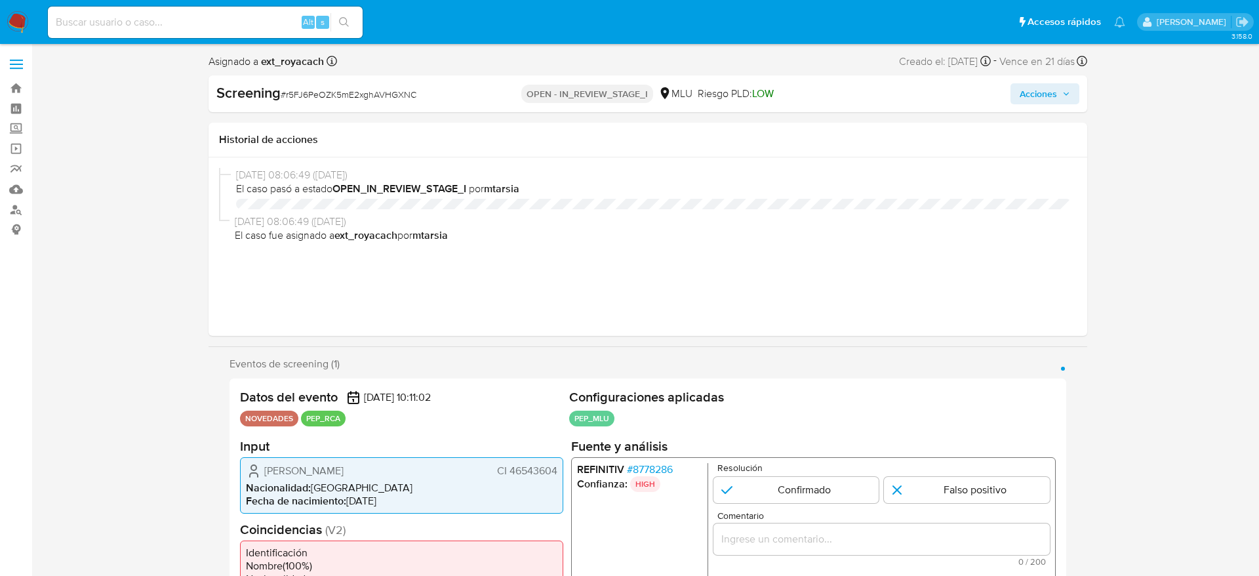
select select "10"
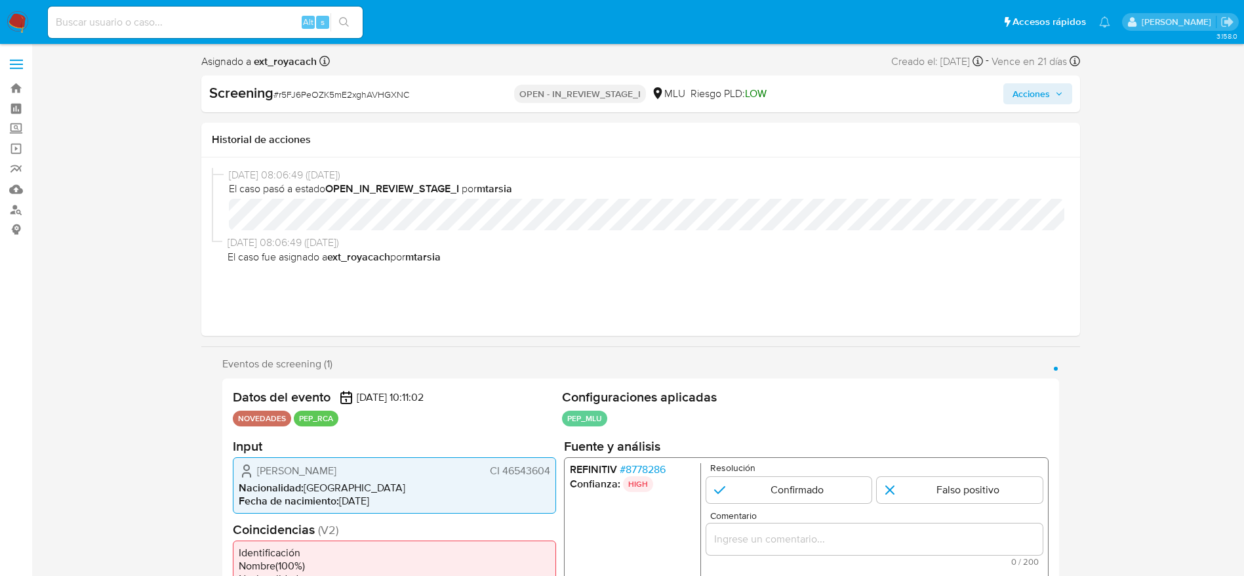
click at [319, 98] on span "# r5FJ6PeOZK5mE2xghAVHGXNC" at bounding box center [341, 94] width 136 height 13
copy span "r5FJ6PeOZK5mE2xghAVHGXNC"
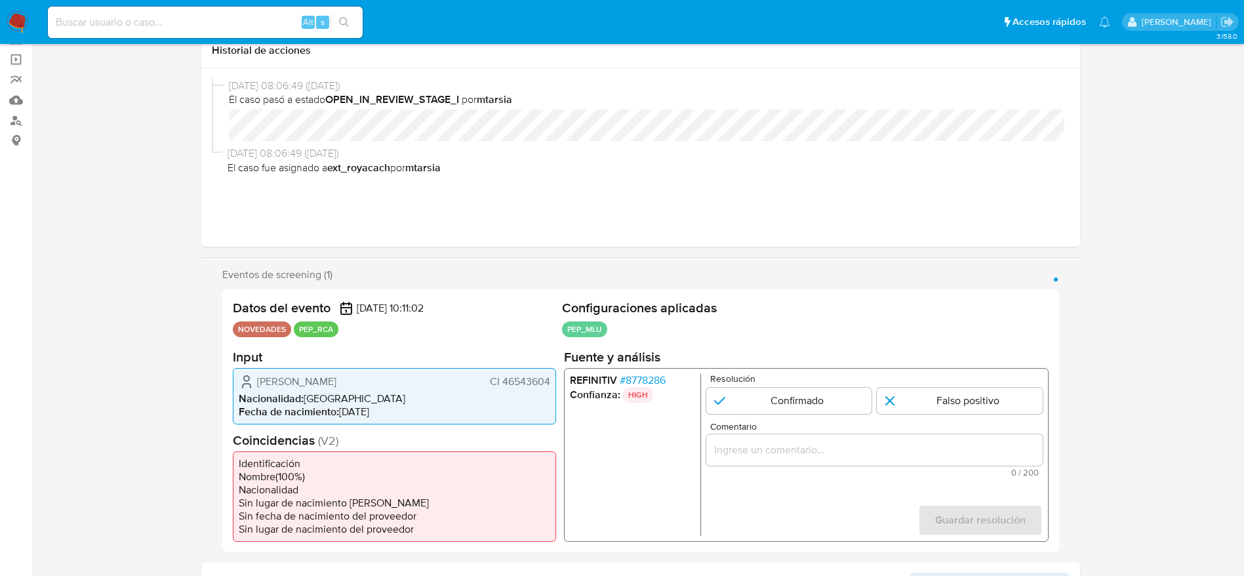
scroll to position [98, 0]
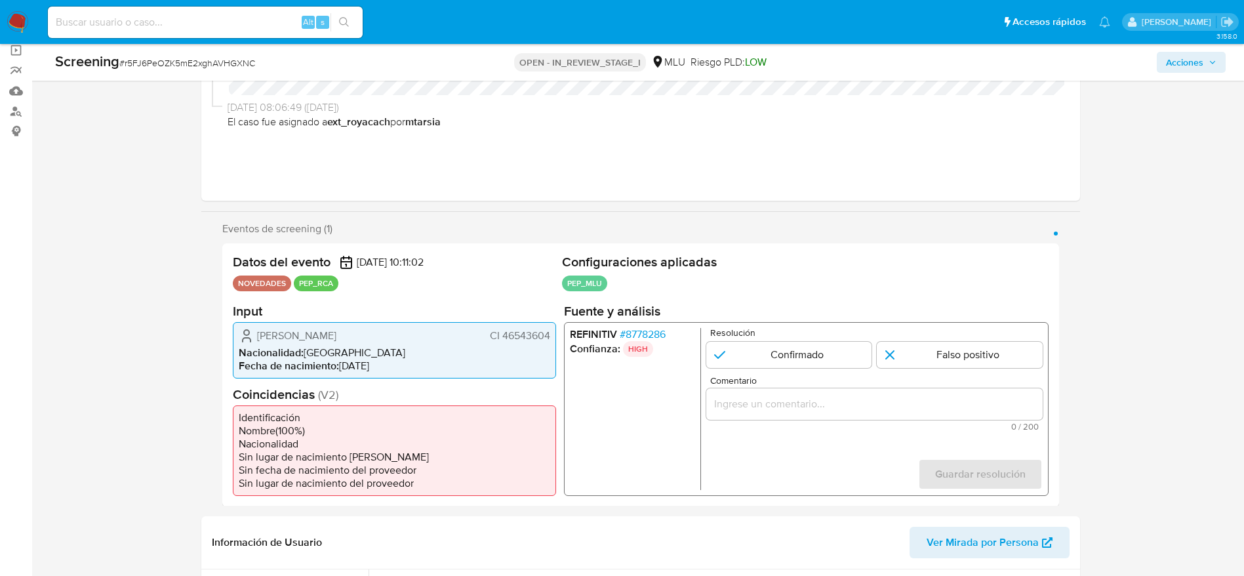
click at [637, 330] on span "# 8778286" at bounding box center [642, 333] width 46 height 13
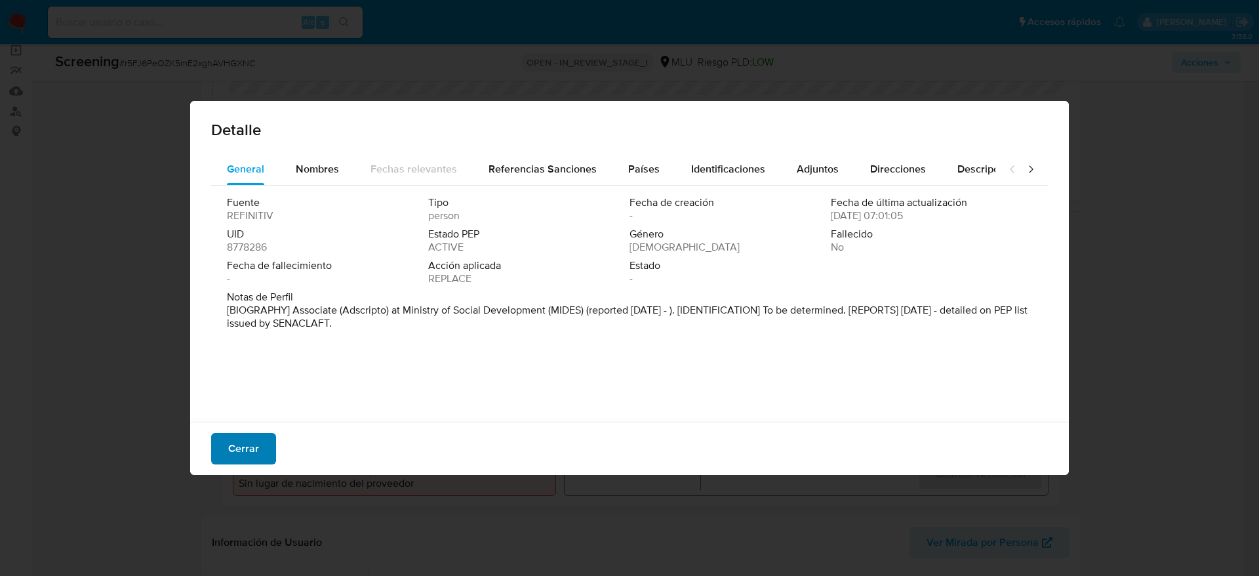
click at [239, 444] on span "Cerrar" at bounding box center [243, 448] width 31 height 29
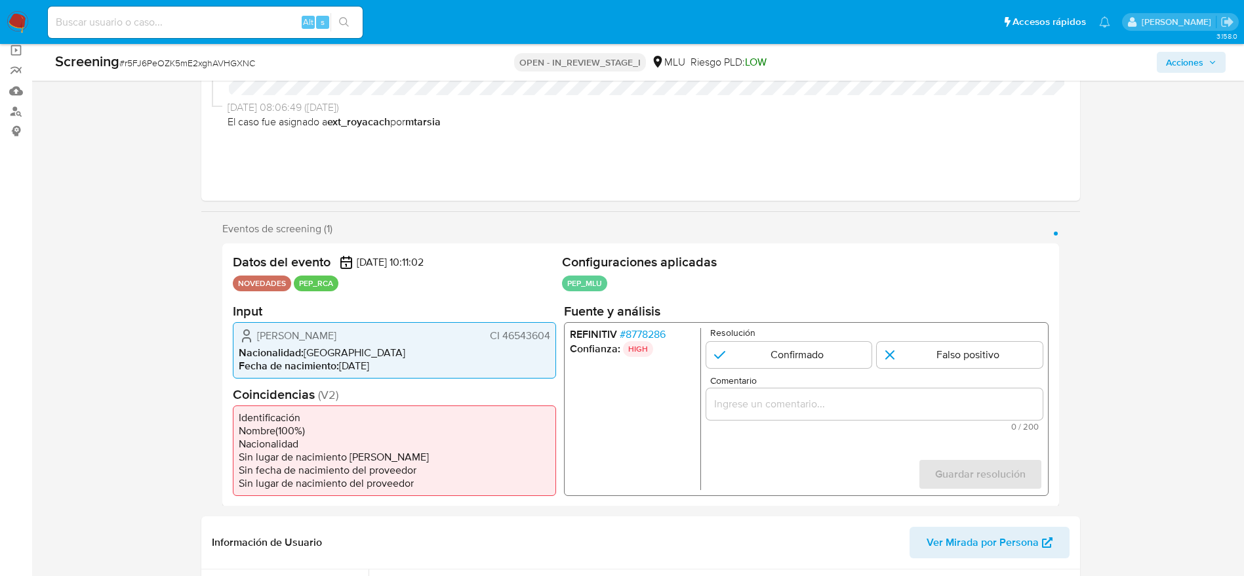
drag, startPoint x: 248, startPoint y: 342, endPoint x: 548, endPoint y: 348, distance: 299.7
click at [548, 343] on div "[PERSON_NAME] CI 46543604" at bounding box center [394, 335] width 311 height 16
click at [660, 344] on li "Confianza: HIGH" at bounding box center [631, 348] width 125 height 16
click at [651, 334] on span "# 8778286" at bounding box center [642, 333] width 46 height 13
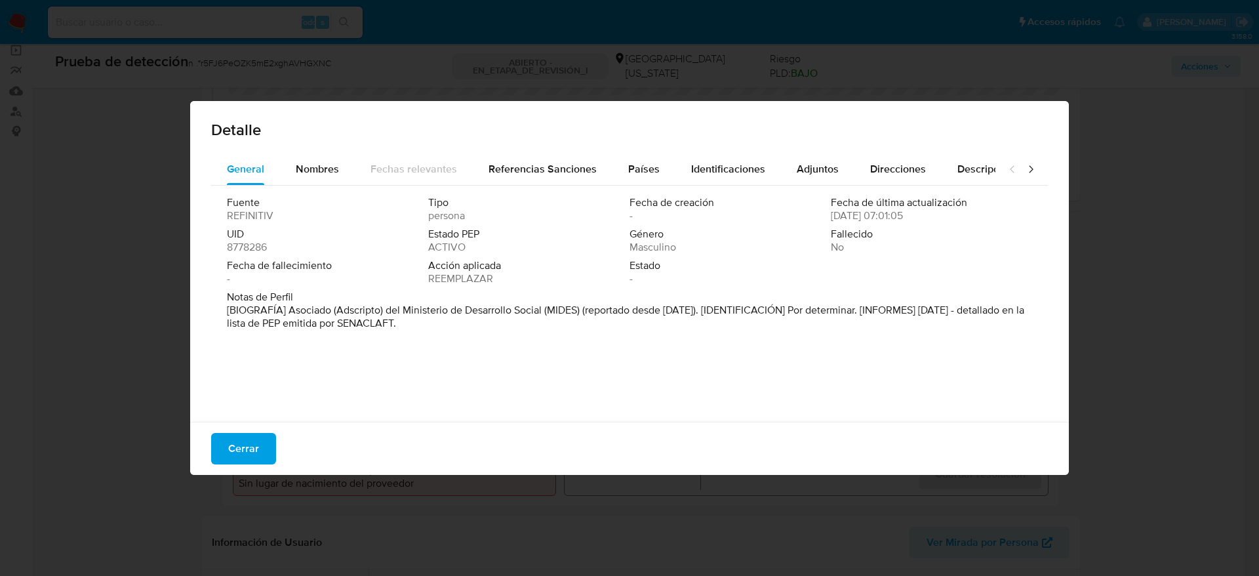
drag, startPoint x: 289, startPoint y: 307, endPoint x: 543, endPoint y: 308, distance: 253.8
click at [543, 308] on font "[BIOGRAFÍA] Asociado (Adscripto) del Ministerio de Desarrollo Social (MIDES) (r…" at bounding box center [625, 316] width 797 height 28
drag, startPoint x: 254, startPoint y: 437, endPoint x: 470, endPoint y: 351, distance: 233.1
click at [254, 437] on span "Cerrar" at bounding box center [243, 448] width 31 height 29
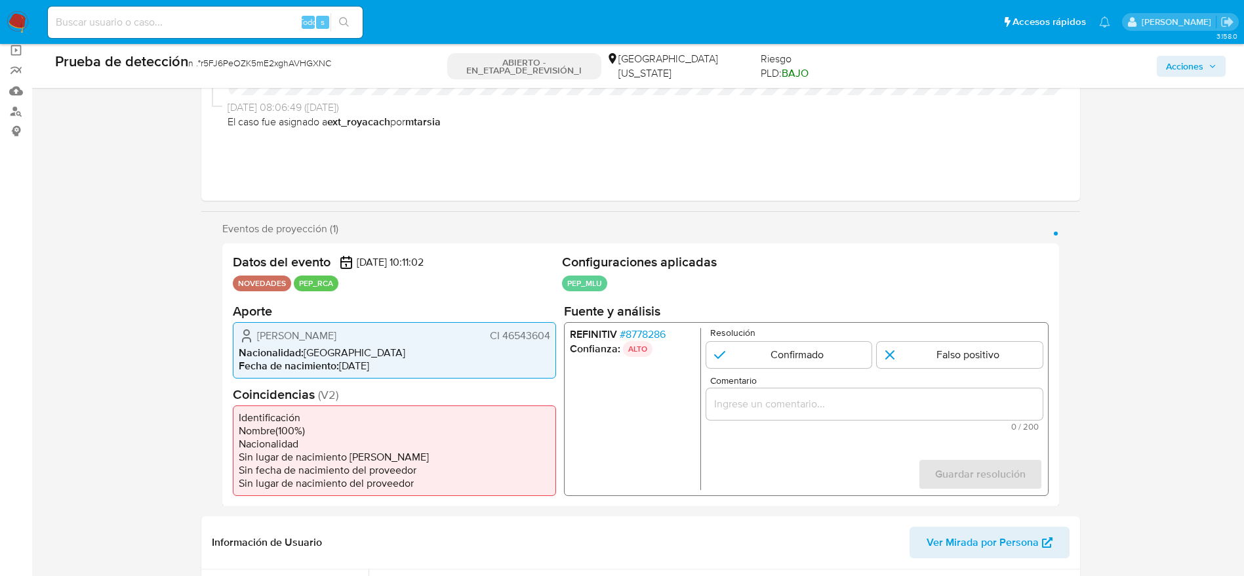
click at [515, 343] on div "Sebastian Alejandro Piñeyro Bentancur CI 46543604" at bounding box center [394, 335] width 311 height 16
click at [777, 416] on div "1 de 1" at bounding box center [874, 403] width 336 height 31
click at [775, 408] on input "Comentario" at bounding box center [874, 403] width 336 height 17
paste input "Usuario Sebastian Alejandro Piñeyro Bentancur, se desempeña como Asociado (Adsc…"
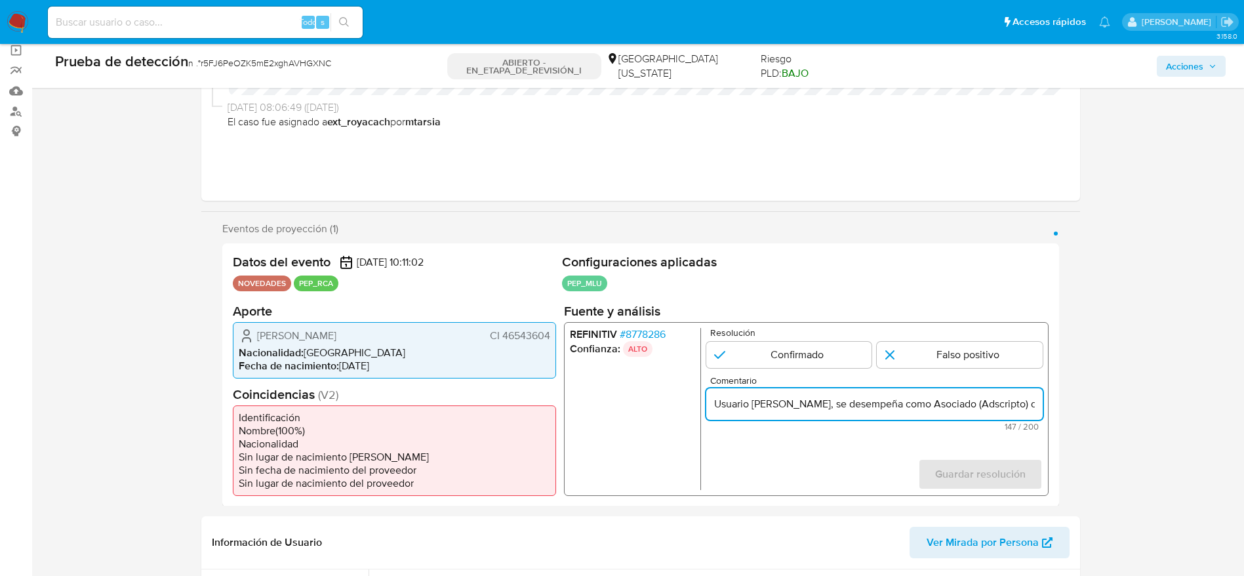
scroll to position [0, 386]
type input "Usuario Sebastian Alejandro Piñeyro Bentancur, se desempeña como Asociado (Adsc…"
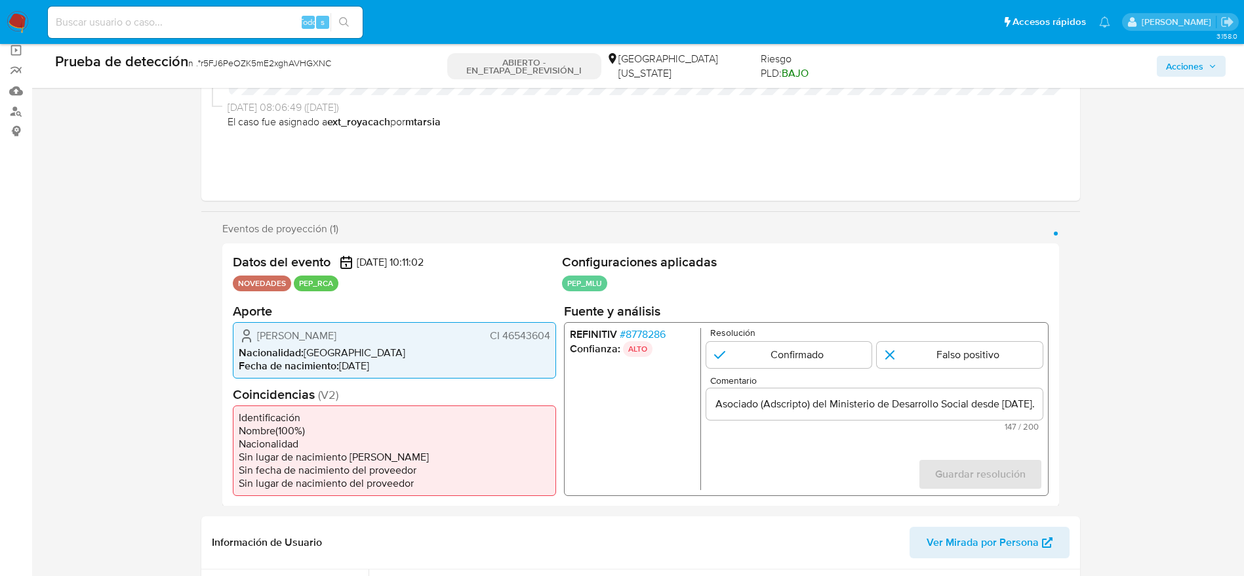
click at [776, 371] on form "Resolución Confirmado Falso positivo Comentario Usuario Sebastian Alejandro Piñ…" at bounding box center [874, 408] width 336 height 162
click at [847, 361] on input "1 de 1" at bounding box center [789, 354] width 166 height 26
radio input "true"
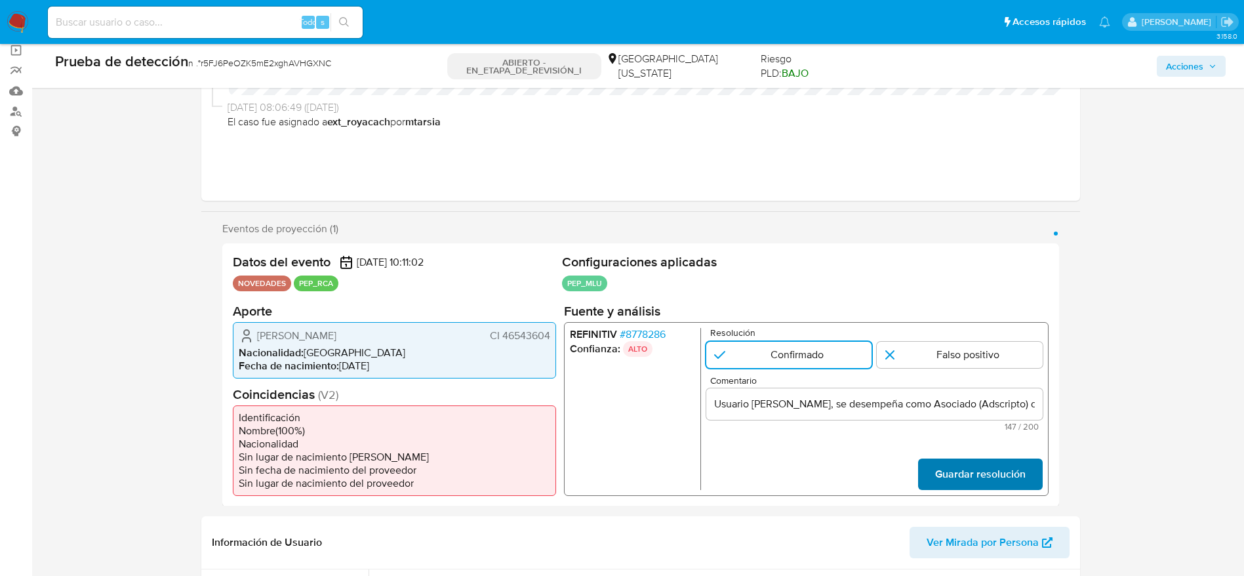
click at [954, 488] on span "Guardar resolución" at bounding box center [979, 473] width 90 height 29
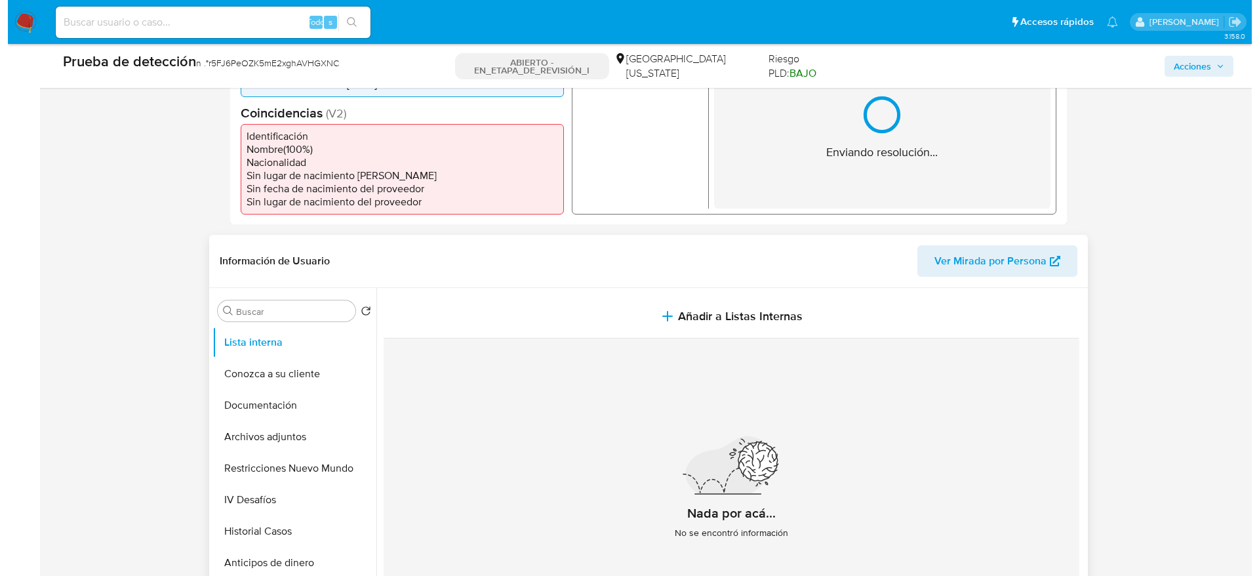
scroll to position [393, 0]
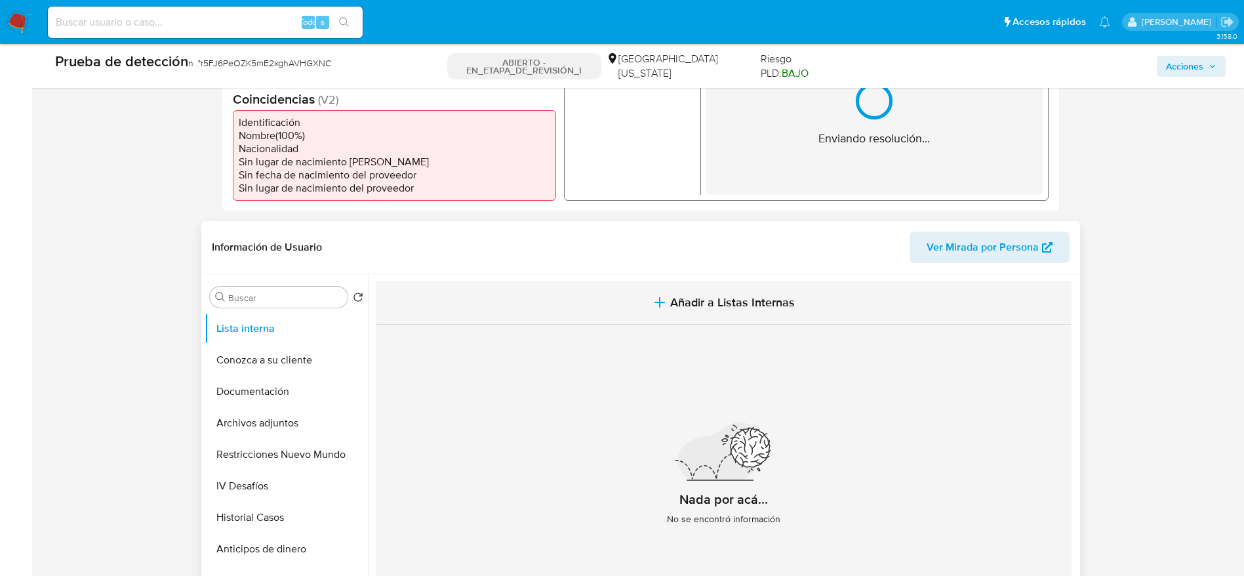
click at [586, 308] on button "Añadir a Listas Internas" at bounding box center [724, 303] width 696 height 44
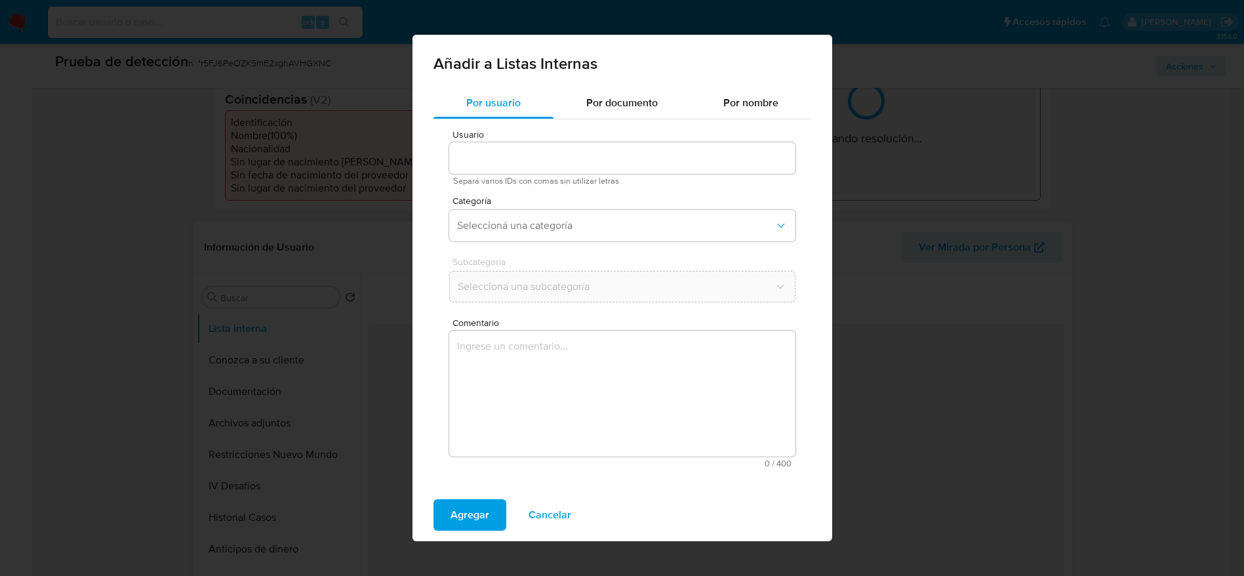
type input "140320270"
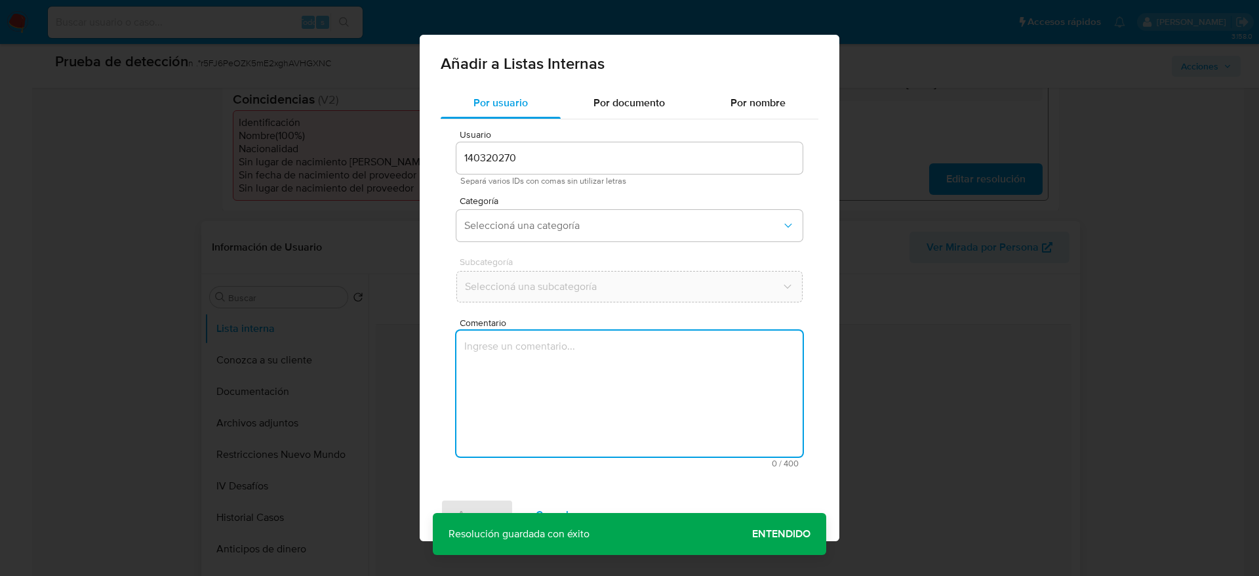
click at [561, 430] on textarea "Comentario" at bounding box center [629, 393] width 346 height 126
type textarea "Usuario Sebastian Alejandro Piñeyro Bentancur, se desempeña como Asociado (Adsc…"
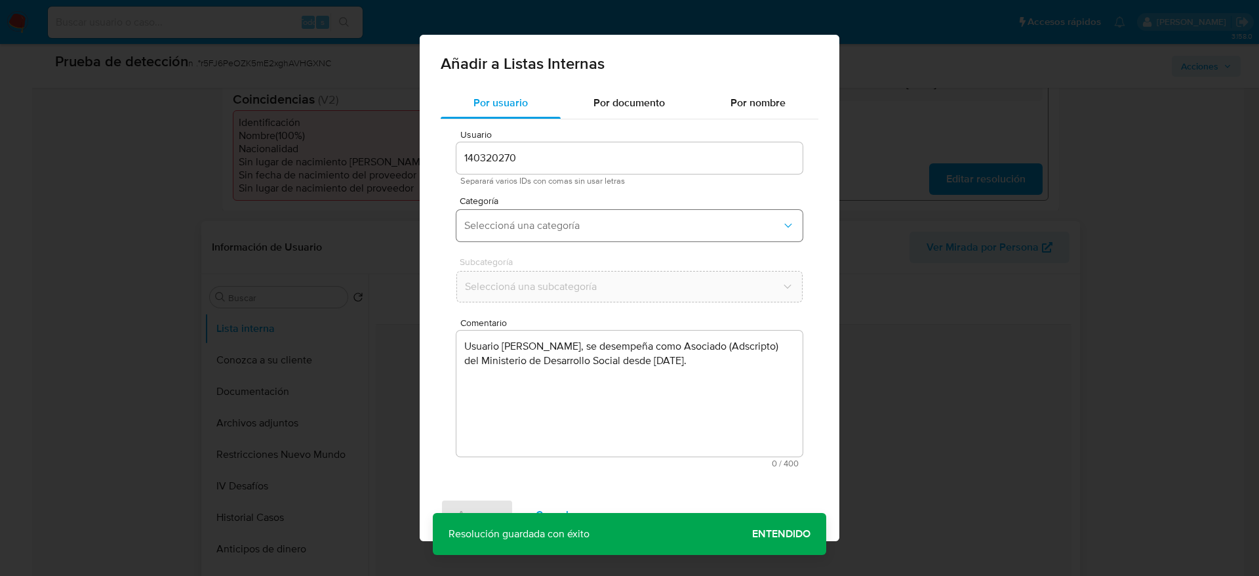
click at [616, 225] on span "Seleccioná una categoría" at bounding box center [622, 225] width 317 height 13
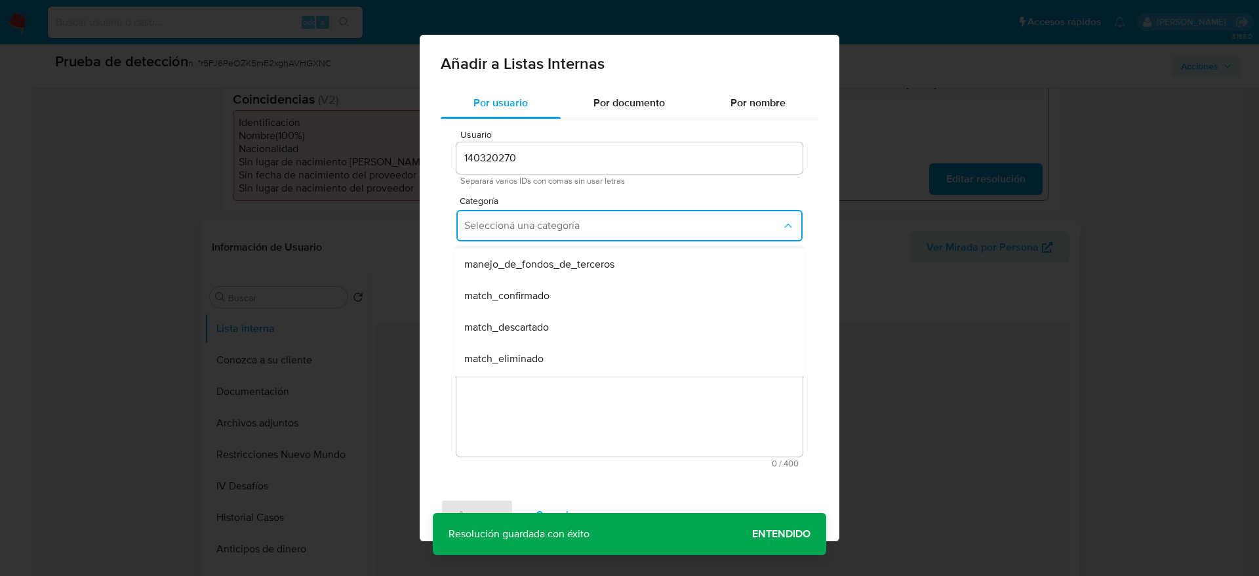
scroll to position [98, 0]
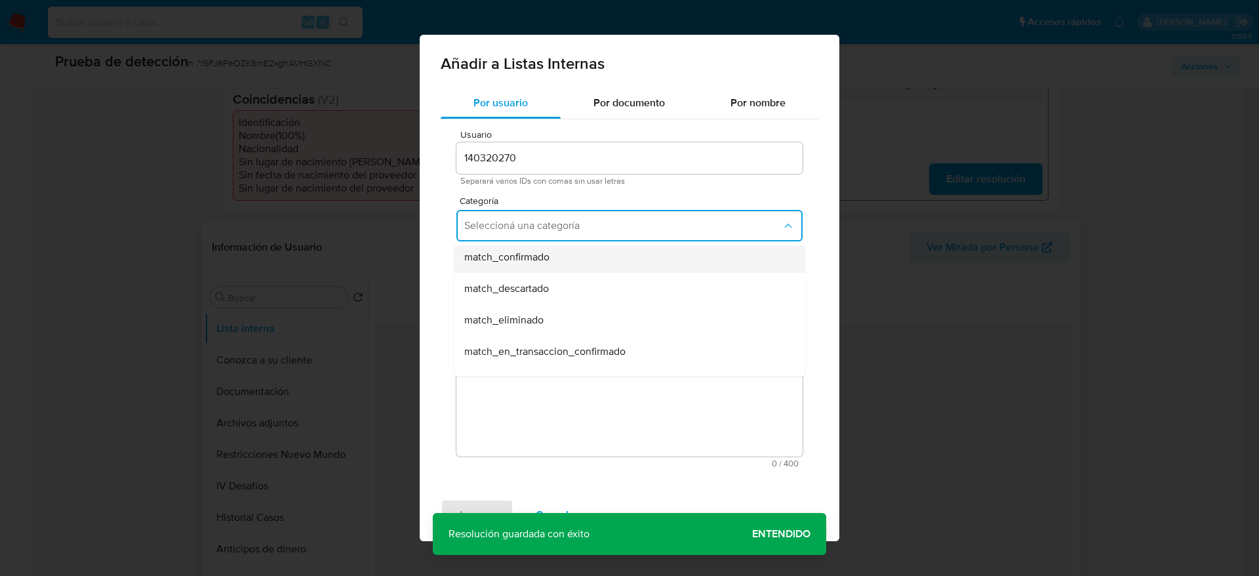
click at [574, 259] on div "match_confirmado" at bounding box center [625, 256] width 323 height 31
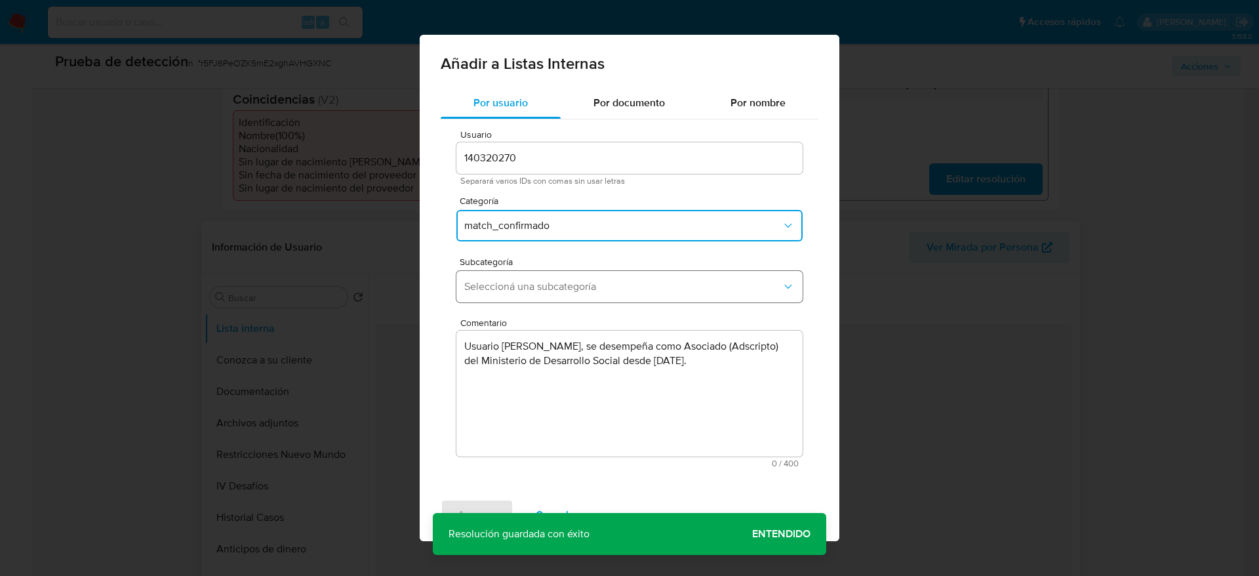
click at [569, 278] on button "Seleccioná una subcategoría" at bounding box center [629, 286] width 346 height 31
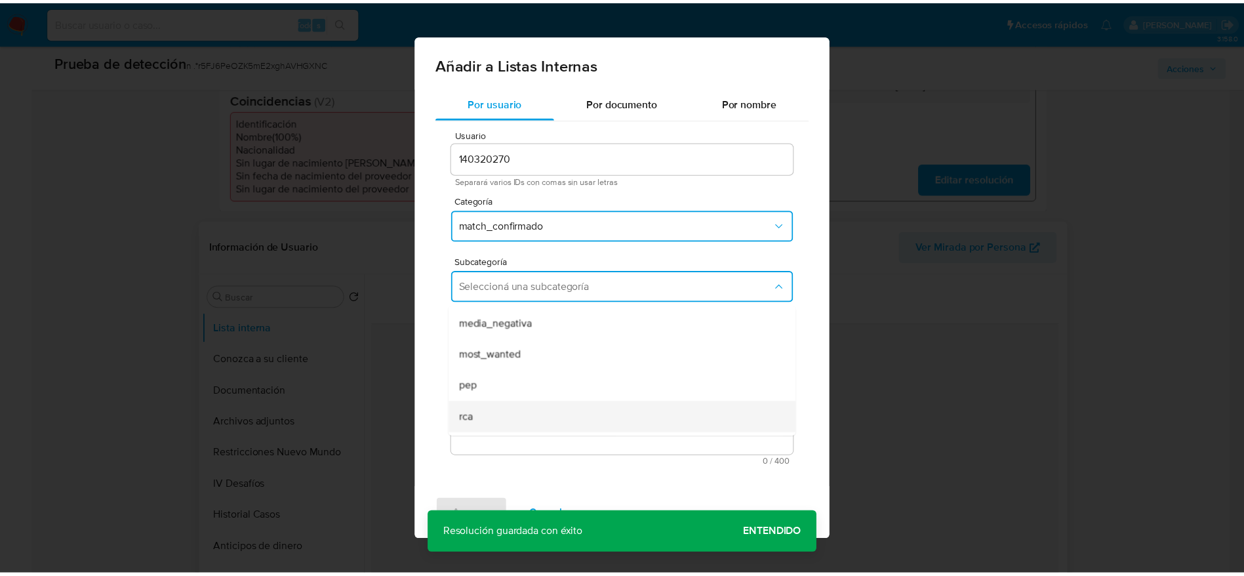
scroll to position [89, 0]
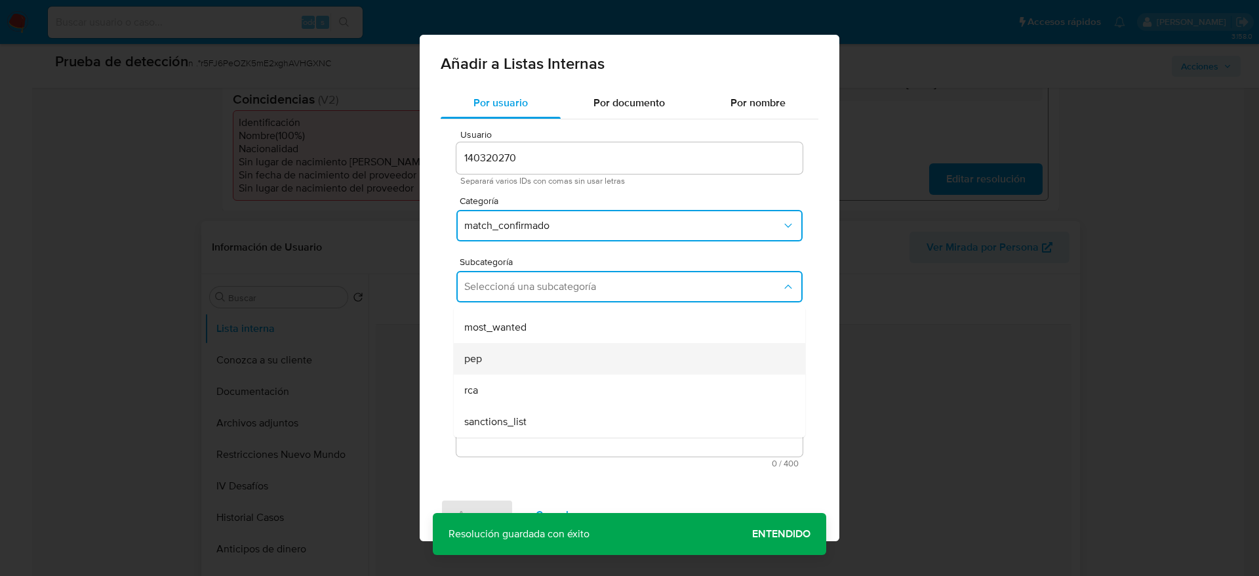
click at [533, 370] on div "pep" at bounding box center [625, 358] width 323 height 31
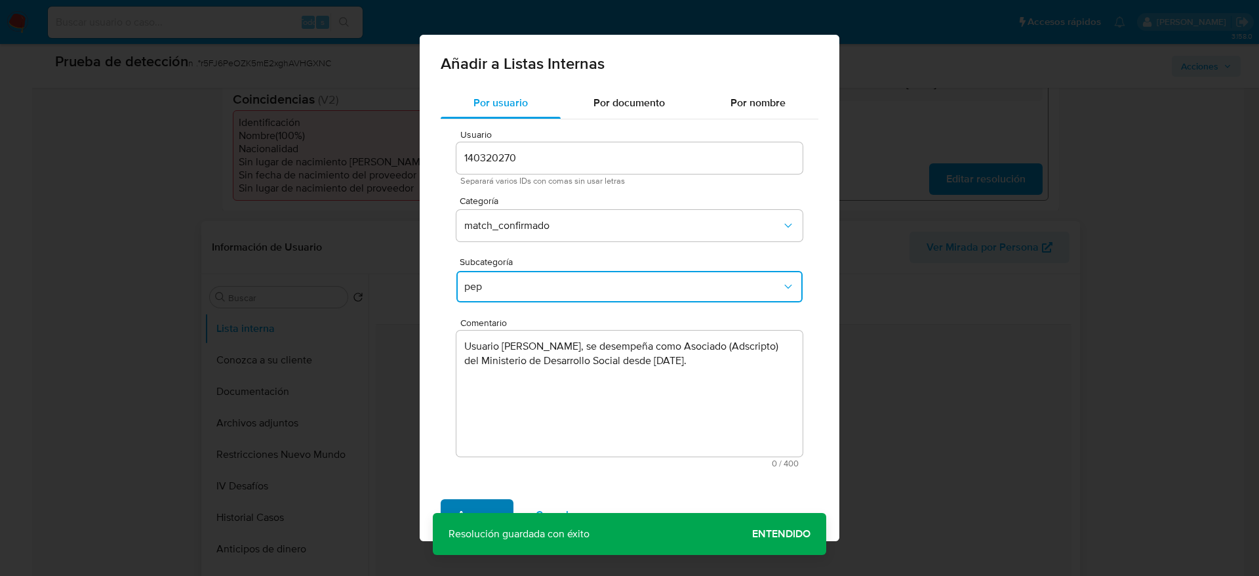
click at [475, 505] on span "Agregar" at bounding box center [477, 514] width 39 height 29
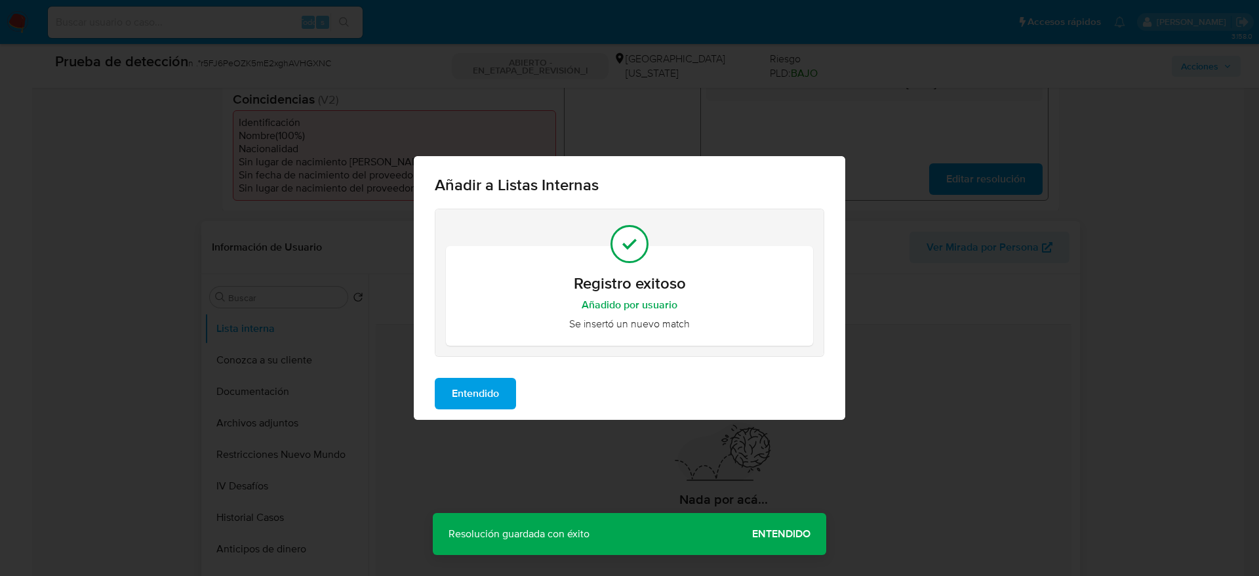
click at [507, 403] on button "Entendido" at bounding box center [475, 393] width 81 height 31
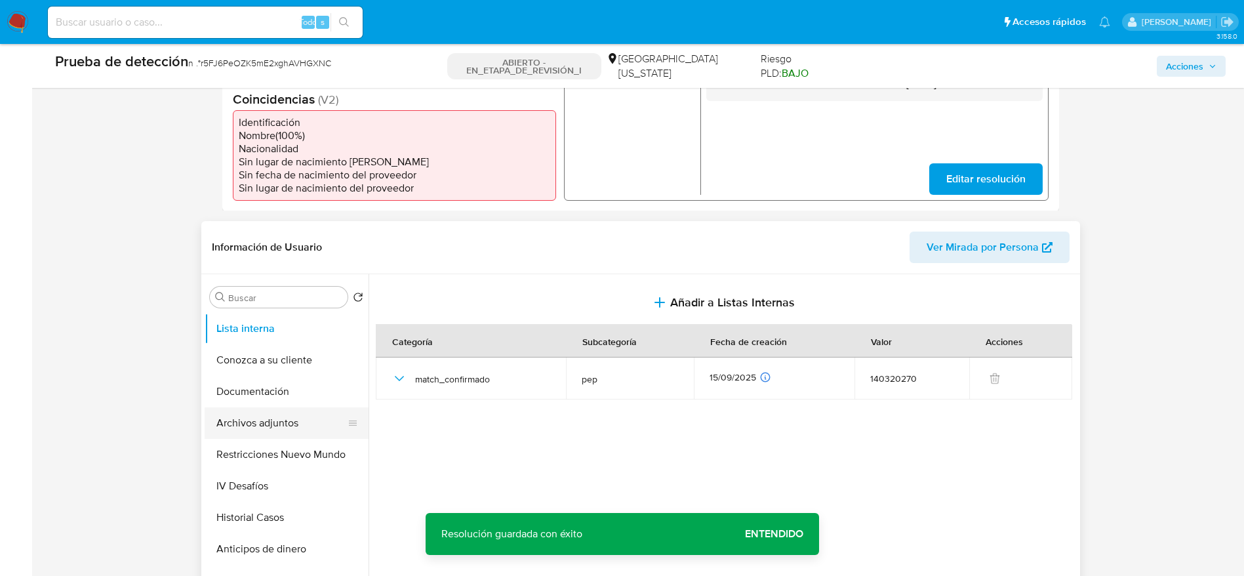
click at [290, 418] on button "Archivos adjuntos" at bounding box center [281, 422] width 153 height 31
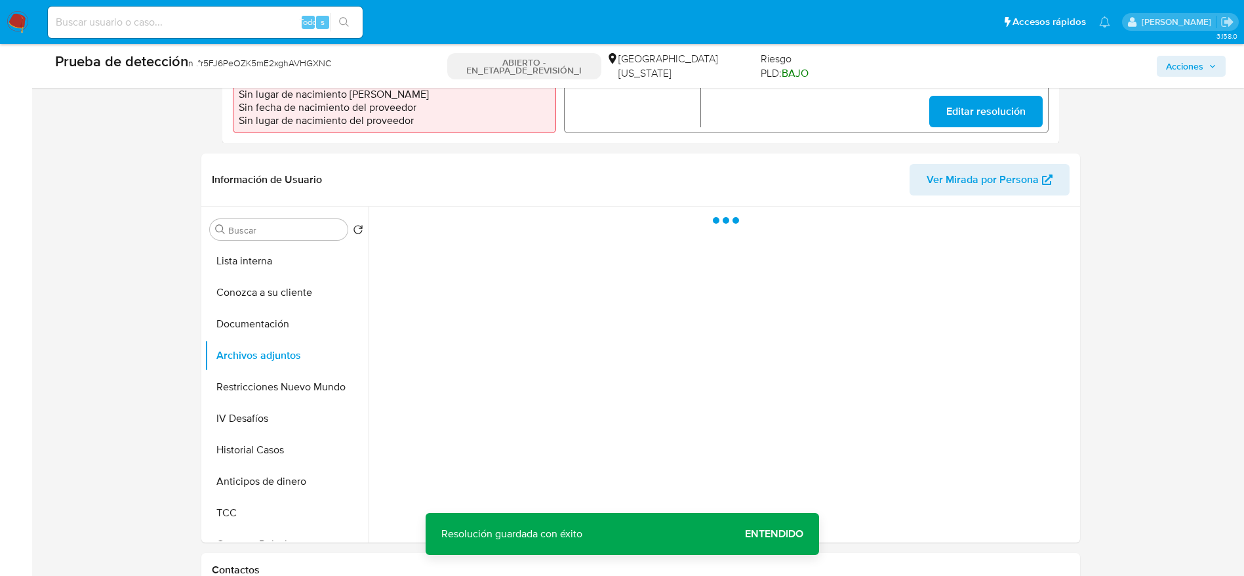
scroll to position [492, 0]
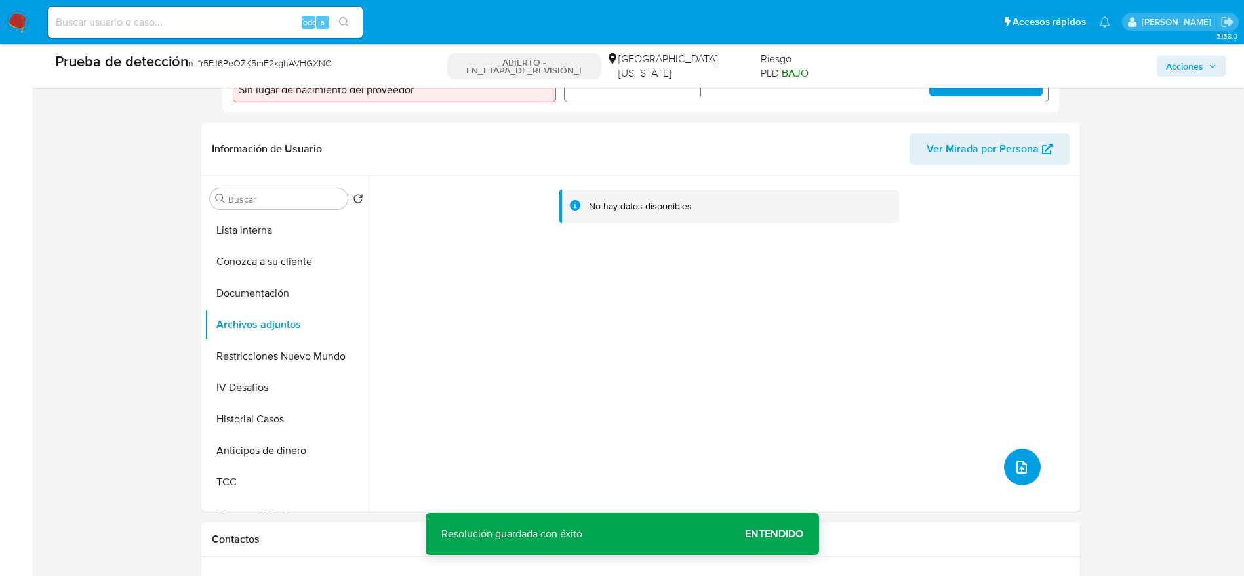
click at [1006, 470] on button "subir archivo" at bounding box center [1022, 467] width 37 height 37
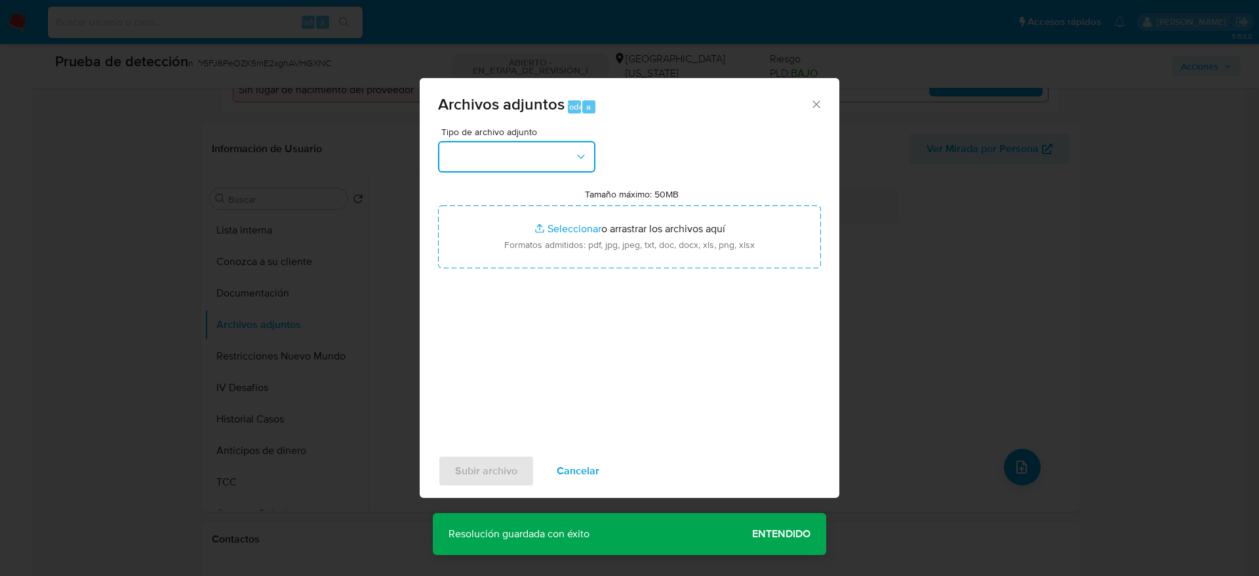
click at [551, 168] on button "button" at bounding box center [516, 156] width 157 height 31
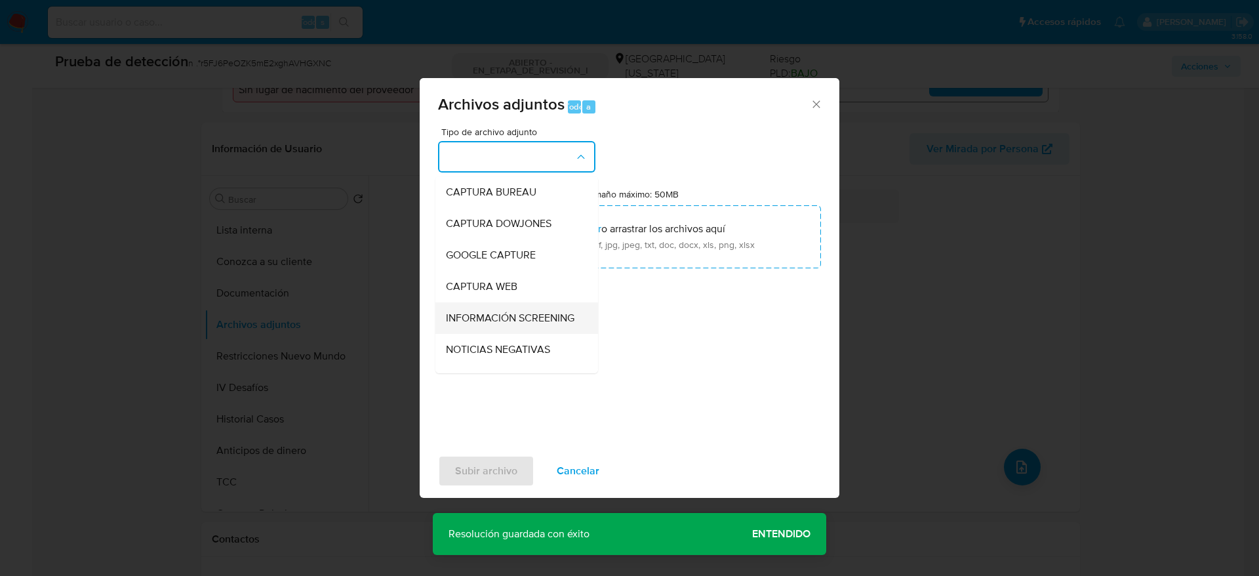
click at [544, 305] on div "INFORMACIÓN SCREENING" at bounding box center [513, 317] width 134 height 31
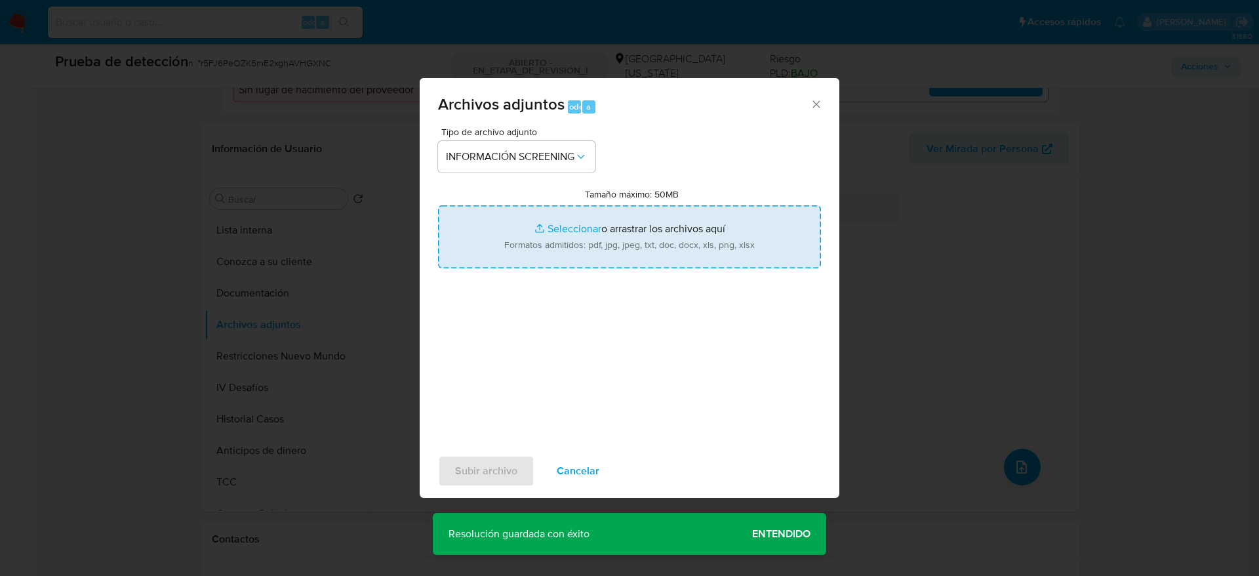
click at [607, 221] on input "Tamaño máximo: 50MB Seleccionar archivos" at bounding box center [629, 236] width 383 height 63
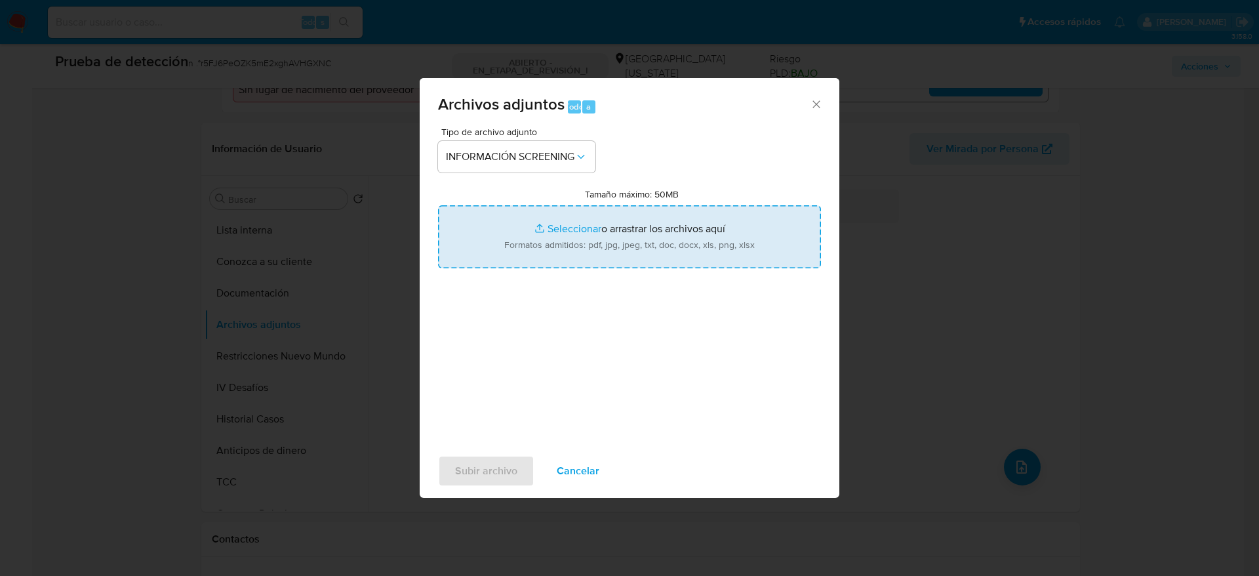
type input "C:\fakepath\_Sebastian Alejandro Piñeyro Bentancur_ - Buscar con Google.pdf"
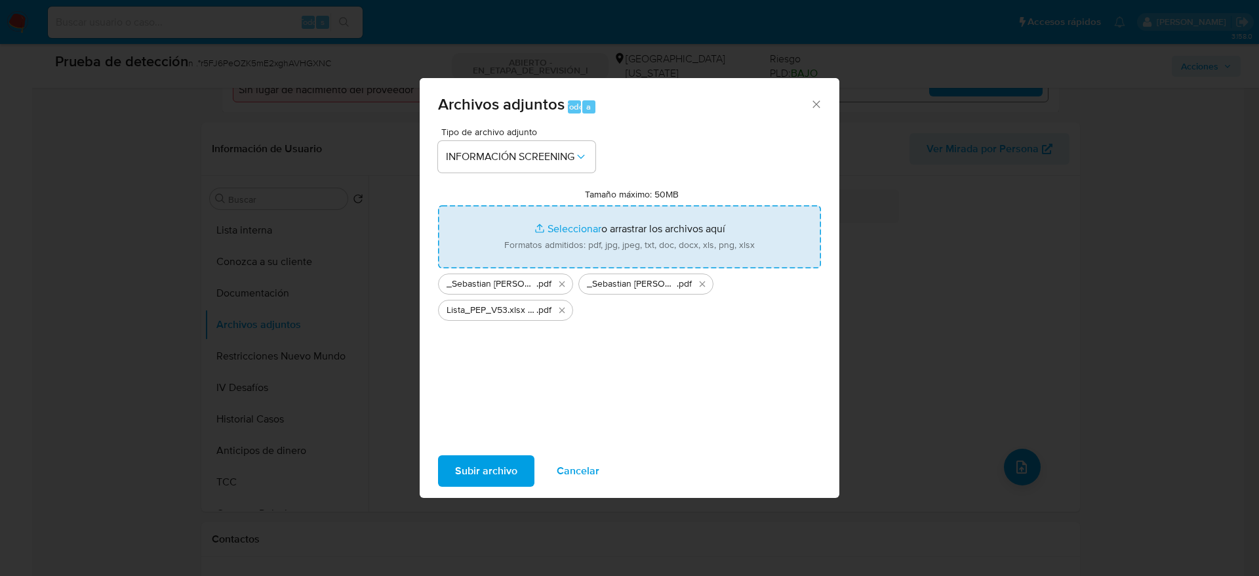
click at [438, 205] on input "Tamaño máximo: 50MB Seleccionar archivos" at bounding box center [629, 236] width 383 height 63
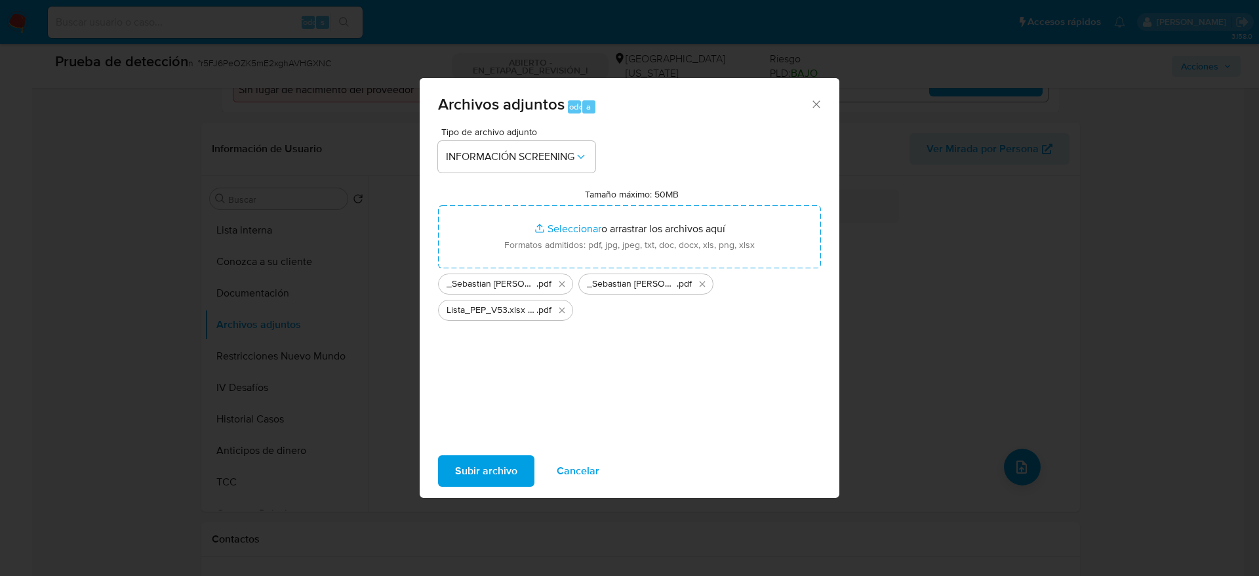
click at [514, 471] on span "Subir archivo" at bounding box center [486, 470] width 62 height 29
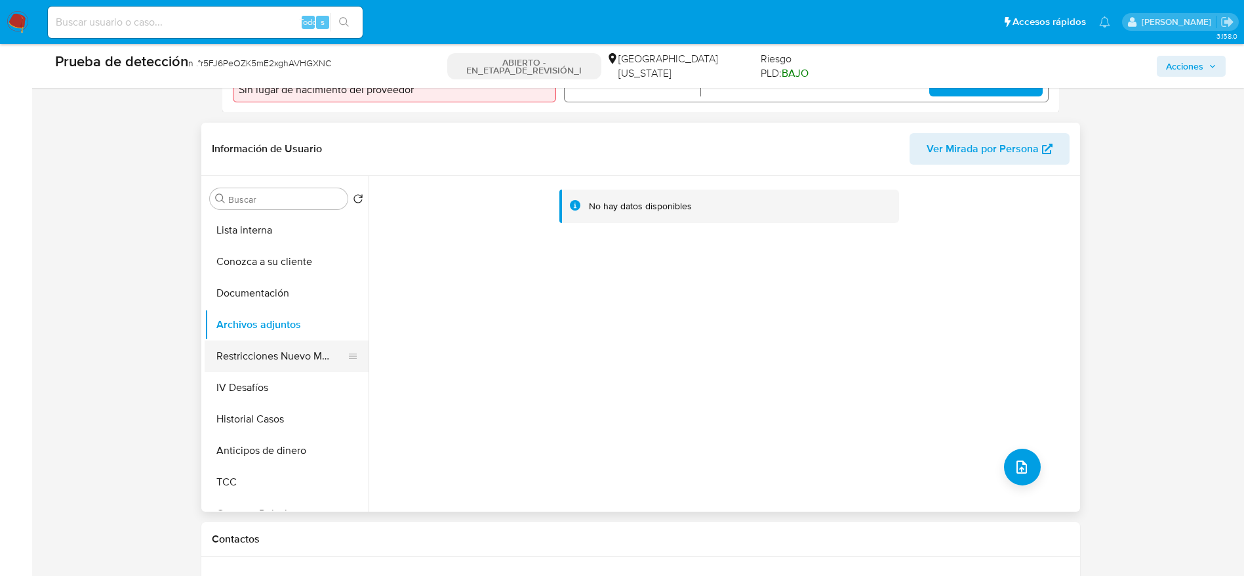
click at [248, 368] on button "Restricciones Nuevo Mundo" at bounding box center [281, 355] width 153 height 31
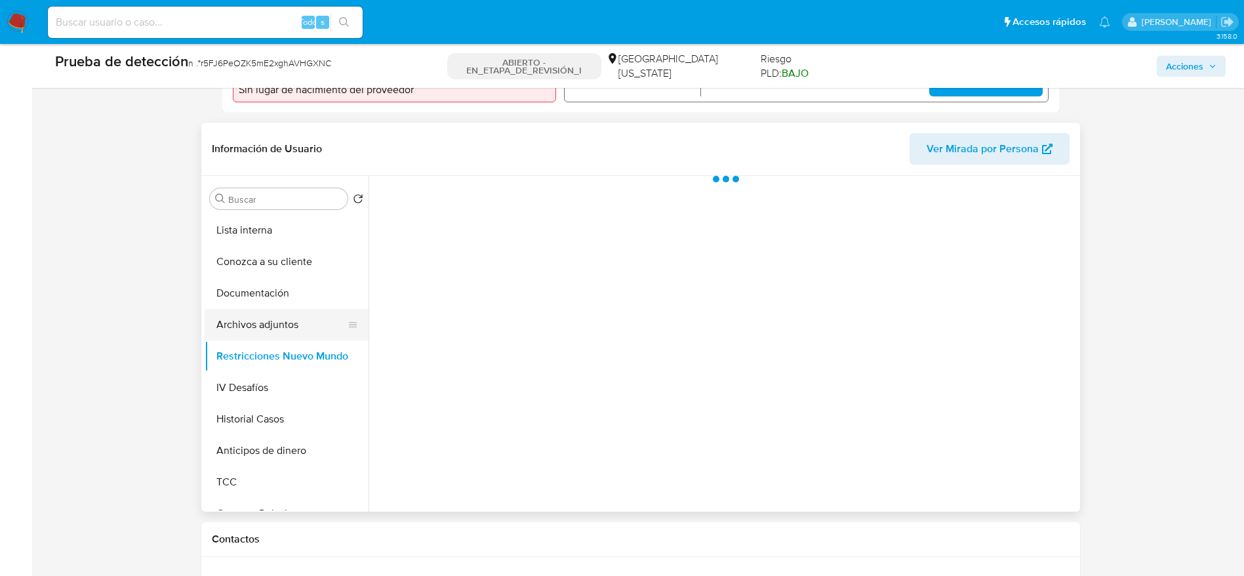
click at [257, 338] on button "Archivos adjuntos" at bounding box center [281, 324] width 153 height 31
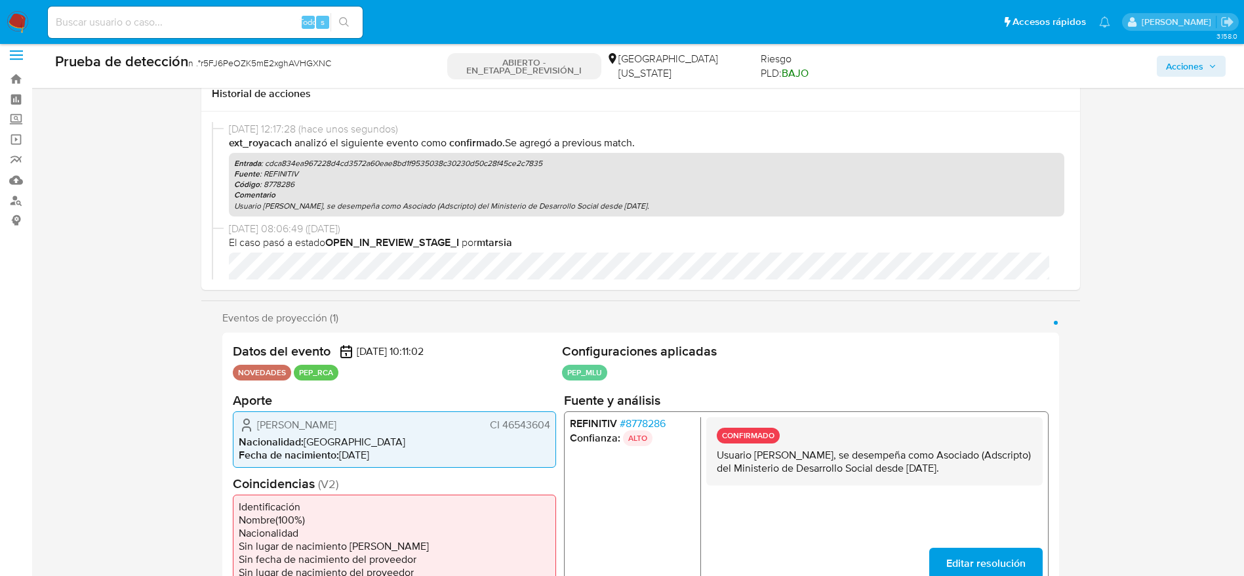
scroll to position [0, 0]
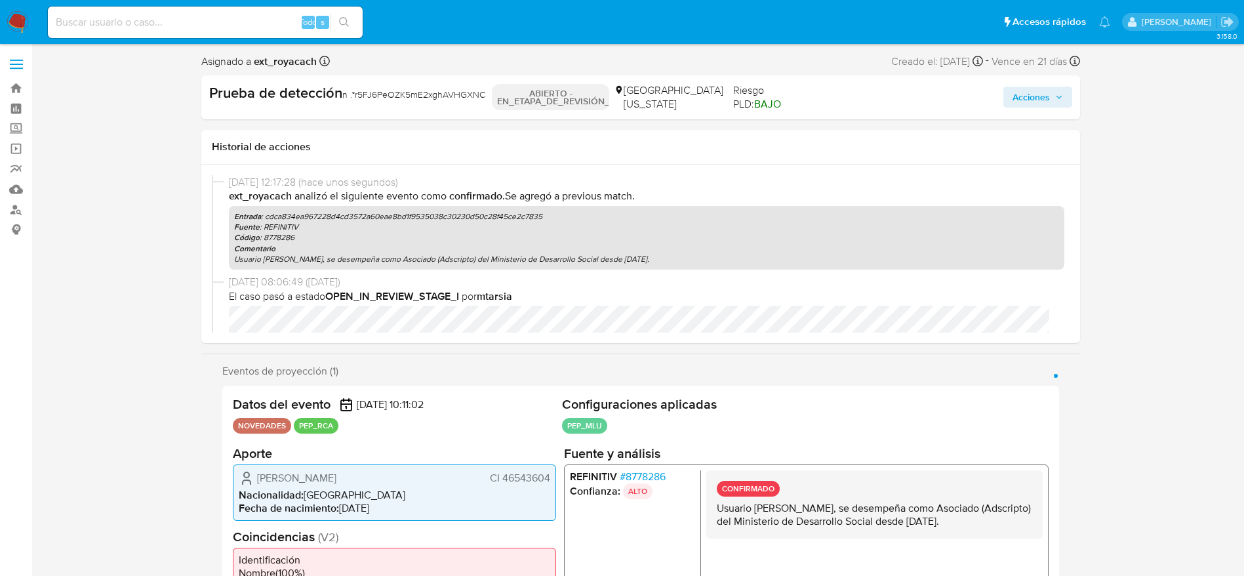
click at [1022, 84] on div "Acciones" at bounding box center [933, 97] width 278 height 28
click at [1034, 88] on span "Acciones" at bounding box center [1030, 97] width 37 height 21
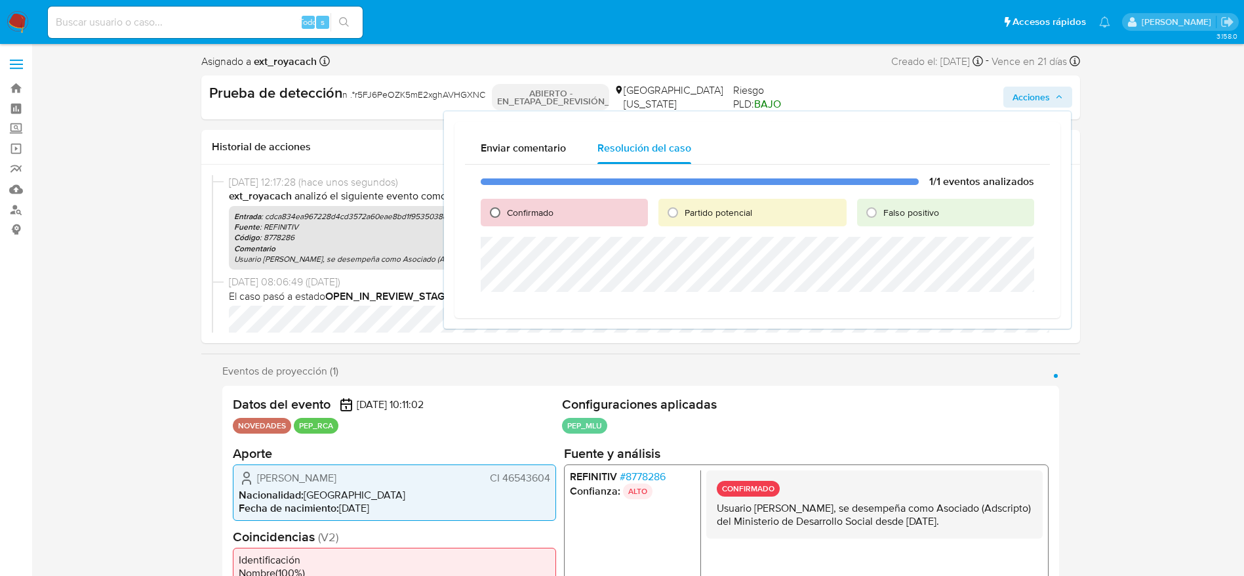
click at [487, 213] on input "Confirmado" at bounding box center [495, 212] width 21 height 21
radio input "true"
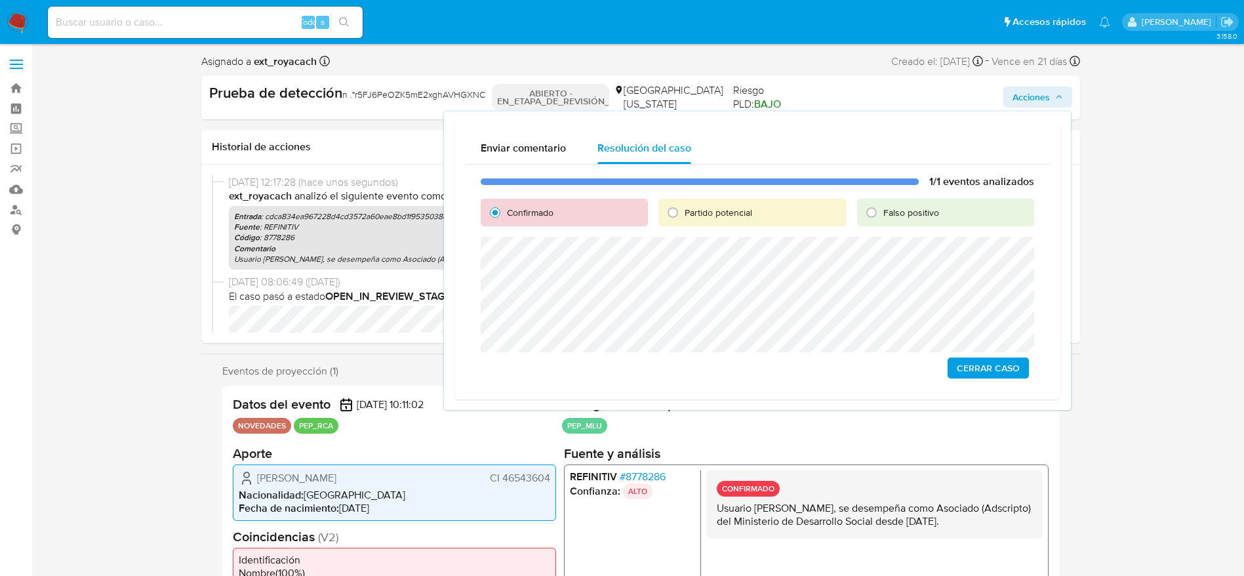
click at [963, 369] on span "Cerrar Caso" at bounding box center [988, 368] width 63 height 18
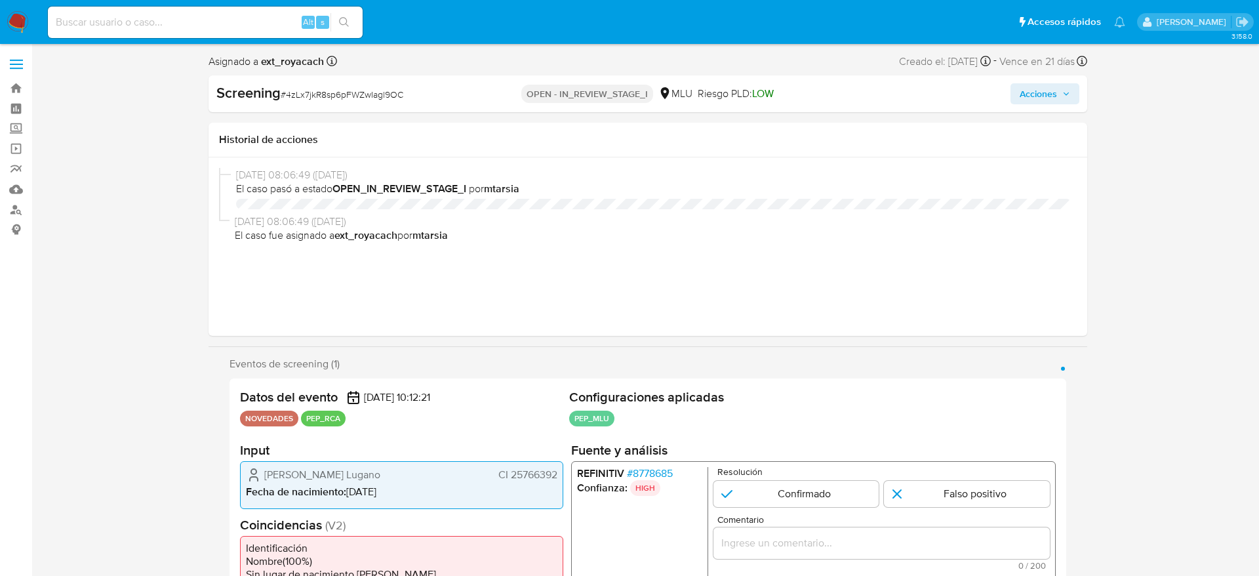
select select "10"
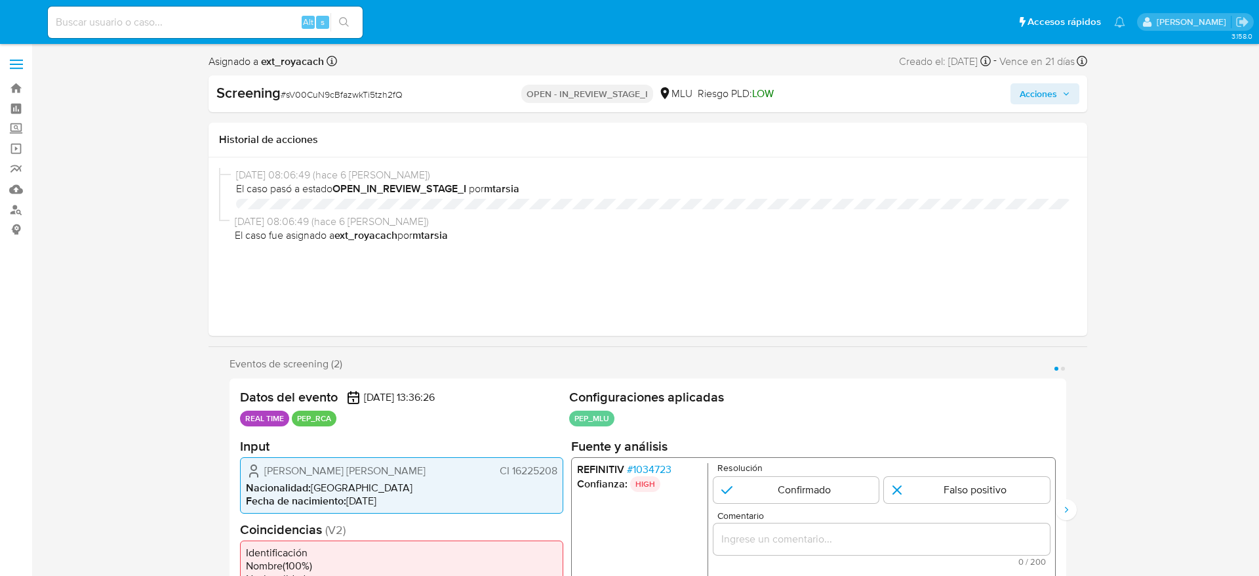
select select "10"
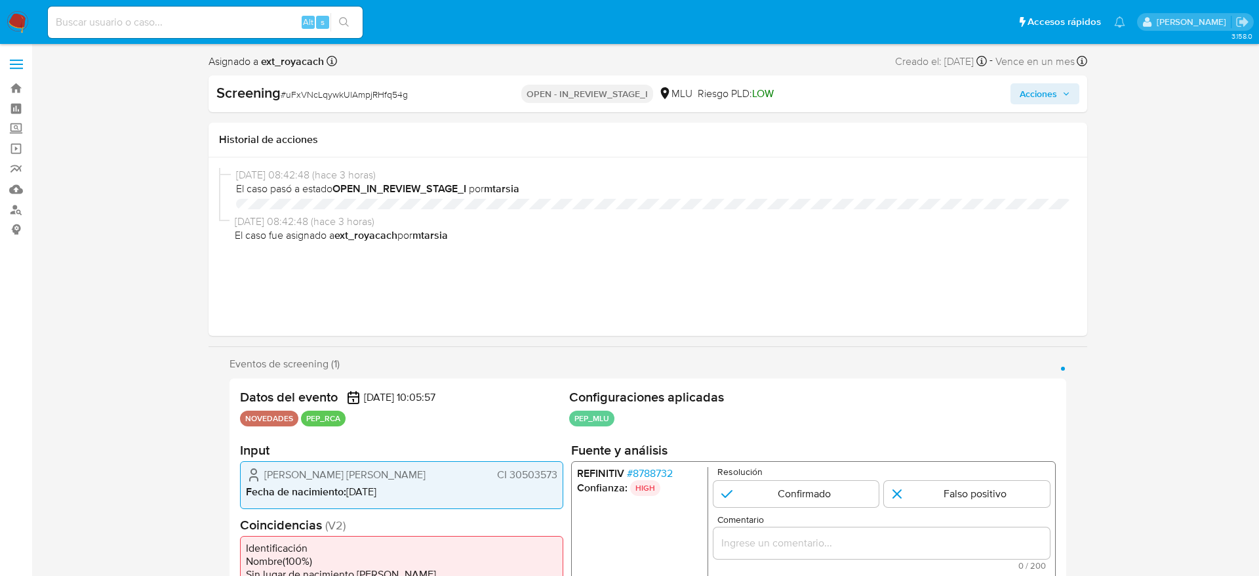
select select "10"
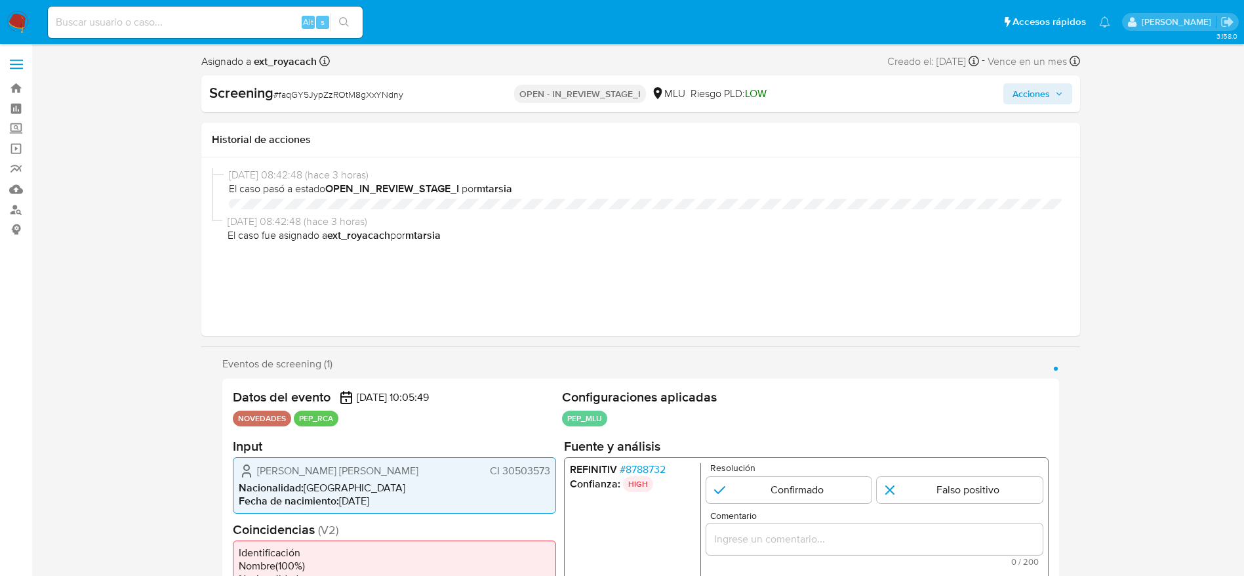
select select "10"
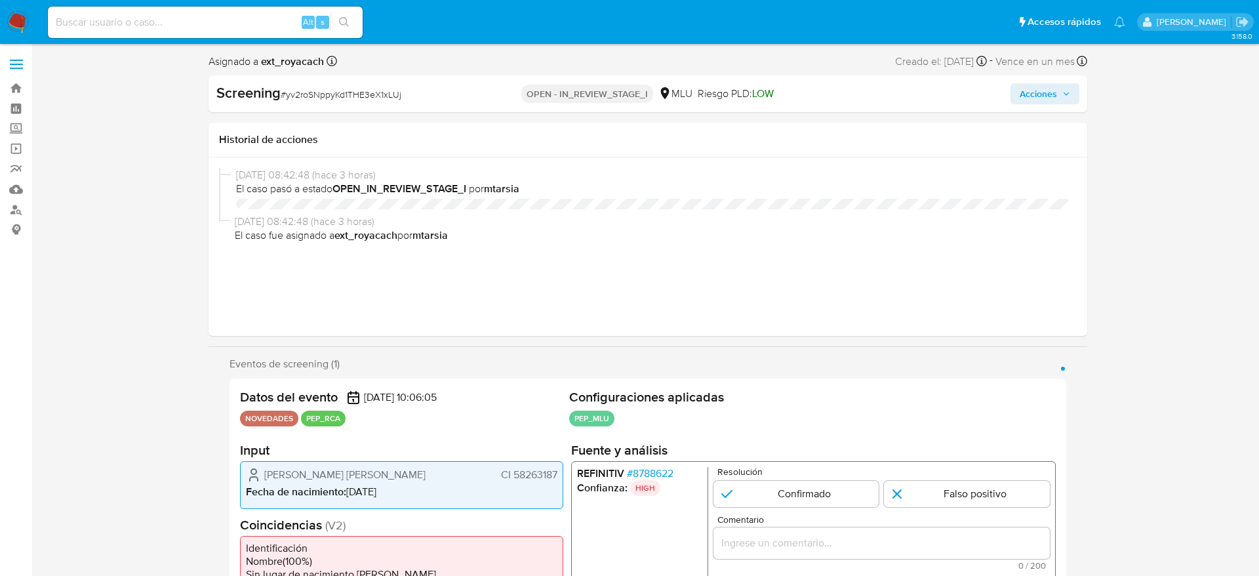
select select "10"
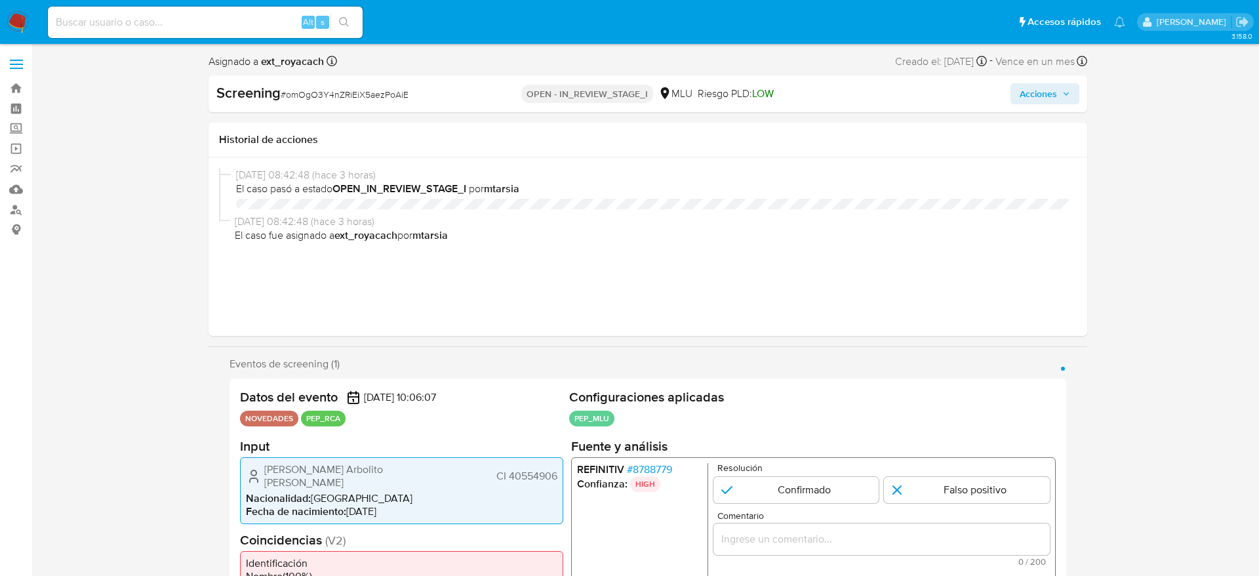
select select "10"
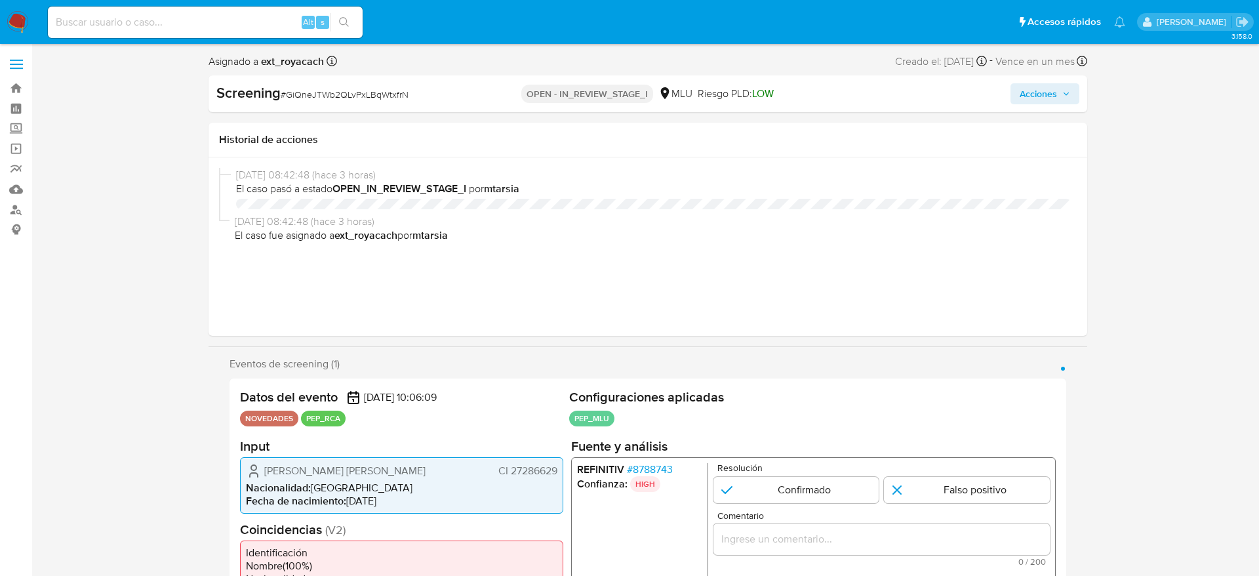
select select "10"
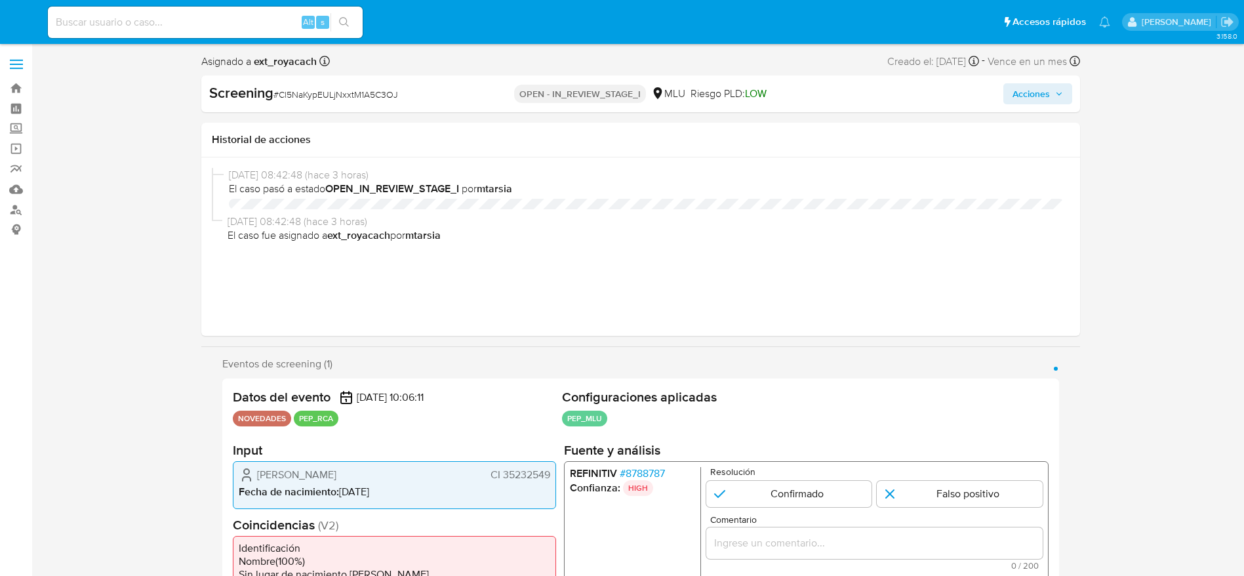
select select "10"
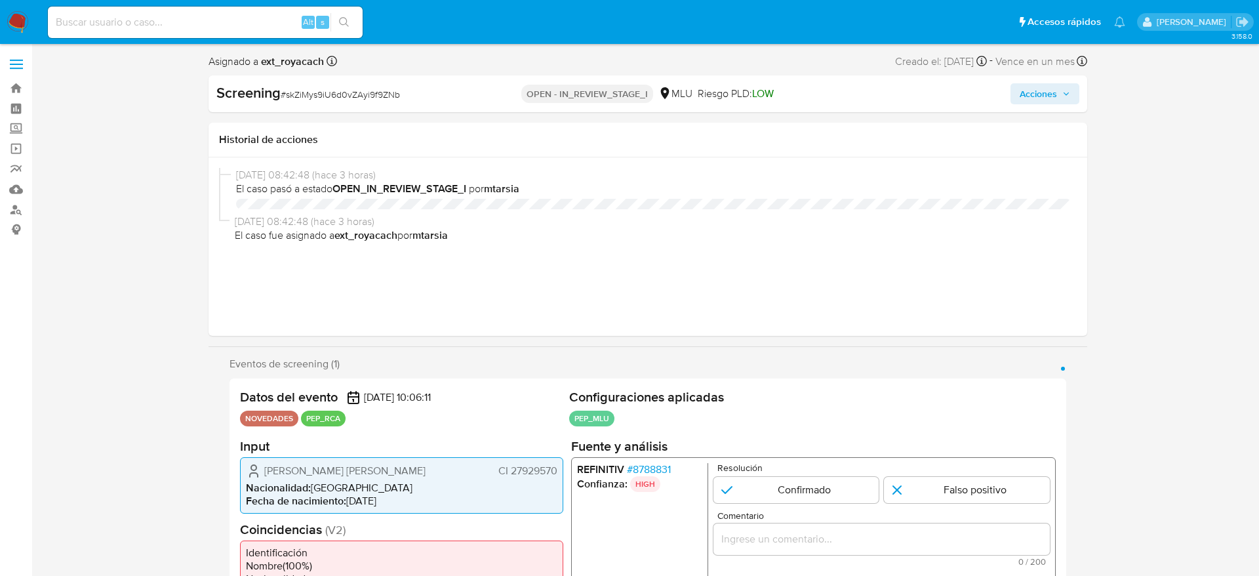
select select "10"
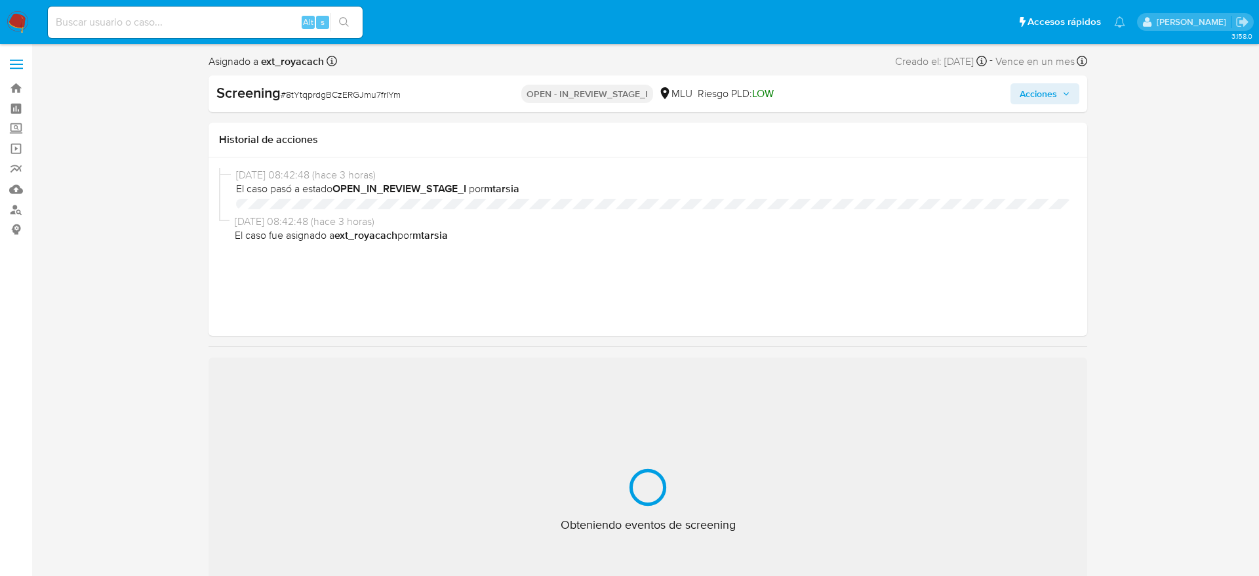
select select "10"
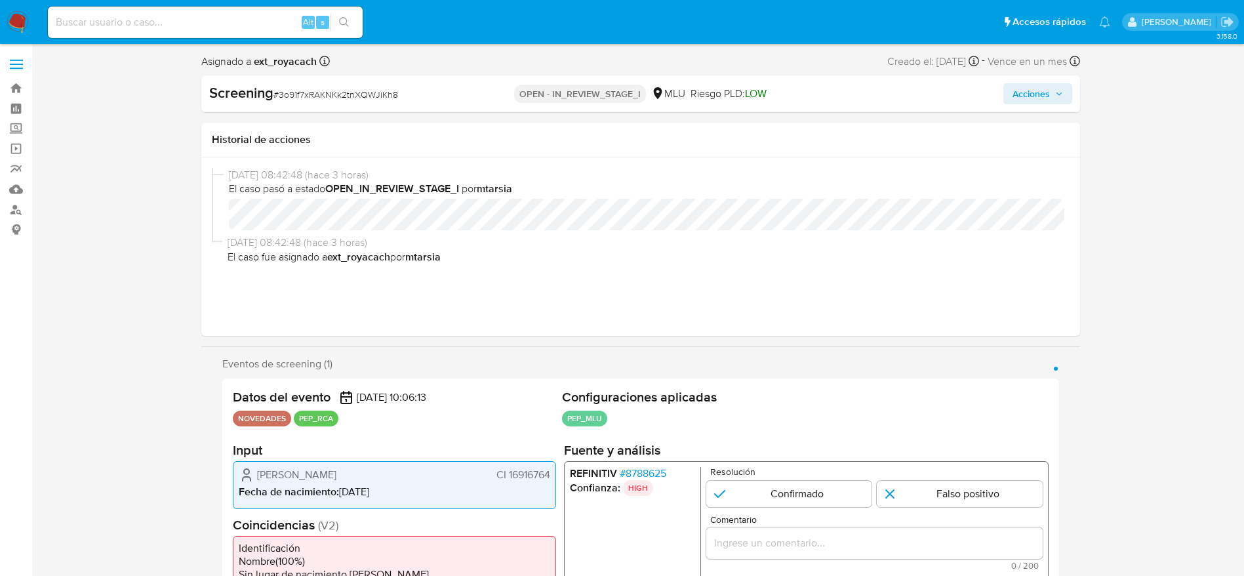
select select "10"
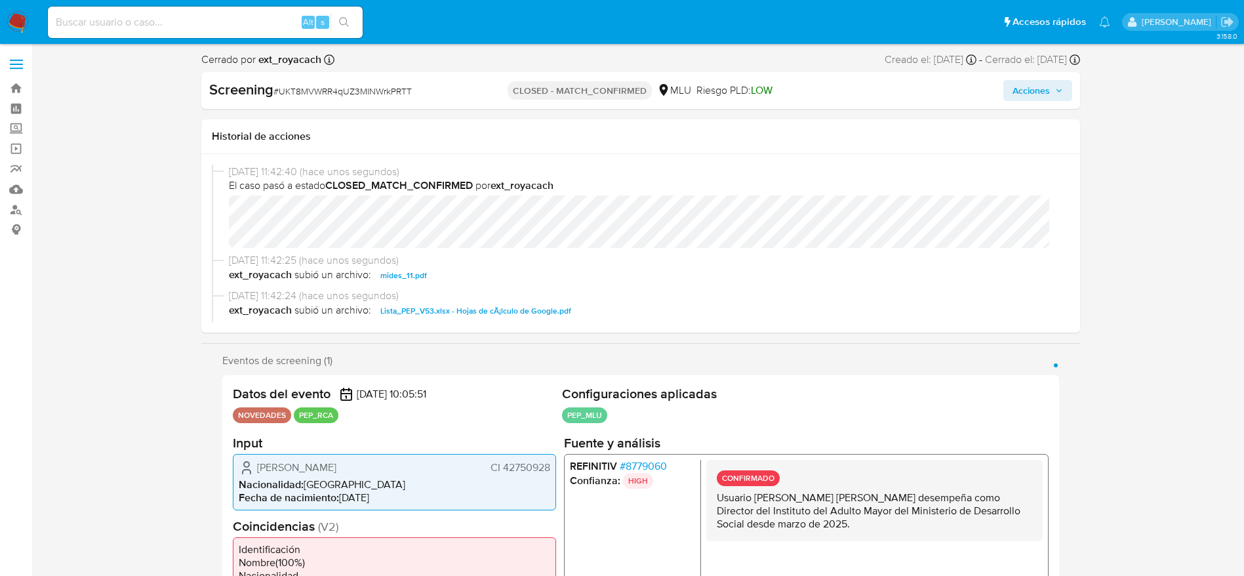
select select "10"
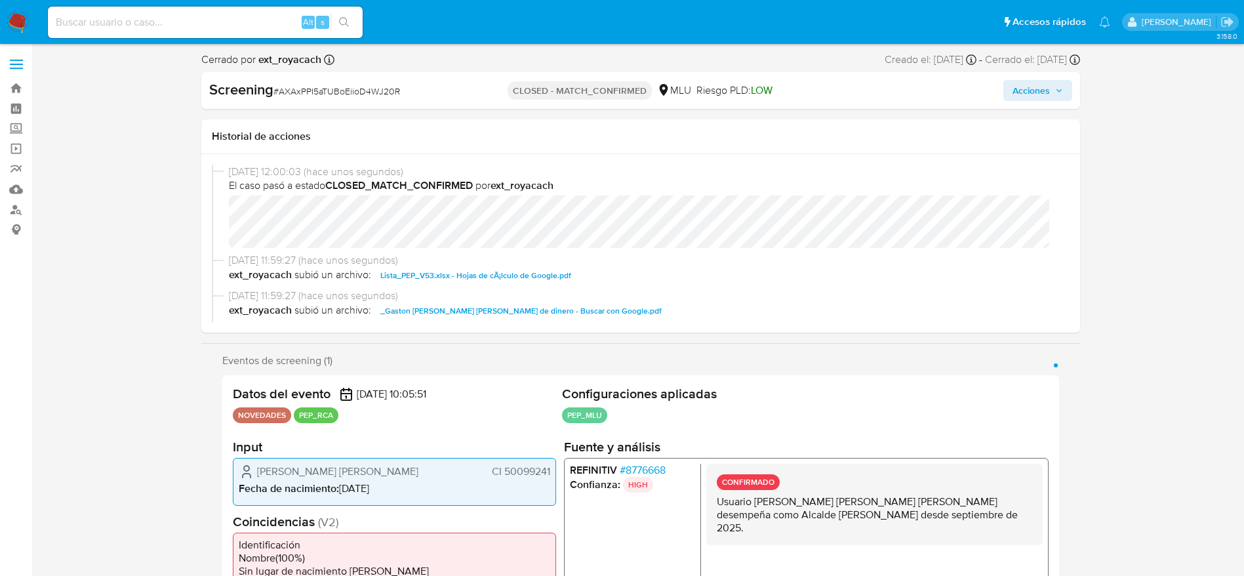
select select "10"
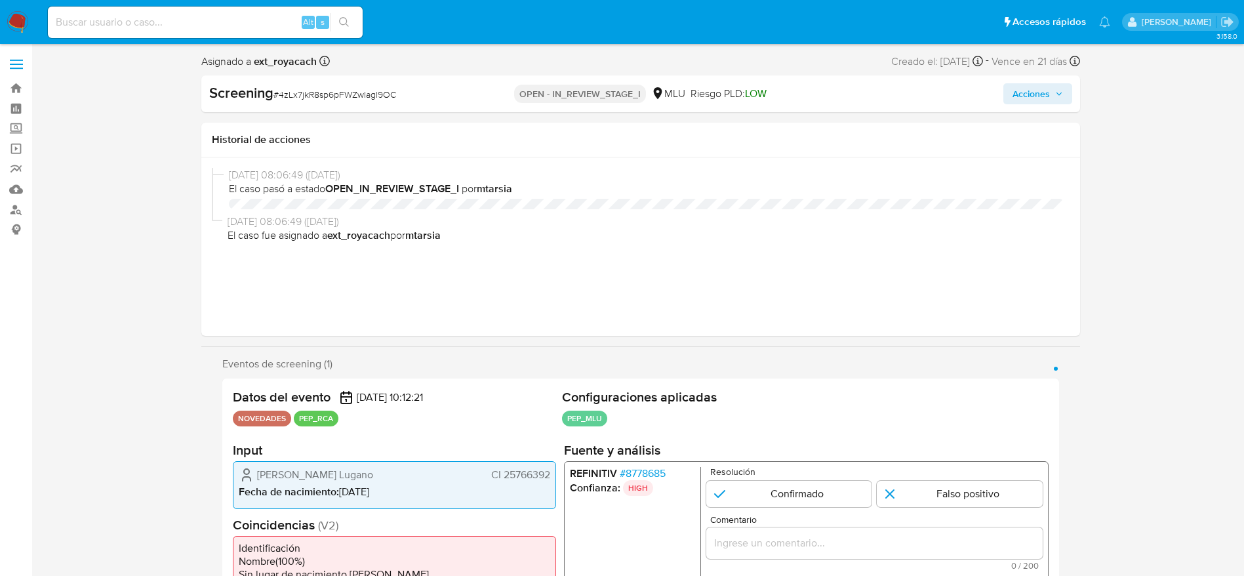
select select "10"
click at [353, 85] on div "Screening # 4zLx7jkR8sp6pFWZwIagl9OC" at bounding box center [350, 93] width 283 height 20
drag, startPoint x: 353, startPoint y: 85, endPoint x: 512, endPoint y: 9, distance: 176.0
click at [356, 83] on div "Screening # 4zLx7jkR8sp6pFWZwIagl9OC" at bounding box center [350, 93] width 283 height 20
copy span "4zLx7jkR8sp6pFWZwIagl9OC"
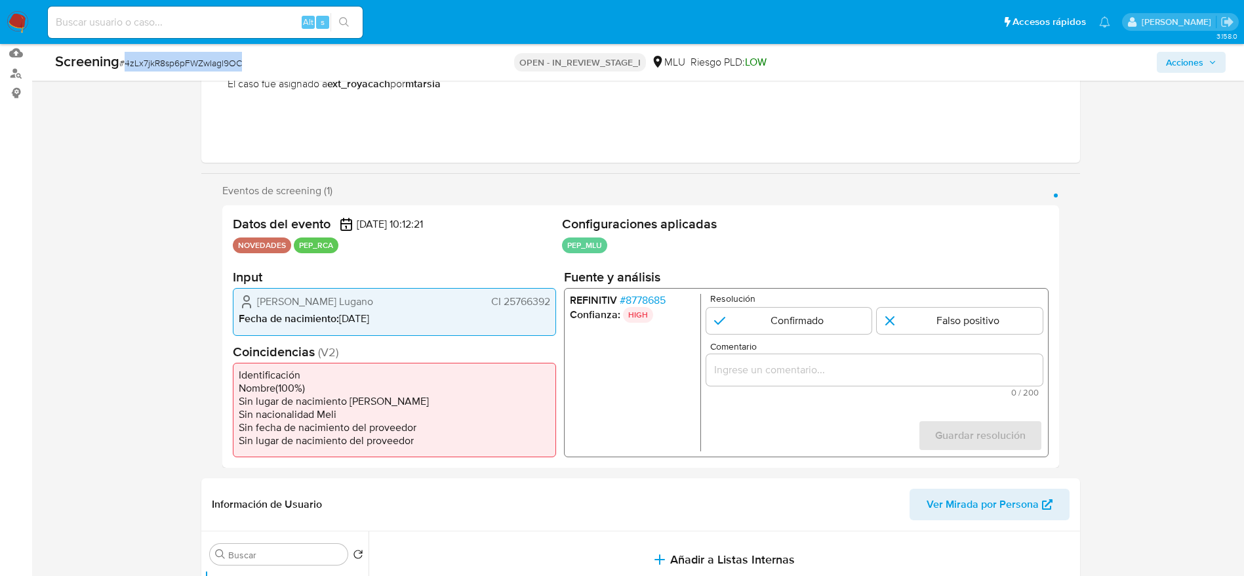
scroll to position [197, 0]
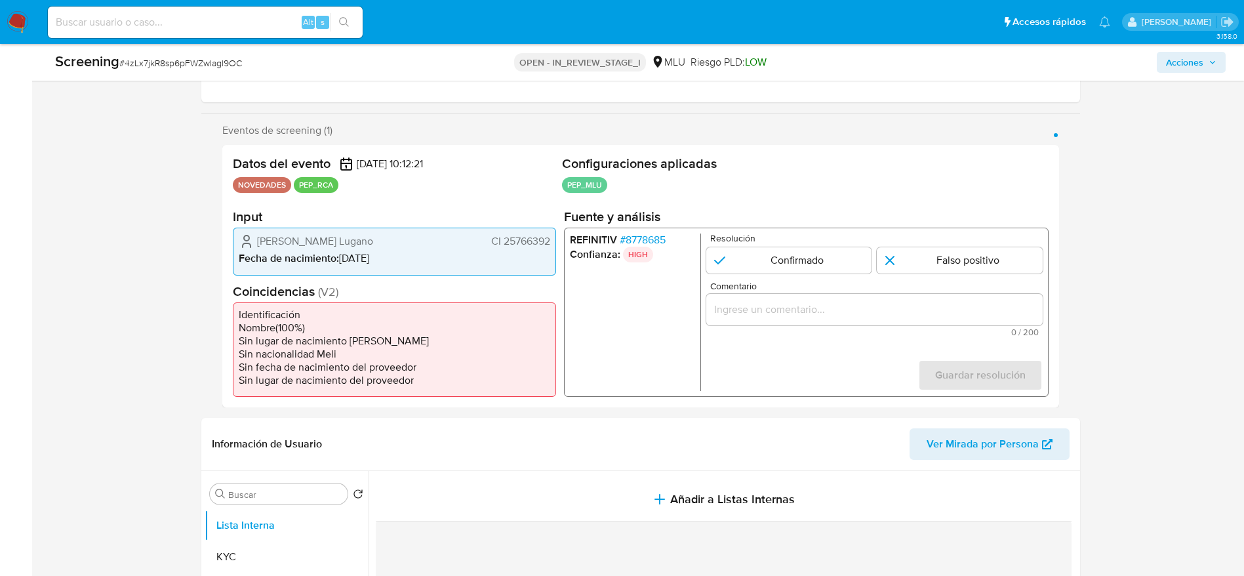
drag, startPoint x: 254, startPoint y: 234, endPoint x: 551, endPoint y: 238, distance: 297.1
click at [551, 238] on div "Manuel Oroño Lugano CI 25766392 Fecha de nacimiento : 28/06/1967" at bounding box center [394, 251] width 323 height 47
click at [665, 236] on span "# 8778685" at bounding box center [642, 239] width 46 height 13
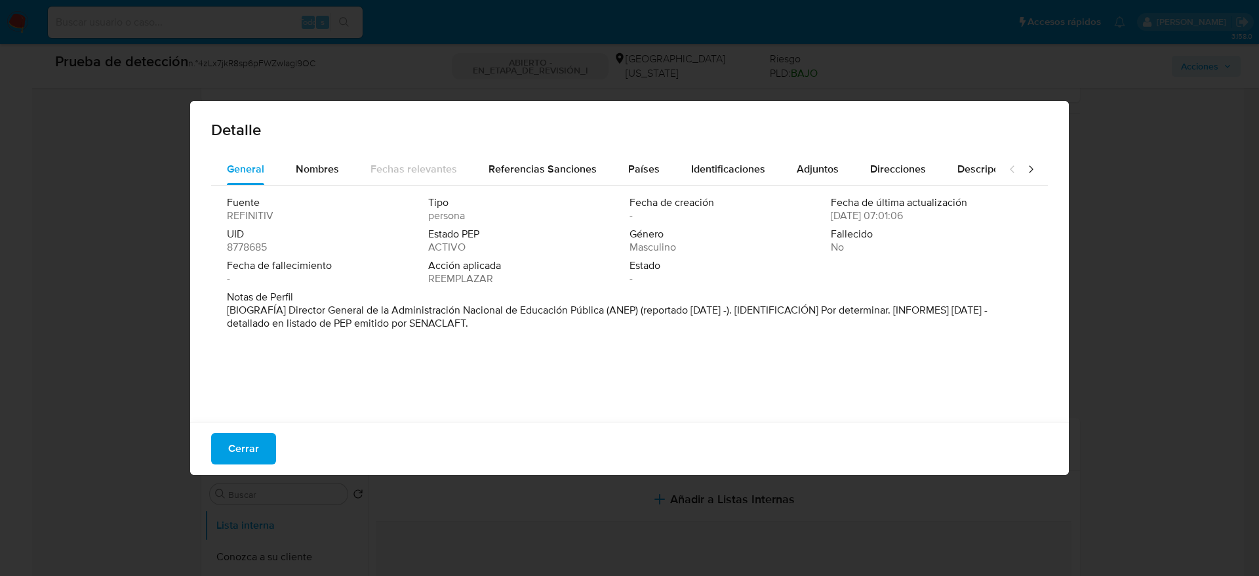
drag, startPoint x: 289, startPoint y: 313, endPoint x: 607, endPoint y: 312, distance: 318.0
click at [607, 312] on font "[BIOGRAFÍA] Director General de la Administración Nacional de Educación Pública…" at bounding box center [607, 316] width 761 height 28
click at [256, 430] on div "Cerrar" at bounding box center [629, 448] width 879 height 53
click at [258, 439] on button "Cerrar" at bounding box center [243, 448] width 65 height 31
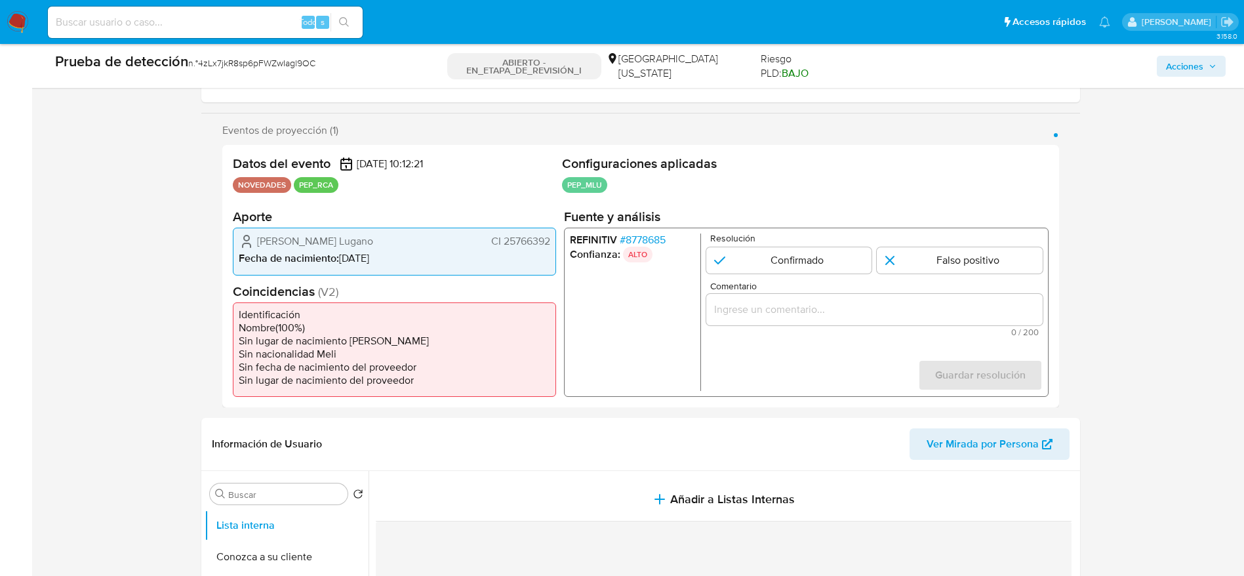
click at [341, 240] on span "Manuel Oroño Lugano" at bounding box center [315, 241] width 116 height 13
click at [811, 306] on input "Comentario" at bounding box center [874, 309] width 336 height 17
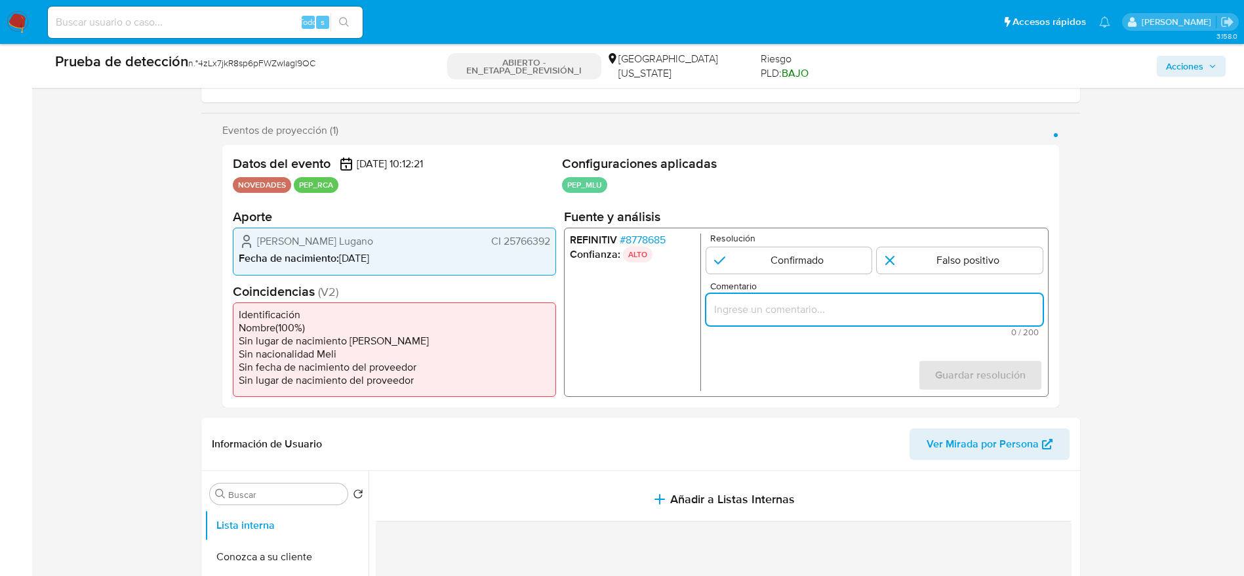
paste input "Usuario Manuel Oroño Lugano, se desempeña como Director General de la Administr…"
type input "Usuario Manuel Oroño Lugano, se desempeña como Director General de la Administr…"
click at [843, 254] on input "1 de 1" at bounding box center [789, 260] width 166 height 26
radio input "true"
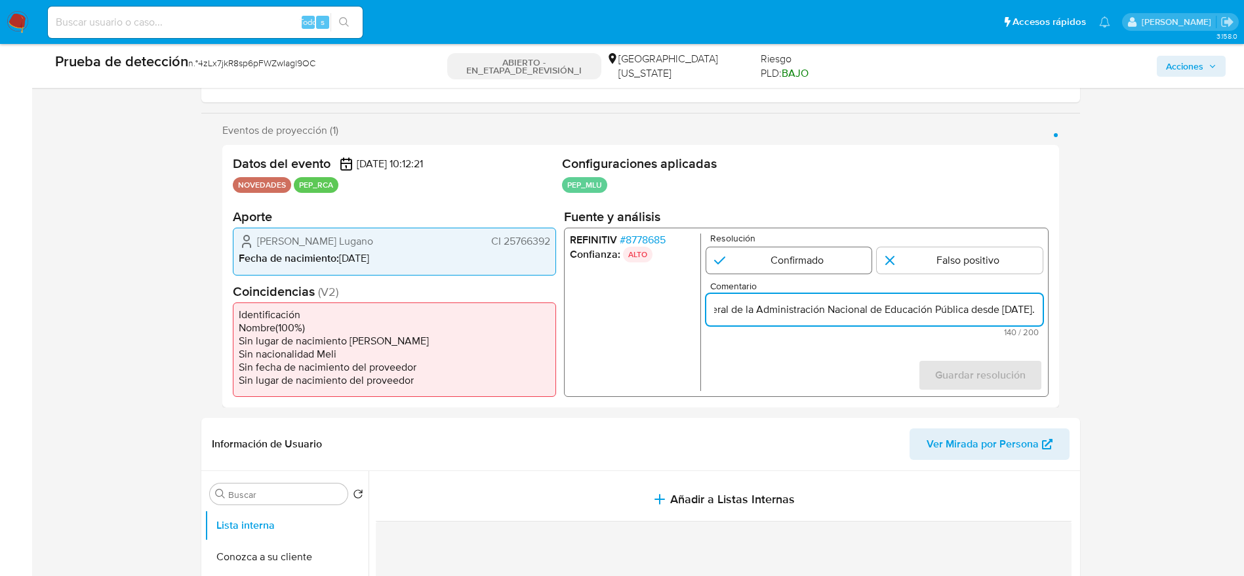
scroll to position [0, 0]
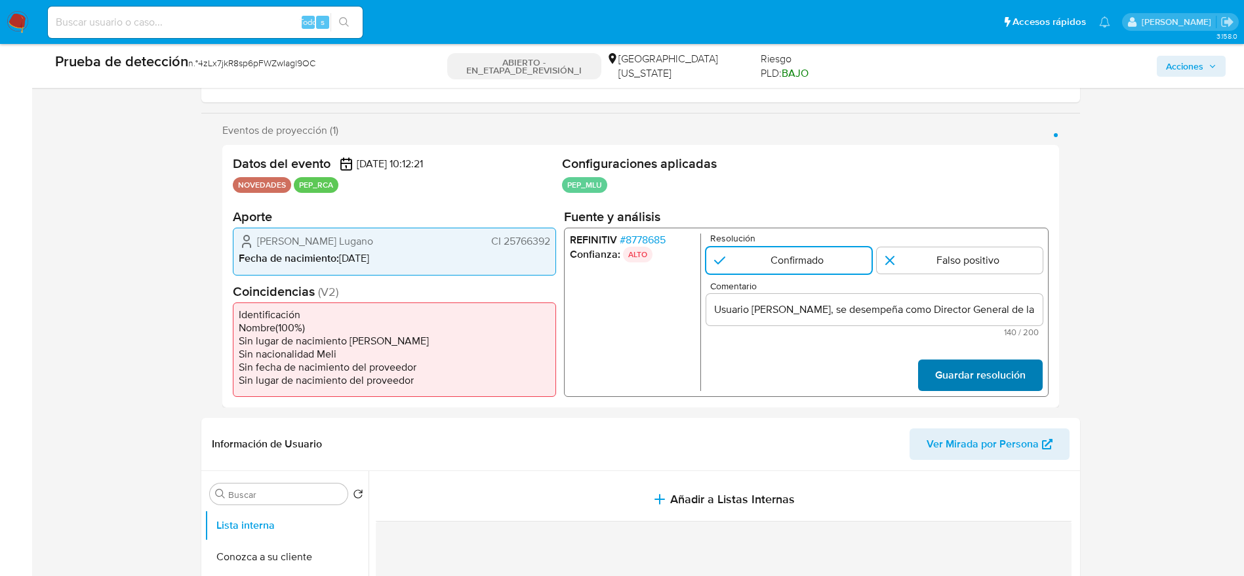
click at [1001, 363] on span "Guardar resolución" at bounding box center [979, 375] width 90 height 29
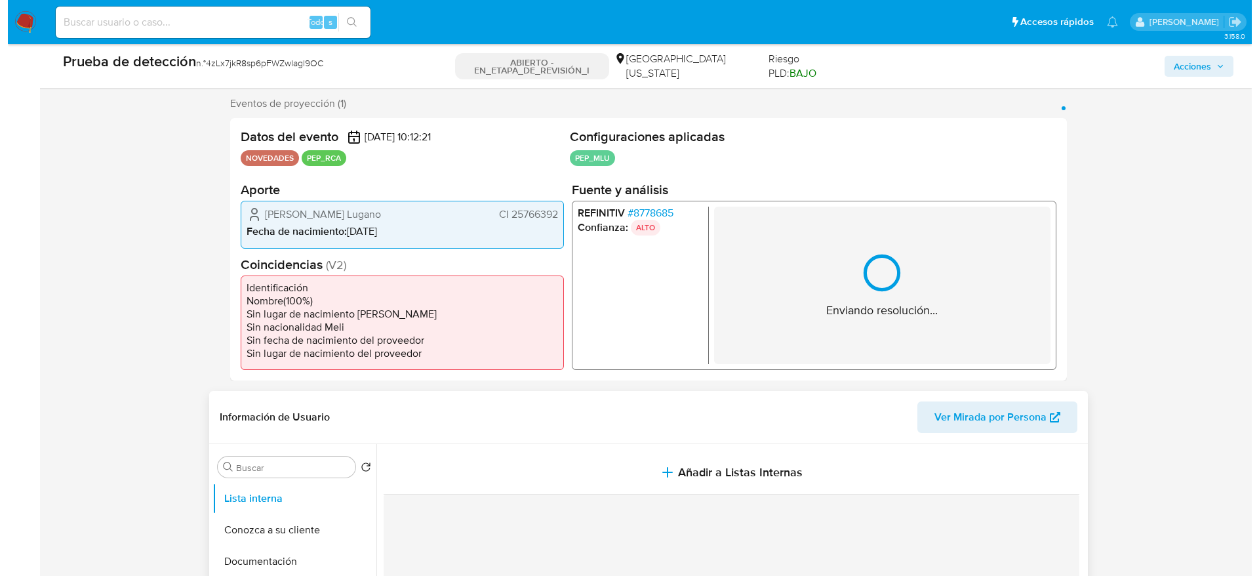
scroll to position [393, 0]
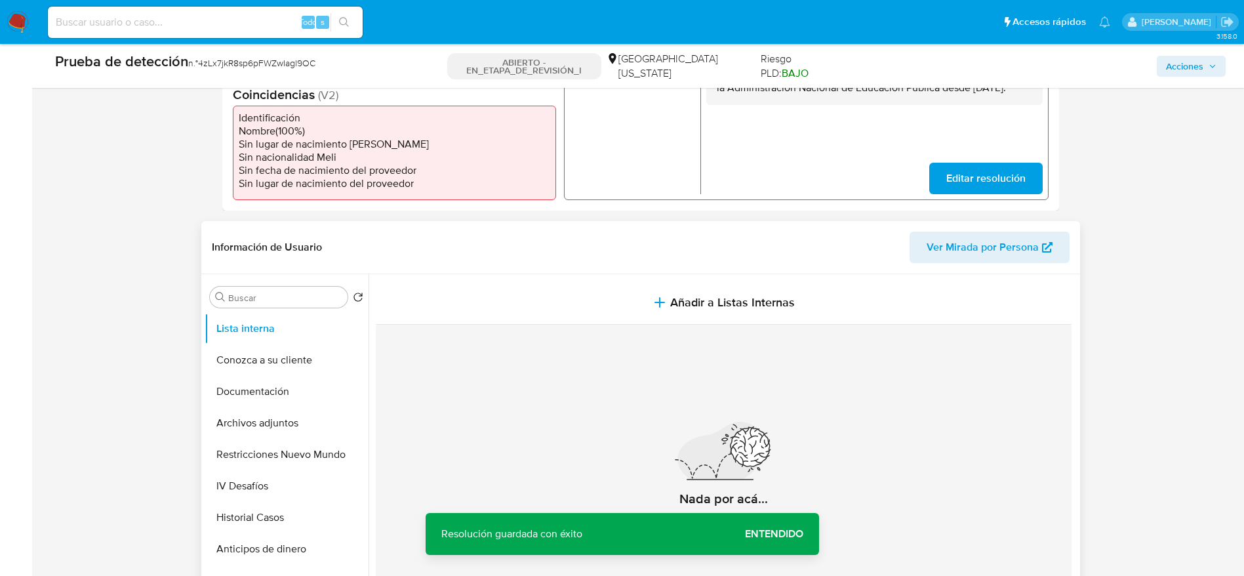
click at [711, 332] on div "Nada por acá... No se encontró información" at bounding box center [724, 479] width 696 height 308
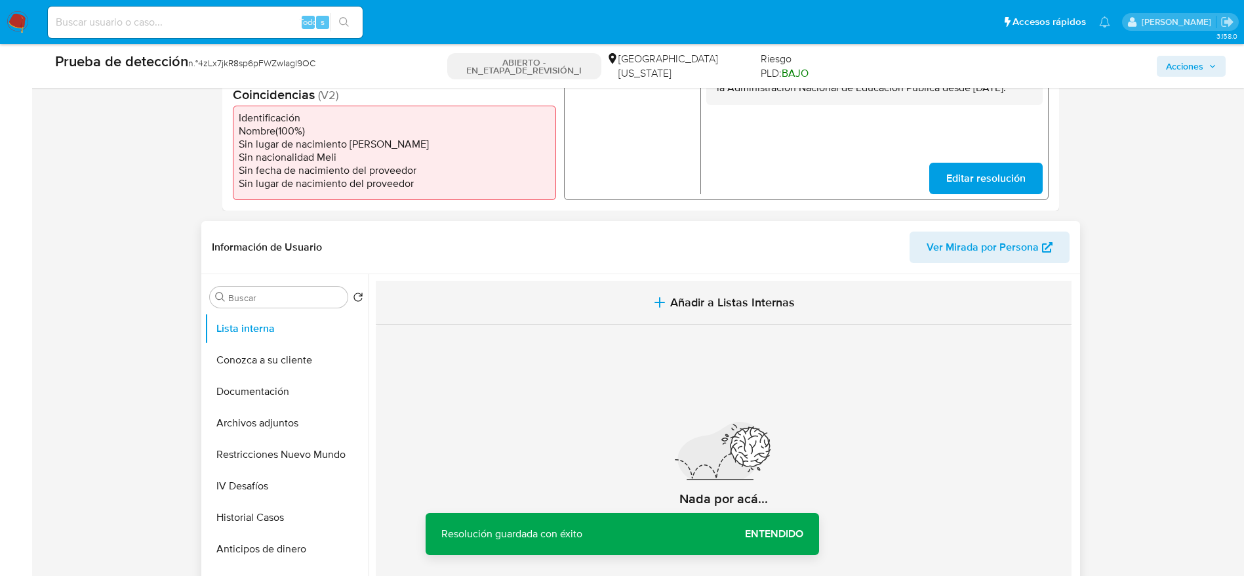
click at [719, 313] on button "Añadir a Listas Internas" at bounding box center [724, 303] width 696 height 44
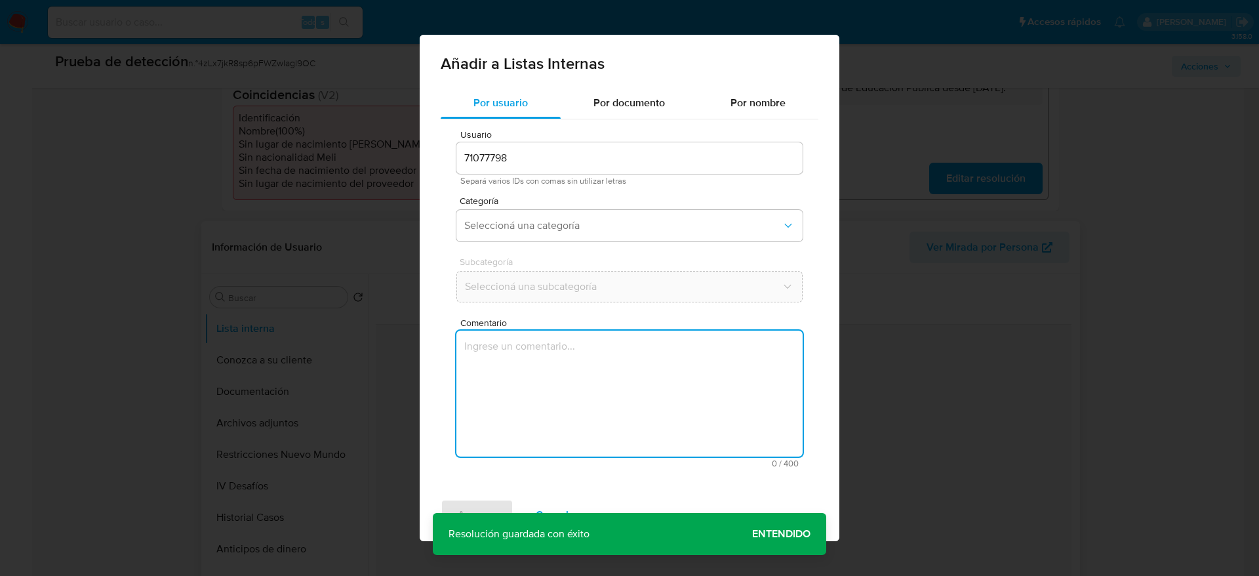
drag, startPoint x: 694, startPoint y: 390, endPoint x: 685, endPoint y: 378, distance: 15.5
click at [696, 390] on textarea "Comentario" at bounding box center [629, 393] width 346 height 126
type textarea "Usuario Manuel Oroño Lugano, se desempeña como Director General de la Administr…"
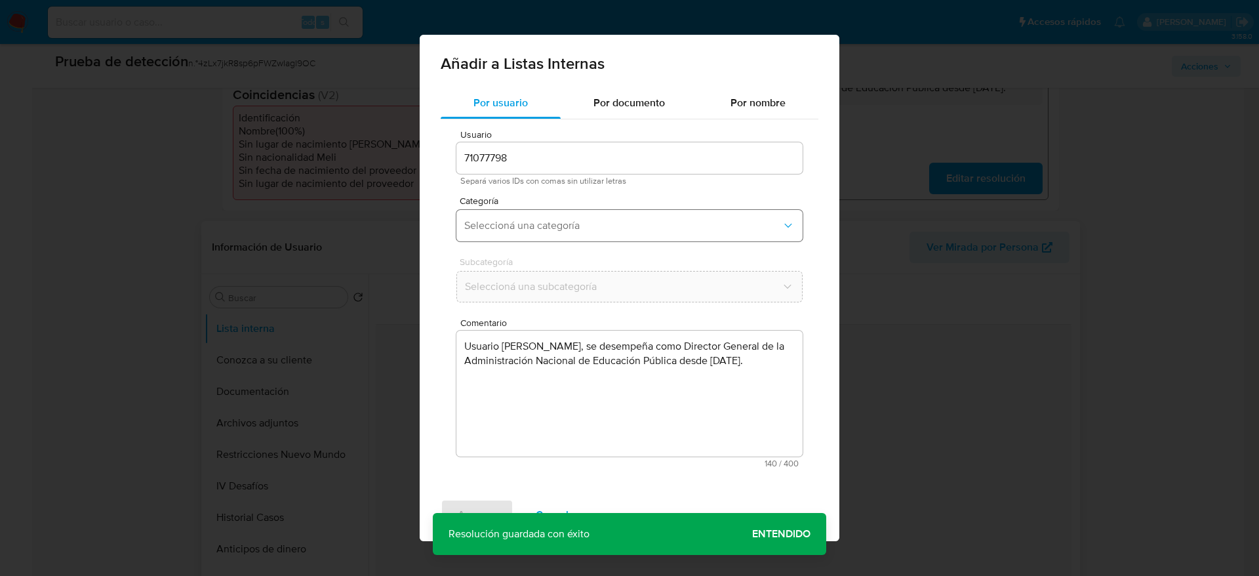
click at [634, 237] on button "Seleccioná una categoría" at bounding box center [629, 225] width 346 height 31
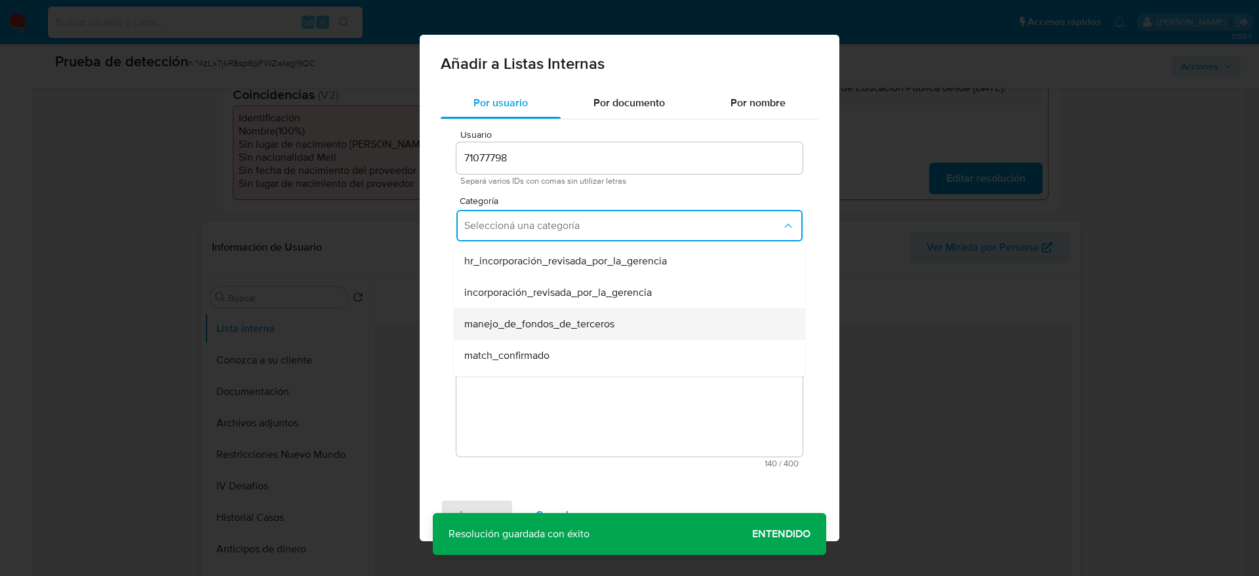
scroll to position [98, 0]
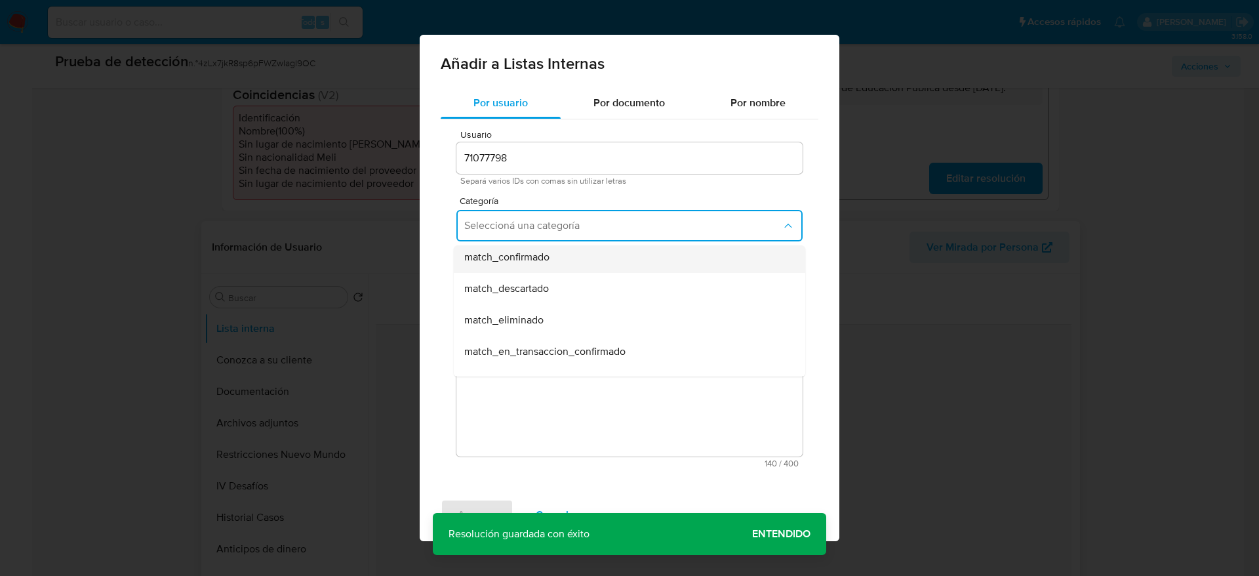
click at [575, 270] on div "match_confirmado" at bounding box center [625, 256] width 323 height 31
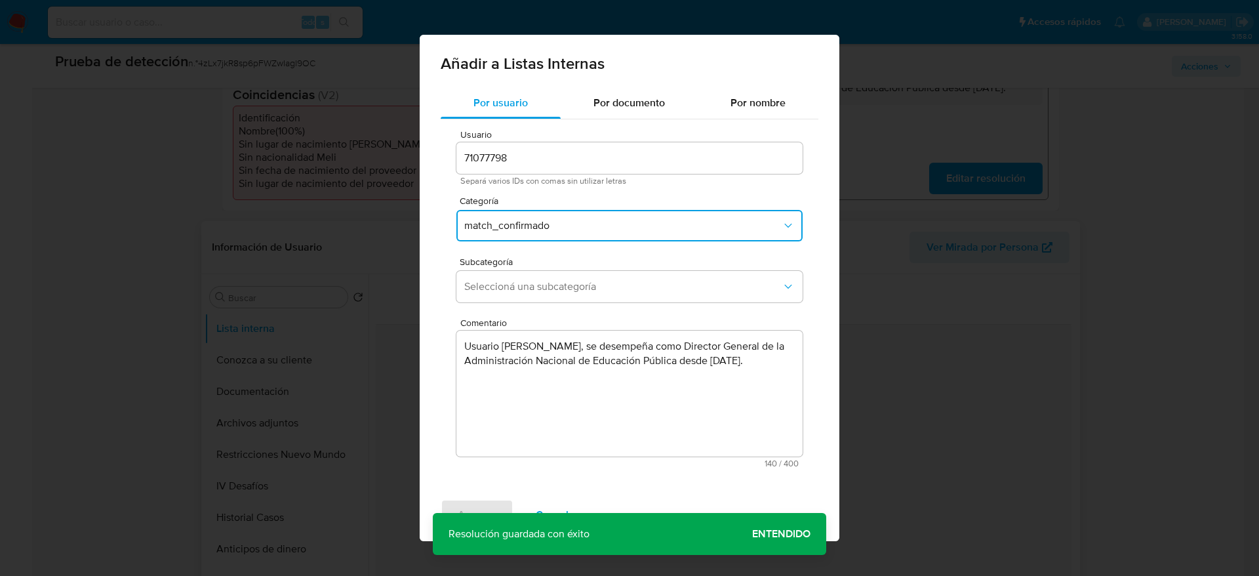
click at [575, 269] on div "Subcategoría Seleccioná una subcategoría" at bounding box center [629, 282] width 346 height 50
click at [575, 280] on span "Seleccioná una subcategoría" at bounding box center [622, 286] width 317 height 13
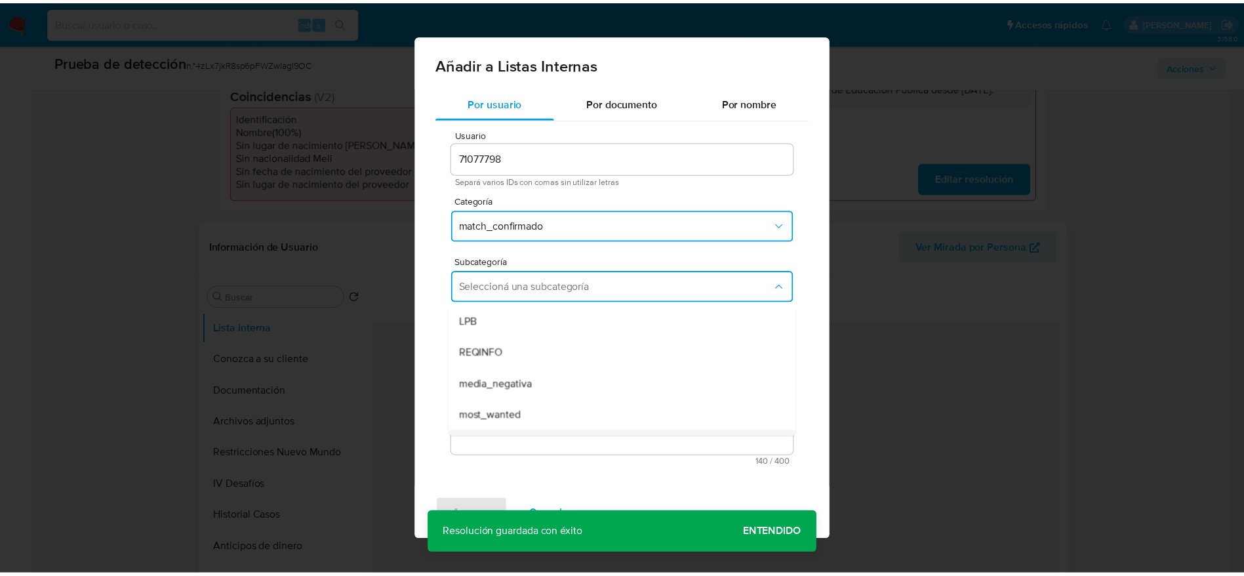
scroll to position [89, 0]
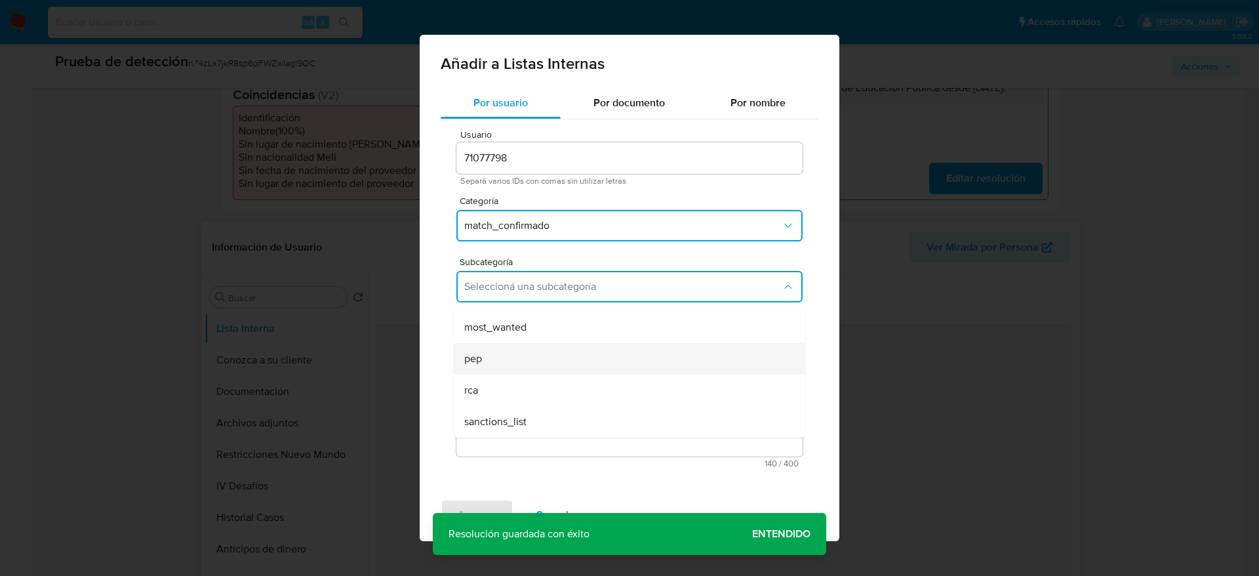
click at [484, 345] on div "pep" at bounding box center [625, 358] width 323 height 31
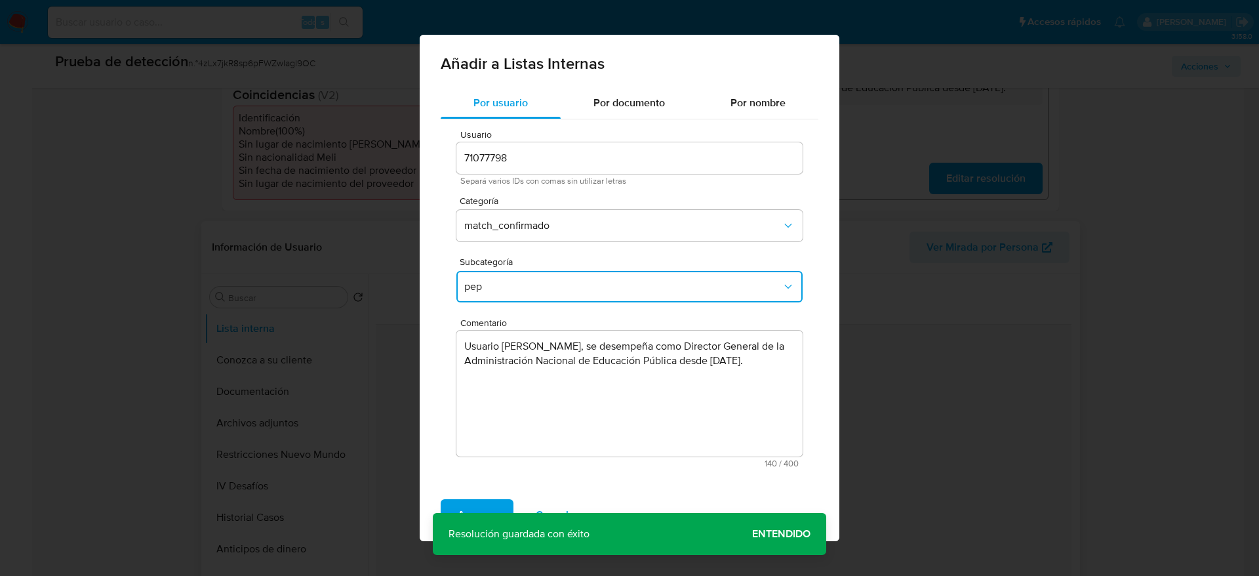
click at [486, 498] on div "Agregar Cancelar" at bounding box center [630, 515] width 420 height 52
click at [486, 508] on span "Agregar" at bounding box center [477, 514] width 39 height 29
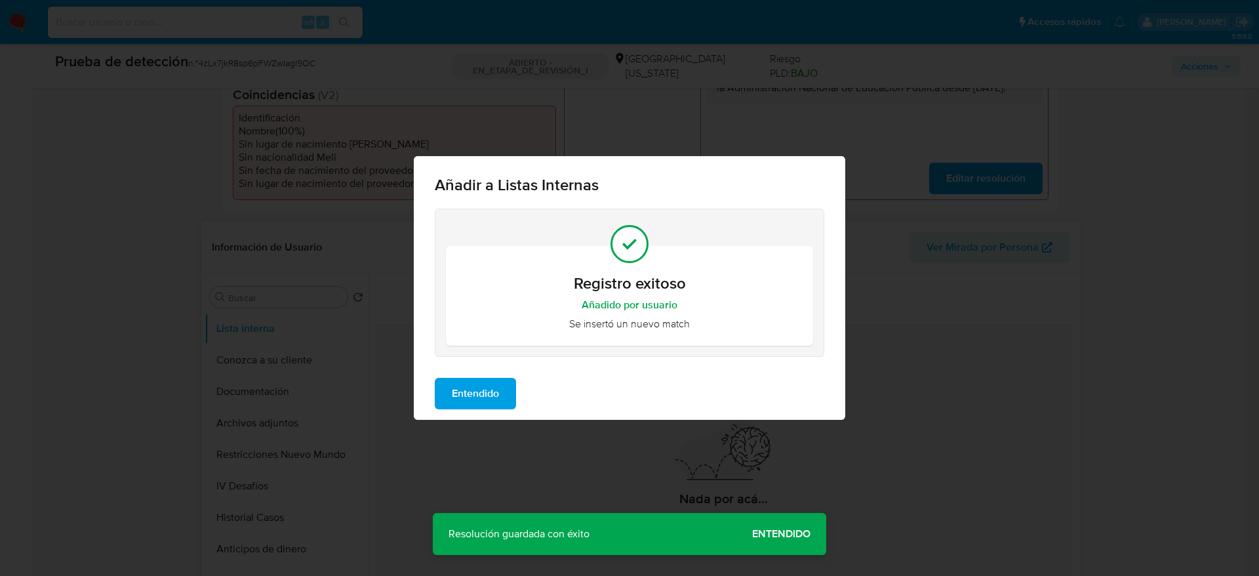
drag, startPoint x: 508, startPoint y: 393, endPoint x: 412, endPoint y: 397, distance: 95.8
click at [506, 393] on button "Entendido" at bounding box center [475, 393] width 81 height 31
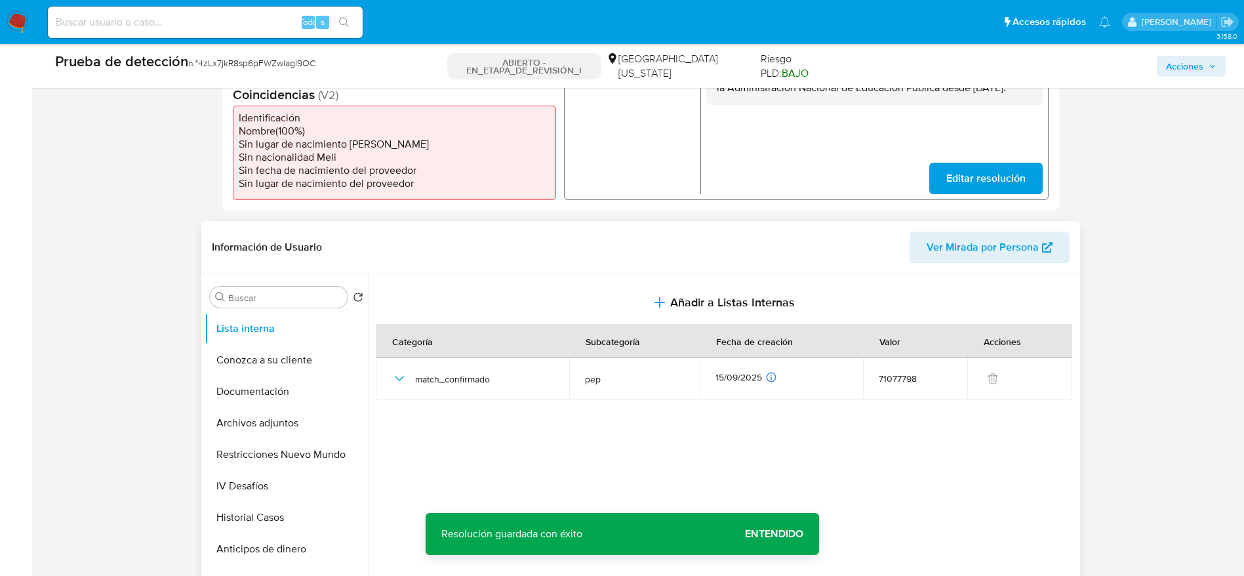
click at [309, 443] on button "Restricciones Nuevo Mundo" at bounding box center [287, 454] width 164 height 31
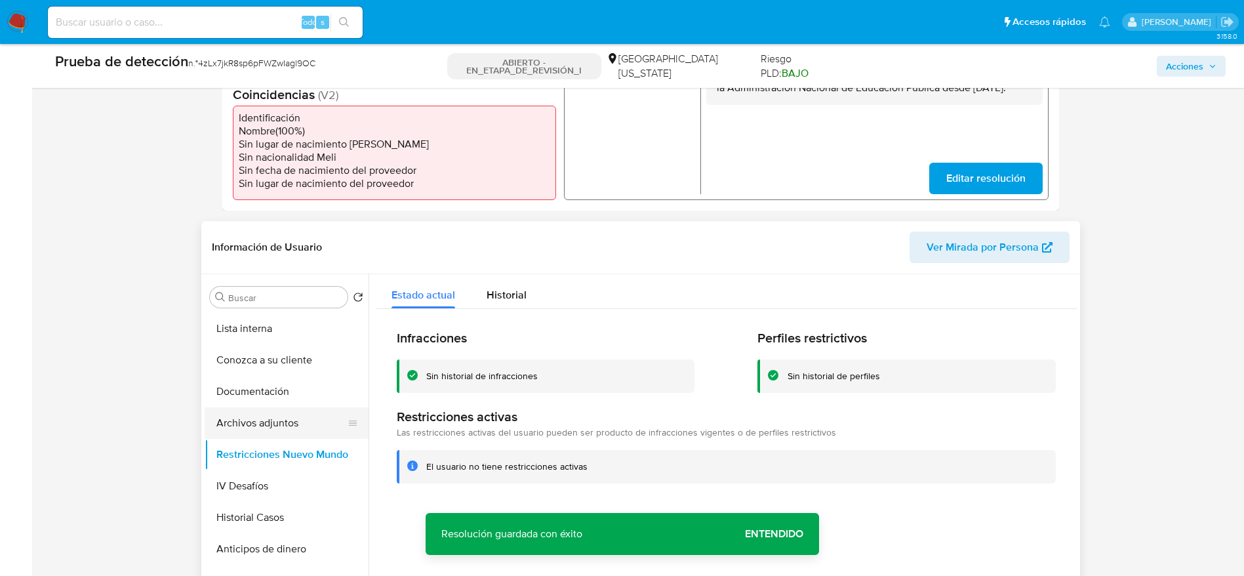
click at [275, 418] on button "Archivos adjuntos" at bounding box center [281, 422] width 153 height 31
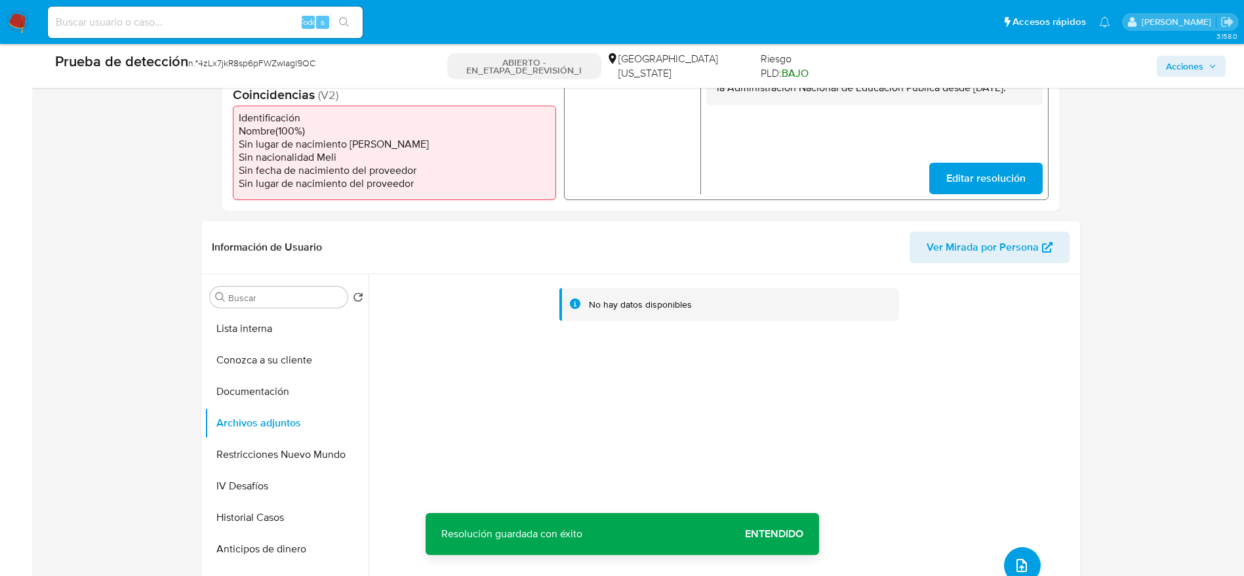
click at [1014, 564] on icon "subir archivo" at bounding box center [1022, 565] width 16 height 16
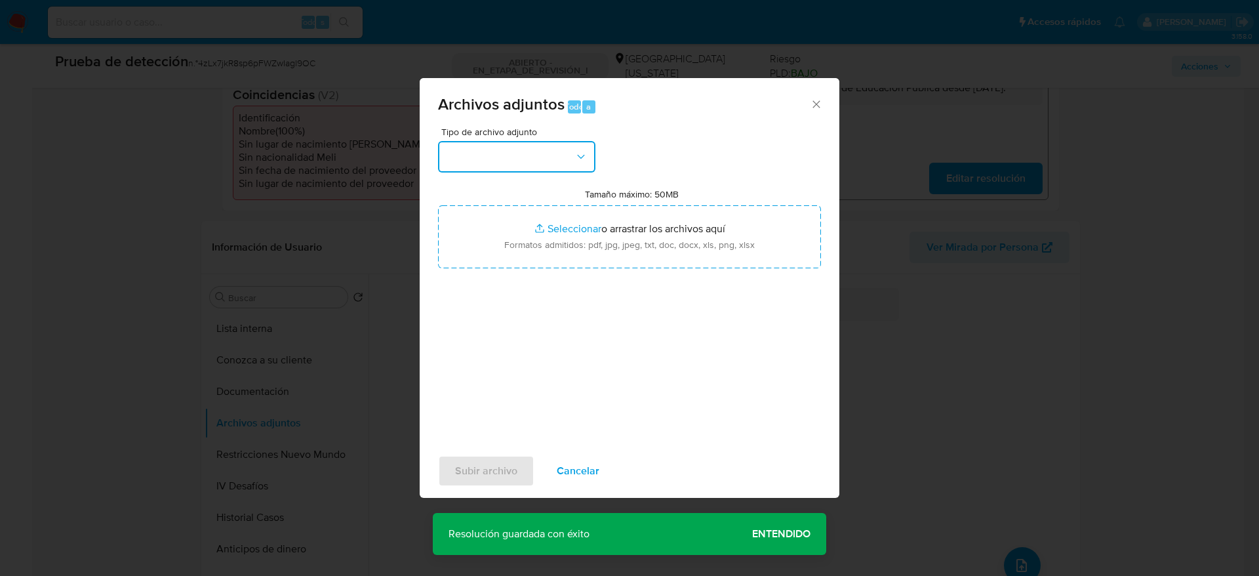
click at [527, 156] on button "button" at bounding box center [516, 156] width 157 height 31
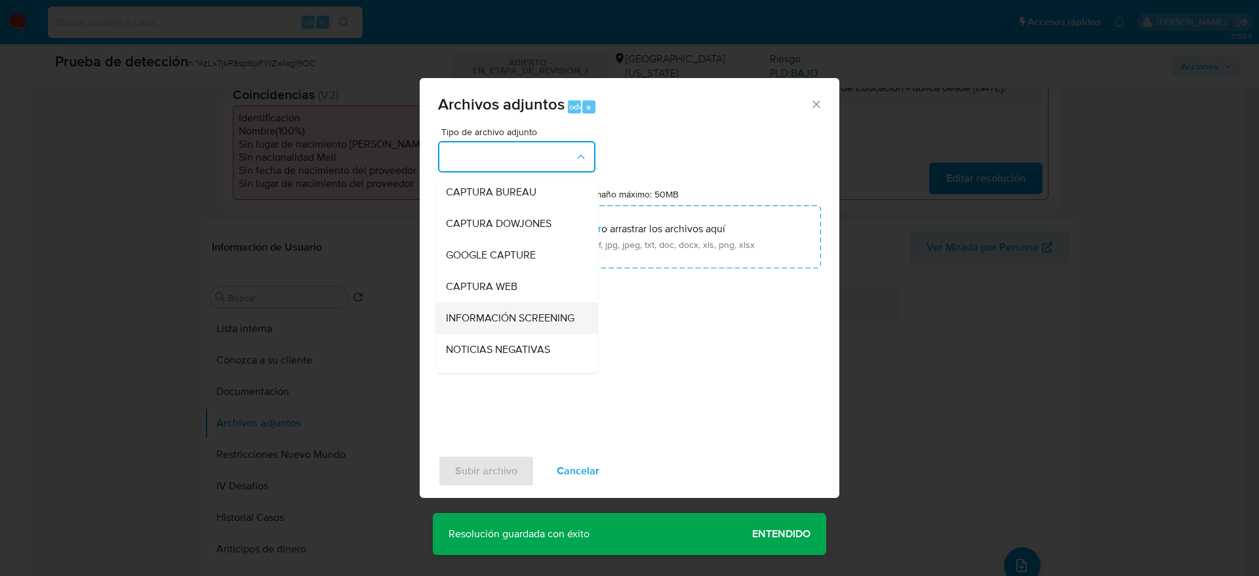
click at [552, 310] on div "INFORMACIÓN SCREENING" at bounding box center [513, 317] width 134 height 31
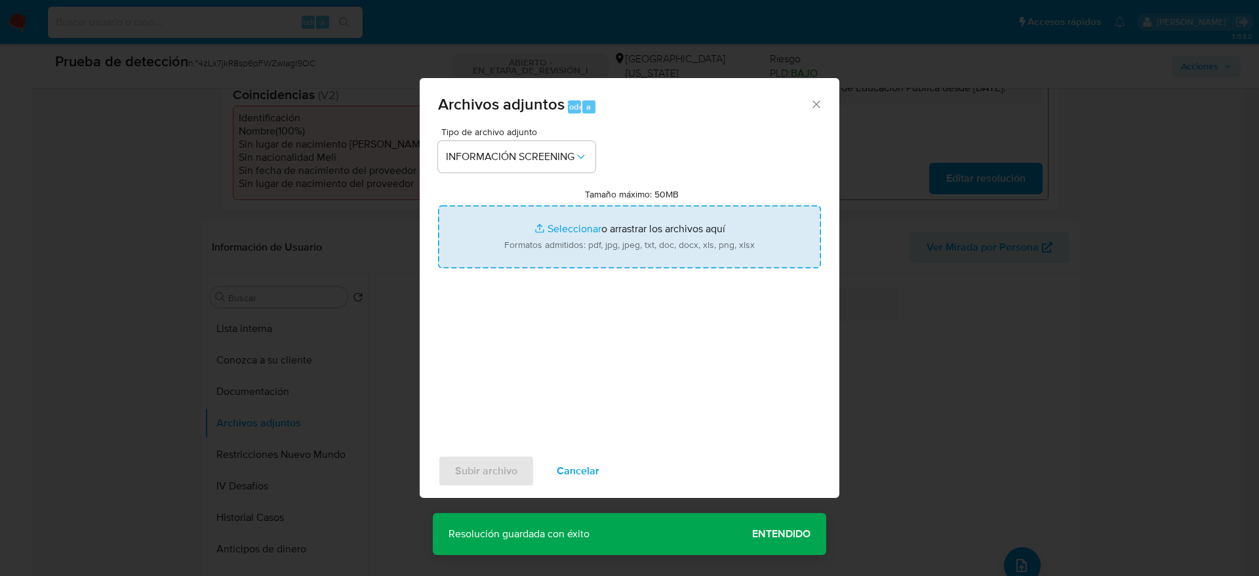
click at [570, 241] on input "Tamaño máximo: 50MB Seleccionar archivos" at bounding box center [629, 236] width 383 height 63
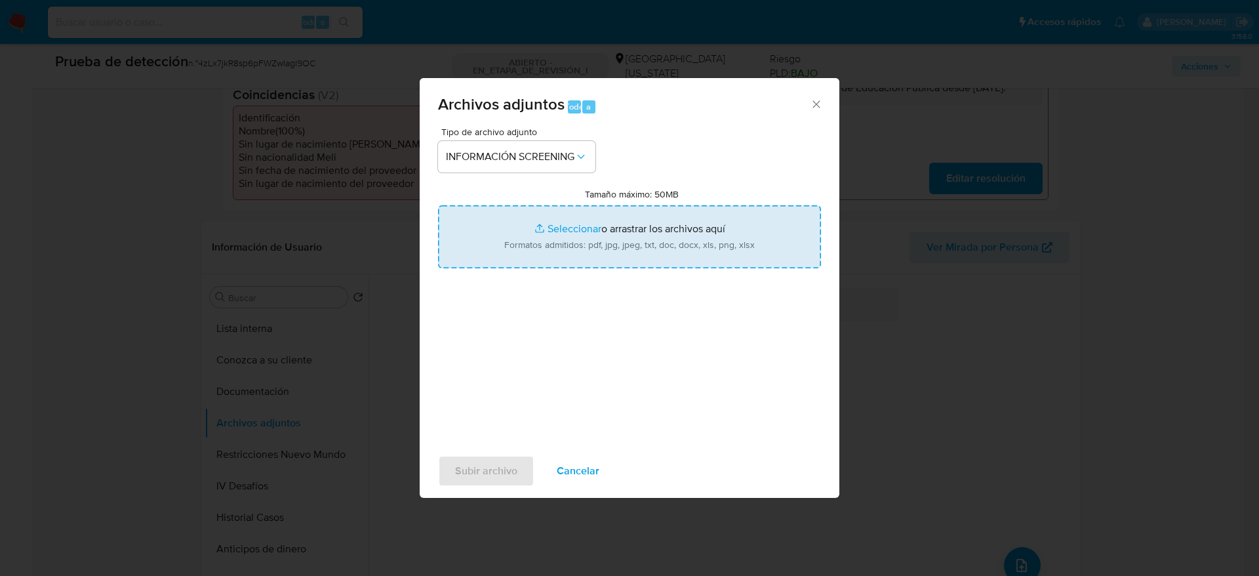
type input "C:\fakepath\_Manuel Oroño Lugano_ - Buscar con Google.pdf"
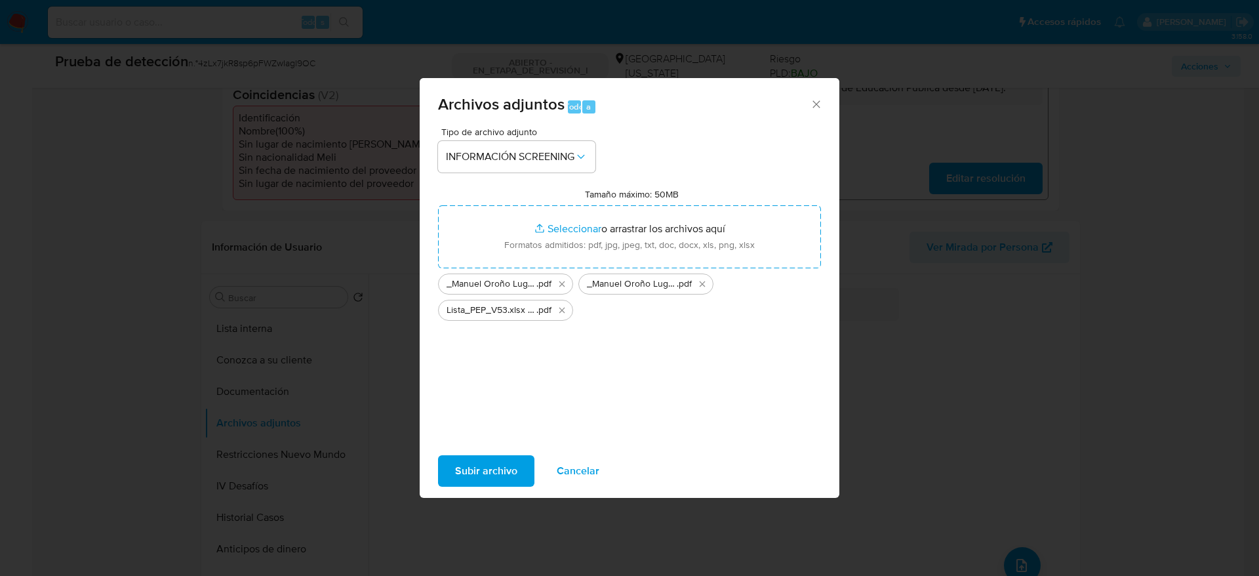
click at [462, 473] on span "Subir archivo" at bounding box center [486, 470] width 62 height 29
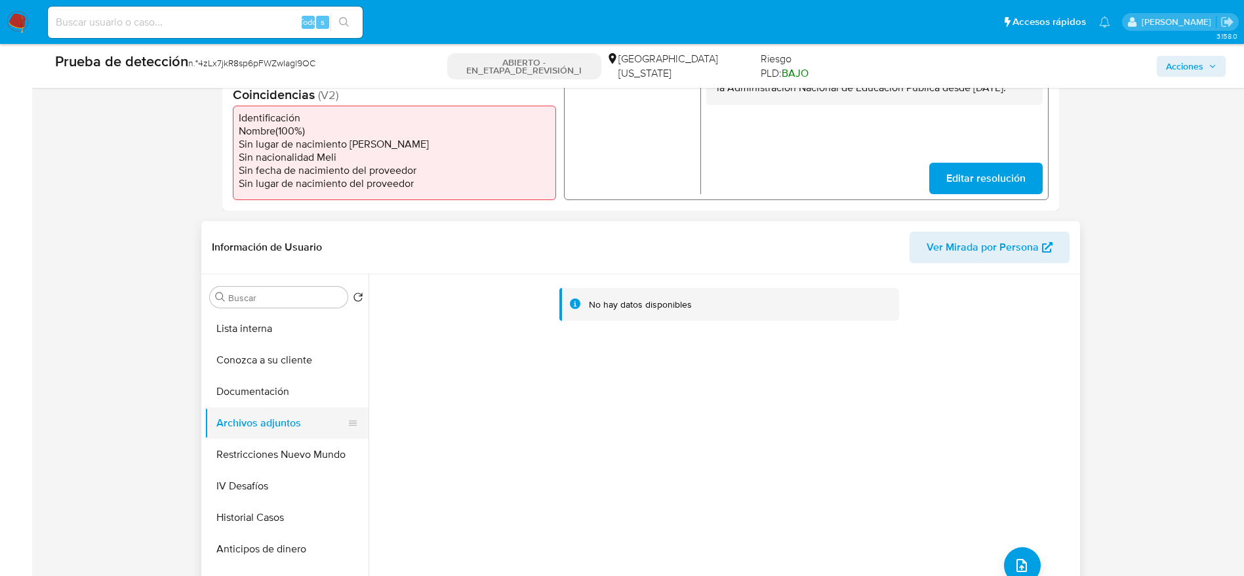
click at [276, 385] on button "Documentación" at bounding box center [287, 391] width 164 height 31
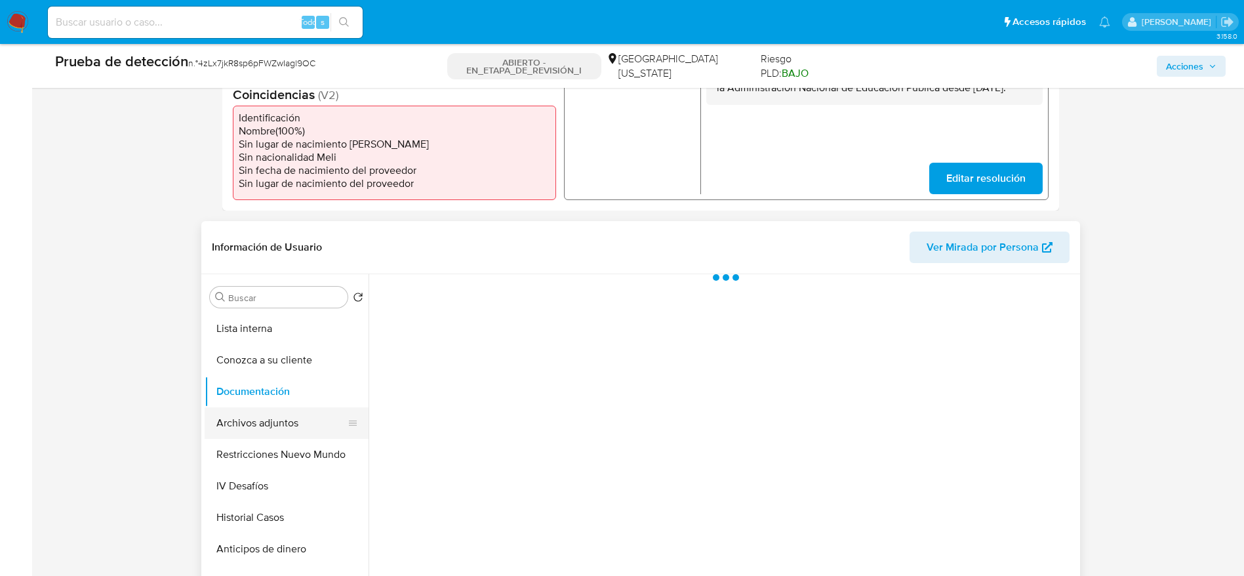
click at [267, 413] on button "Archivos adjuntos" at bounding box center [281, 422] width 153 height 31
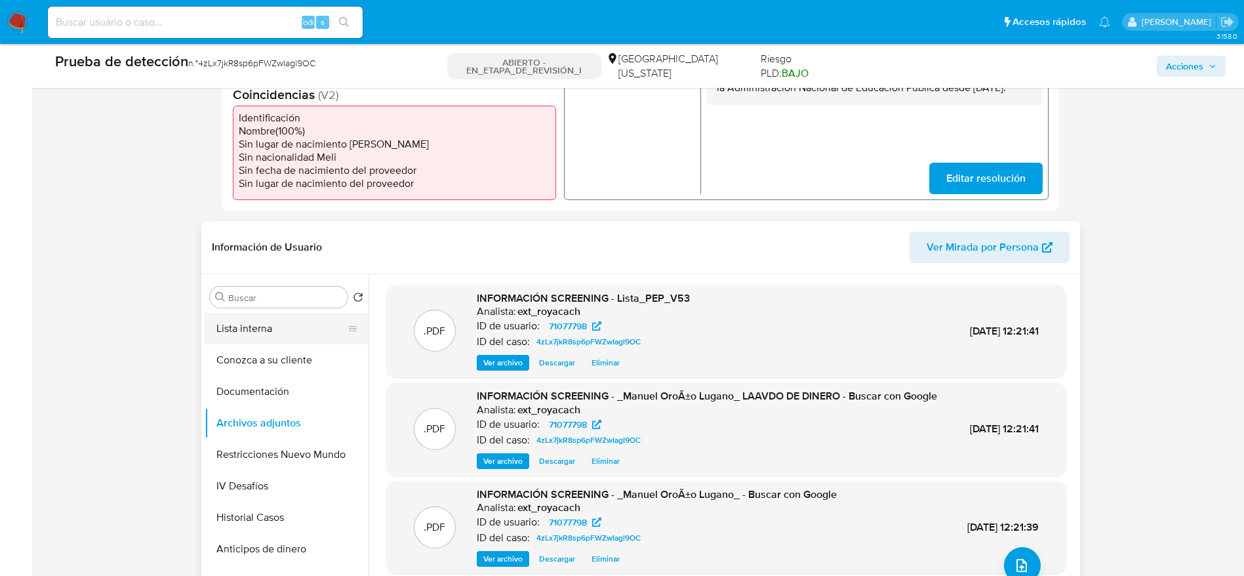
click at [297, 332] on button "Lista interna" at bounding box center [281, 328] width 153 height 31
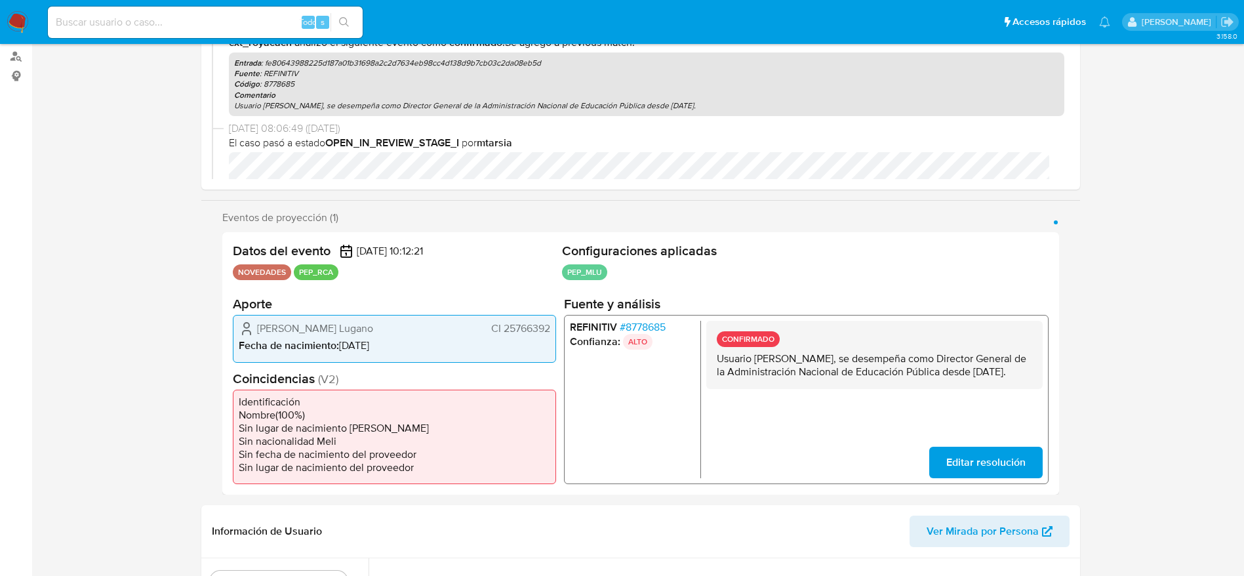
scroll to position [0, 0]
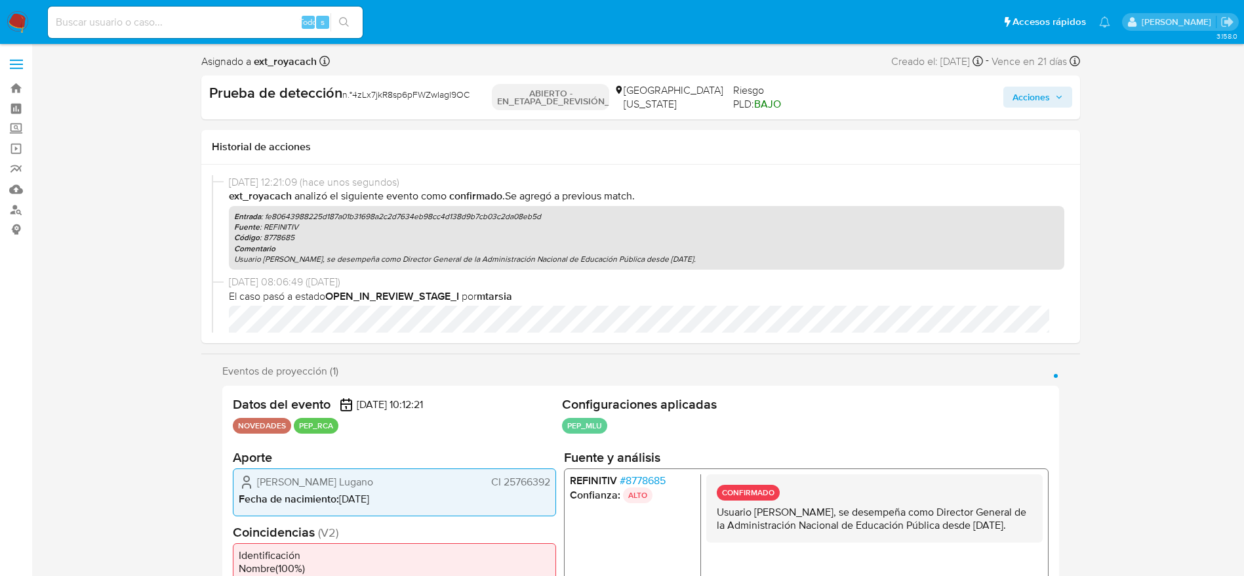
click at [1048, 113] on div "Prueba de detección n.° 4zLx7jkR8sp6pFWZwIagl9OC ABIERTO - EN_ETAPA_DE_REVISIÓN…" at bounding box center [640, 97] width 879 height 44
click at [1037, 115] on div "Prueba de detección n.° 4zLx7jkR8sp6pFWZwIagl9OC ABIERTO - EN_ETAPA_DE_REVISIÓN…" at bounding box center [640, 97] width 879 height 44
click at [1038, 102] on span "Acciones" at bounding box center [1030, 97] width 37 height 21
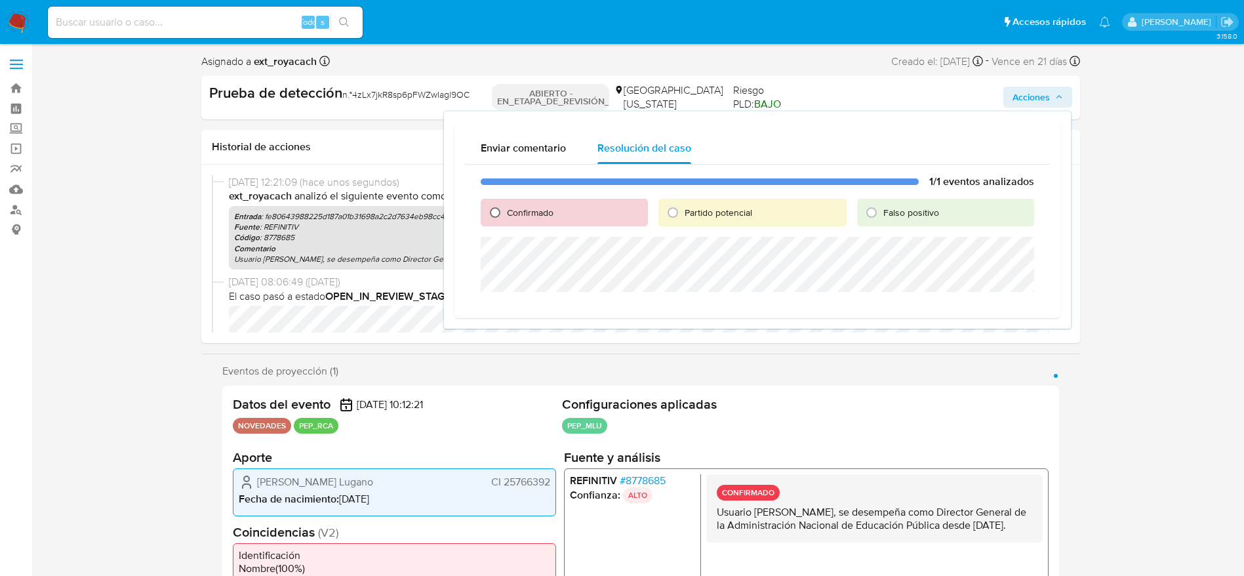
click at [502, 221] on input "Confirmado" at bounding box center [495, 212] width 21 height 21
radio input "true"
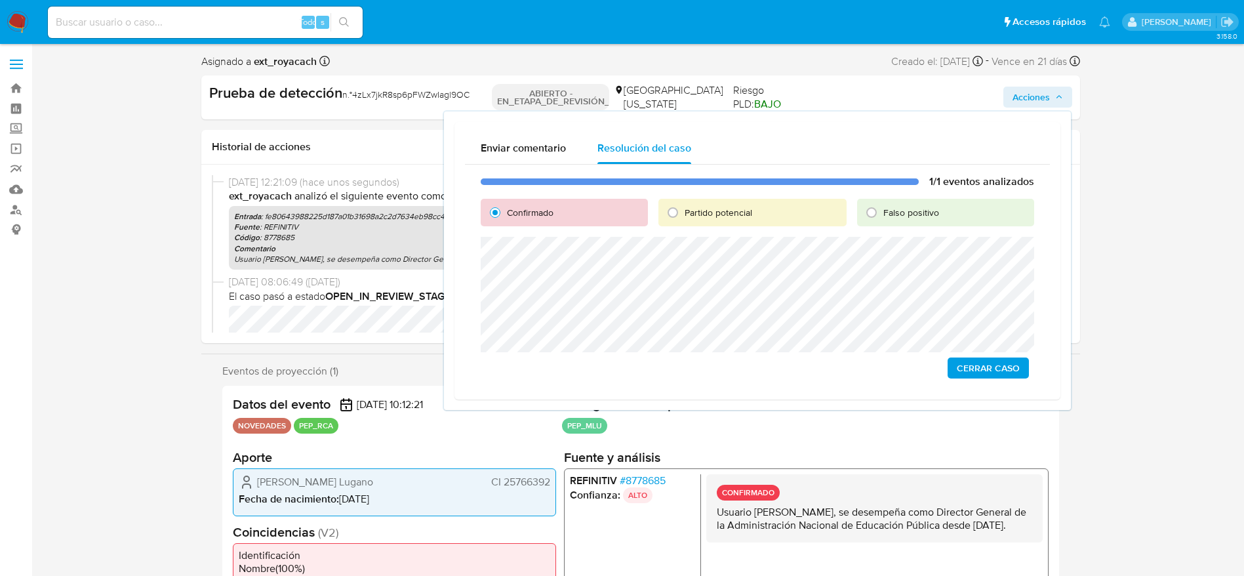
click at [979, 365] on span "Cerrar Caso" at bounding box center [988, 368] width 63 height 18
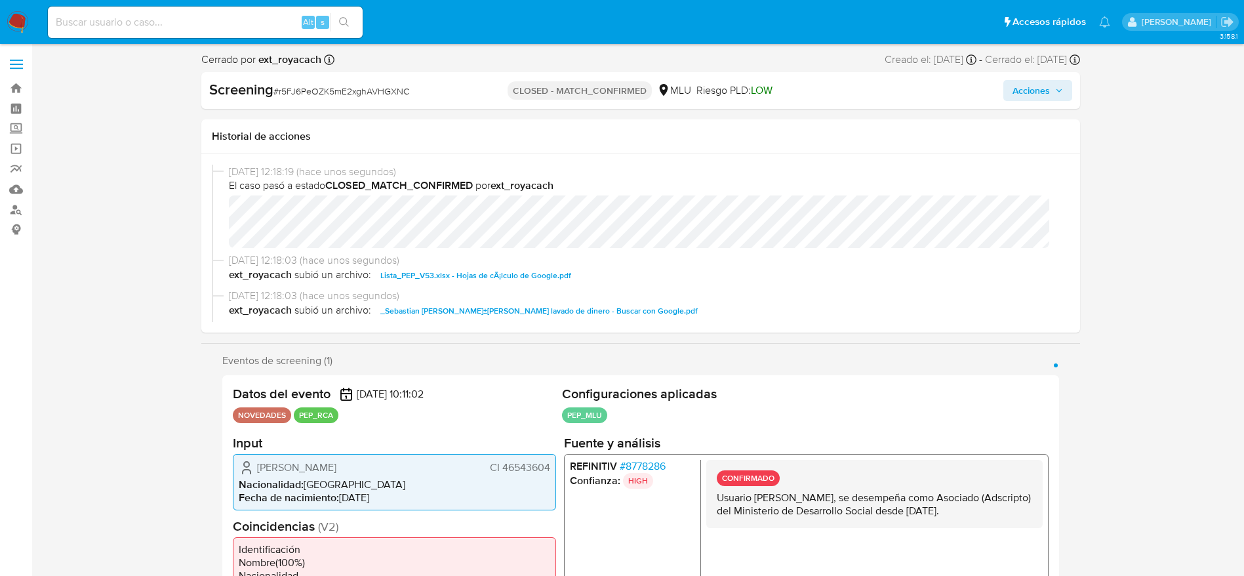
select select "10"
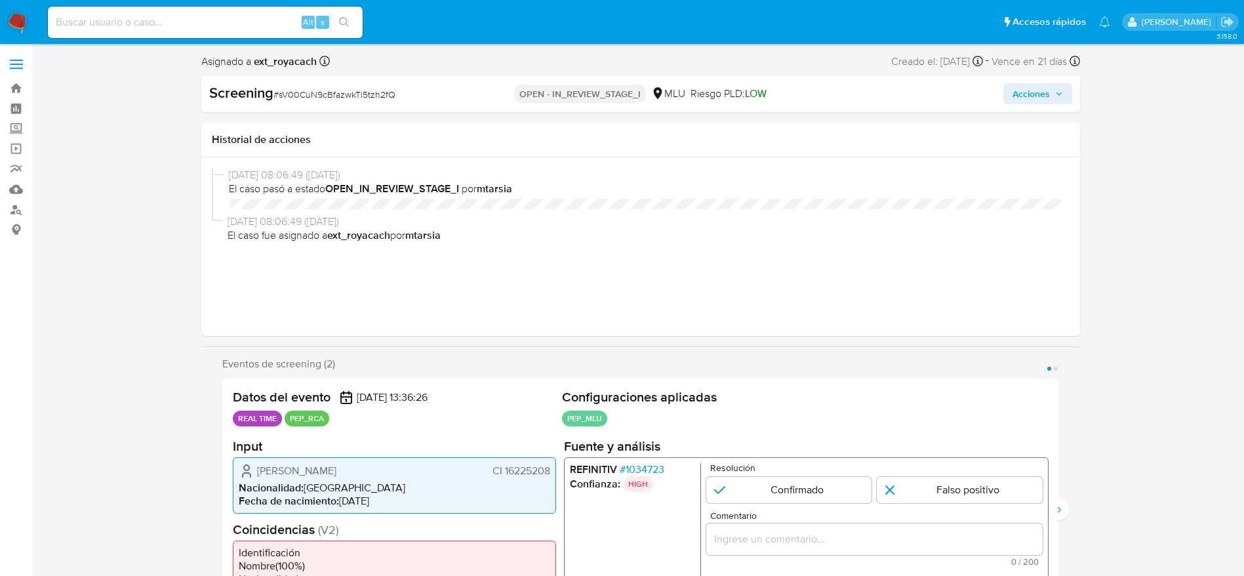
select select "10"
click at [351, 97] on span "# sV00CuN9cBfazwkTi5tzh2fQ" at bounding box center [334, 94] width 122 height 13
copy span "sV00CuN9cBfazwkTi5tzh2fQ"
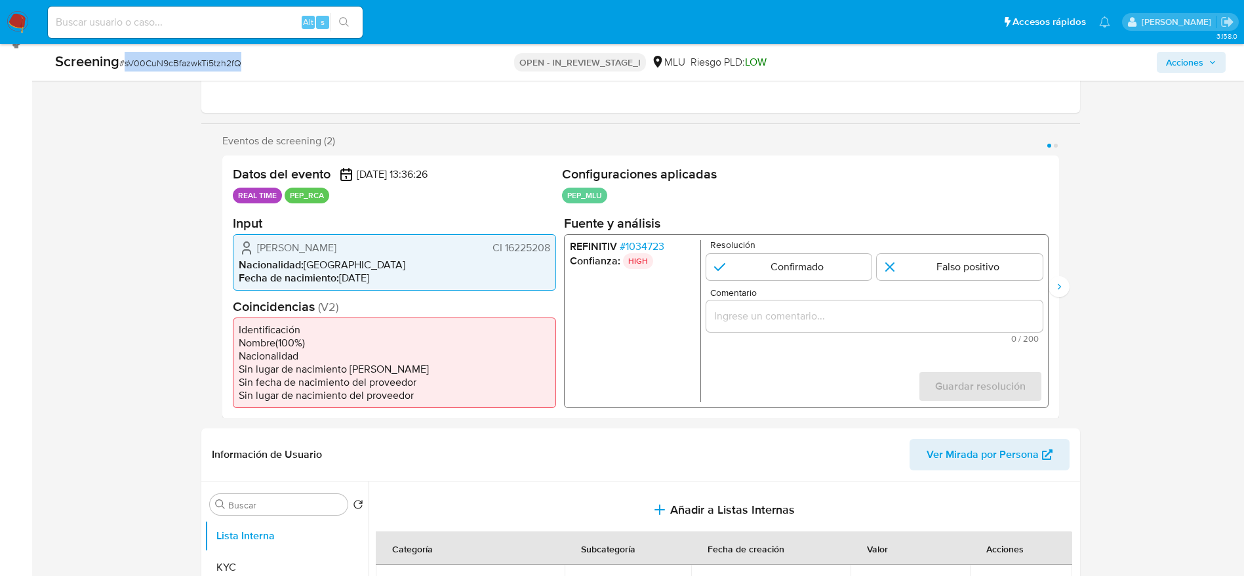
scroll to position [197, 0]
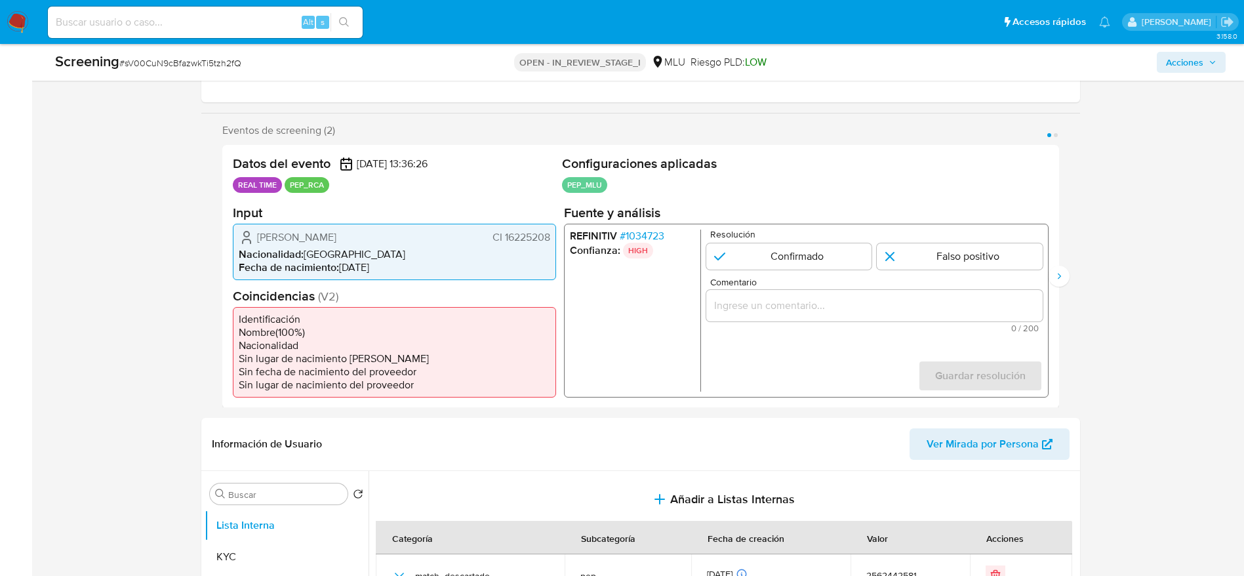
drag, startPoint x: 245, startPoint y: 230, endPoint x: 548, endPoint y: 232, distance: 303.6
click at [548, 232] on div "Alejandra Isabel Rios Lacava CI 16225208" at bounding box center [394, 237] width 311 height 16
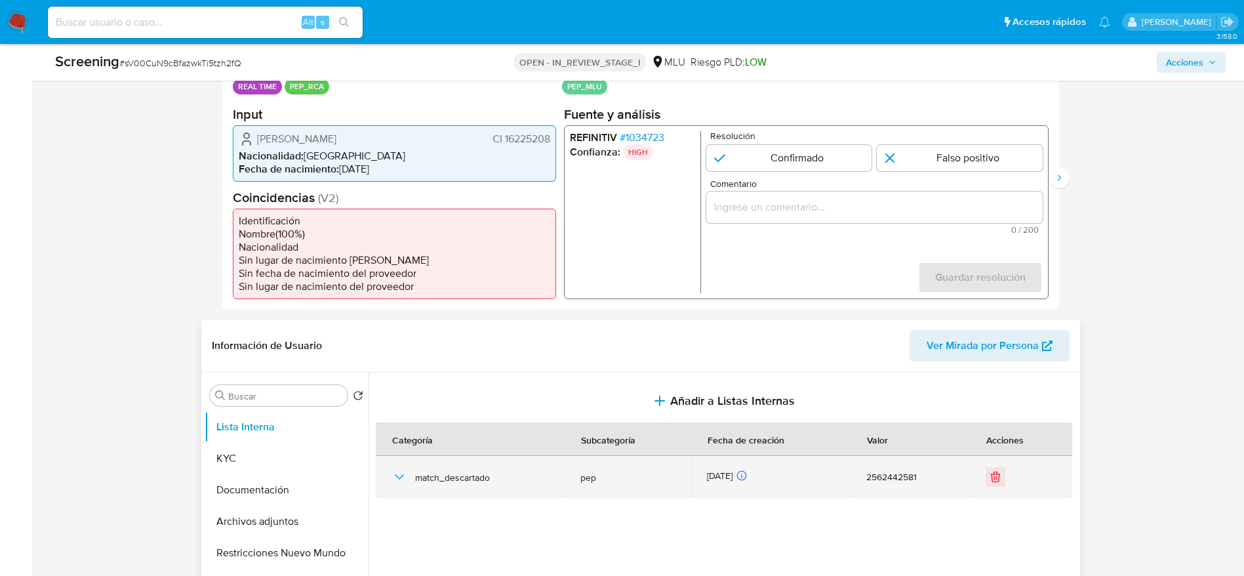
click at [395, 473] on icon "button" at bounding box center [399, 477] width 16 height 16
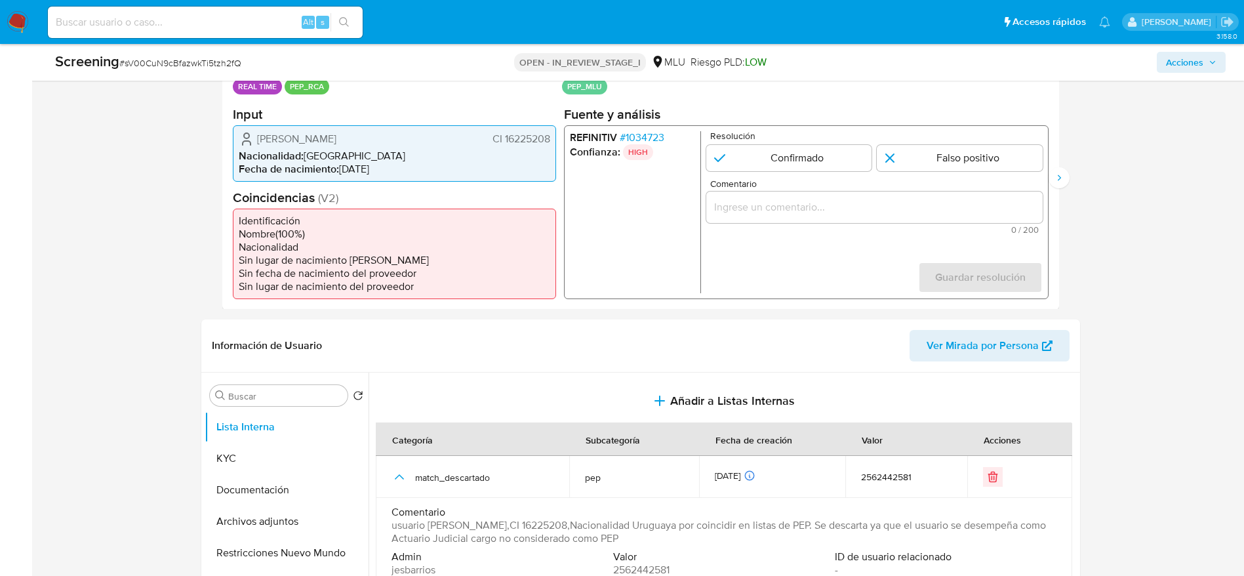
click at [629, 132] on span "# 1034723" at bounding box center [641, 136] width 45 height 13
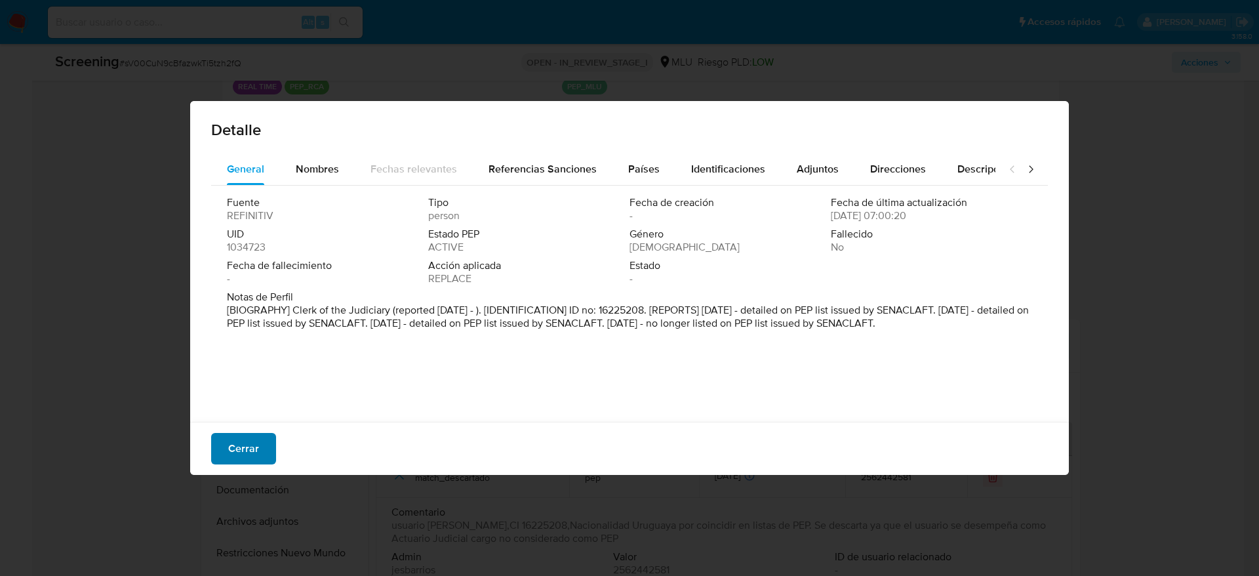
click at [220, 450] on button "Cerrar" at bounding box center [243, 448] width 65 height 31
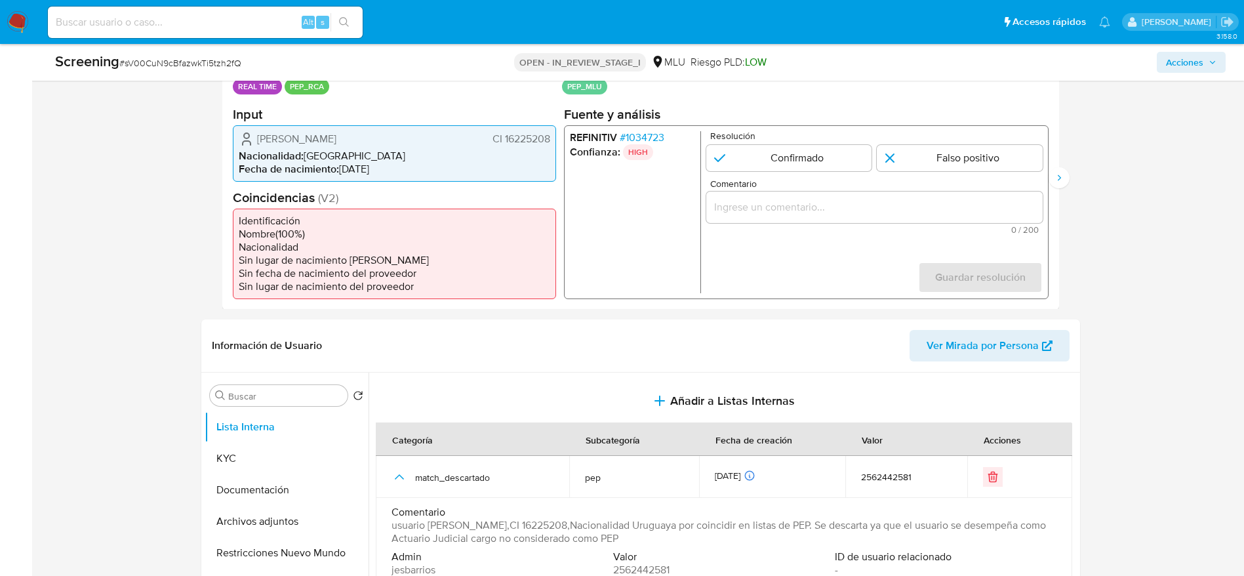
scroll to position [492, 0]
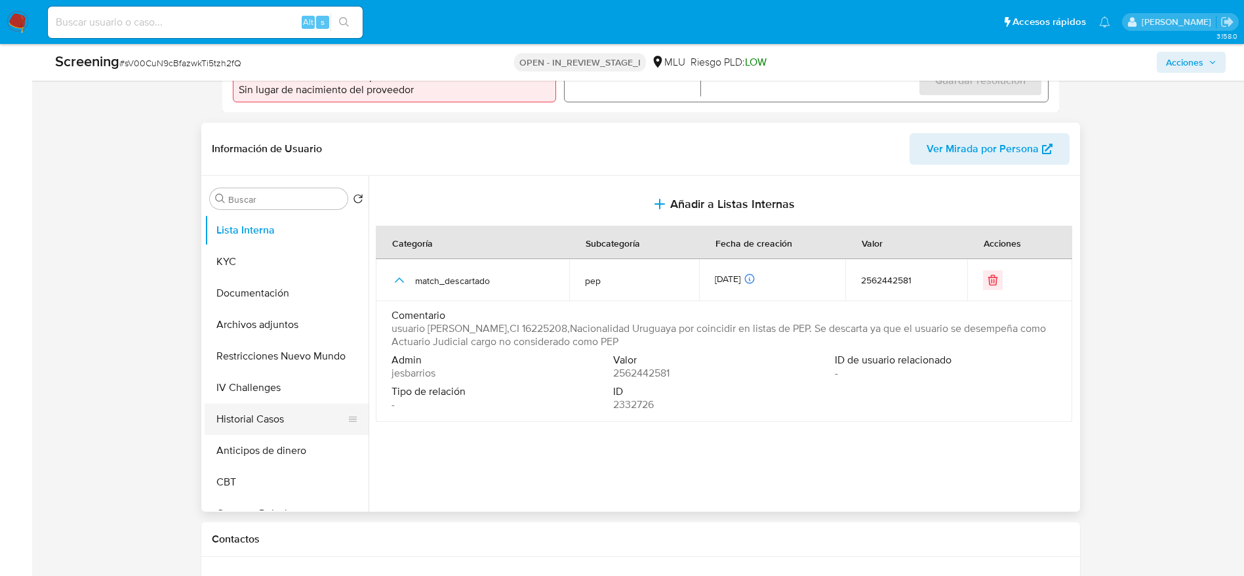
click at [270, 416] on button "Historial Casos" at bounding box center [281, 418] width 153 height 31
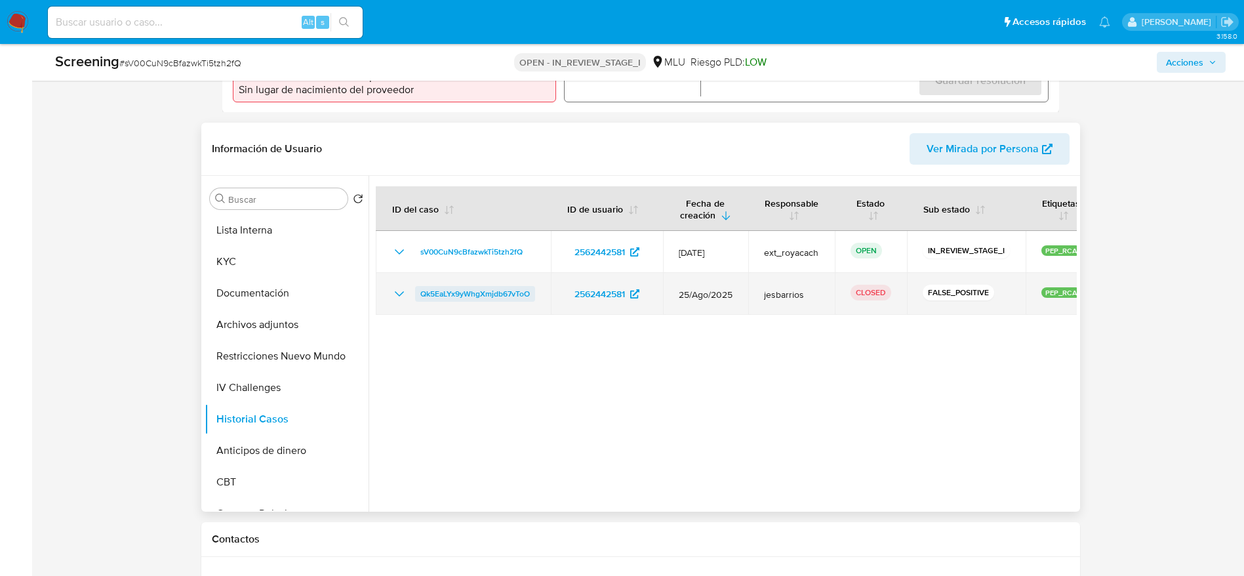
click at [492, 294] on span "Qk5EaLYx9yWhgXmjdb67vToO" at bounding box center [475, 294] width 110 height 16
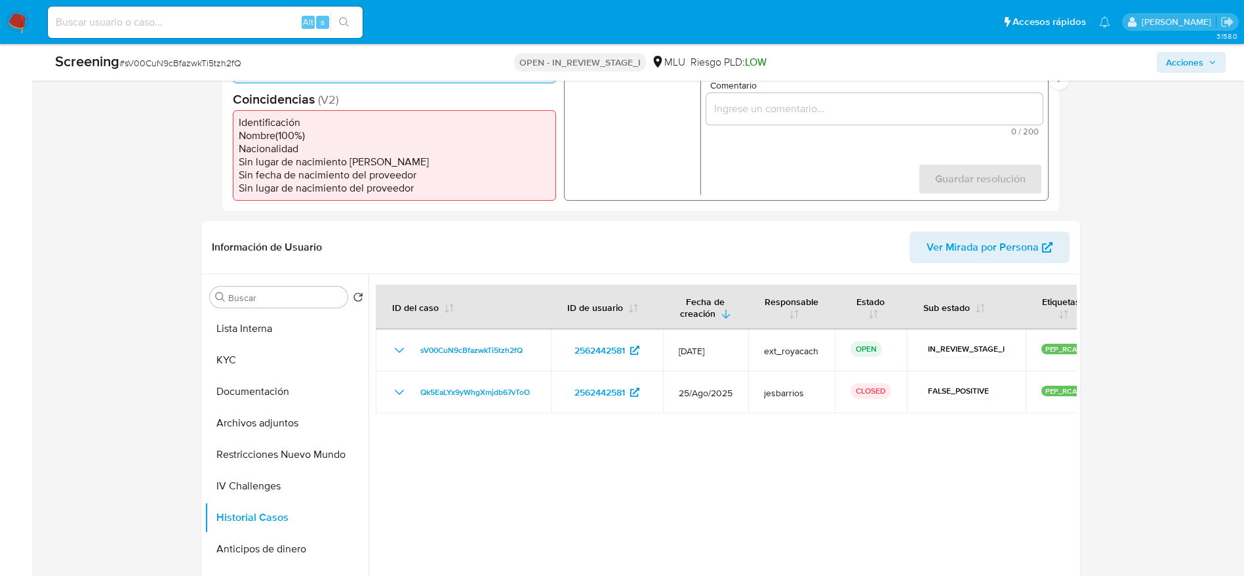
scroll to position [295, 0]
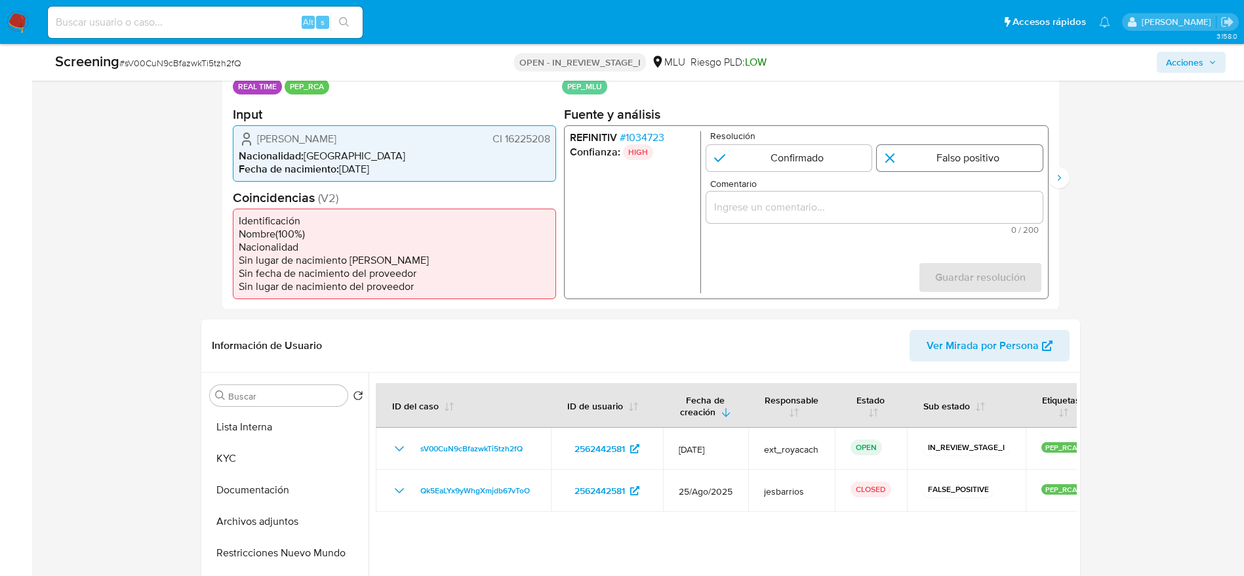
click at [911, 155] on input "1 de 2" at bounding box center [960, 157] width 166 height 26
radio input "true"
click at [903, 202] on input "Comentario" at bounding box center [874, 206] width 336 height 17
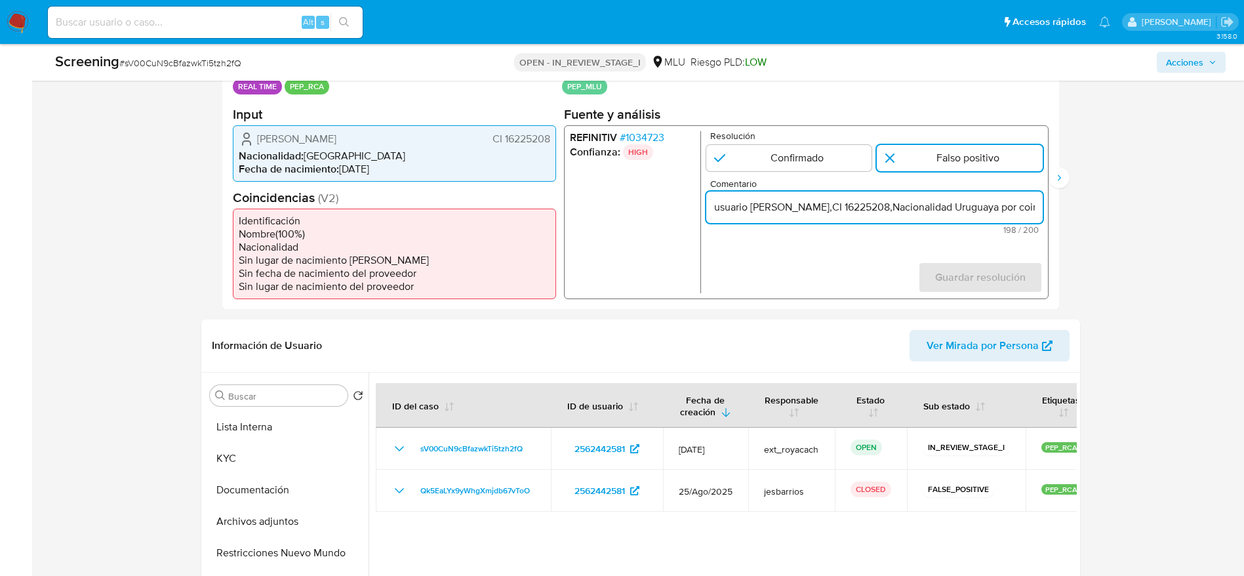
scroll to position [0, 624]
type input "usuario Alejandra Isabel Rios Lacava,CI 16225208,Nacionalidad Uruguaya por coin…"
click at [1018, 284] on span "Guardar resolución" at bounding box center [979, 276] width 90 height 29
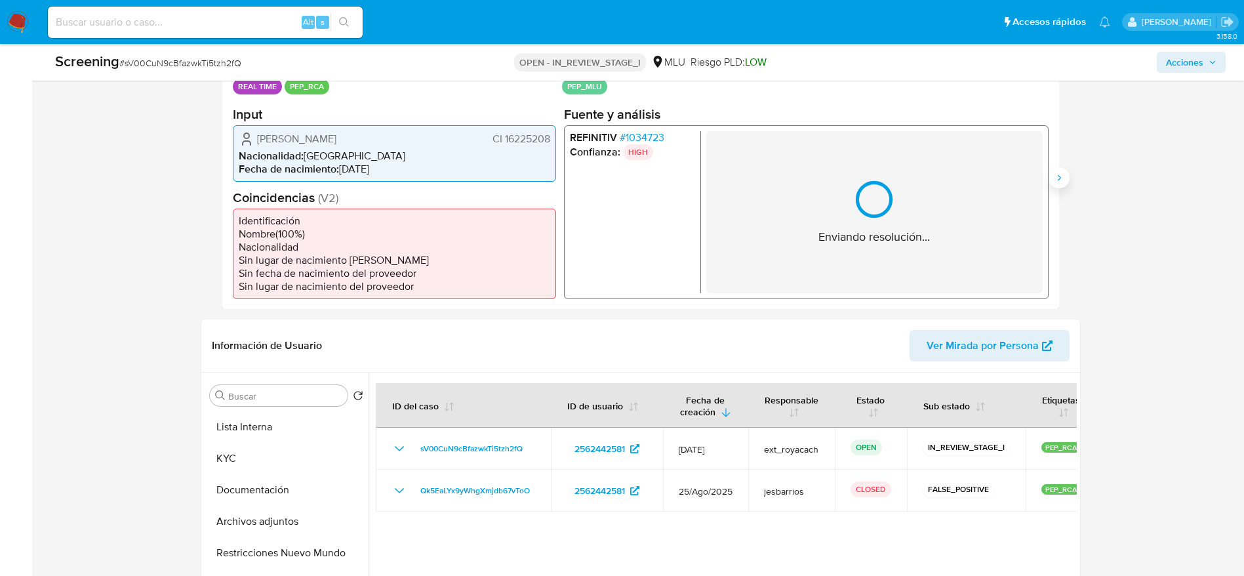
click at [1061, 180] on icon "Siguiente" at bounding box center [1059, 177] width 10 height 10
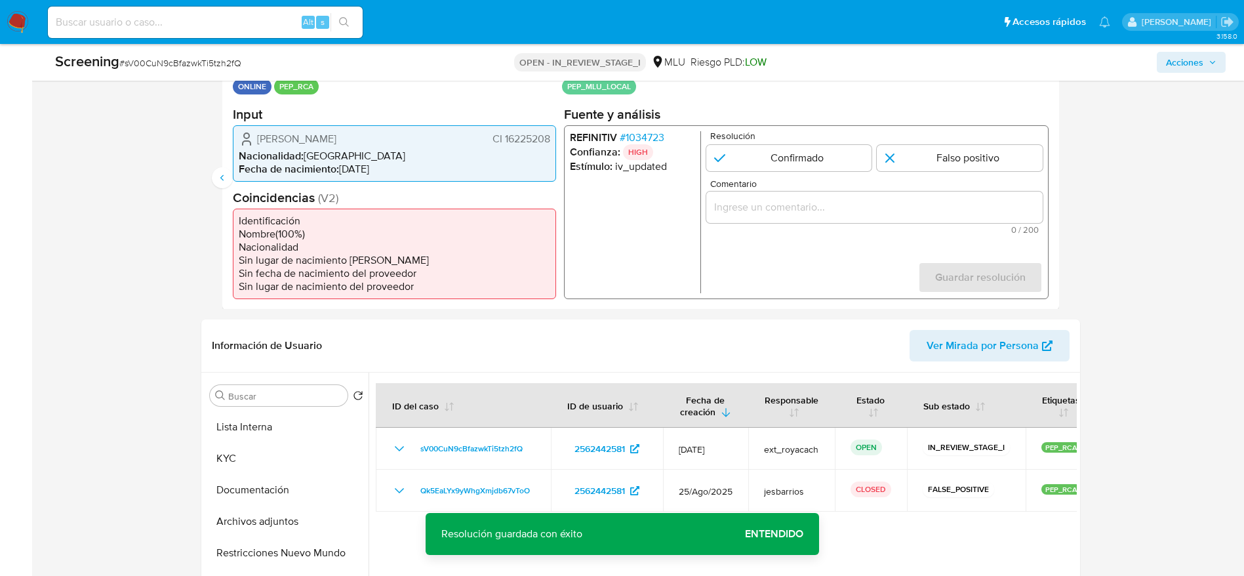
click at [943, 184] on span "Comentario" at bounding box center [877, 183] width 336 height 10
click at [943, 198] on input "Comentario" at bounding box center [874, 206] width 336 height 17
click at [949, 157] on input "2 de 2" at bounding box center [960, 157] width 166 height 26
radio input "true"
click at [951, 202] on input "Comentario" at bounding box center [874, 206] width 336 height 17
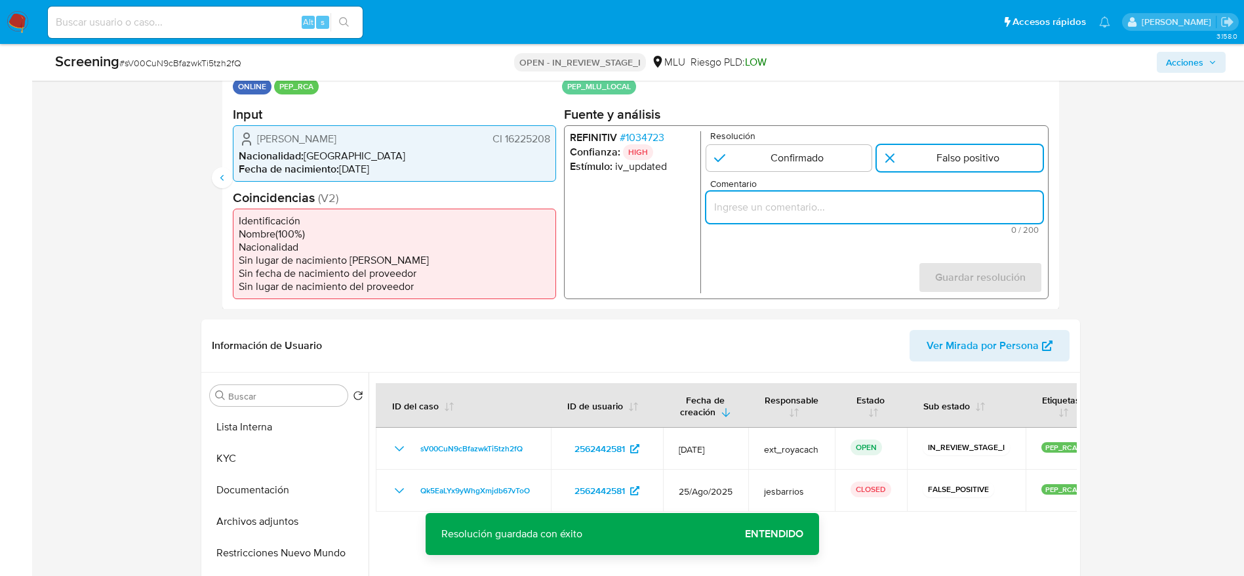
paste input "usuario Alejandra Isabel Rios Lacava,CI 16225208,Nacionalidad Uruguaya por coin…"
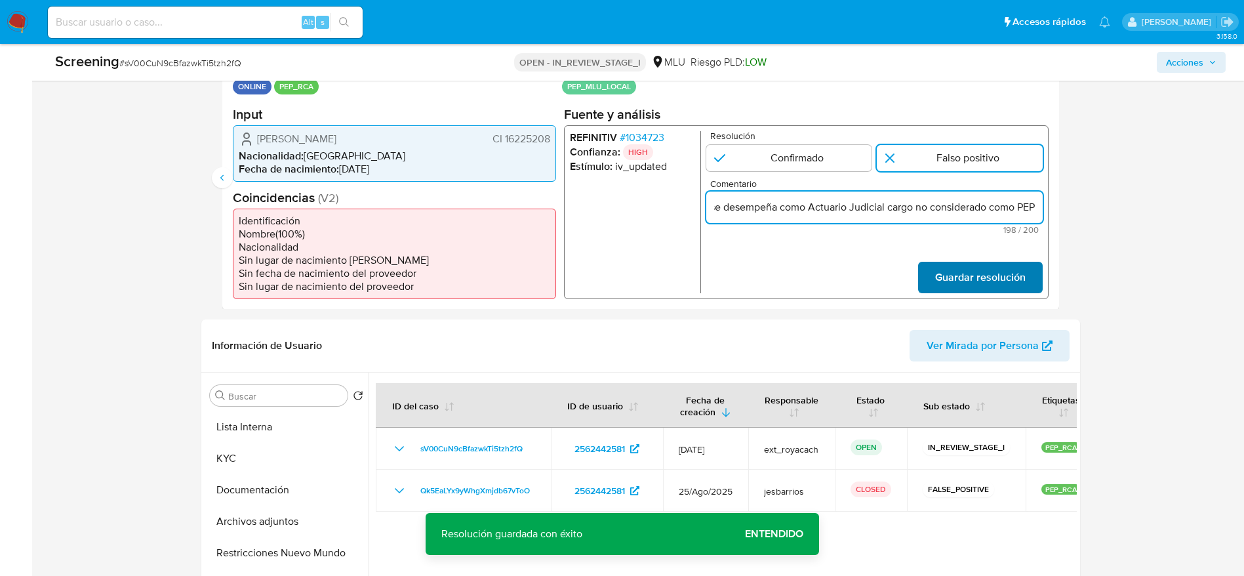
type input "usuario Alejandra Isabel Rios Lacava,CI 16225208,Nacionalidad Uruguaya por coin…"
click at [974, 268] on span "Guardar resolución" at bounding box center [979, 276] width 90 height 29
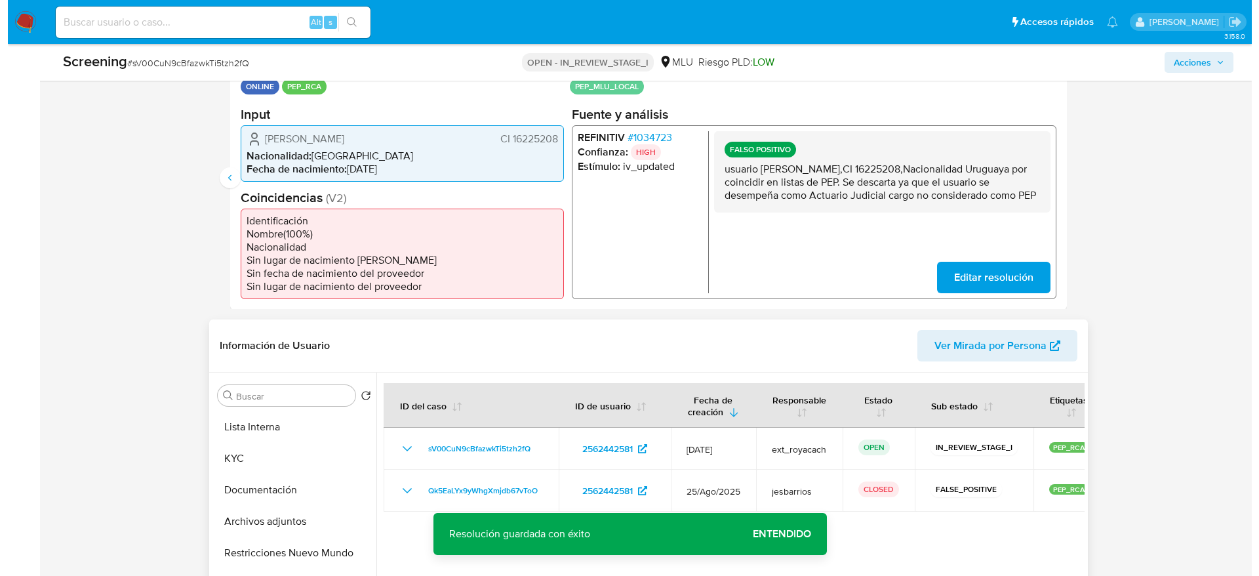
scroll to position [393, 0]
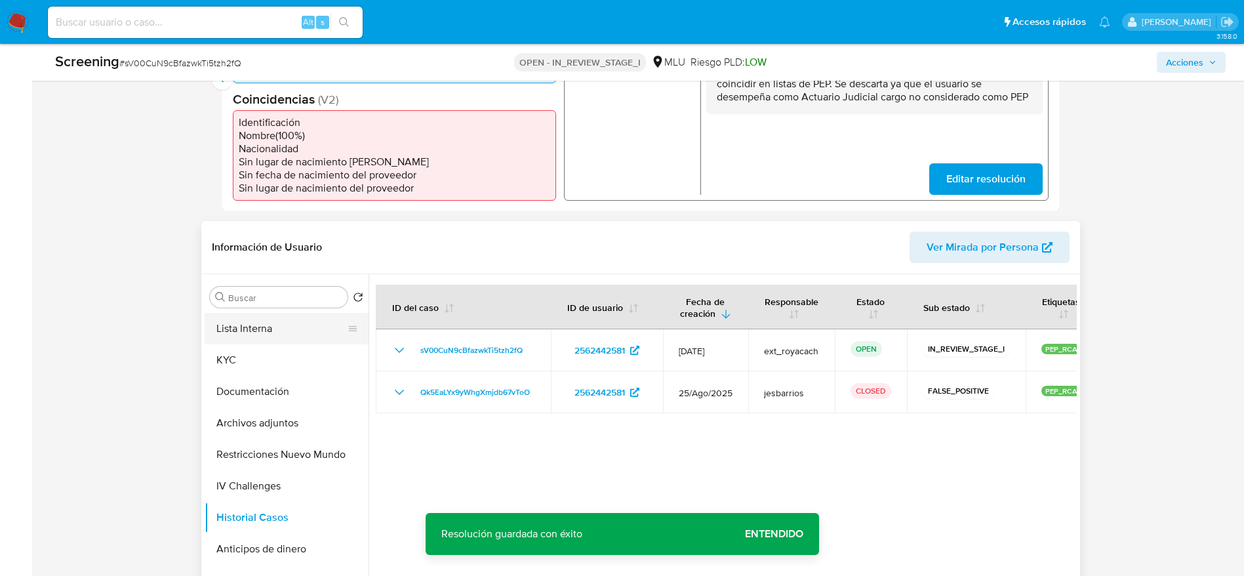
click at [276, 330] on button "Lista Interna" at bounding box center [281, 328] width 153 height 31
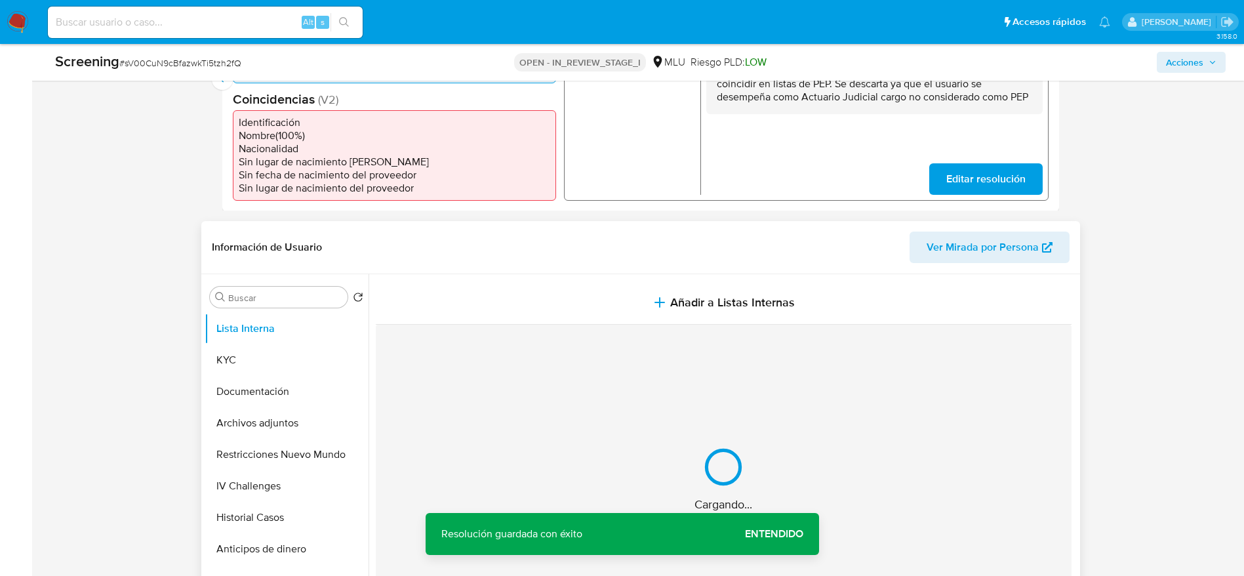
click at [554, 296] on button "Añadir a Listas Internas" at bounding box center [724, 303] width 696 height 44
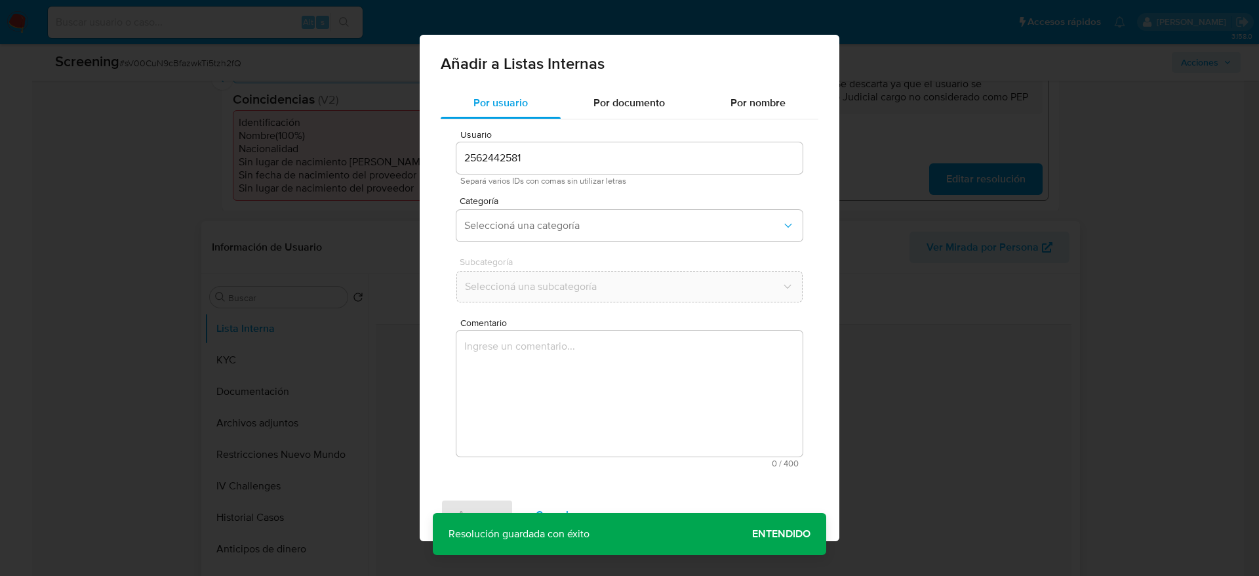
click at [588, 367] on textarea "Comentario" at bounding box center [629, 393] width 346 height 126
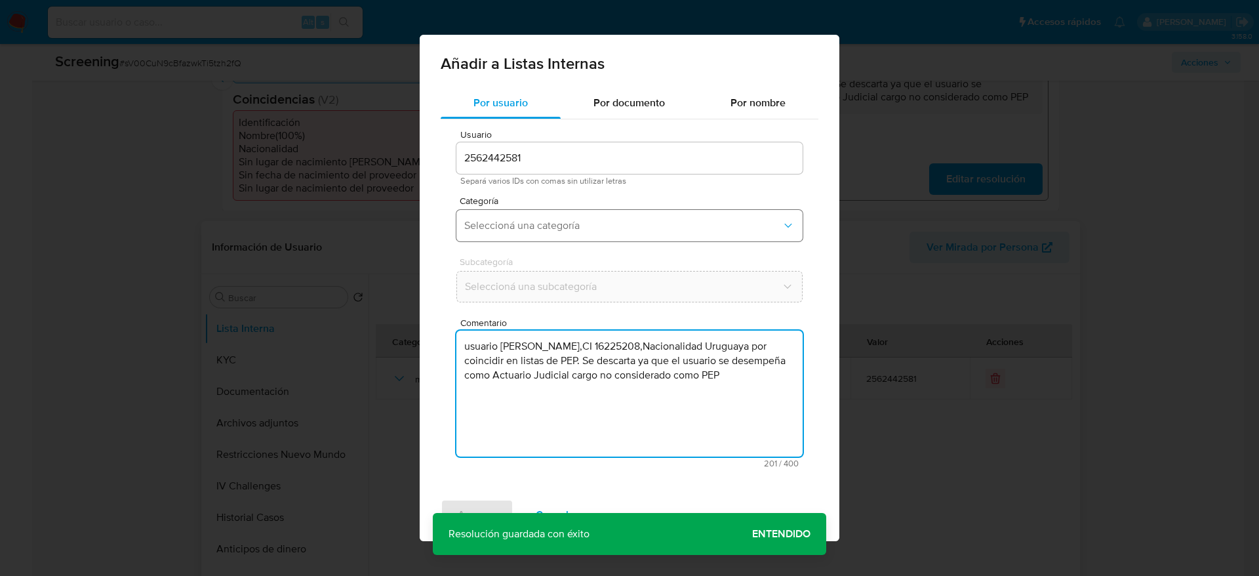
type textarea "usuario Alejandra Isabel Rios Lacava,CI 16225208,Nacionalidad Uruguaya por coin…"
click at [564, 233] on button "Seleccioná una categoría" at bounding box center [629, 225] width 346 height 31
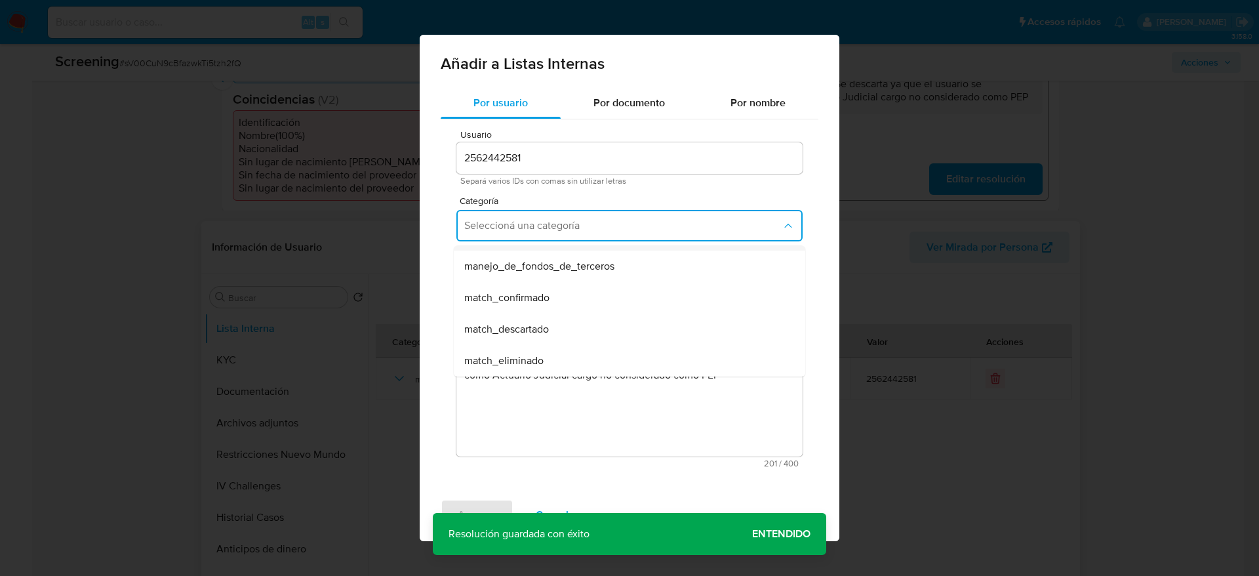
scroll to position [98, 0]
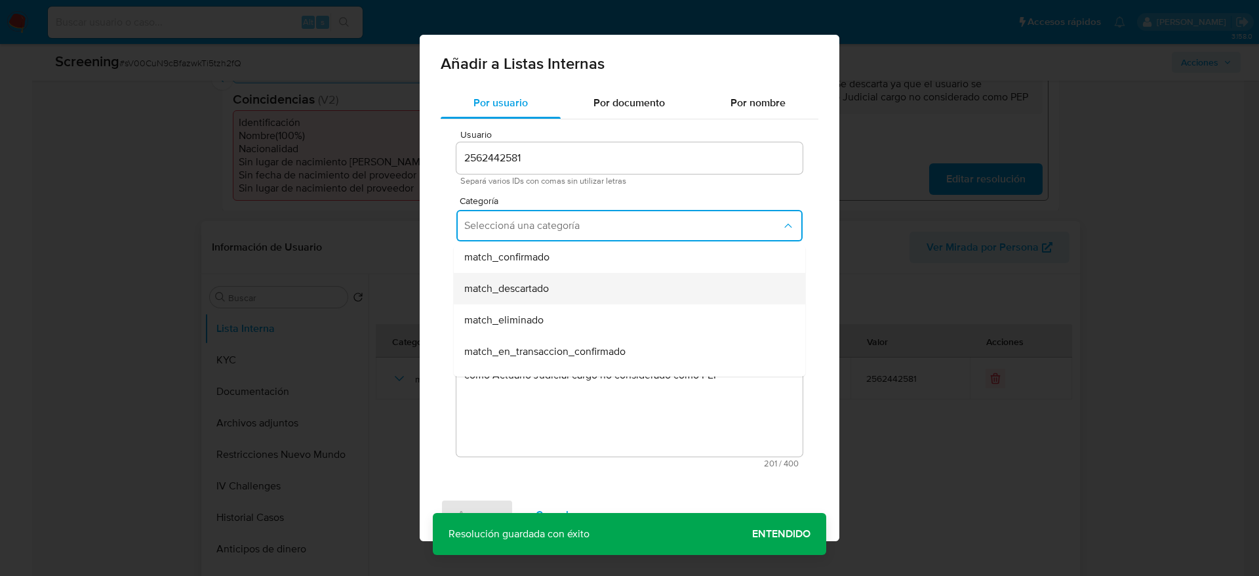
click at [557, 289] on div "match_descartado" at bounding box center [625, 288] width 323 height 31
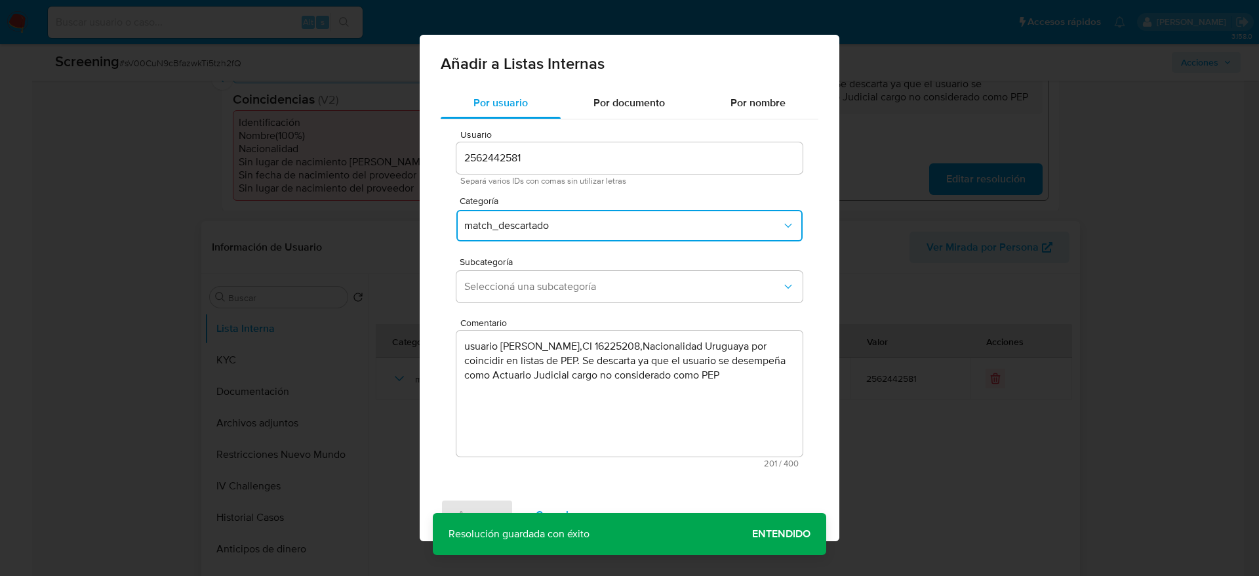
click at [557, 289] on span "Seleccioná una subcategoría" at bounding box center [622, 286] width 317 height 13
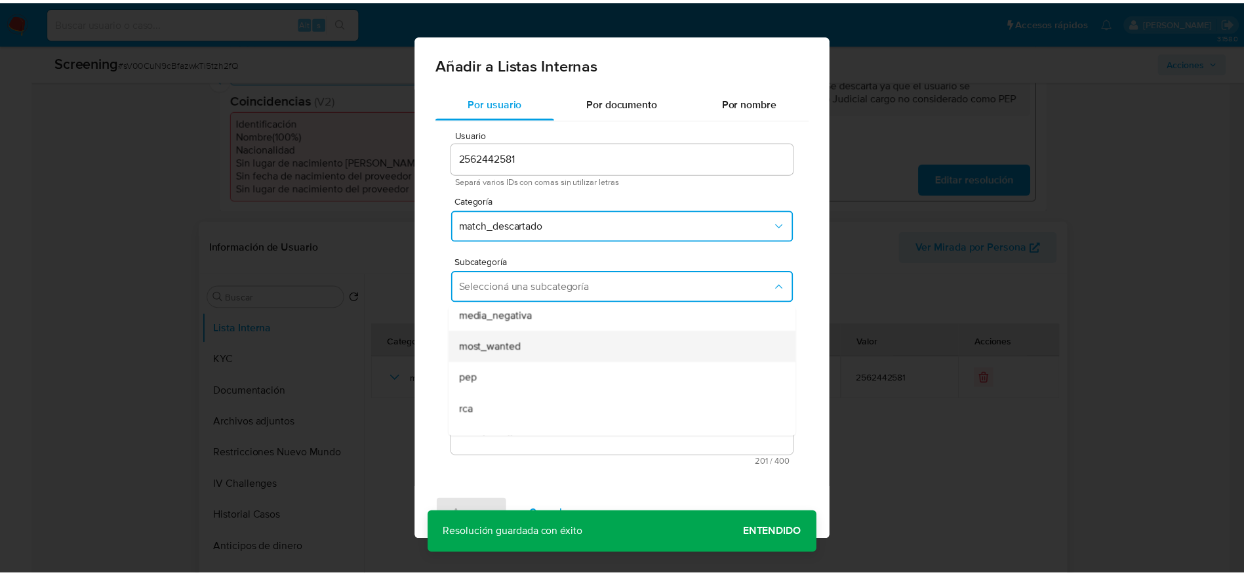
scroll to position [89, 0]
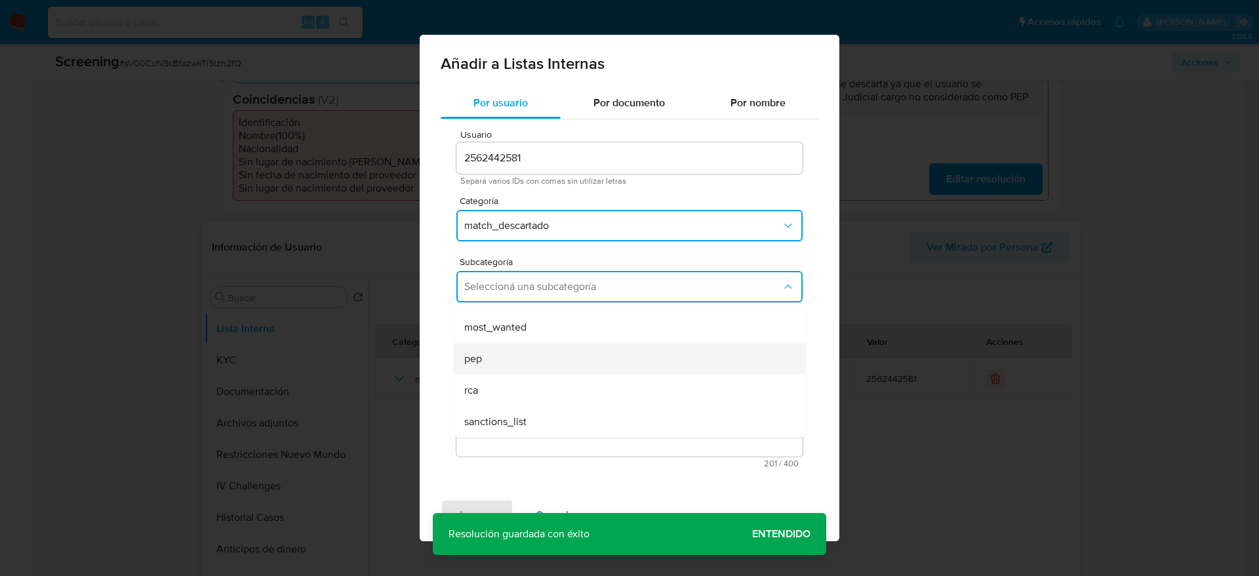
click at [527, 349] on div "pep" at bounding box center [625, 358] width 323 height 31
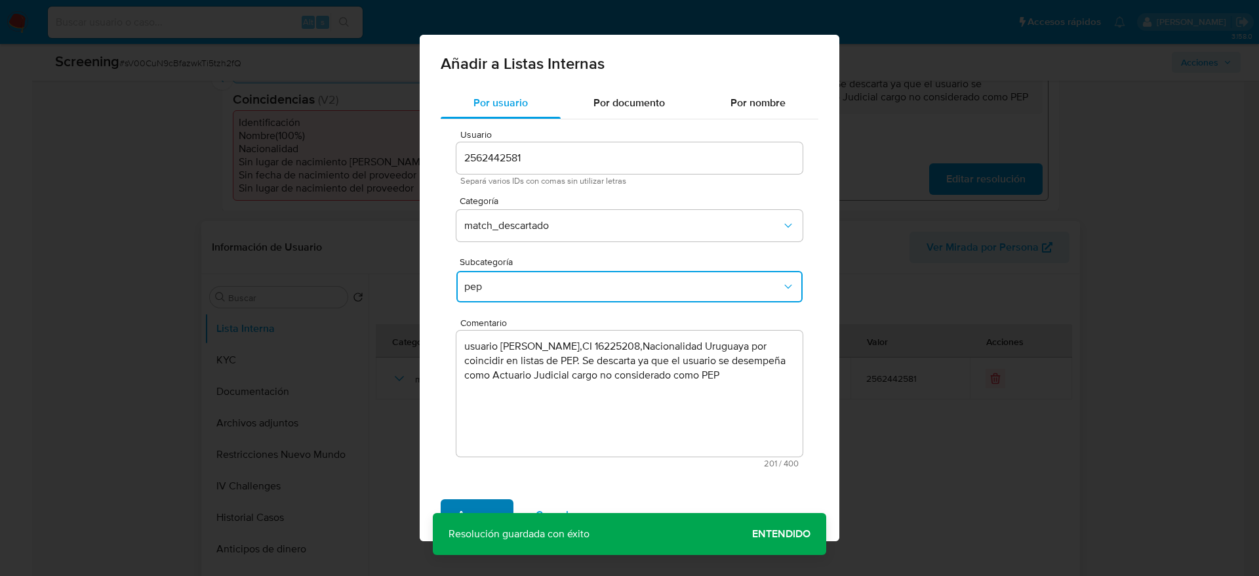
click at [485, 510] on span "Agregar" at bounding box center [477, 514] width 39 height 29
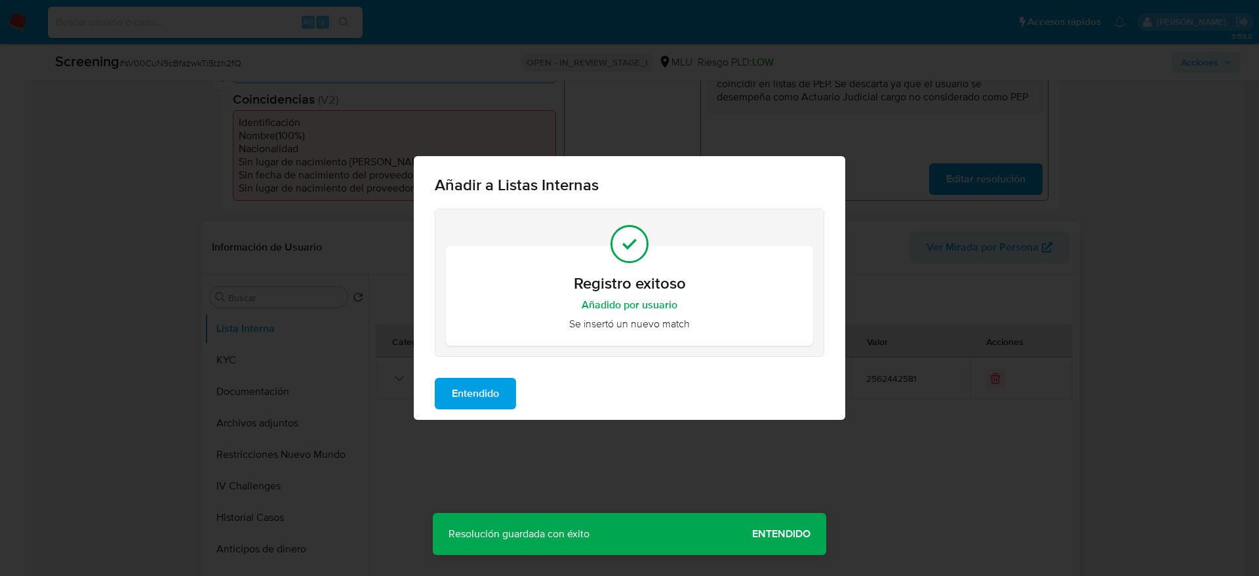
click at [479, 388] on span "Entendido" at bounding box center [475, 393] width 47 height 29
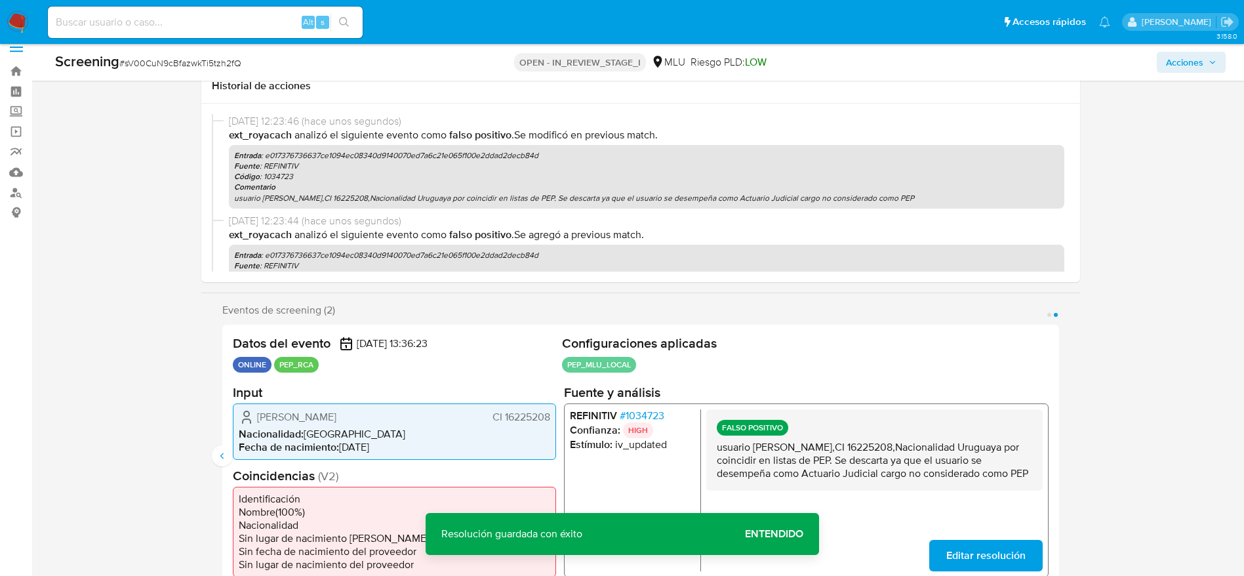
scroll to position [0, 0]
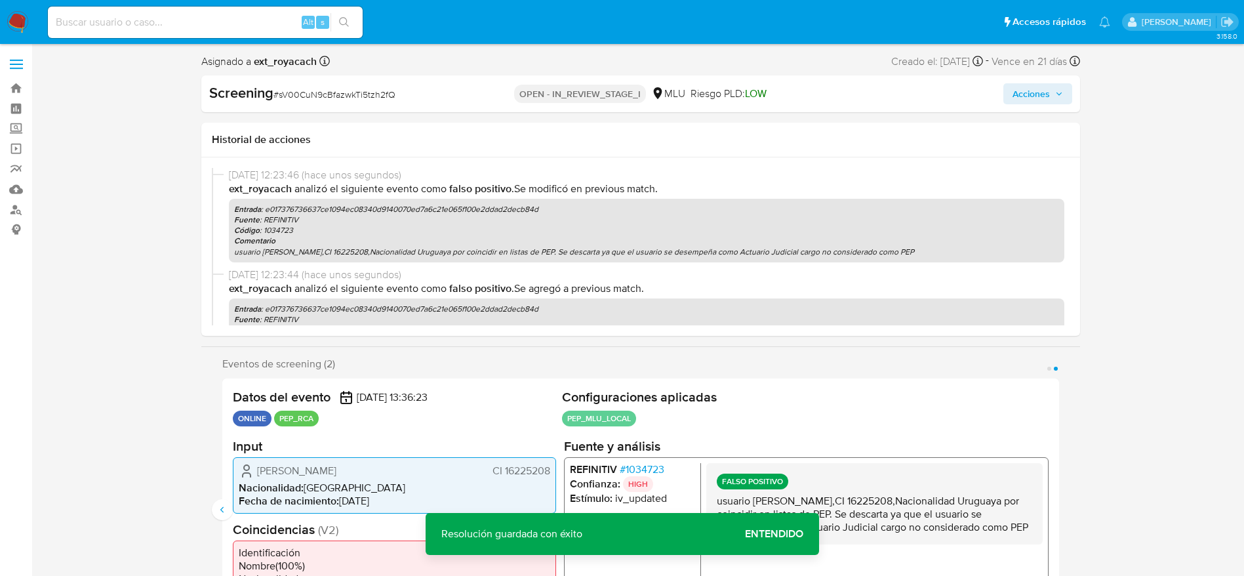
click at [1009, 83] on button "Acciones" at bounding box center [1037, 93] width 69 height 21
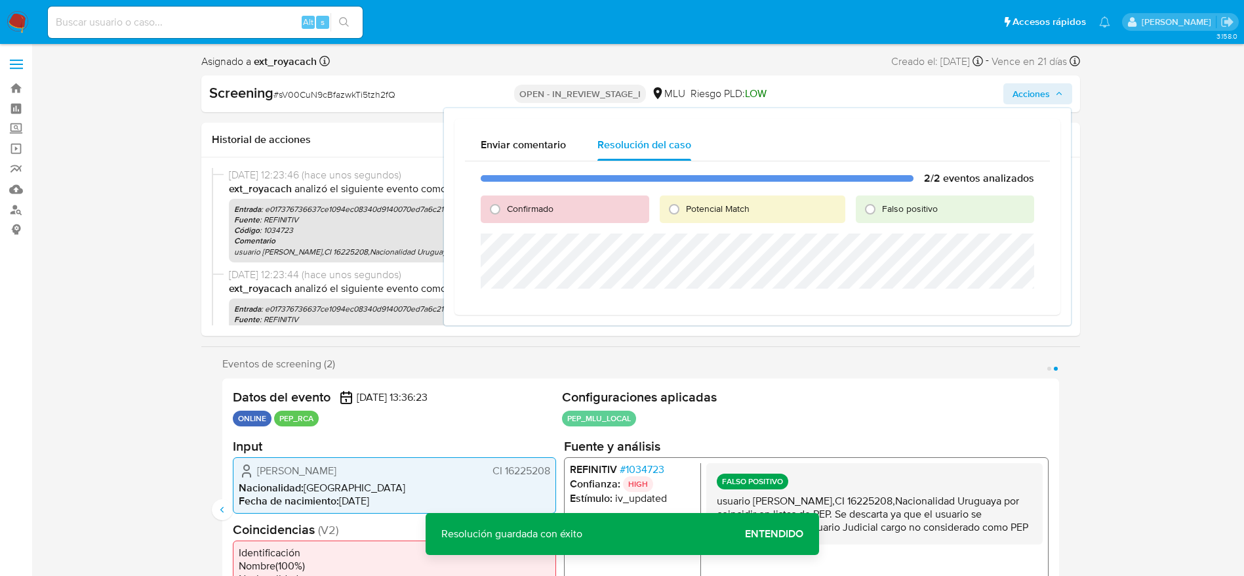
drag, startPoint x: 853, startPoint y: 205, endPoint x: 871, endPoint y: 222, distance: 25.5
click at [854, 205] on div "Confirmado Potencial Match Falso positivo" at bounding box center [757, 209] width 553 height 28
click at [873, 224] on div "2/2 eventos analizados Confirmado Potencial Match Falso positivo" at bounding box center [757, 232] width 585 height 143
click at [878, 204] on input "Falso positivo" at bounding box center [870, 209] width 21 height 21
radio input "true"
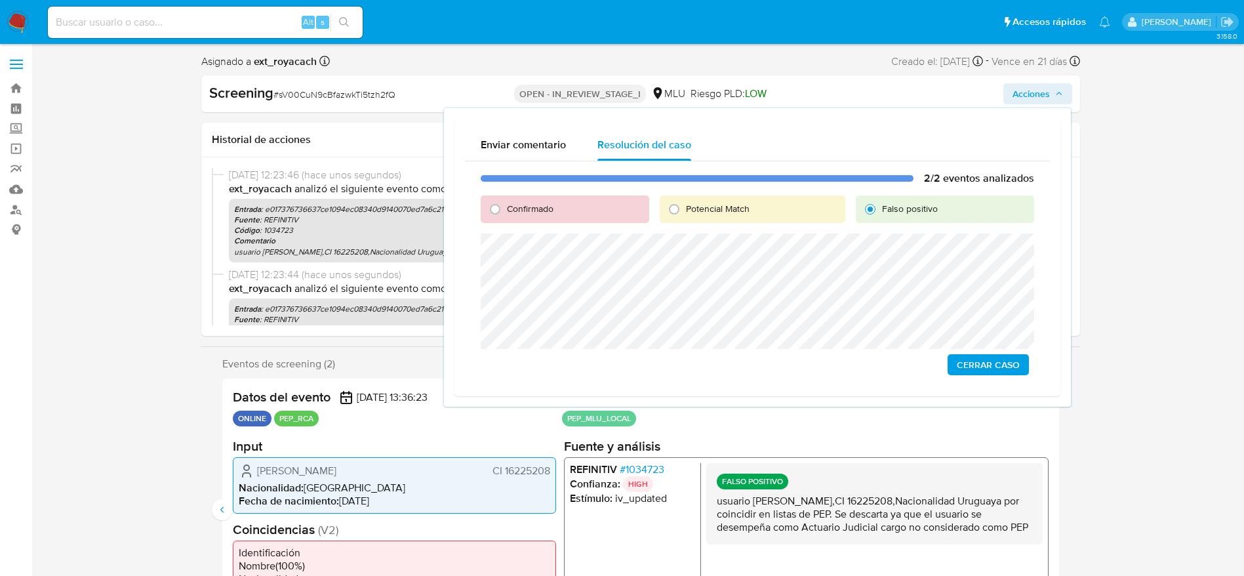
click at [1012, 370] on span "Cerrar Caso" at bounding box center [988, 364] width 63 height 18
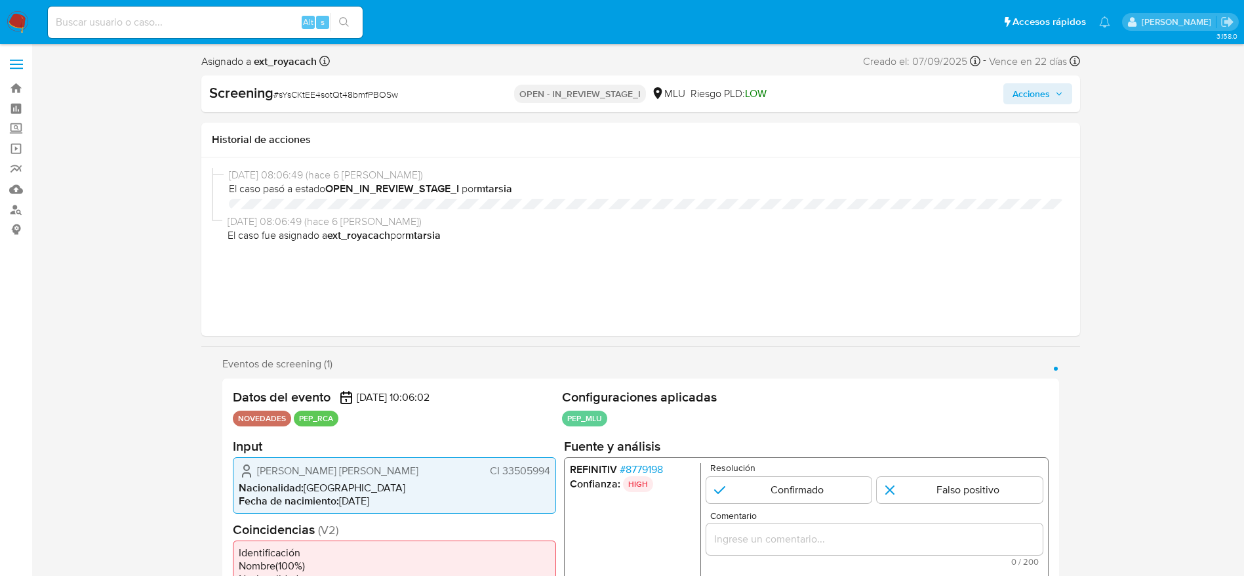
select select "10"
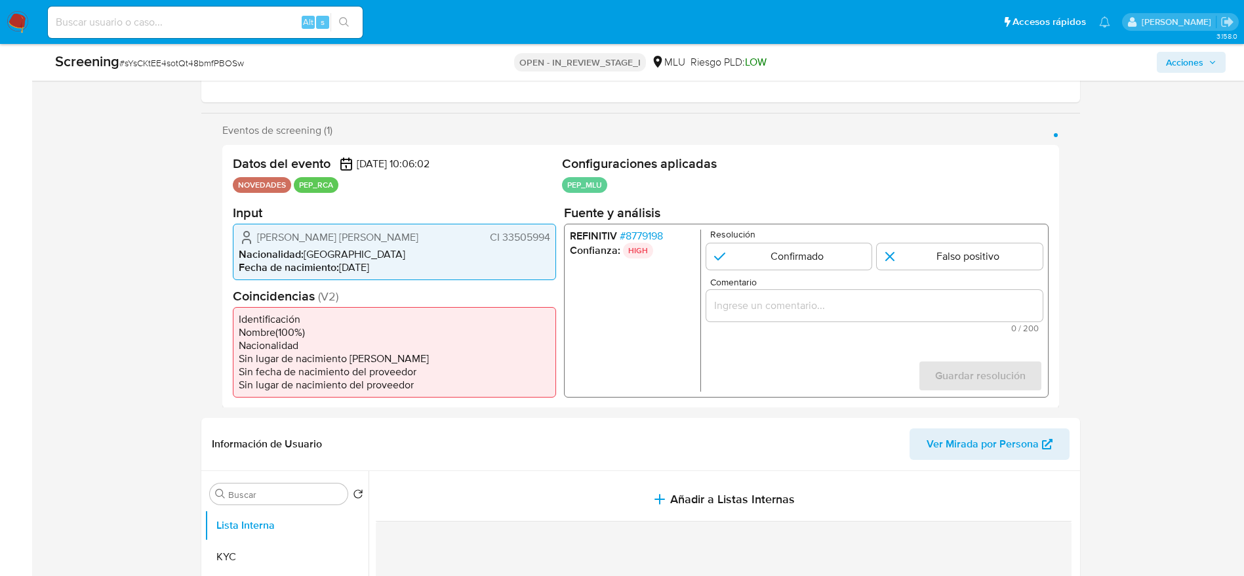
scroll to position [98, 0]
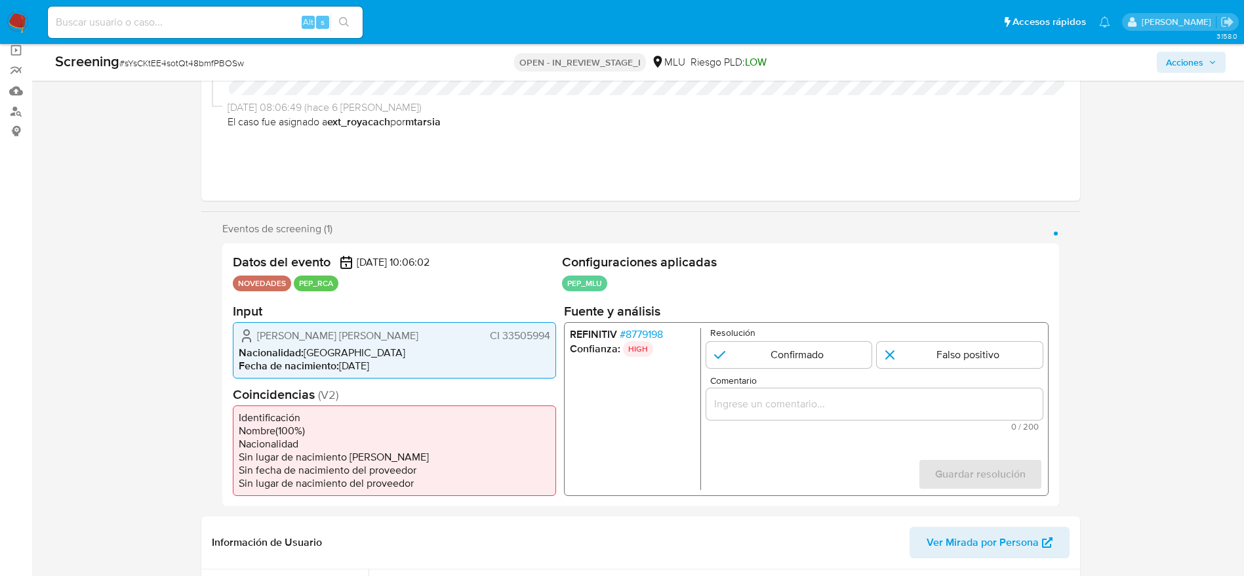
click at [182, 70] on div "Screening # sYsCKtEE4sotQt48bmfPBOSw" at bounding box center [248, 62] width 386 height 20
copy span "sYsCKtEE4sotQt48bmfPBOSw"
click at [629, 333] on span "# 8779198" at bounding box center [640, 333] width 43 height 13
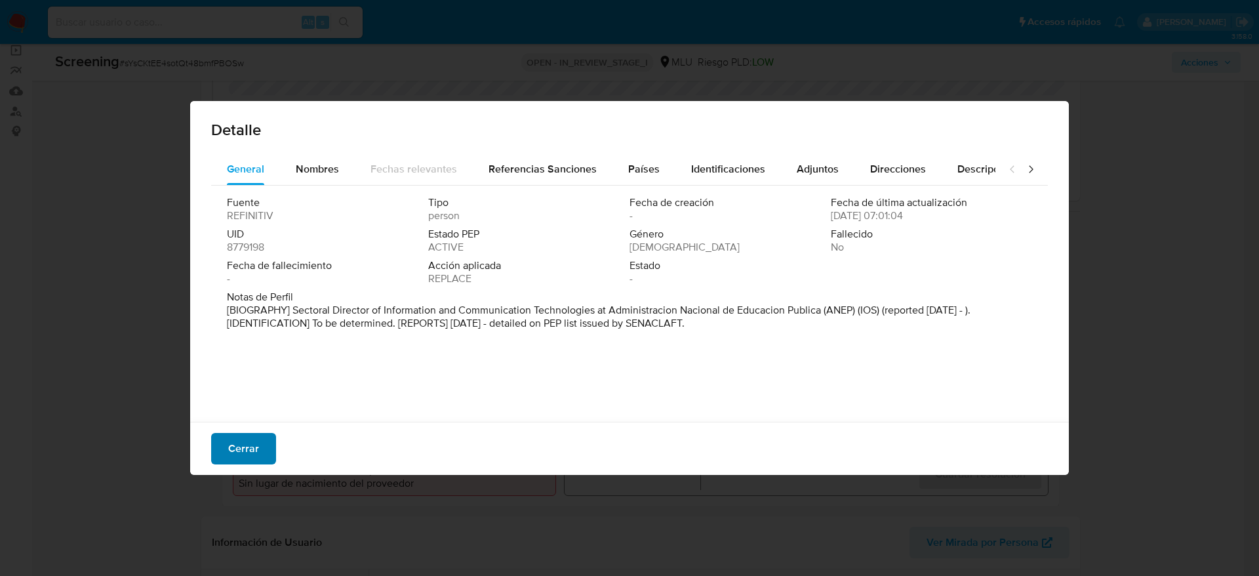
click at [257, 437] on span "Cerrar" at bounding box center [243, 448] width 31 height 29
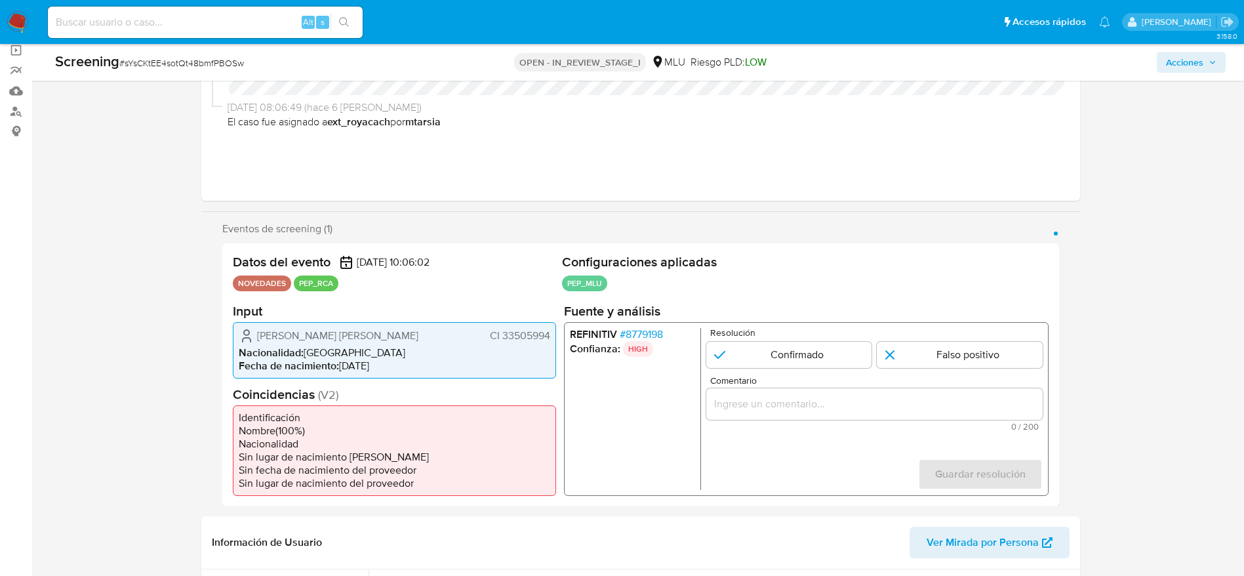
drag, startPoint x: 243, startPoint y: 320, endPoint x: 393, endPoint y: 330, distance: 149.9
click at [393, 330] on section "Input [PERSON_NAME] [PERSON_NAME] 33505994 Nacionalidad : Uruguay Fecha de naci…" at bounding box center [394, 339] width 323 height 75
drag, startPoint x: 258, startPoint y: 335, endPoint x: 258, endPoint y: 343, distance: 7.9
click at [258, 337] on span "[PERSON_NAME] [PERSON_NAME]" at bounding box center [337, 335] width 161 height 13
click at [249, 332] on icon "1 de 1" at bounding box center [246, 331] width 5 height 5
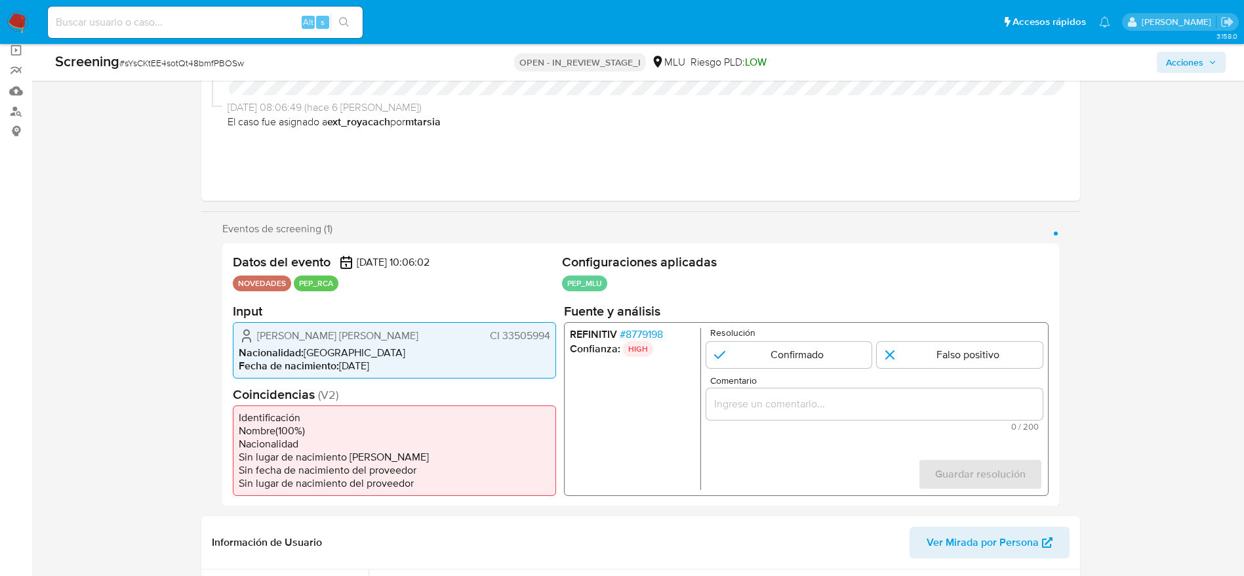
drag, startPoint x: 249, startPoint y: 334, endPoint x: 549, endPoint y: 330, distance: 301.0
click at [549, 330] on div "[PERSON_NAME] [PERSON_NAME] 33505994" at bounding box center [394, 335] width 311 height 16
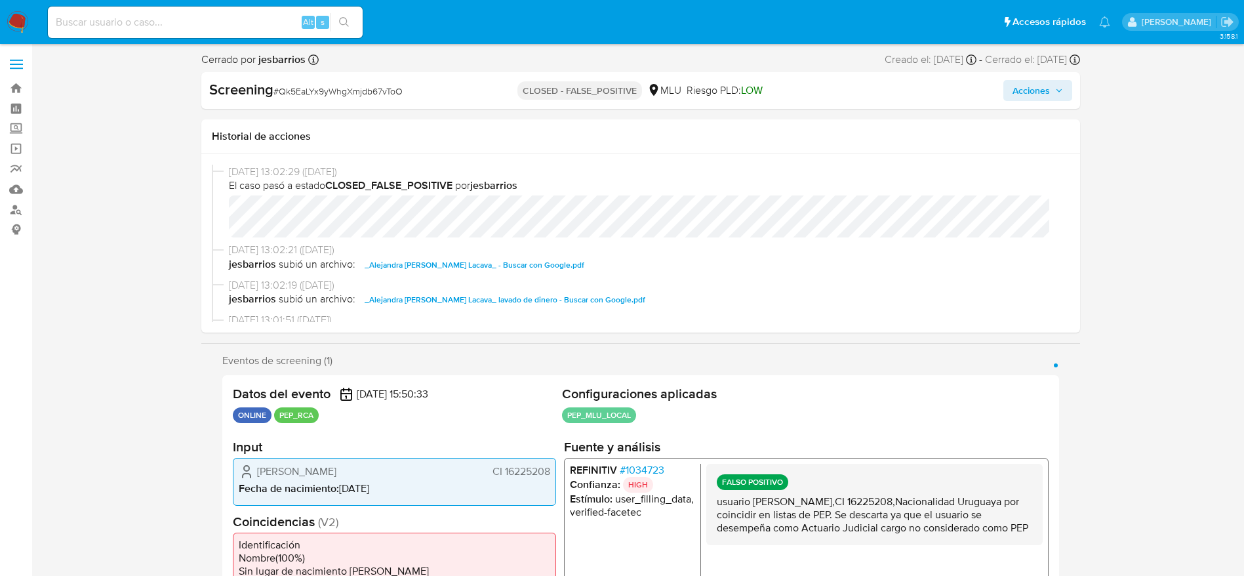
click at [837, 508] on p "usuario [PERSON_NAME],CI 16225208,Nacionalidad Uruguaya por coincidir en listas…" at bounding box center [873, 514] width 315 height 39
select select "10"
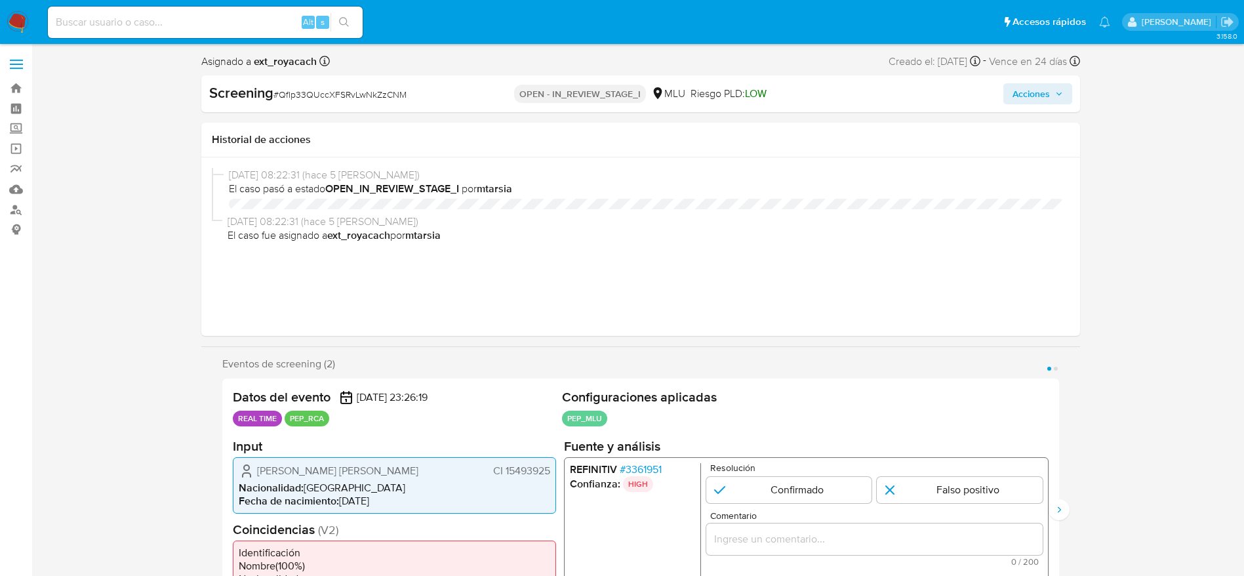
select select "10"
